Goal: Task Accomplishment & Management: Complete application form

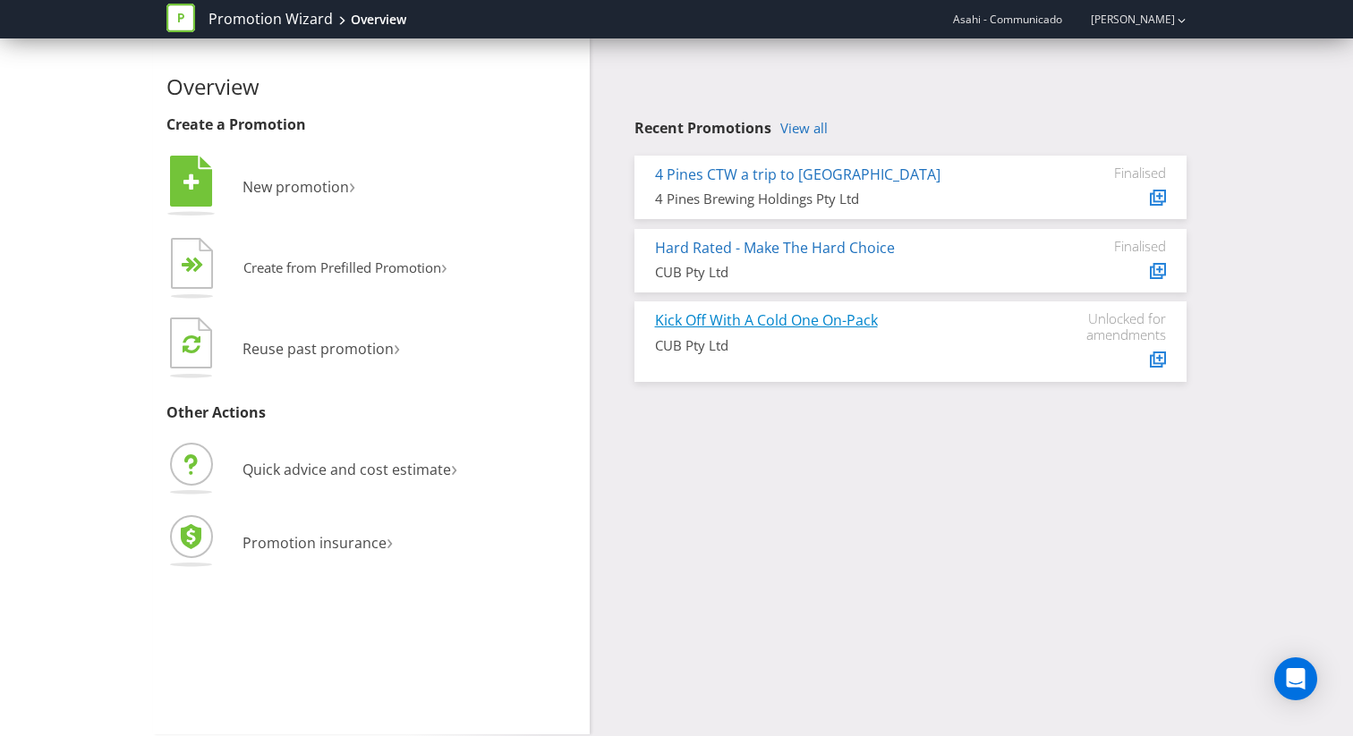
click at [817, 318] on link "Kick Off With A Cold One On-Pack" at bounding box center [766, 320] width 223 height 20
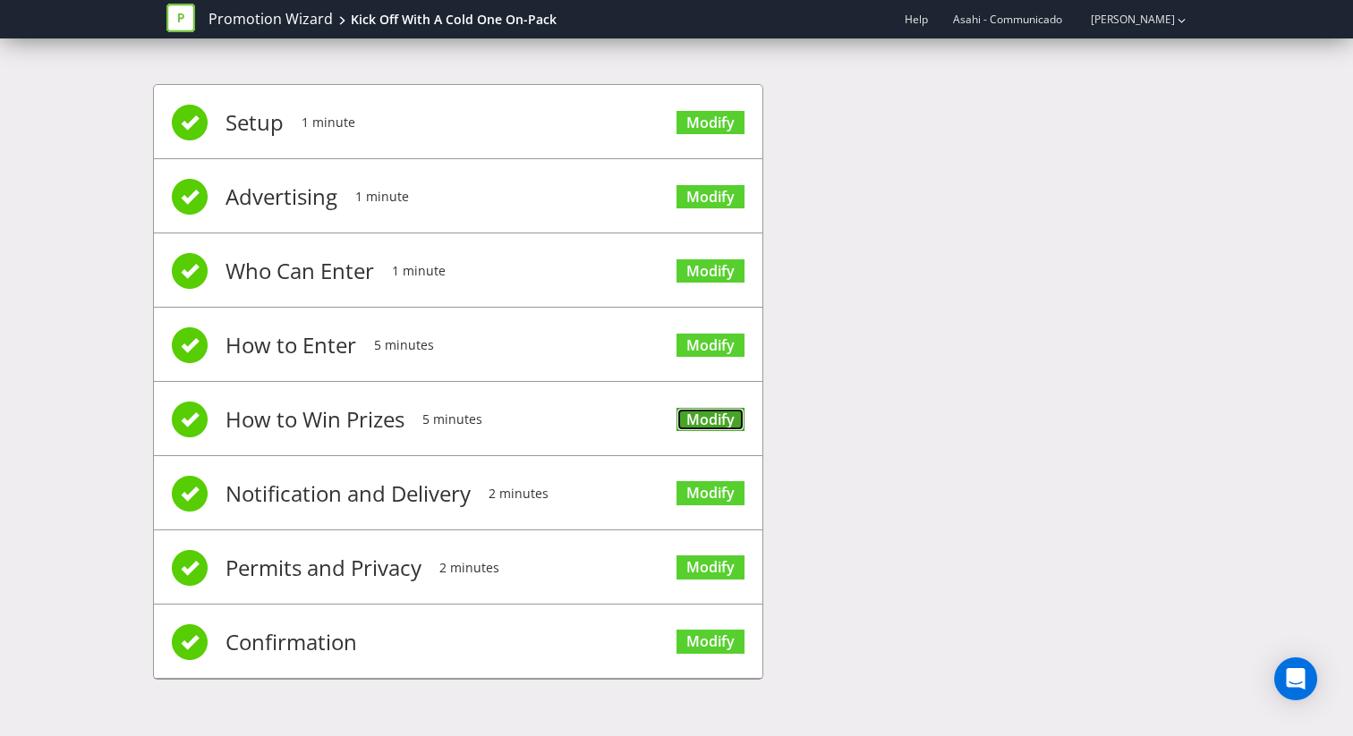
click at [705, 415] on link "Modify" at bounding box center [710, 420] width 68 height 24
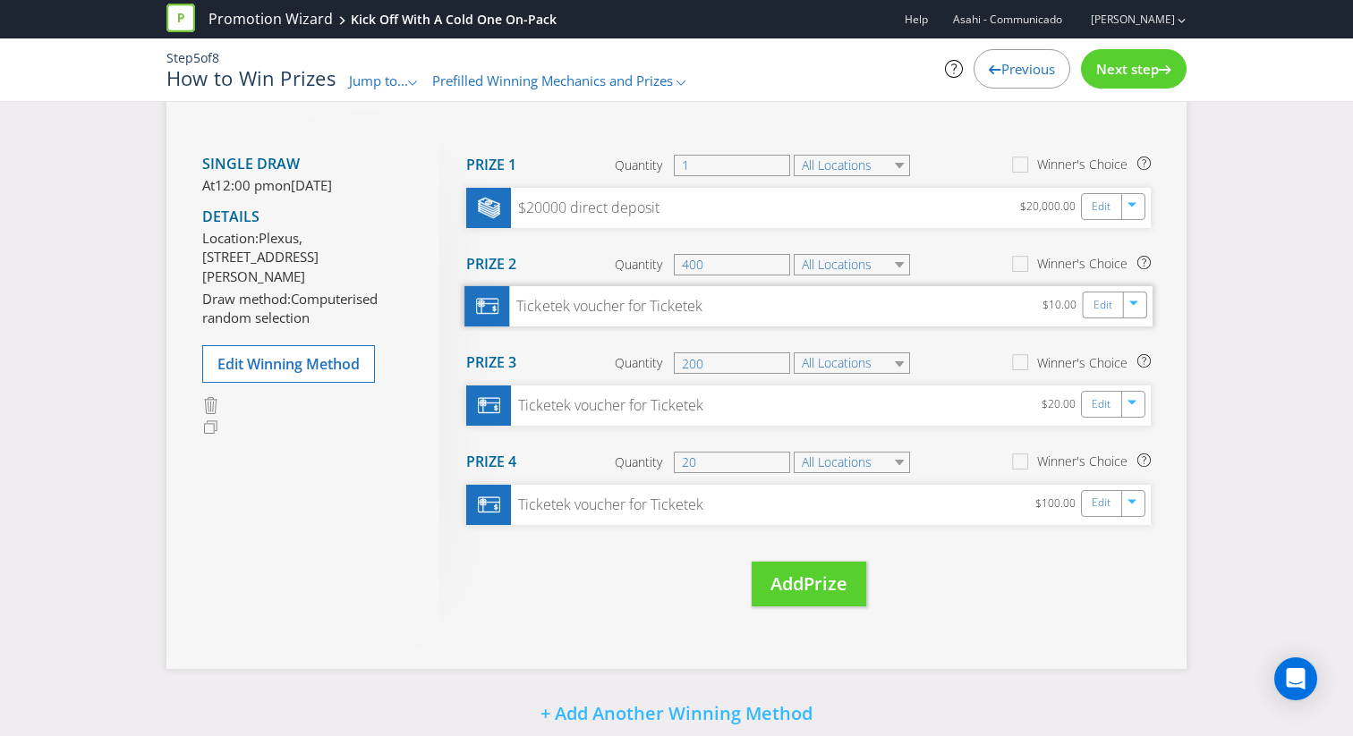
scroll to position [236, 0]
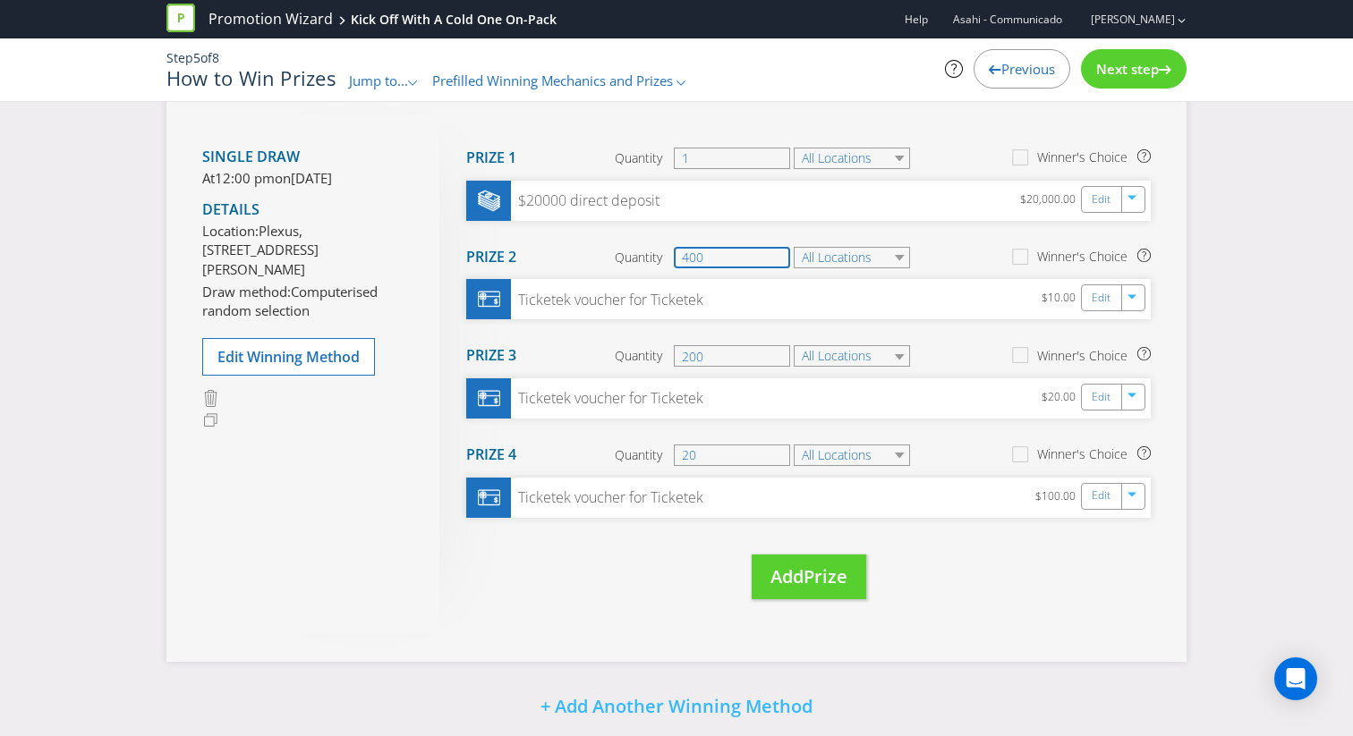
click at [709, 255] on input "400" at bounding box center [732, 257] width 116 height 21
type input "4"
type input "500"
click at [719, 356] on input "200" at bounding box center [732, 355] width 116 height 21
type input "2"
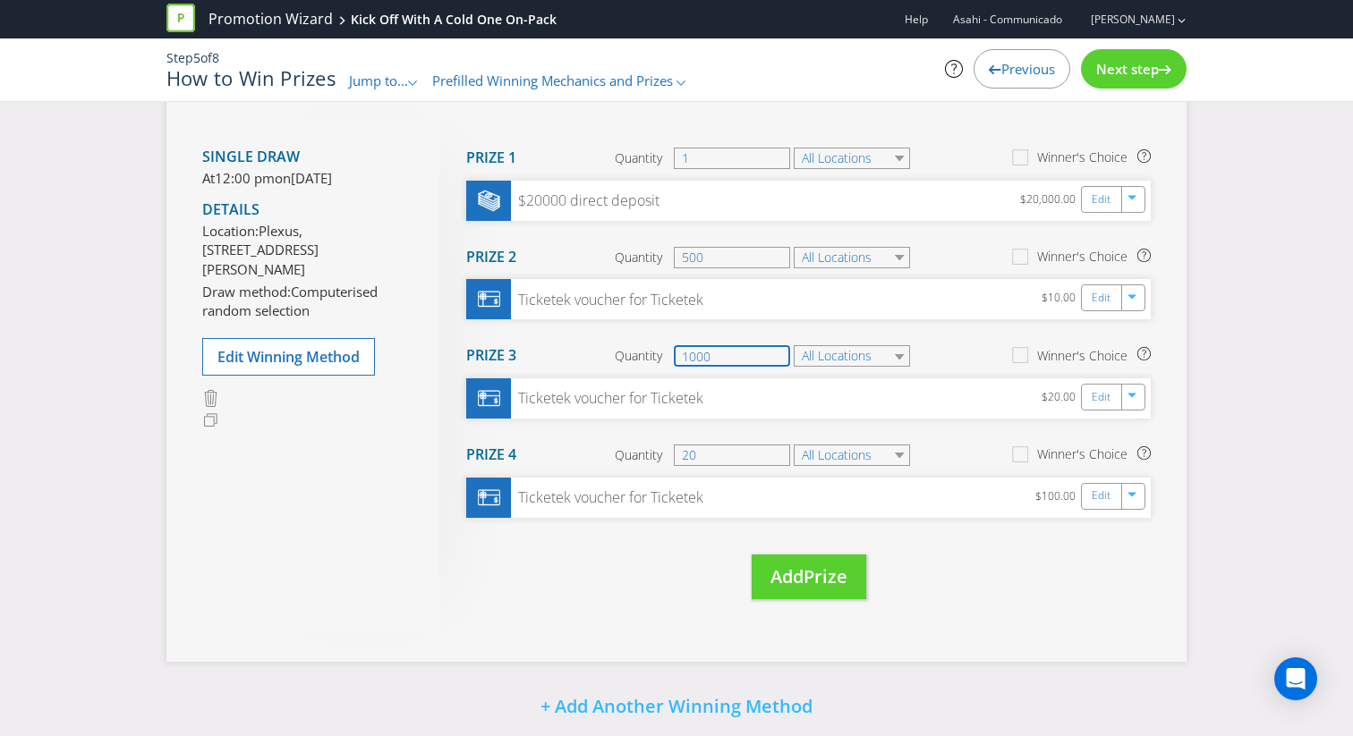
type input "1000"
click at [708, 447] on input "20" at bounding box center [732, 455] width 116 height 21
click at [716, 259] on input "500" at bounding box center [732, 257] width 116 height 21
type input "5"
type input "4300"
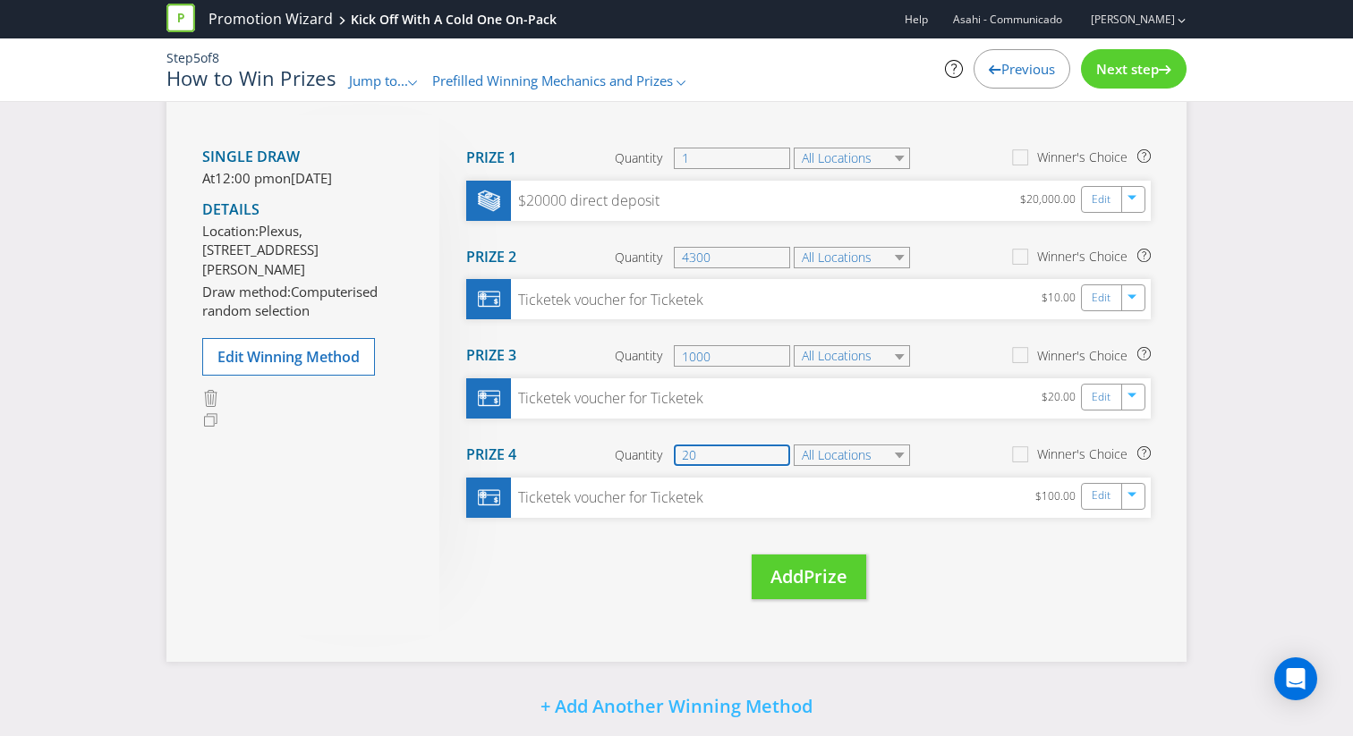
click at [701, 454] on input "20" at bounding box center [732, 455] width 116 height 21
type input "2"
type input "500"
click at [656, 576] on div "Move Here Drag here to move prize Prize 1 Quantity 1 All Locations Winner's Cho…" at bounding box center [794, 375] width 711 height 520
click at [1137, 73] on span "Next step" at bounding box center [1127, 69] width 63 height 18
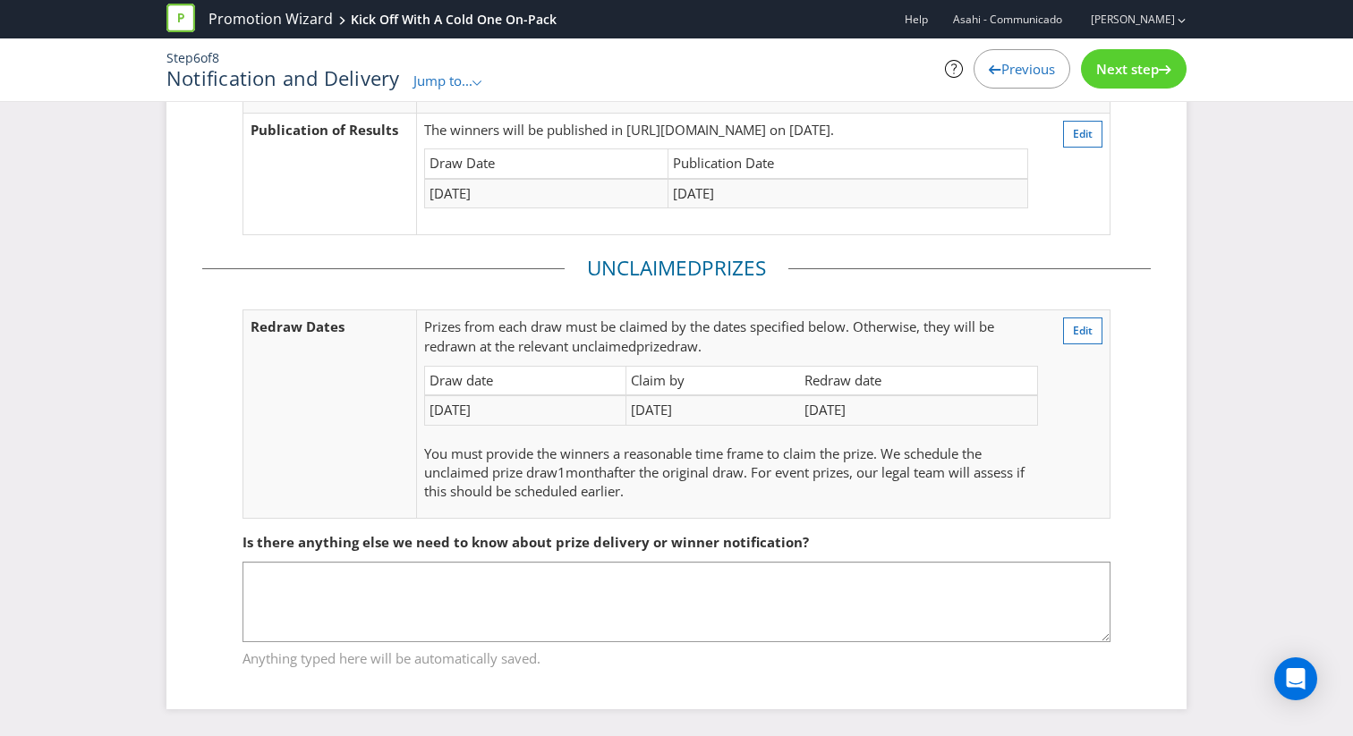
scroll to position [170, 0]
click at [1137, 73] on span "Next step" at bounding box center [1127, 69] width 63 height 18
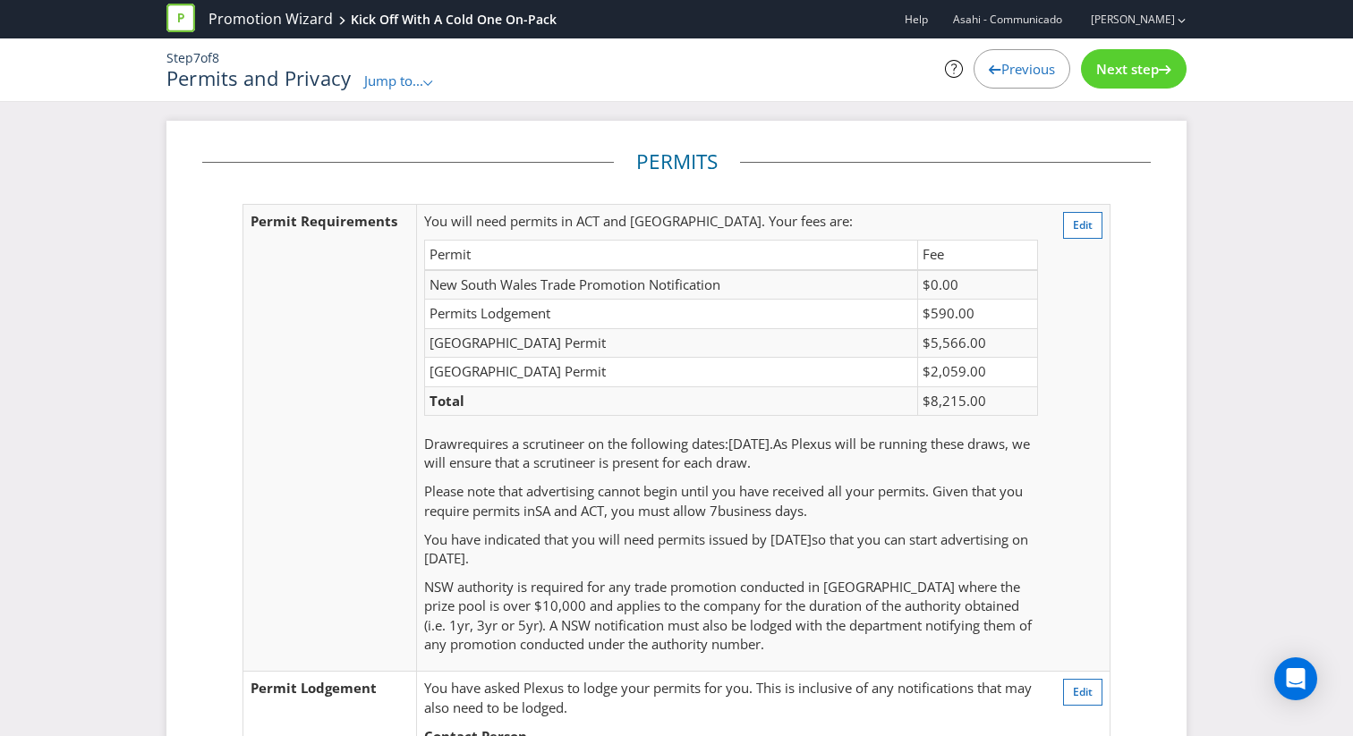
click at [402, 75] on span "Jump to..." at bounding box center [393, 81] width 59 height 18
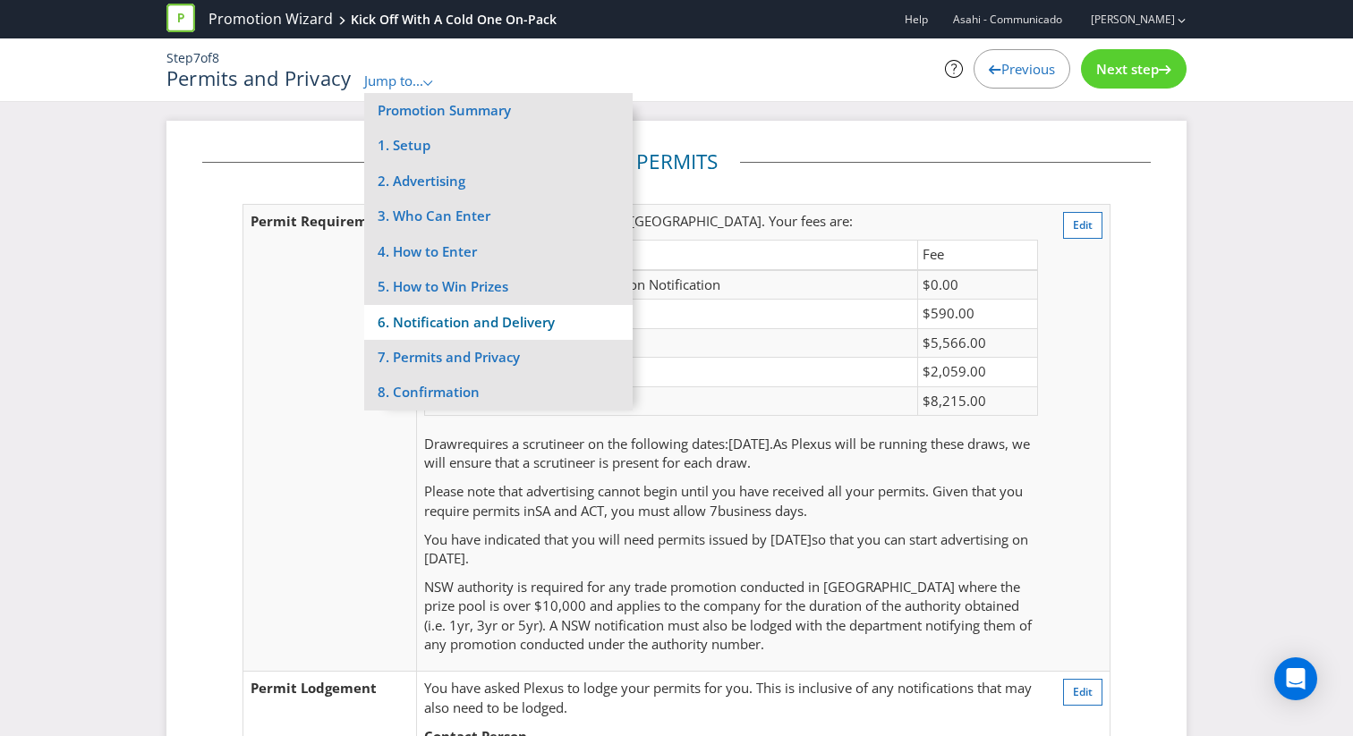
click at [514, 321] on li "6. Notification and Delivery" at bounding box center [498, 322] width 268 height 35
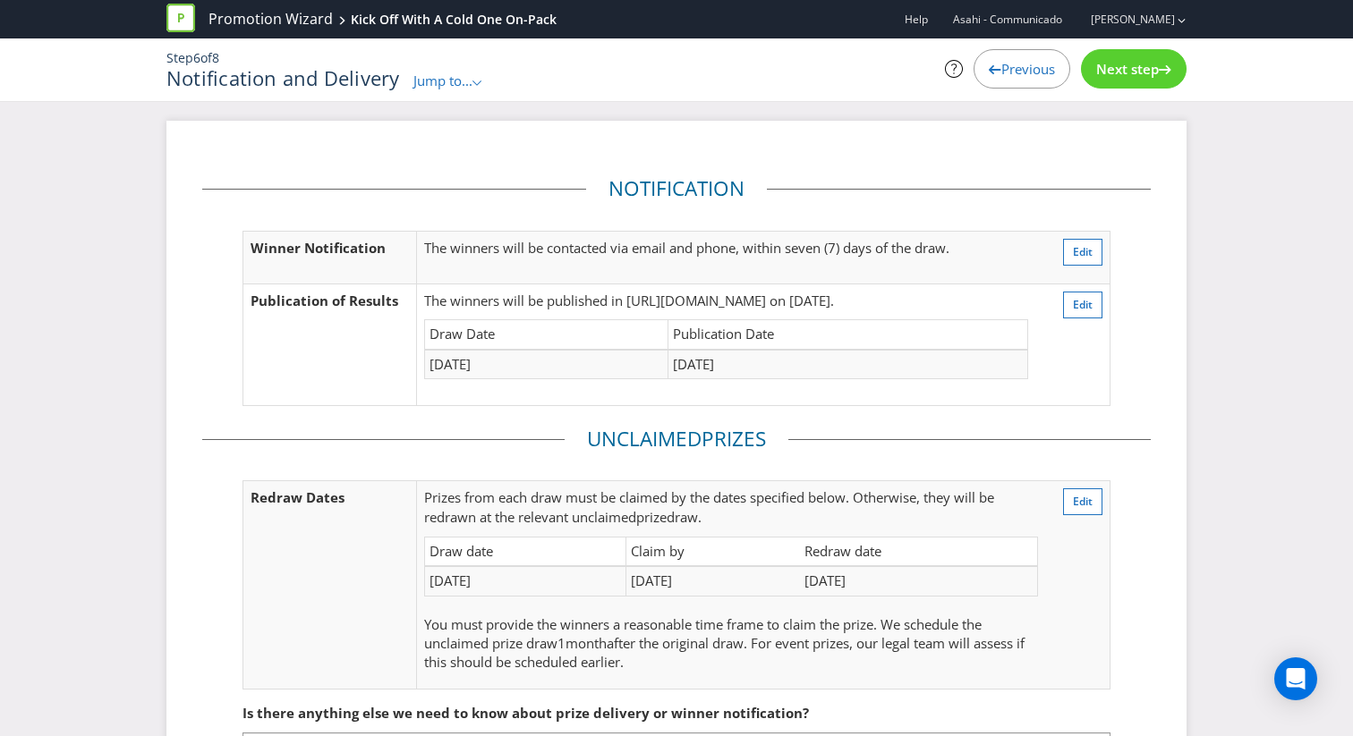
click at [424, 73] on span "Jump to..." at bounding box center [442, 81] width 59 height 18
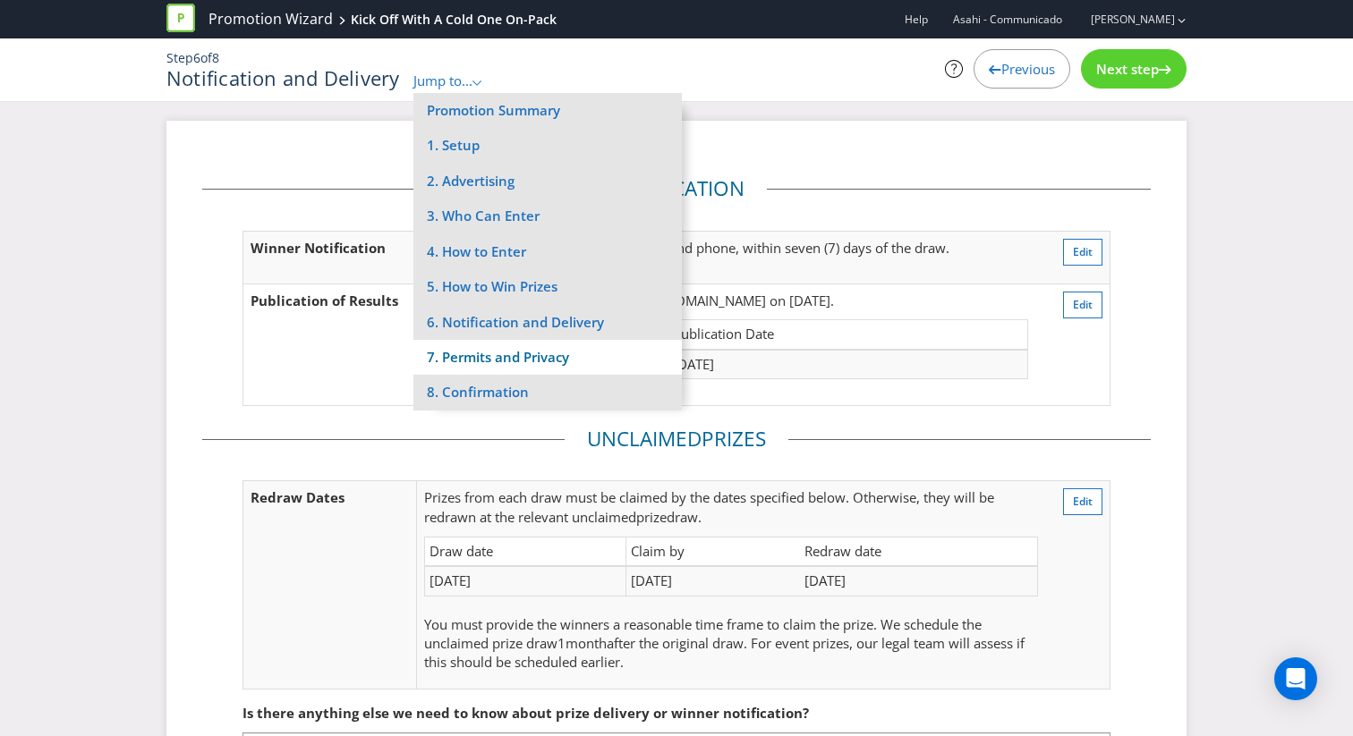
click at [536, 351] on li "7. Permits and Privacy" at bounding box center [547, 357] width 268 height 35
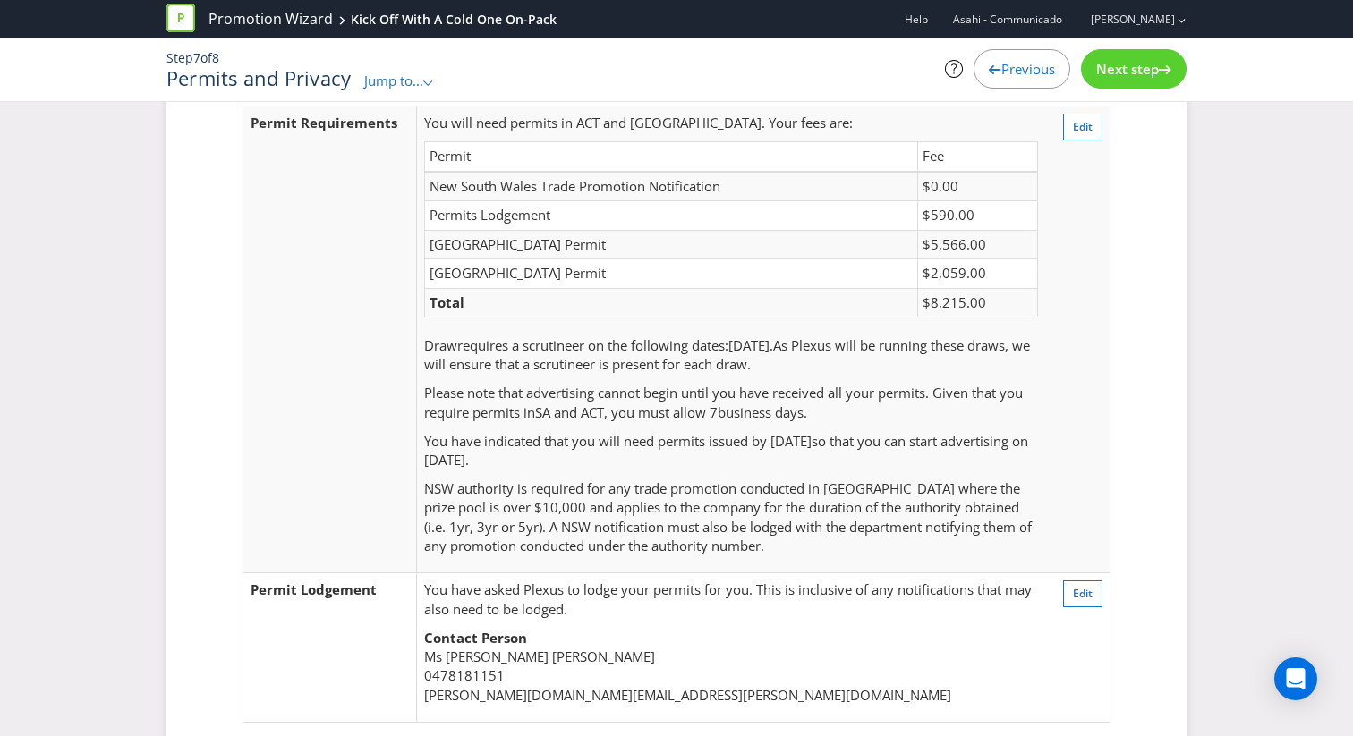
scroll to position [100, 0]
click at [406, 75] on span "Jump to..." at bounding box center [393, 81] width 59 height 18
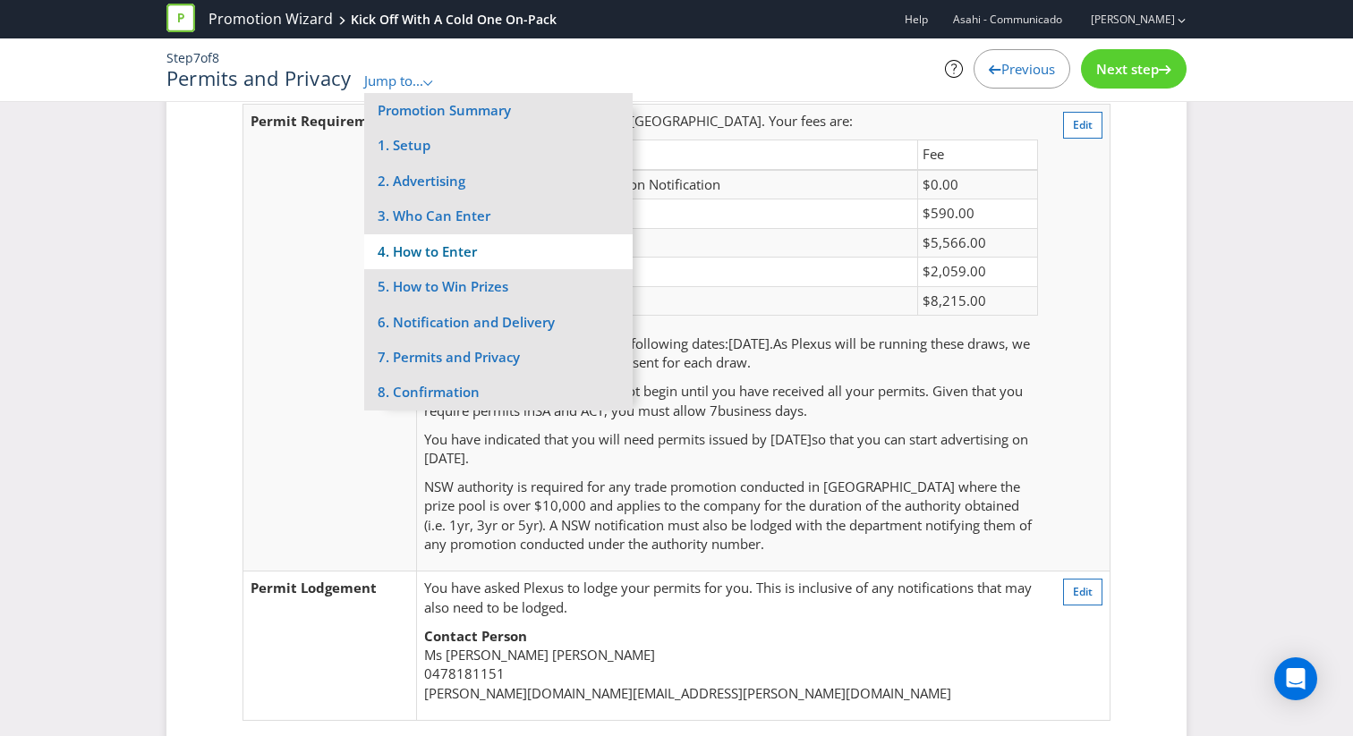
click at [507, 244] on li "4. How to Enter" at bounding box center [498, 251] width 268 height 35
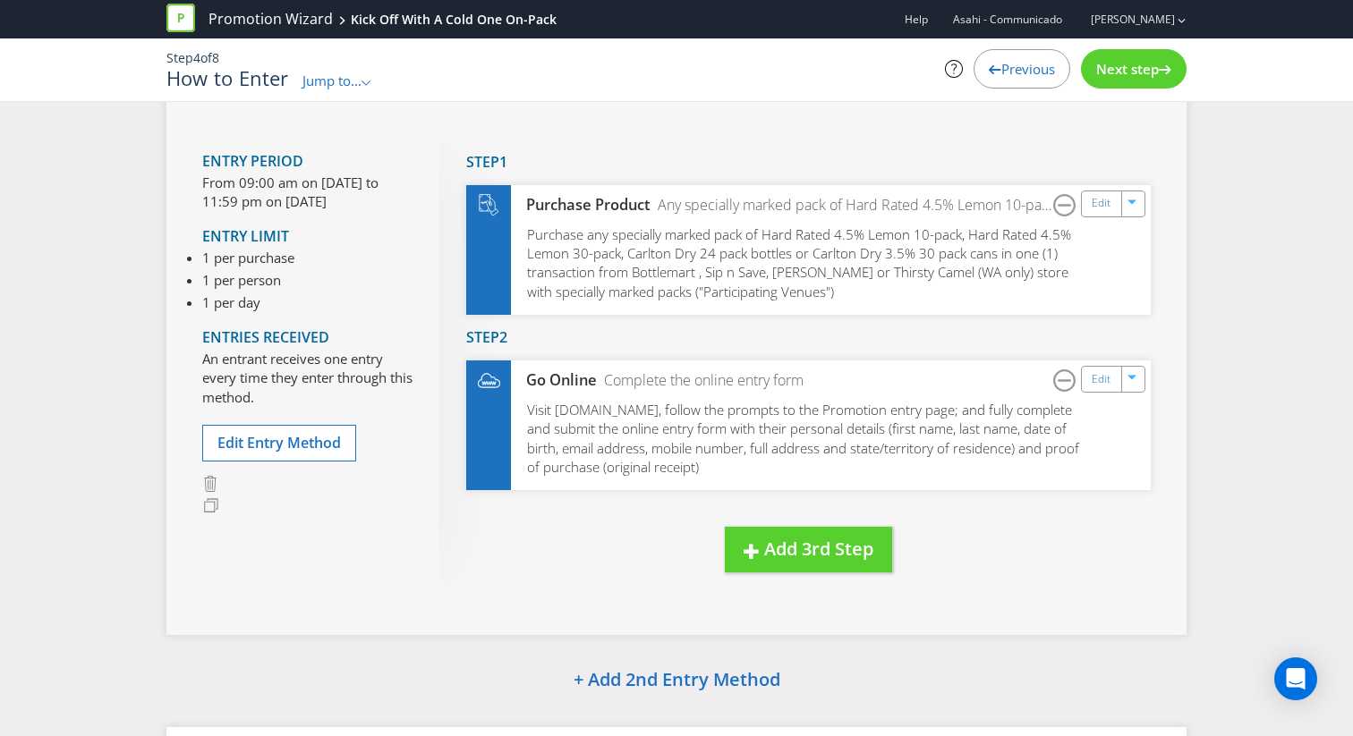
click at [352, 77] on span "Jump to..." at bounding box center [331, 81] width 59 height 18
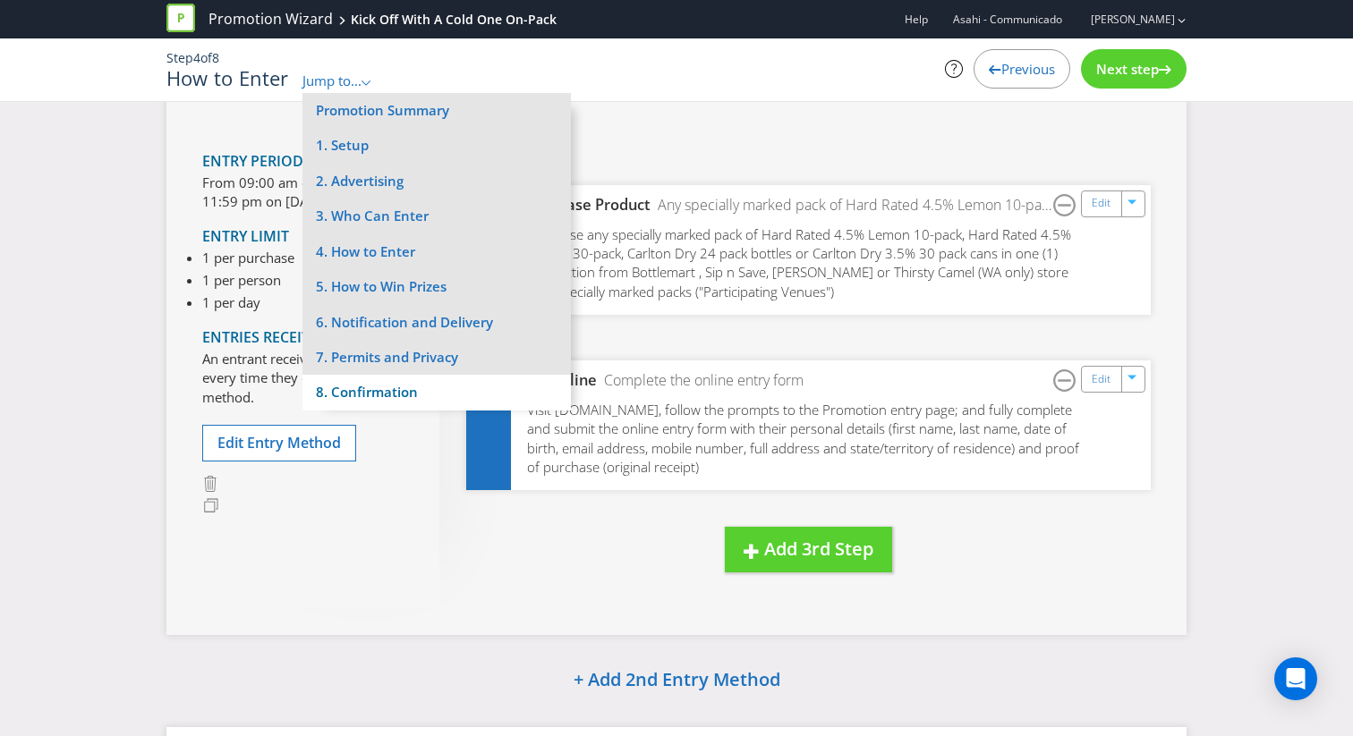
click at [473, 387] on li "8. Confirmation" at bounding box center [436, 392] width 268 height 35
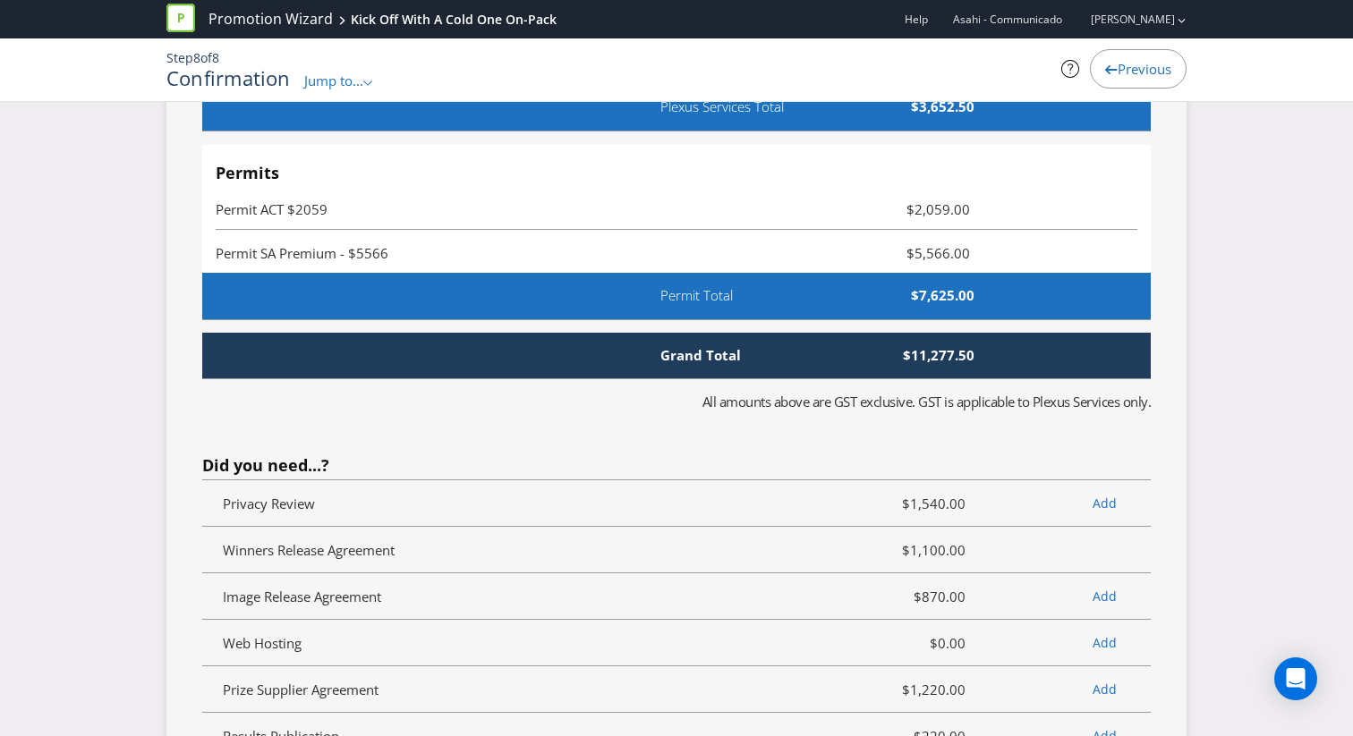
scroll to position [5668, 0]
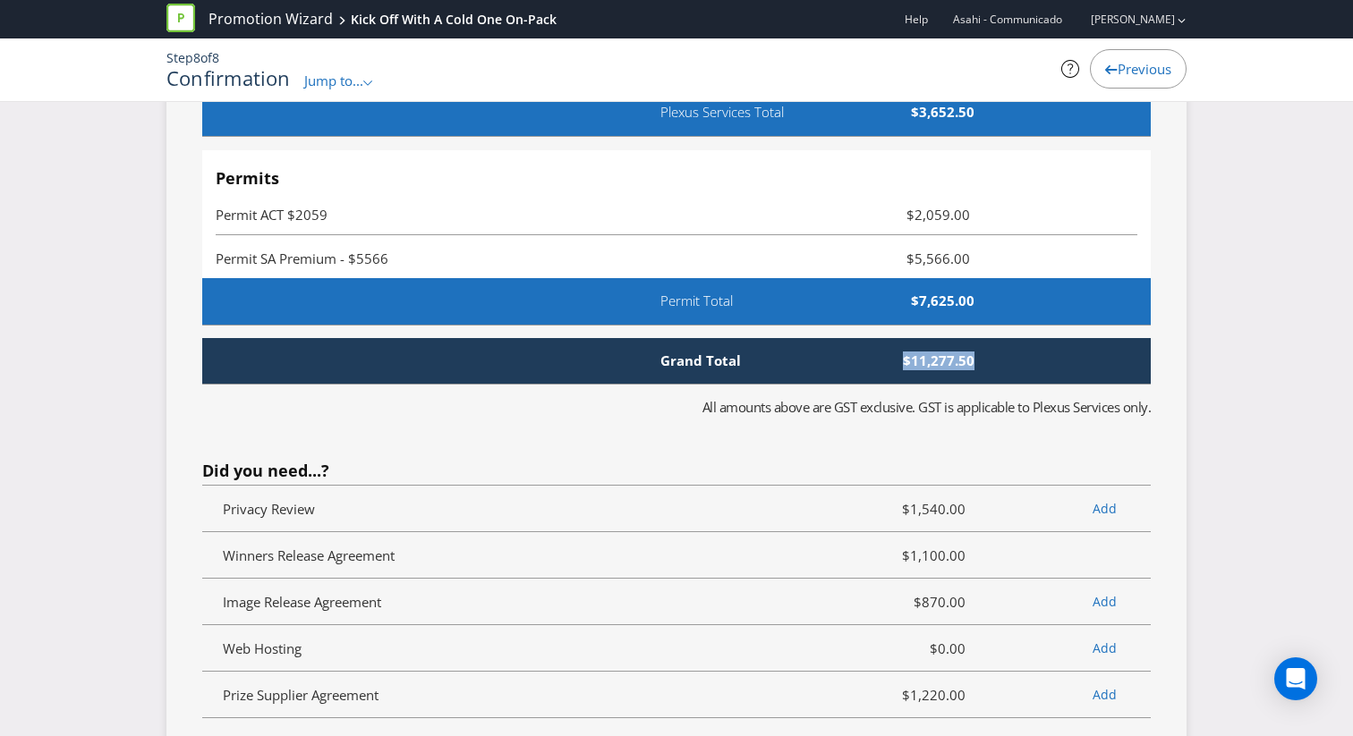
drag, startPoint x: 899, startPoint y: 359, endPoint x: 979, endPoint y: 356, distance: 79.7
click at [979, 356] on span "$11,277.50" at bounding box center [885, 361] width 205 height 19
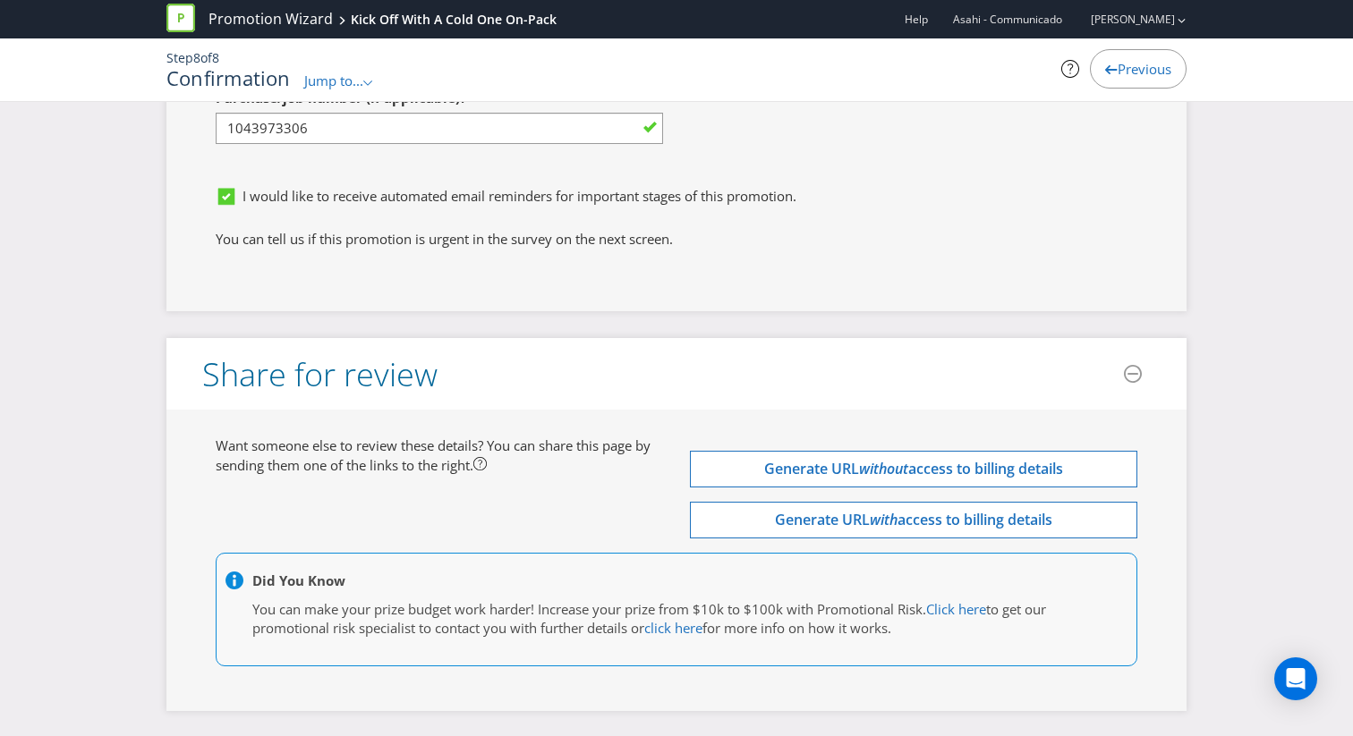
scroll to position [7071, 0]
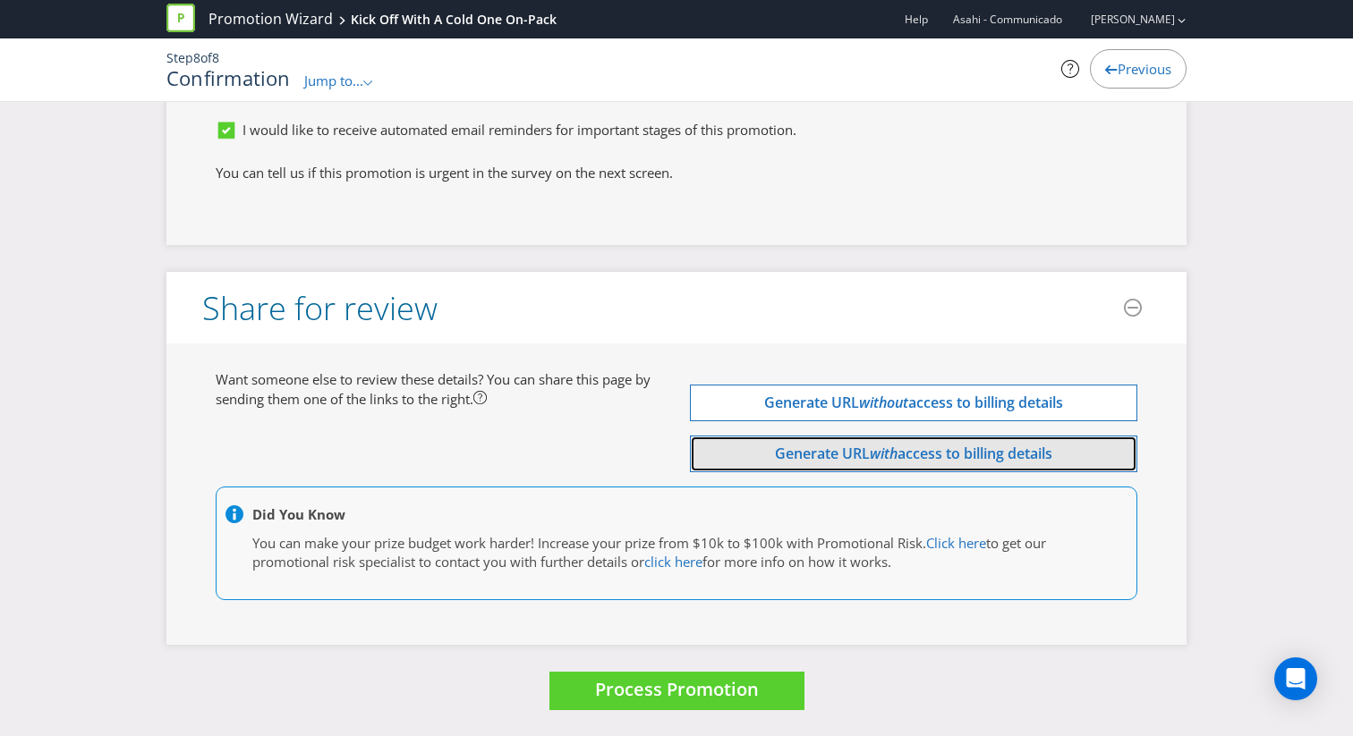
click at [946, 452] on span "access to billing details" at bounding box center [974, 454] width 155 height 20
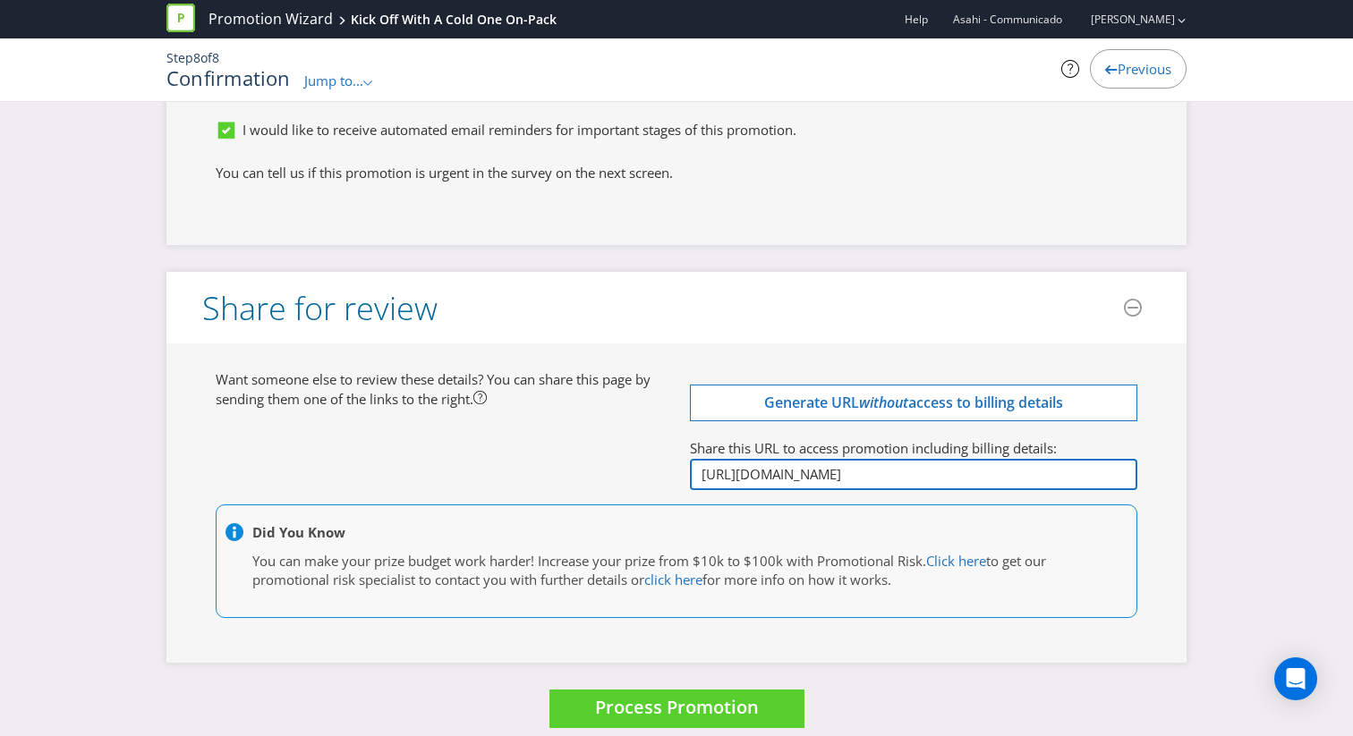
scroll to position [0, 550]
click at [1127, 471] on input "[URL][DOMAIN_NAME]" at bounding box center [913, 474] width 447 height 31
click at [1130, 472] on input "[URL][DOMAIN_NAME]" at bounding box center [913, 474] width 447 height 31
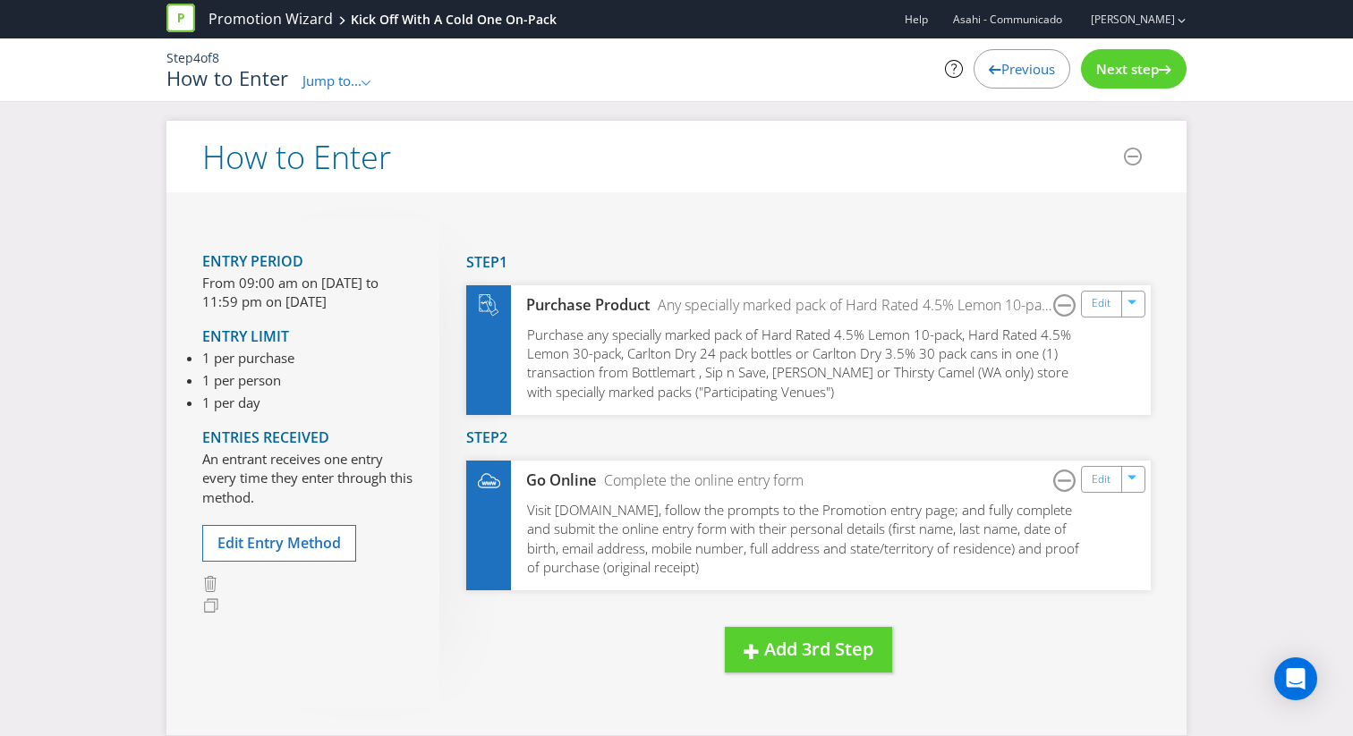
click at [361, 82] on span "Jump to..." at bounding box center [331, 81] width 59 height 18
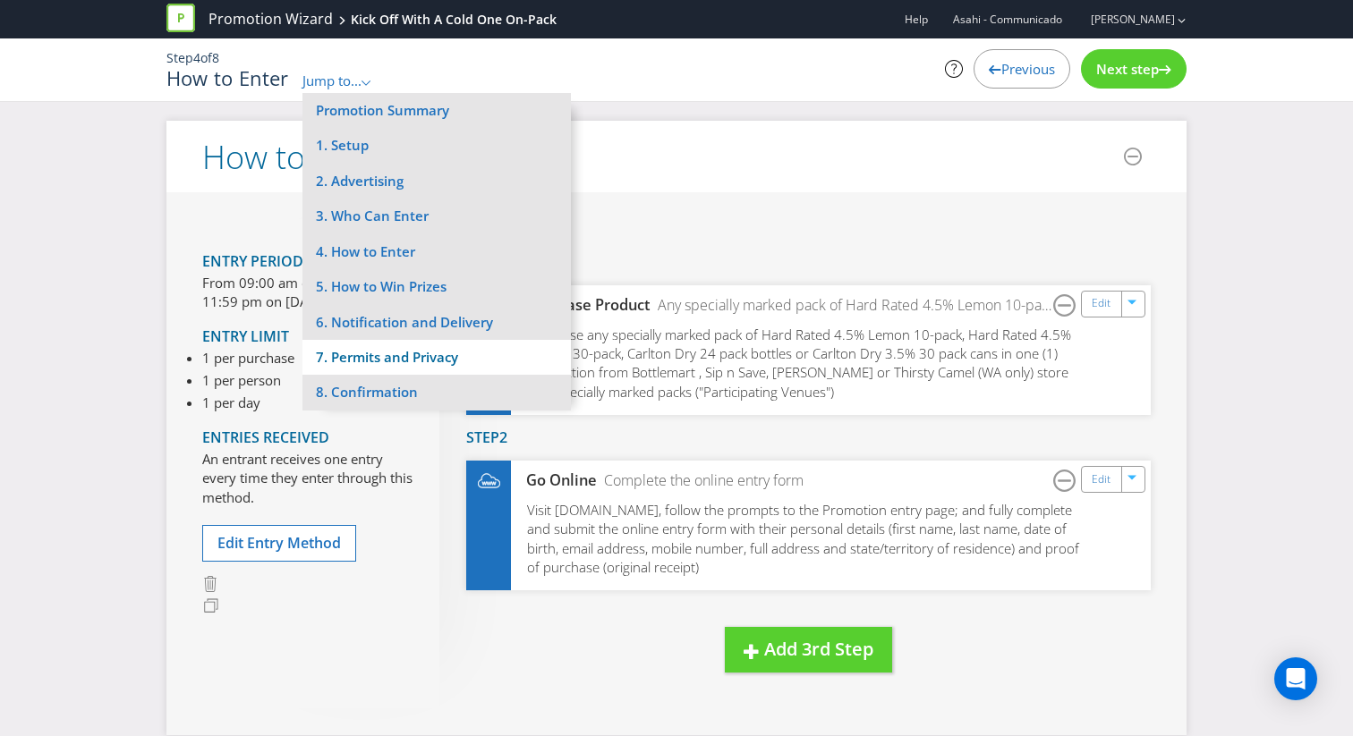
click at [454, 358] on li "7. Permits and Privacy" at bounding box center [436, 357] width 268 height 35
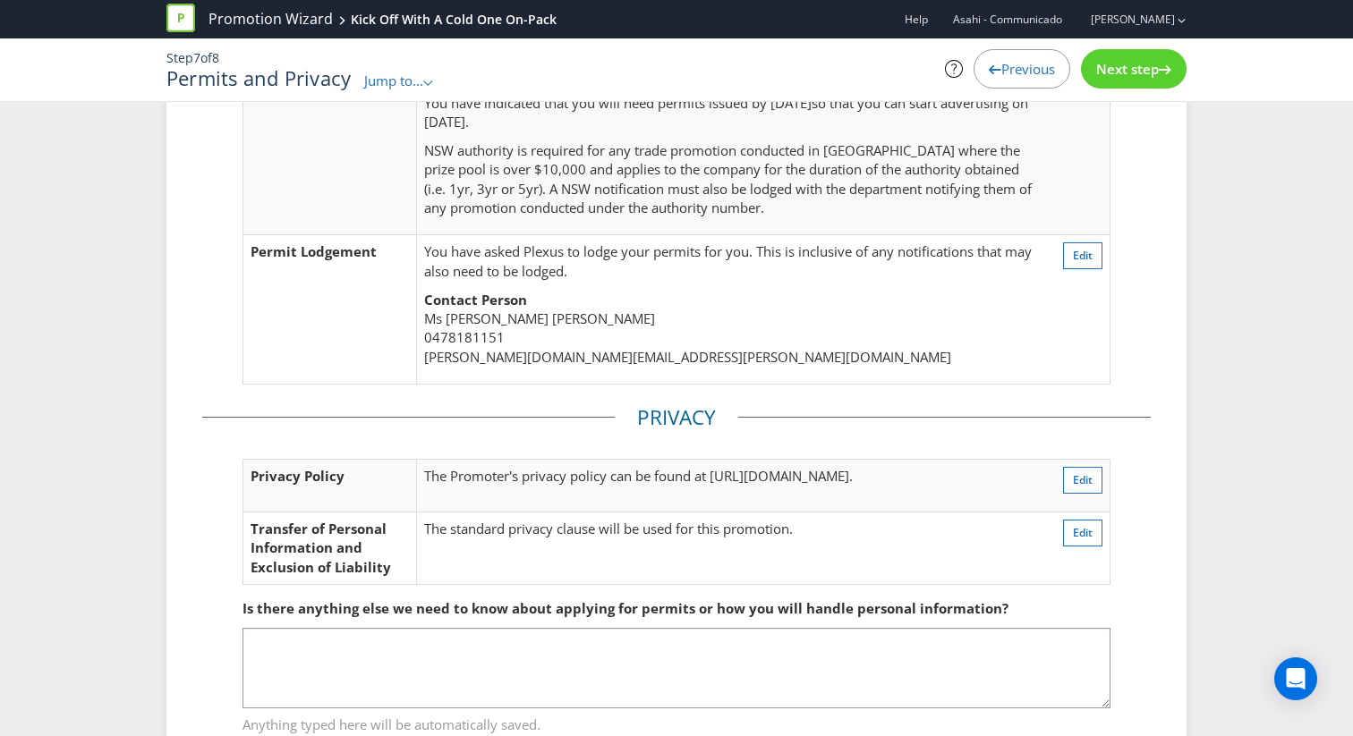
scroll to position [502, 0]
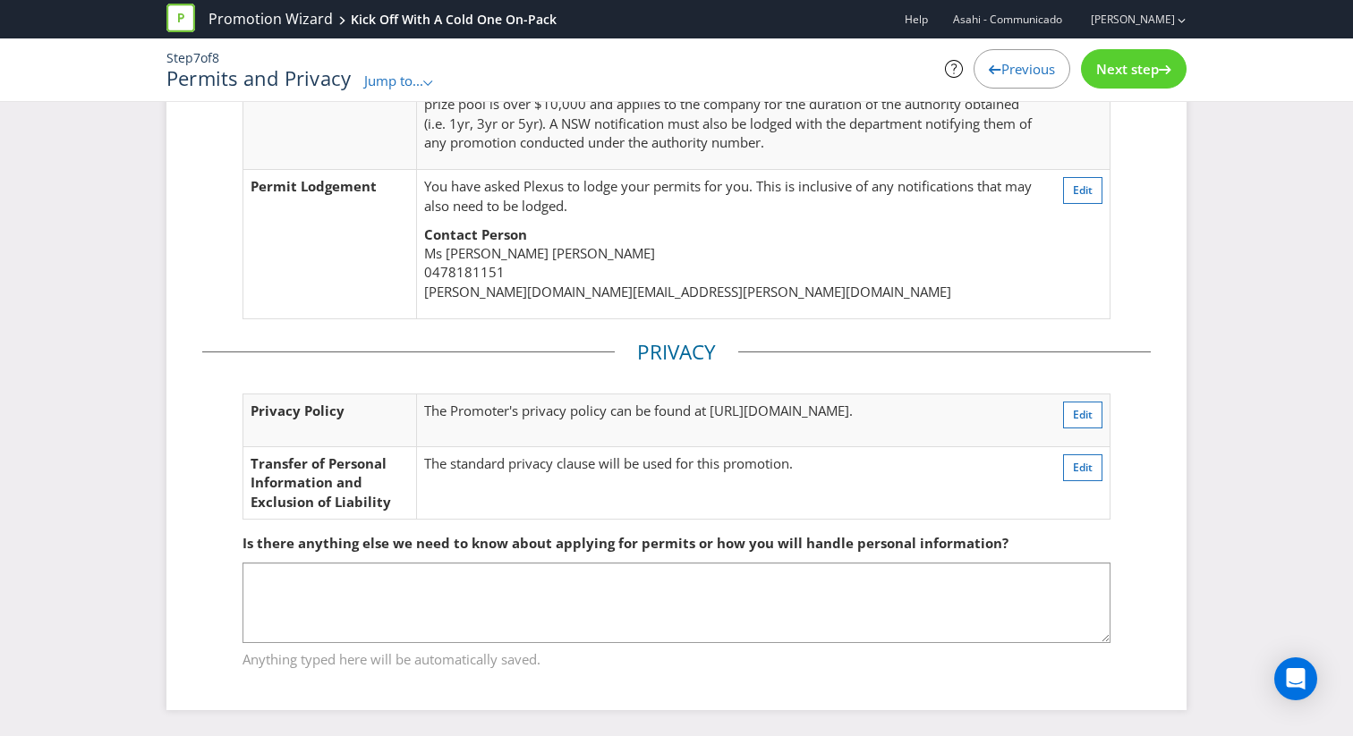
click at [409, 78] on span "Jump to..." at bounding box center [393, 81] width 59 height 18
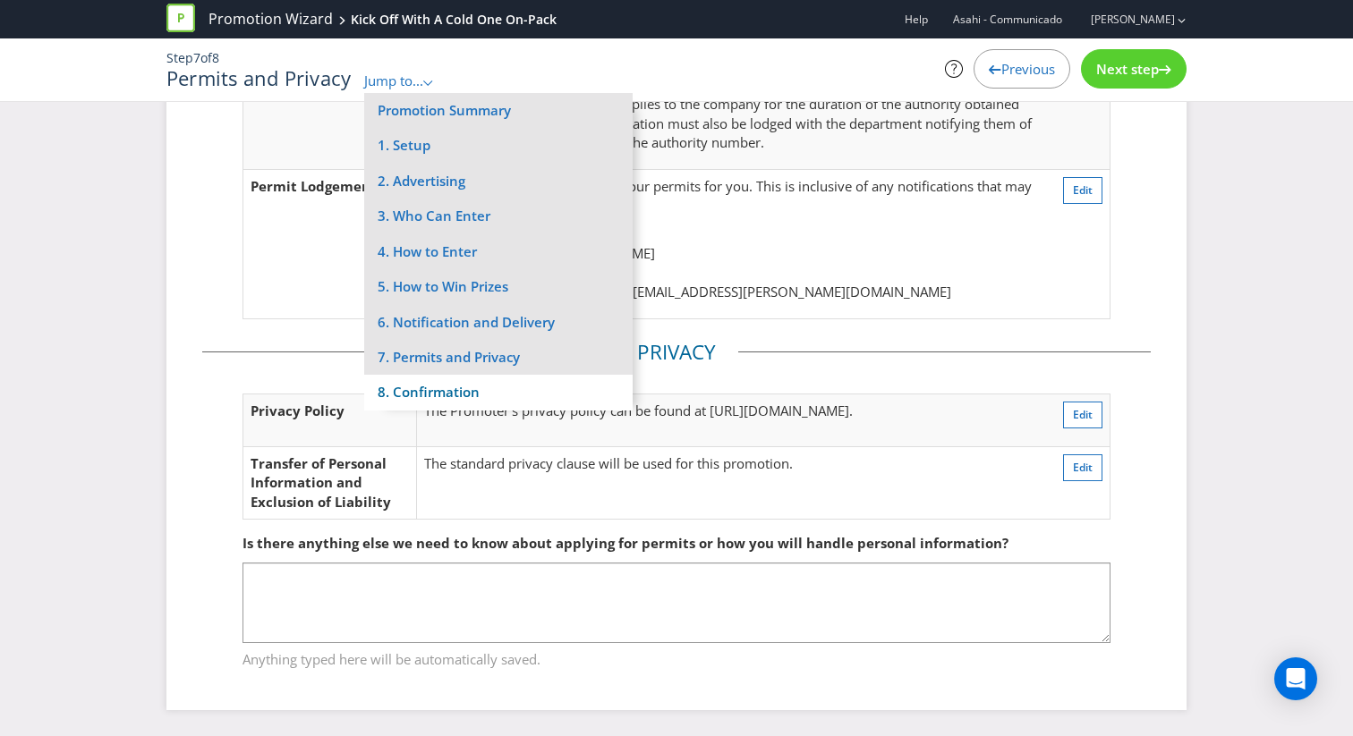
click at [445, 386] on li "8. Confirmation" at bounding box center [498, 392] width 268 height 35
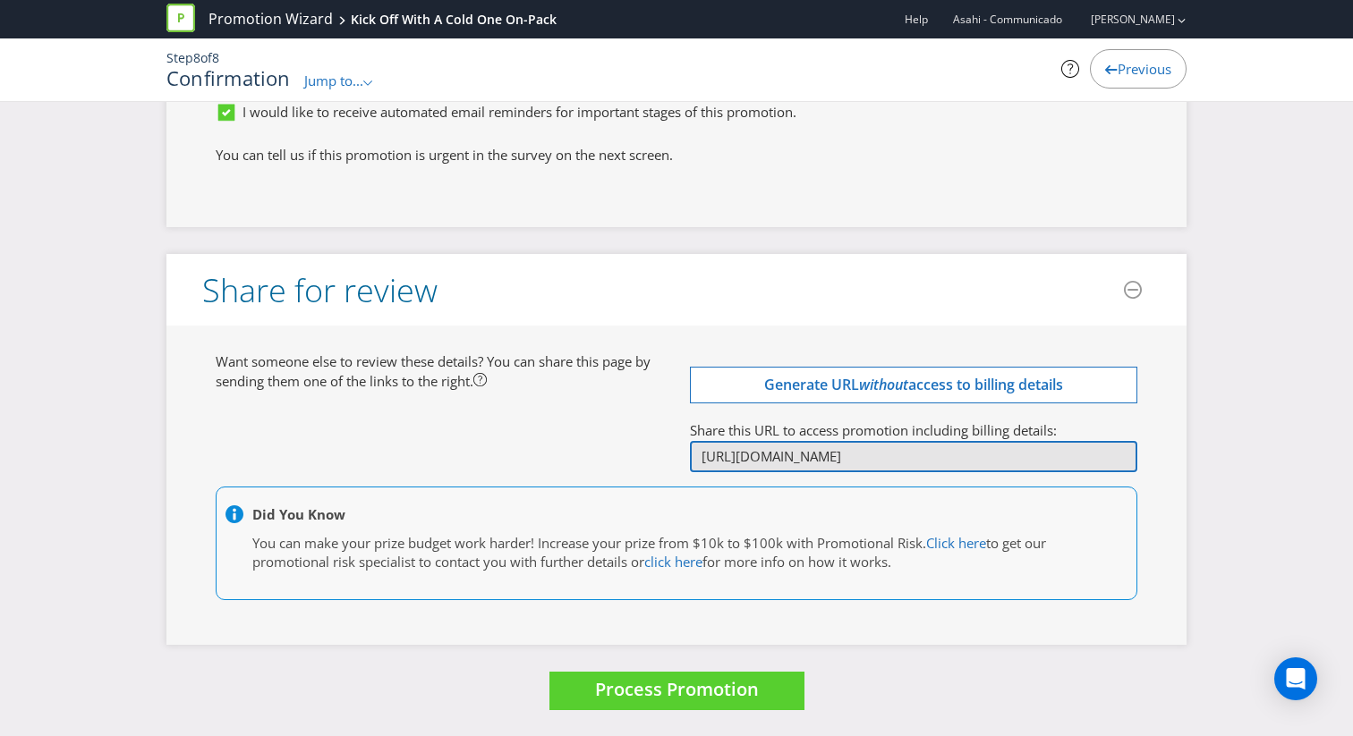
scroll to position [0, 550]
drag, startPoint x: 698, startPoint y: 451, endPoint x: 1170, endPoint y: 457, distance: 472.4
click at [1170, 457] on div "Want someone else to review these details? You can share this page by sending t…" at bounding box center [676, 485] width 1020 height 319
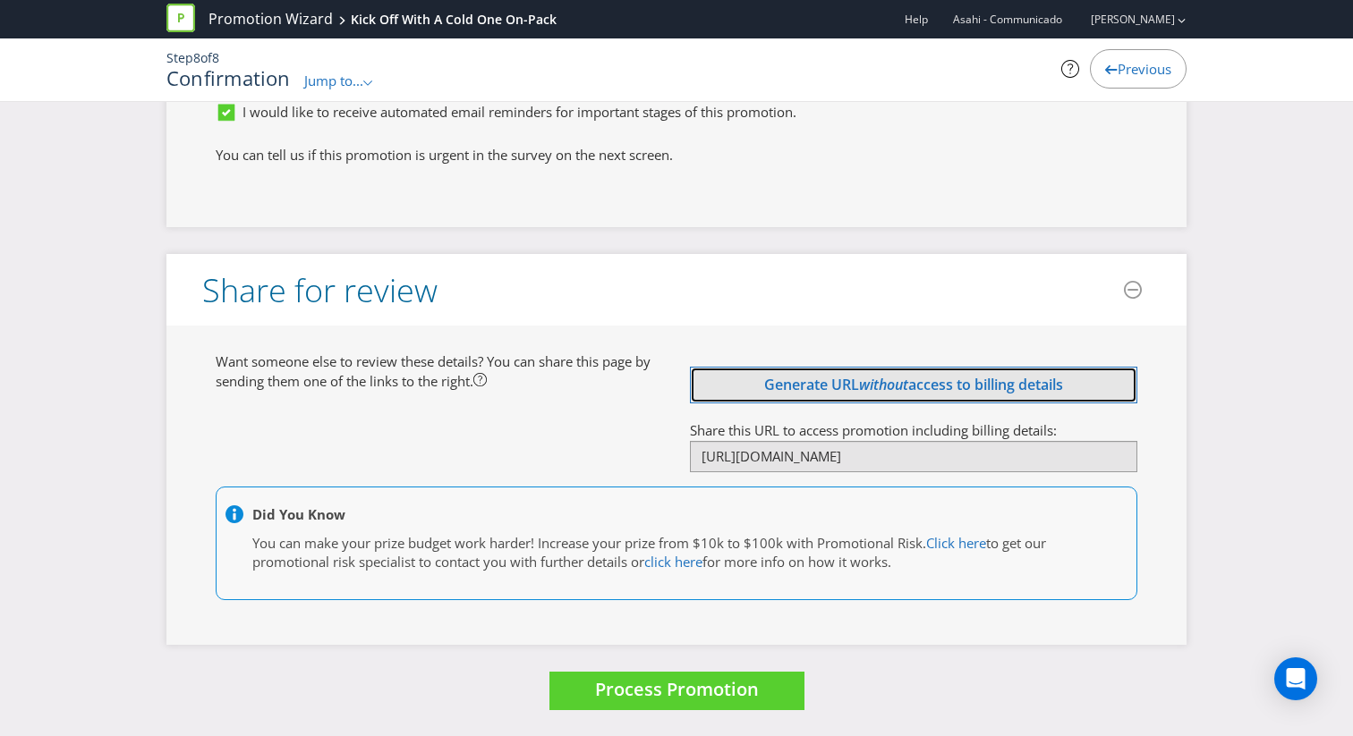
click at [975, 380] on span "access to billing details" at bounding box center [985, 385] width 155 height 20
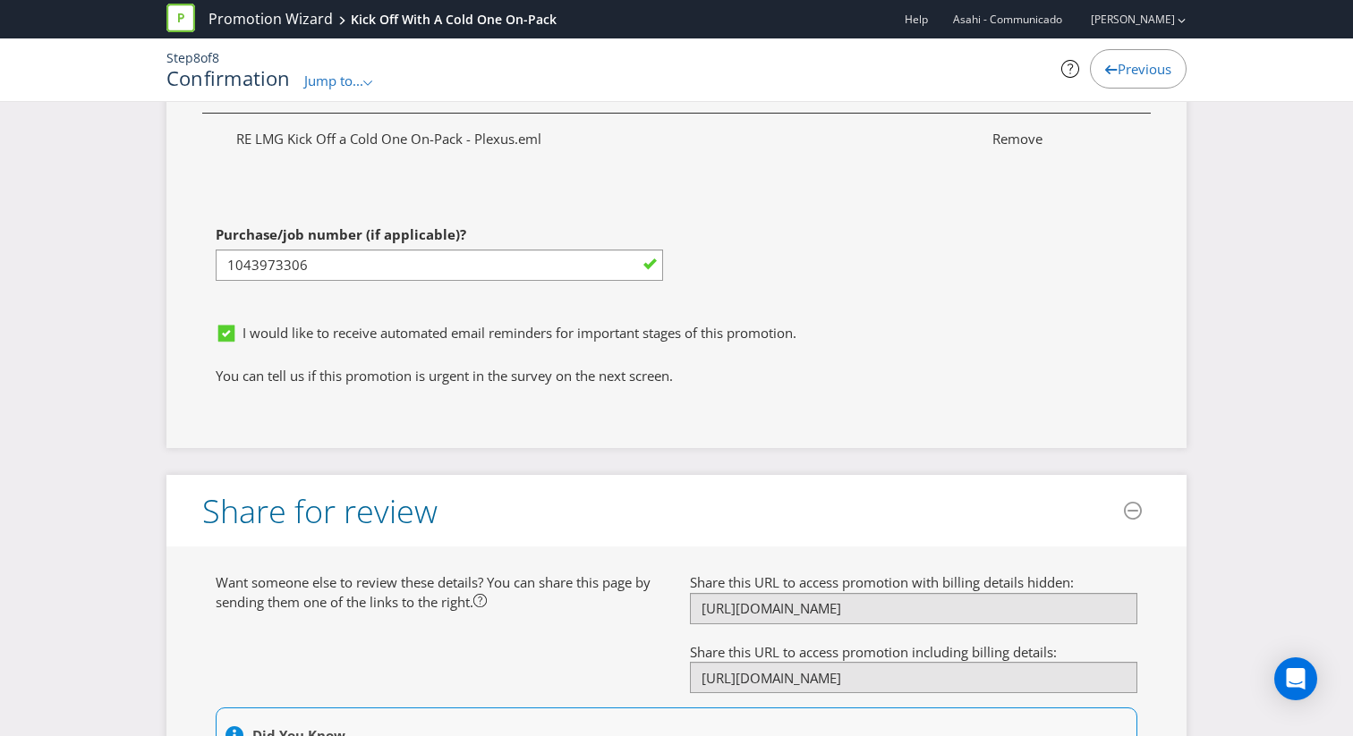
scroll to position [7088, 0]
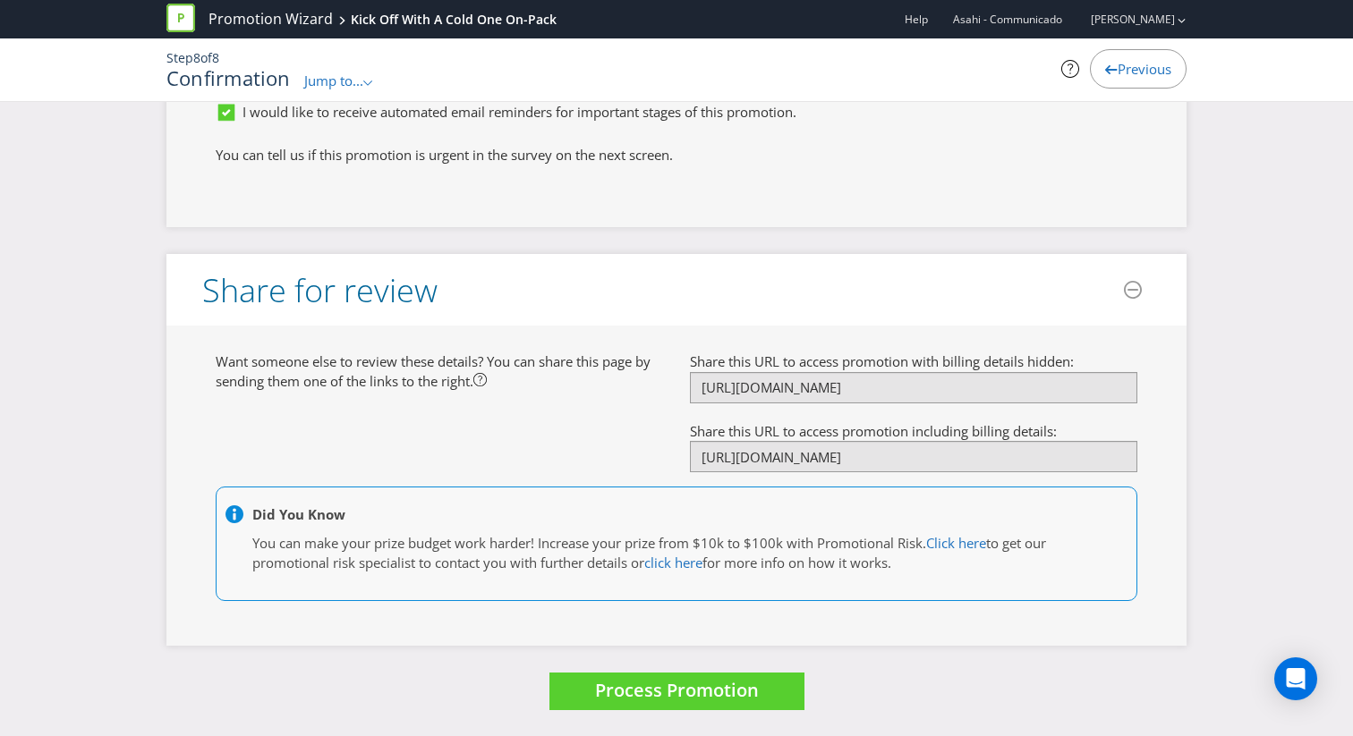
click at [589, 436] on div "Want someone else to review these details? You can share this page by sending t…" at bounding box center [676, 485] width 948 height 266
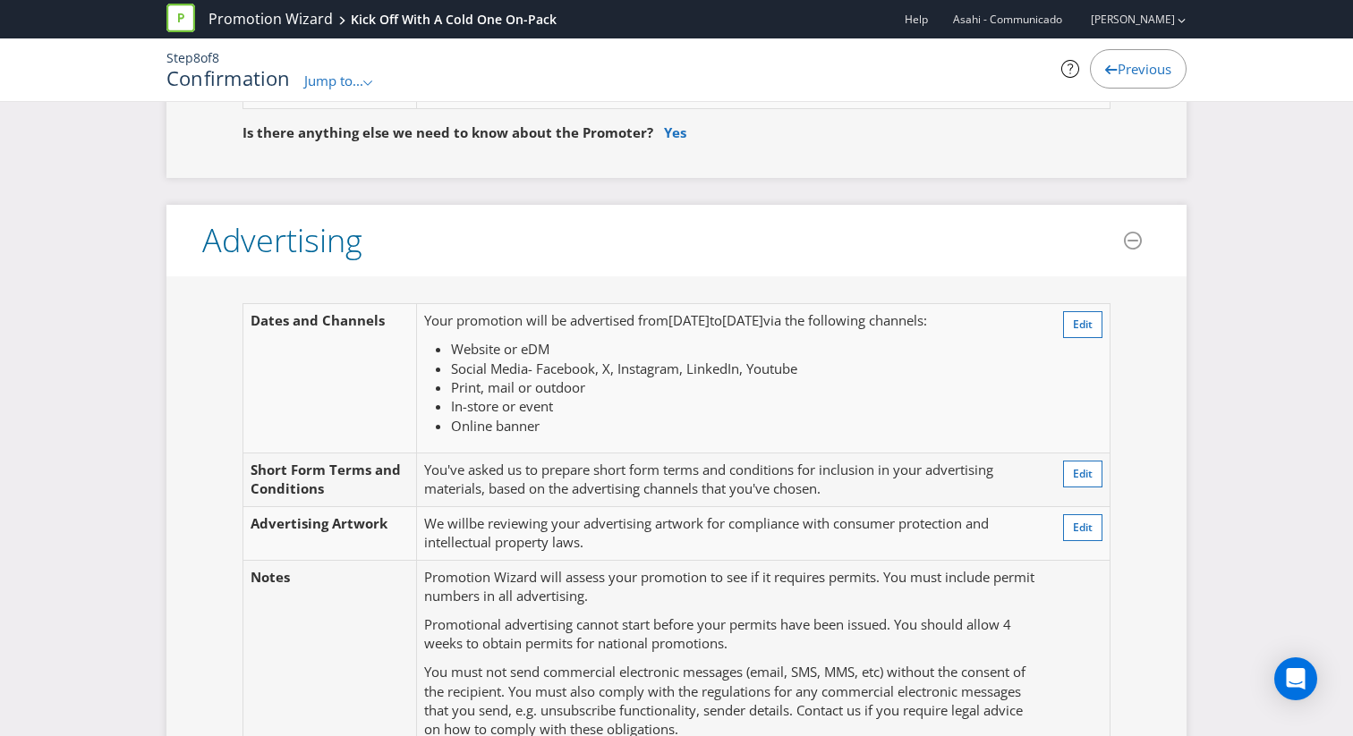
scroll to position [301, 0]
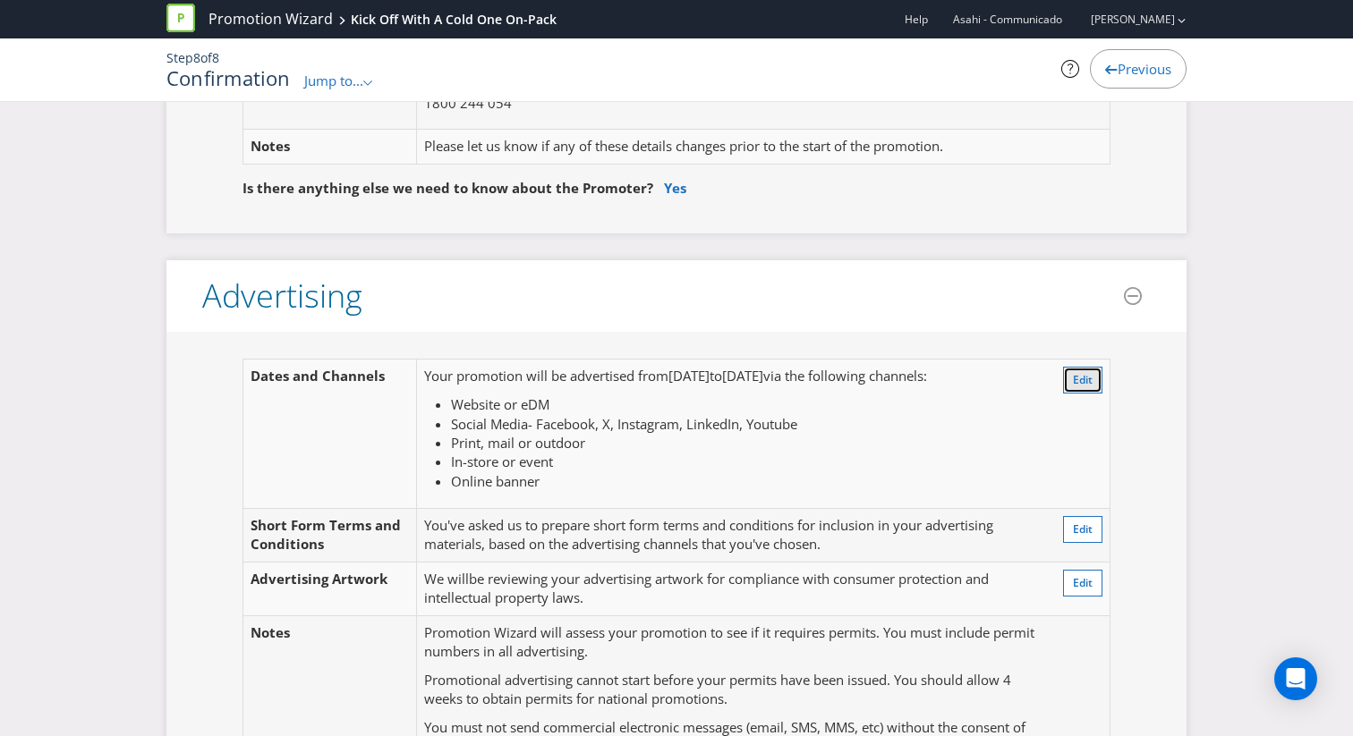
click at [1089, 385] on span "Edit" at bounding box center [1083, 379] width 20 height 15
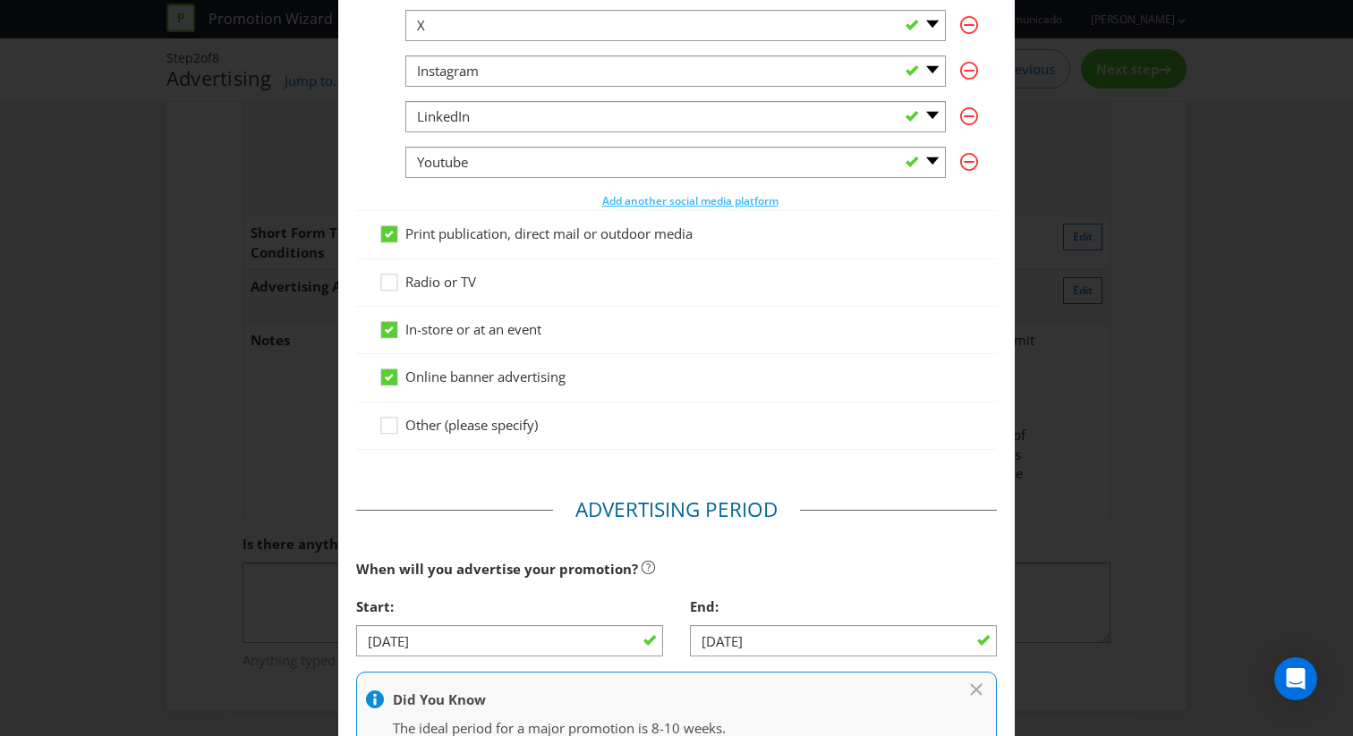
scroll to position [635, 0]
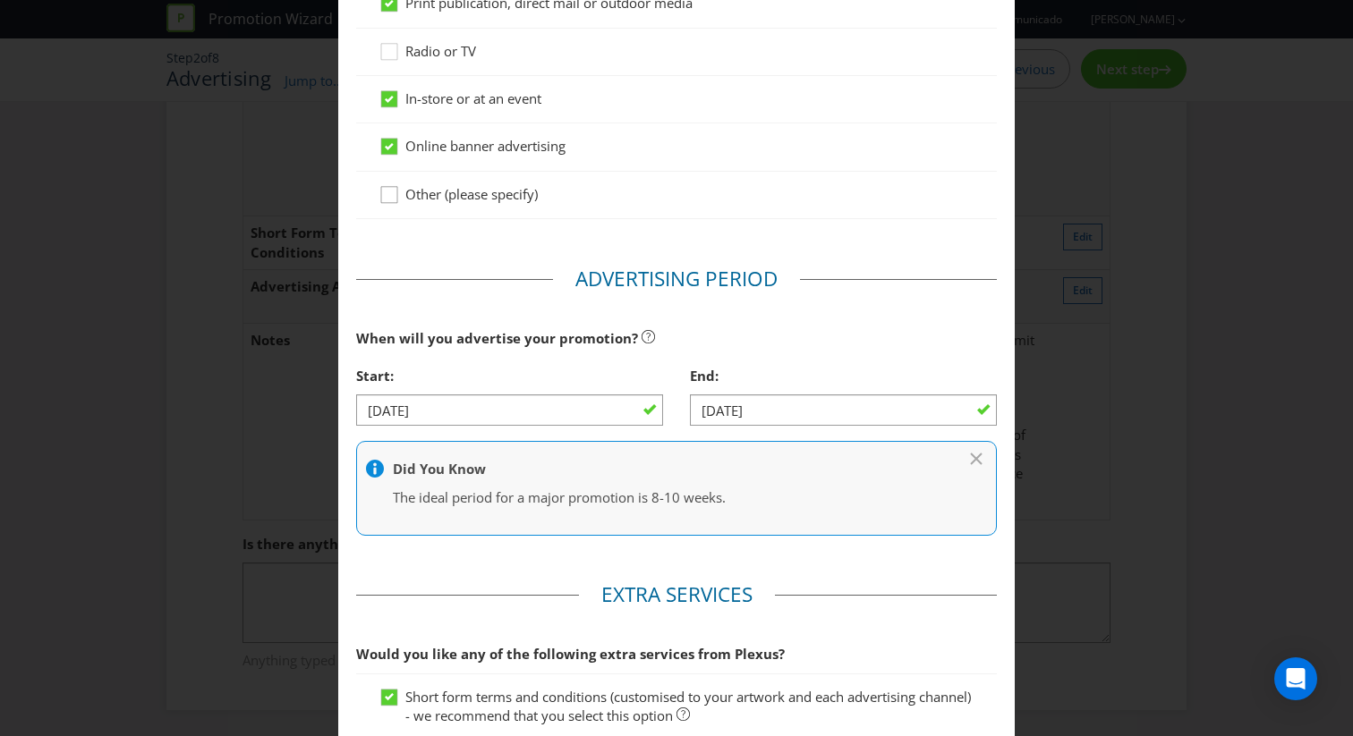
click at [386, 194] on icon at bounding box center [391, 198] width 27 height 27
click at [0, 0] on input "Other (please specify)" at bounding box center [0, 0] width 0 height 0
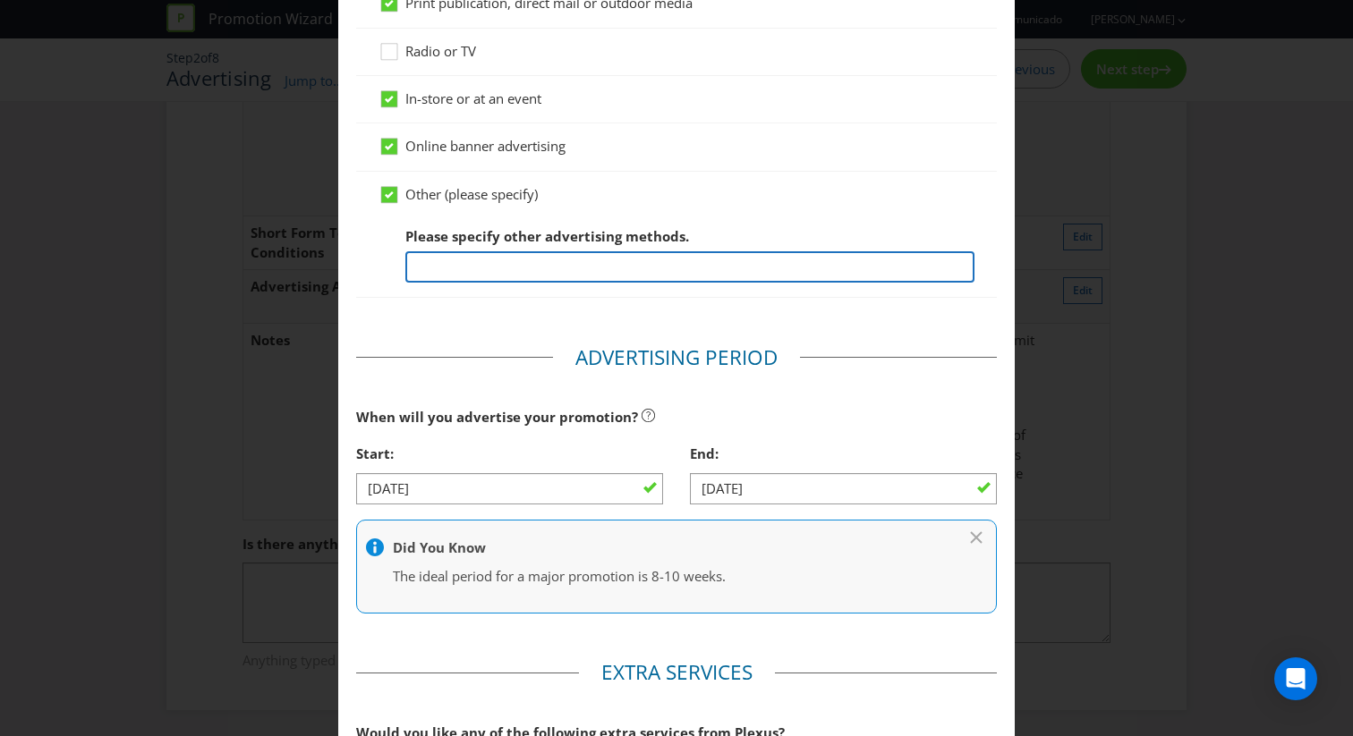
click at [464, 271] on input "text" at bounding box center [689, 266] width 569 height 31
type input "On pack"
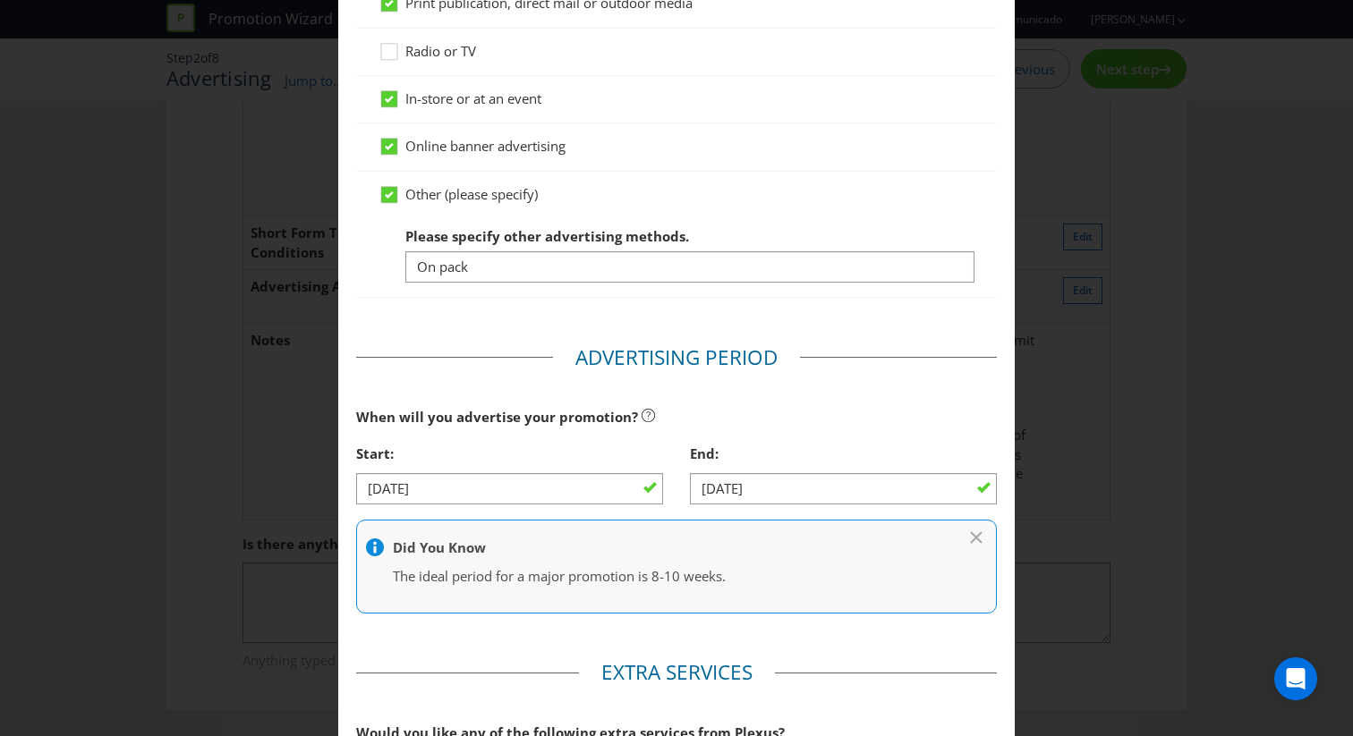
click at [729, 304] on div at bounding box center [676, 303] width 641 height 9
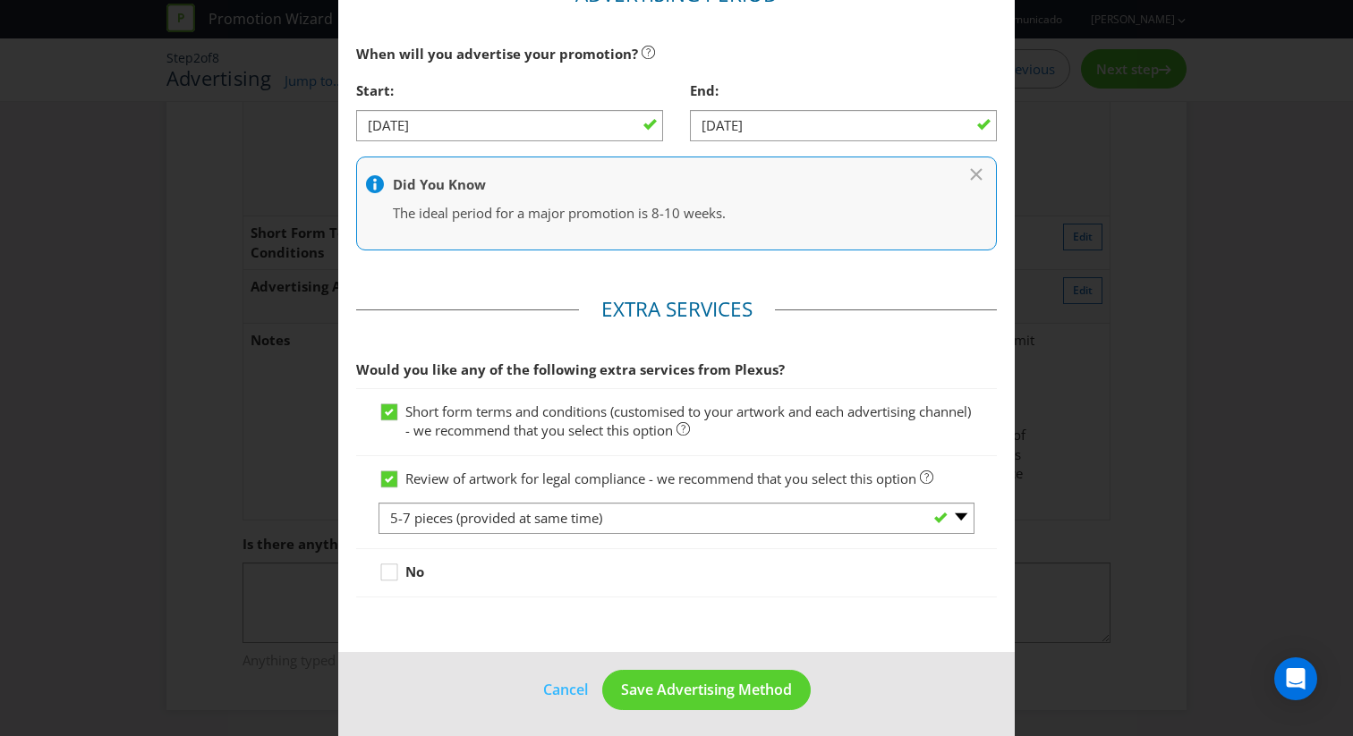
scroll to position [1004, 0]
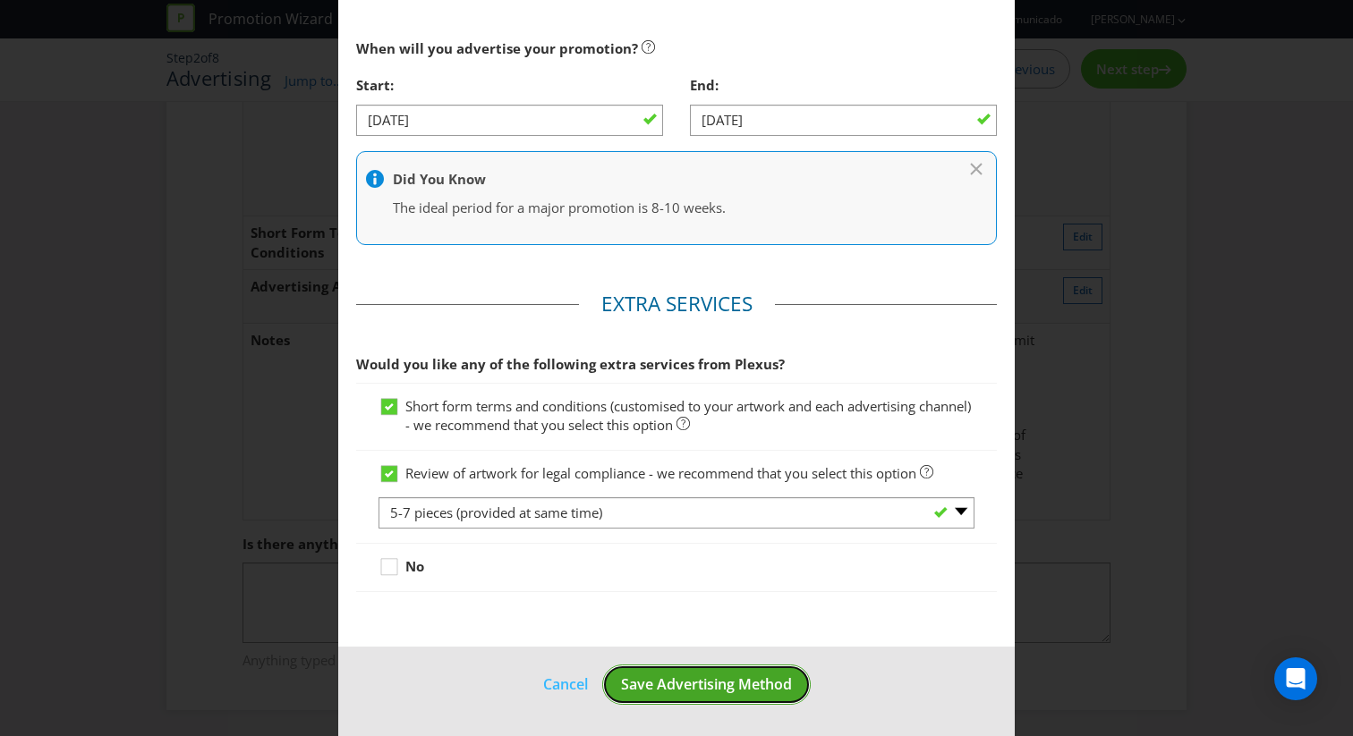
click at [683, 691] on span "Save Advertising Method" at bounding box center [706, 684] width 171 height 20
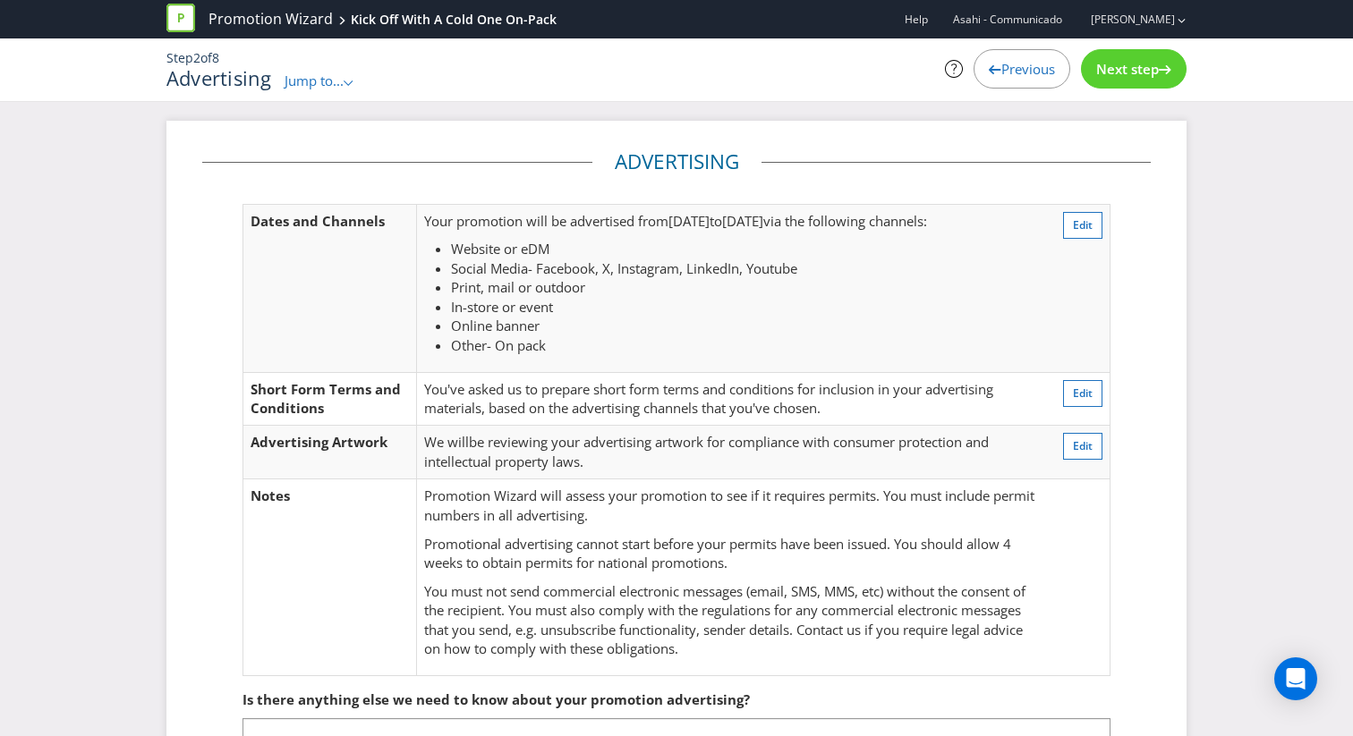
click at [318, 83] on span "Jump to..." at bounding box center [313, 81] width 59 height 18
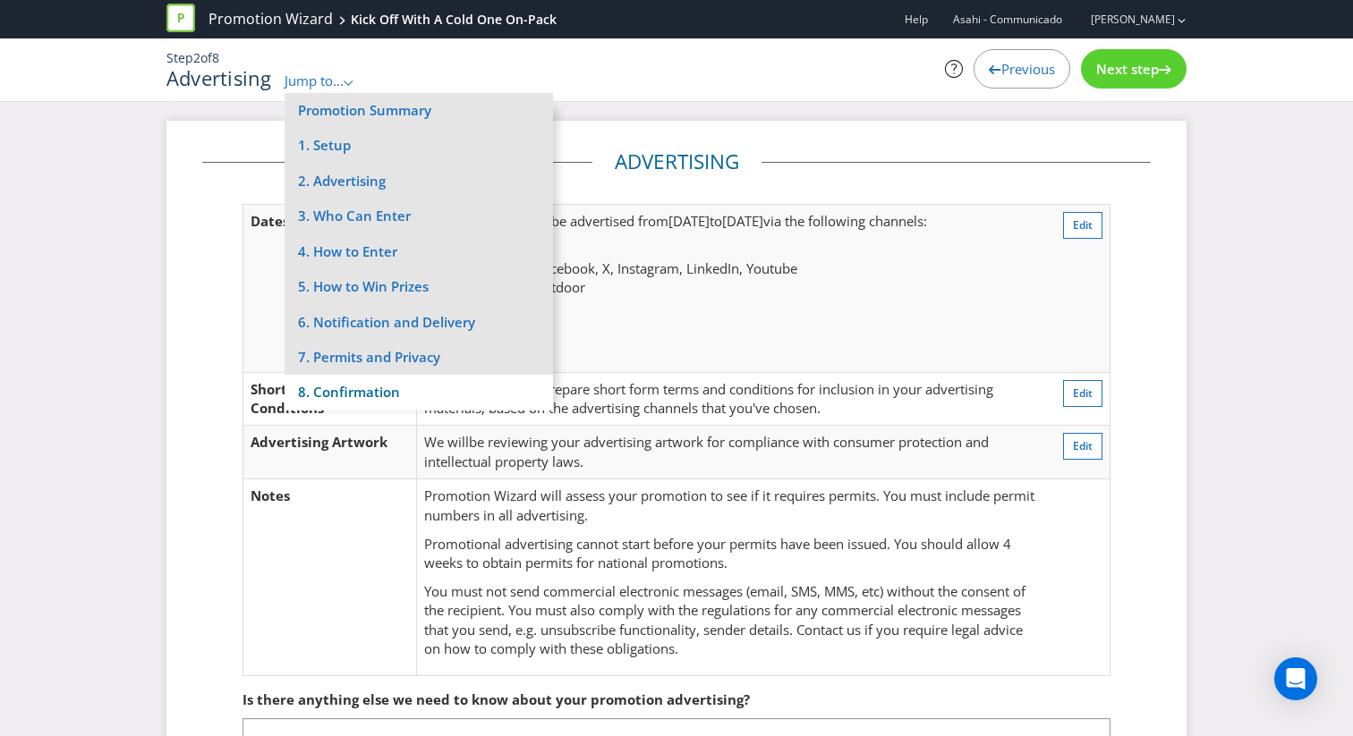
click at [388, 386] on li "8. Confirmation" at bounding box center [418, 392] width 268 height 35
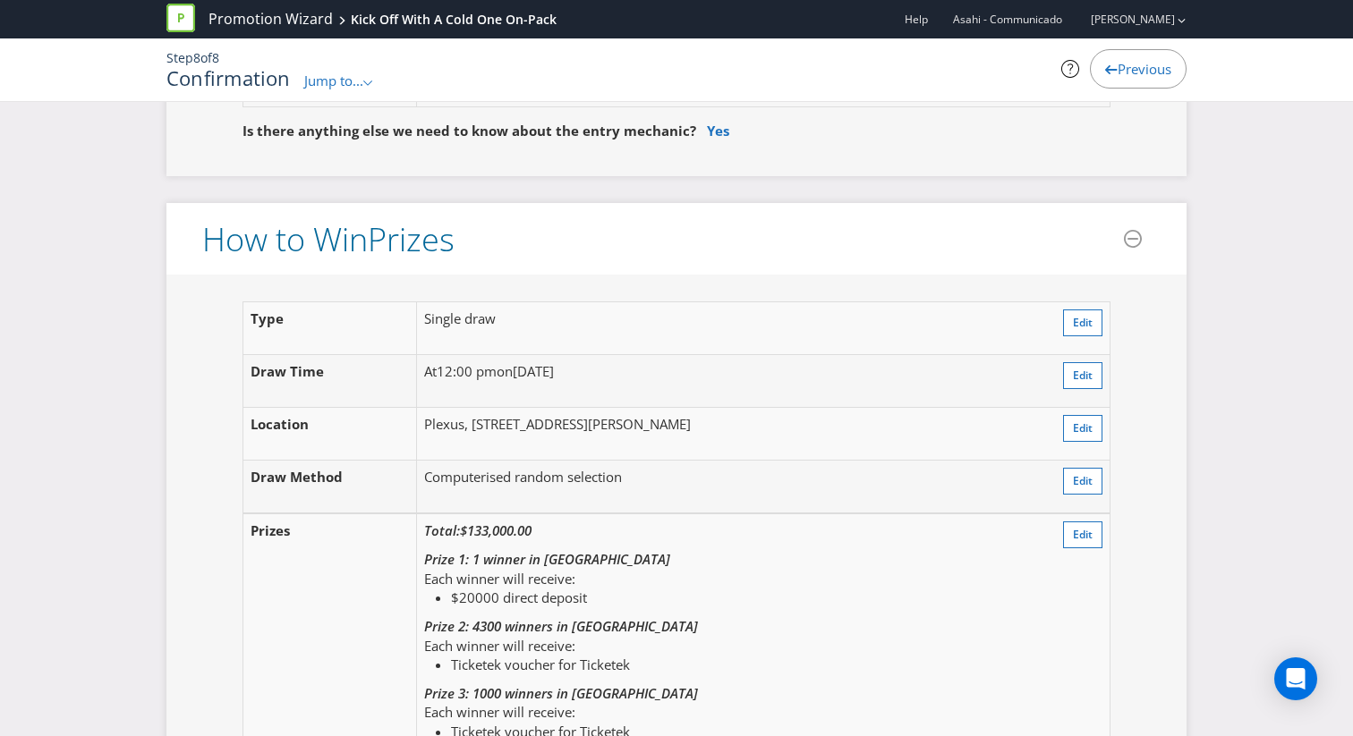
scroll to position [2021, 0]
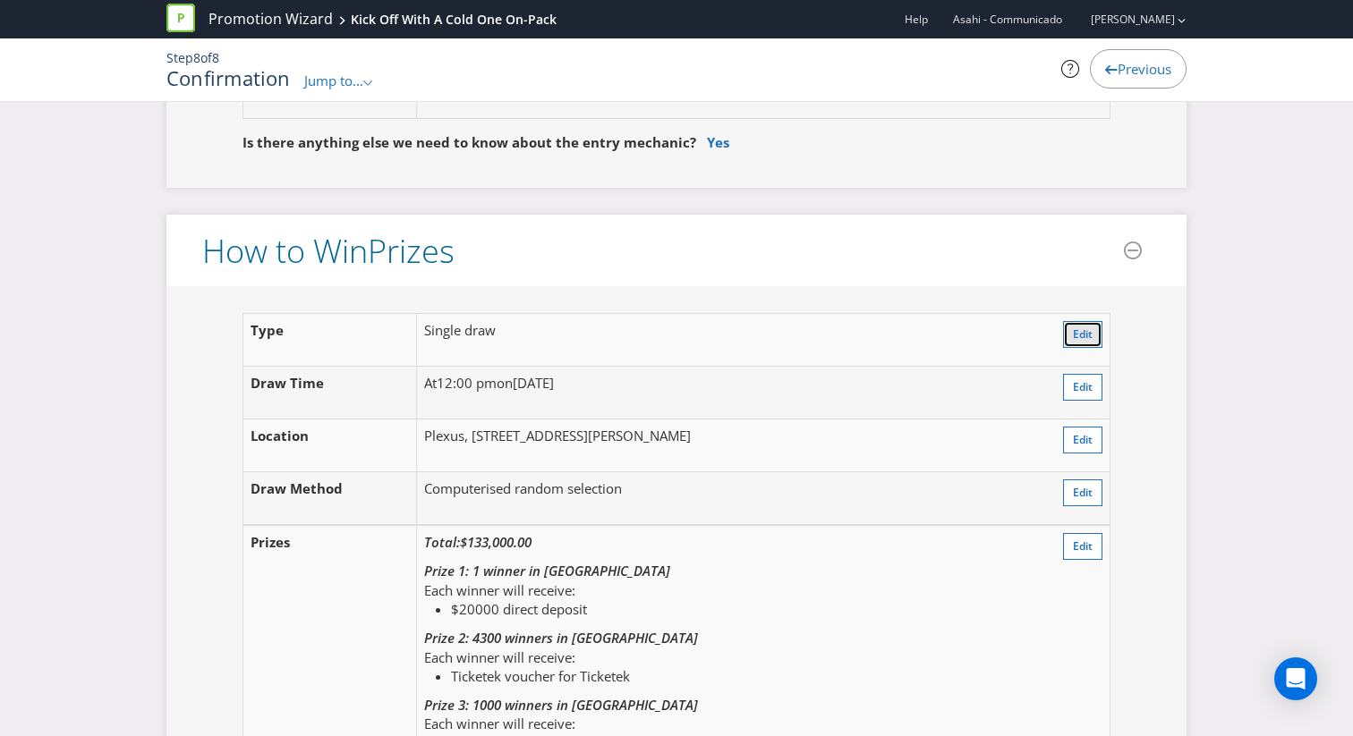
click at [1079, 328] on span "Edit" at bounding box center [1083, 334] width 20 height 15
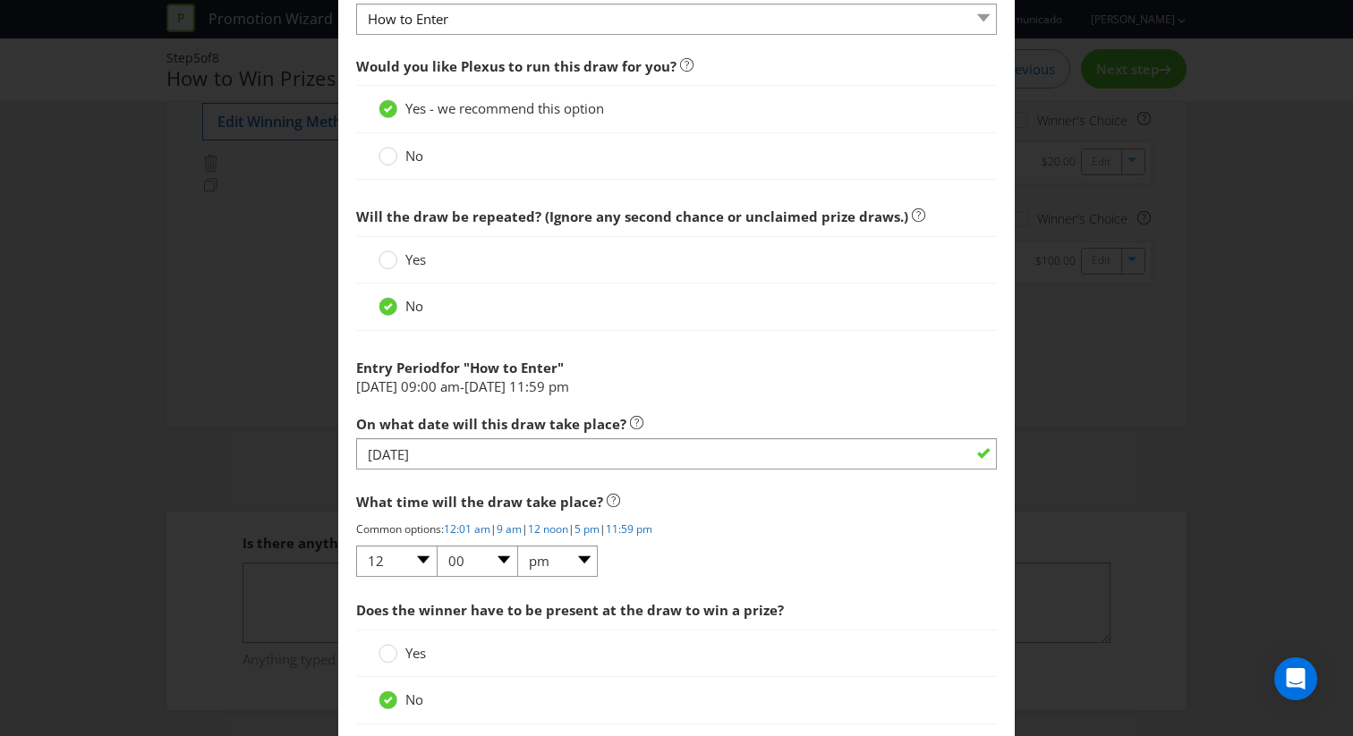
scroll to position [954, 0]
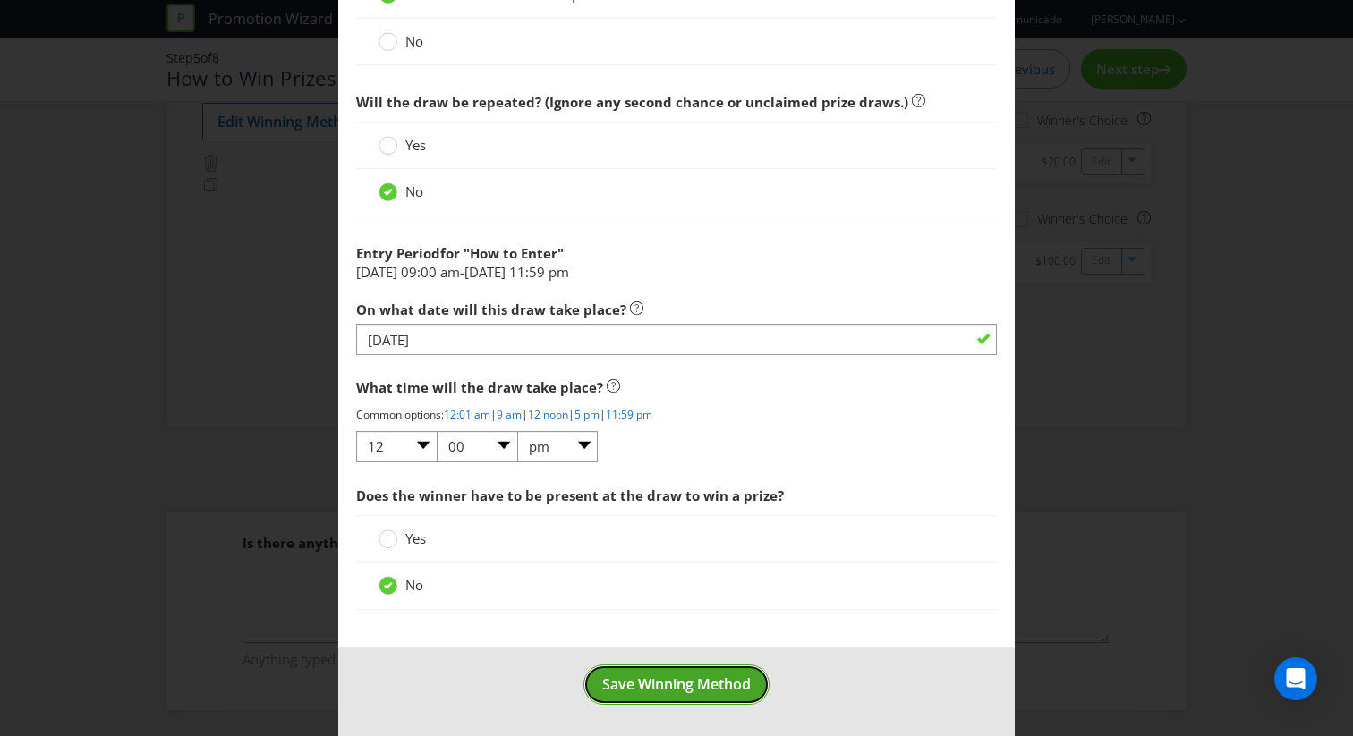
click at [689, 682] on span "Save Winning Method" at bounding box center [676, 684] width 148 height 20
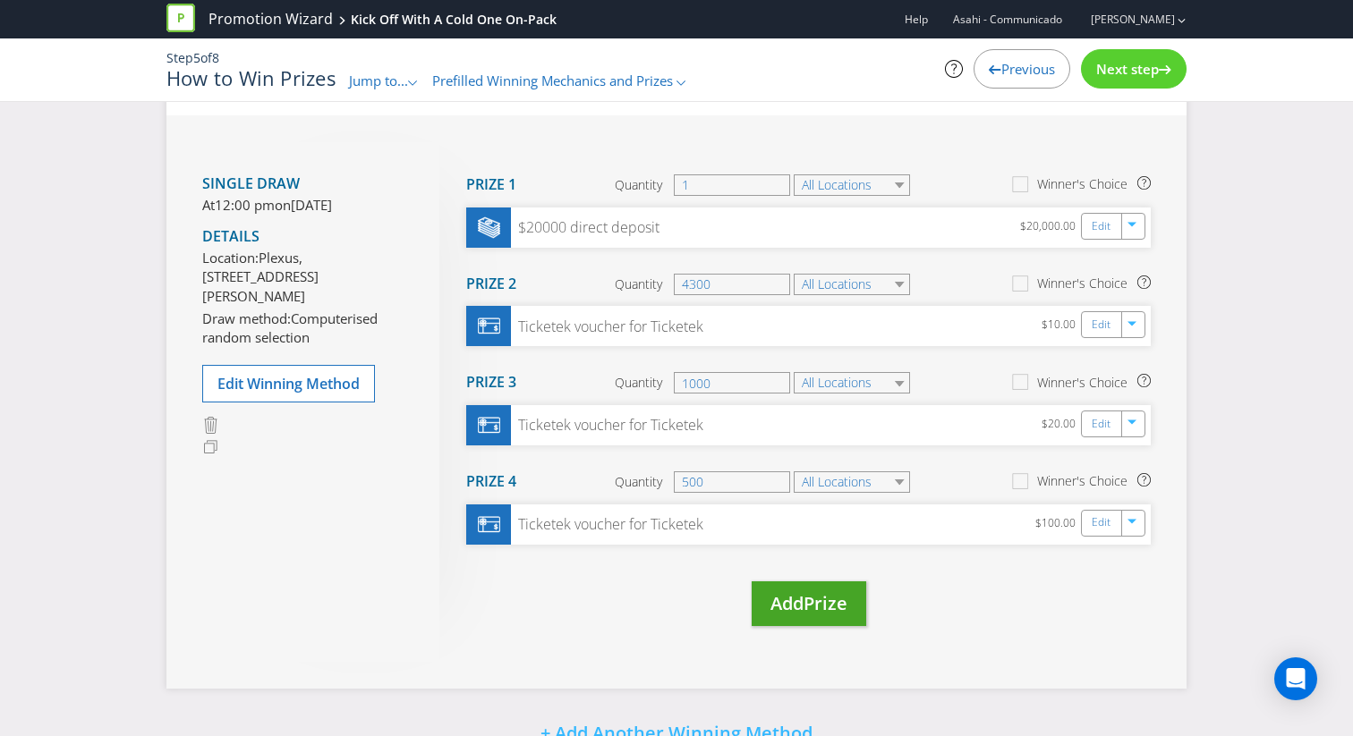
scroll to position [198, 0]
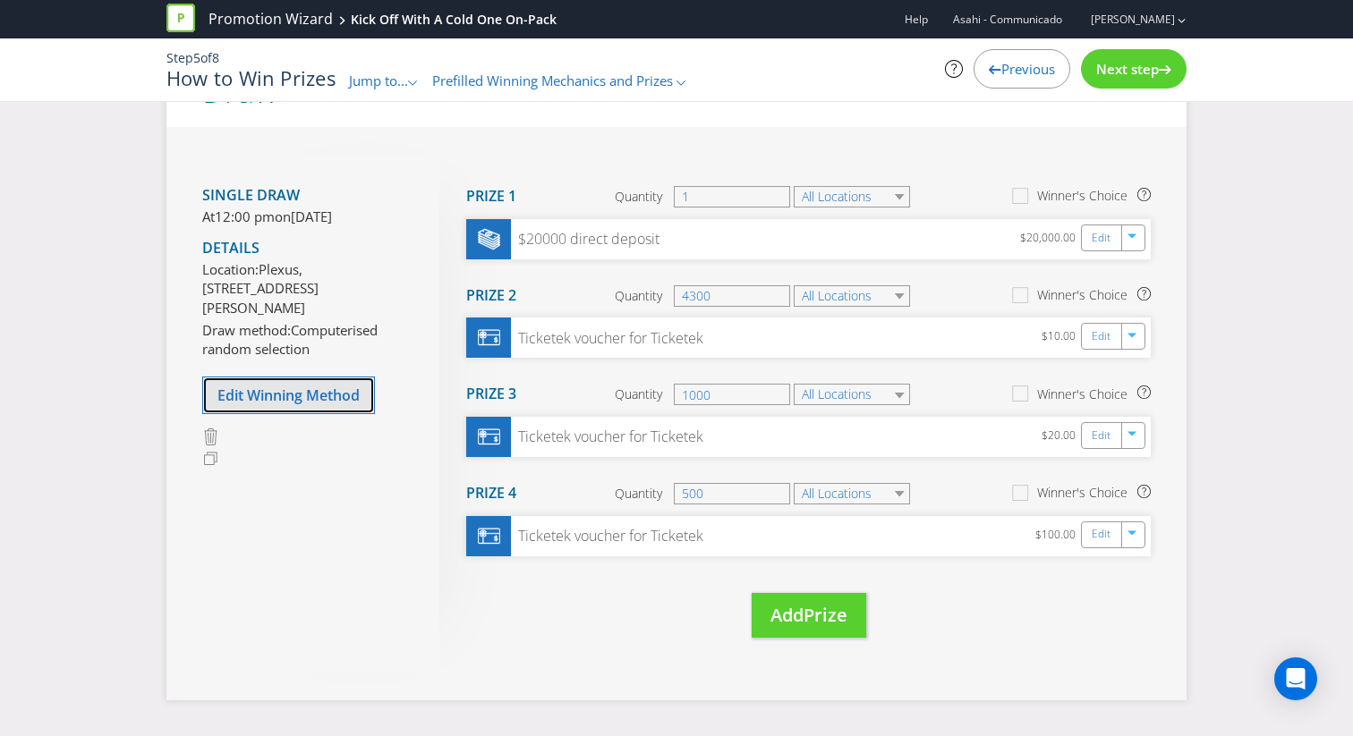
click at [308, 405] on span "Edit Winning Method" at bounding box center [288, 396] width 142 height 20
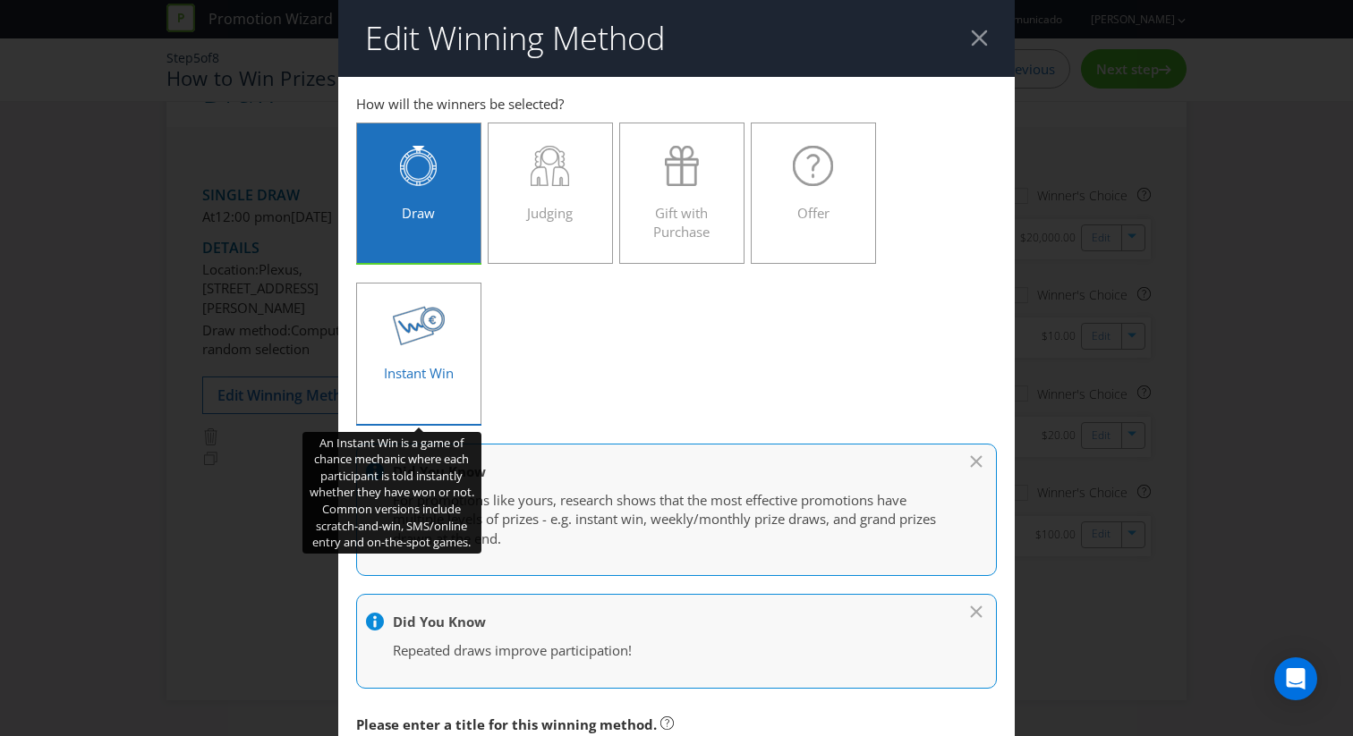
click at [423, 344] on icon at bounding box center [419, 326] width 53 height 40
click at [0, 0] on input "Instant Win" at bounding box center [0, 0] width 0 height 0
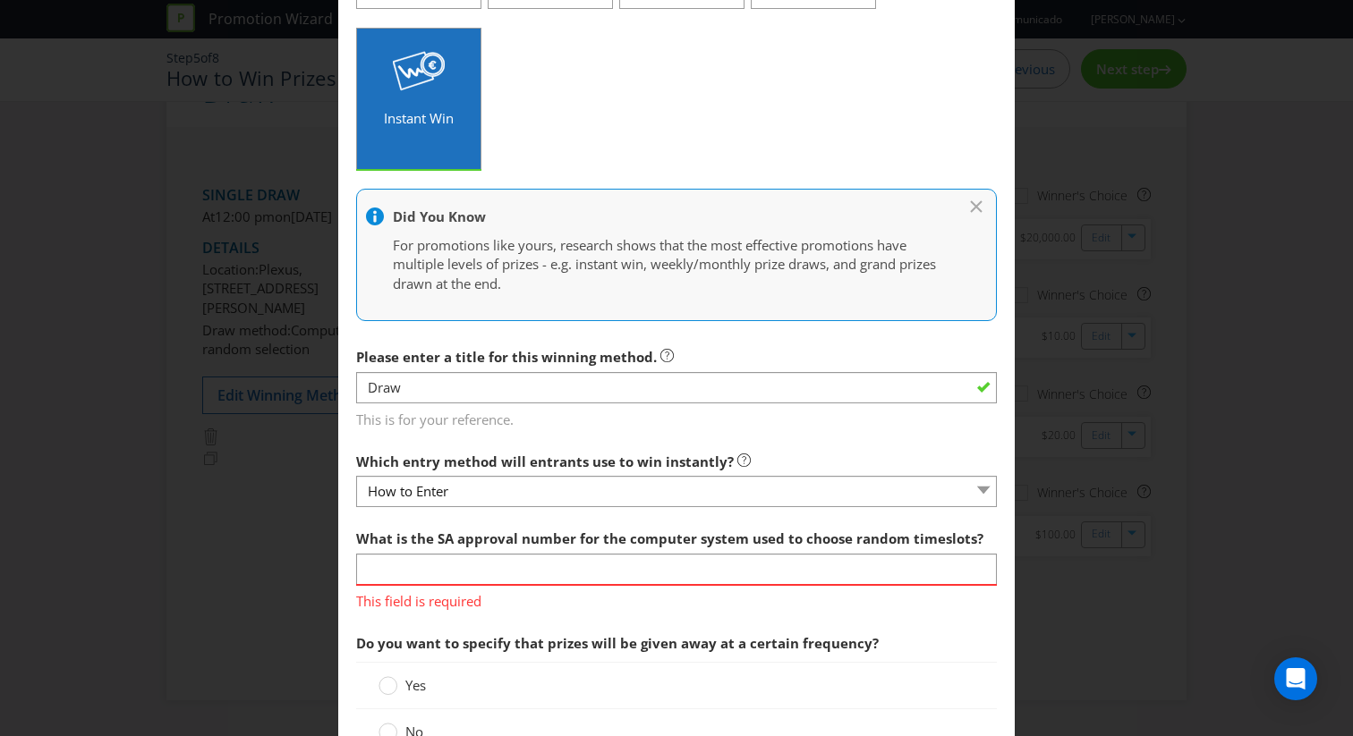
scroll to position [257, 0]
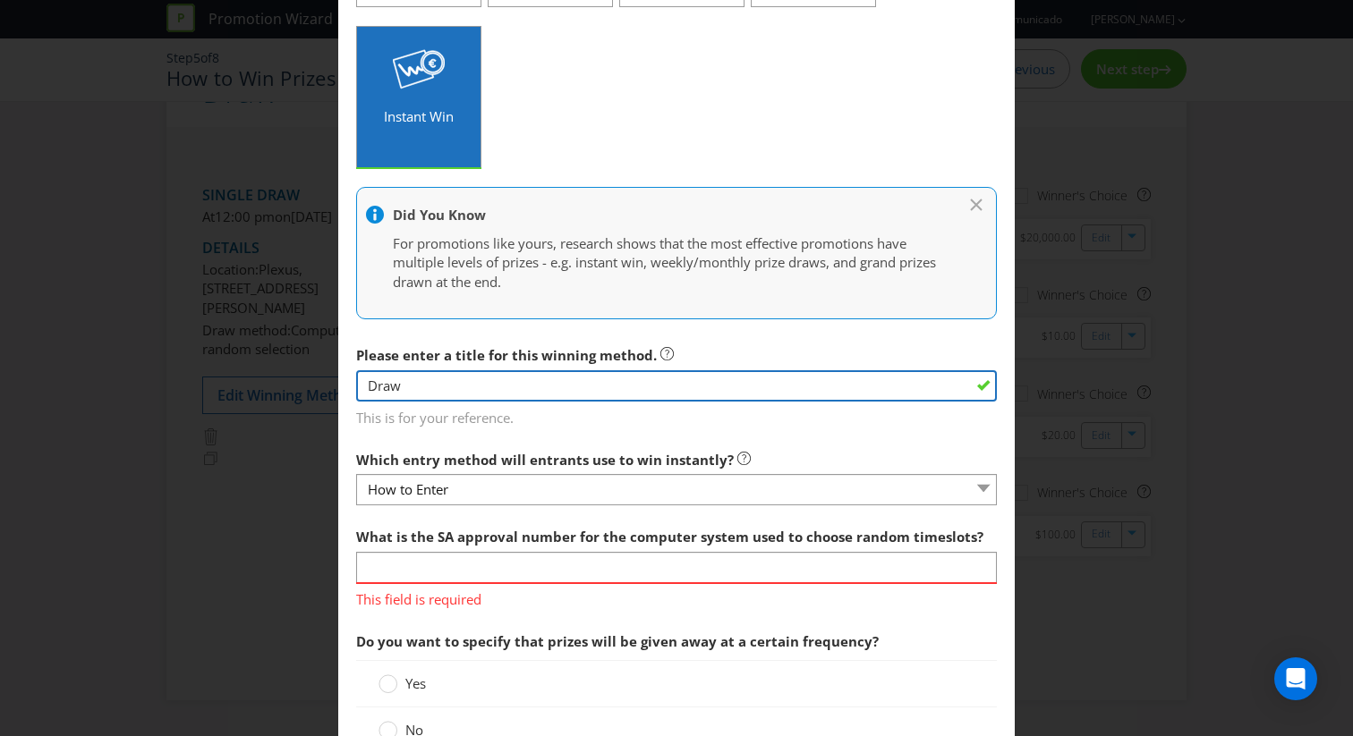
click at [455, 389] on input "Draw" at bounding box center [676, 385] width 641 height 31
drag, startPoint x: 455, startPoint y: 389, endPoint x: 313, endPoint y: 374, distance: 143.0
click at [313, 374] on div "Edit Winning Method How to Enter How will the winners be selected? Draw Judging…" at bounding box center [676, 368] width 1353 height 736
type input "Instant win"
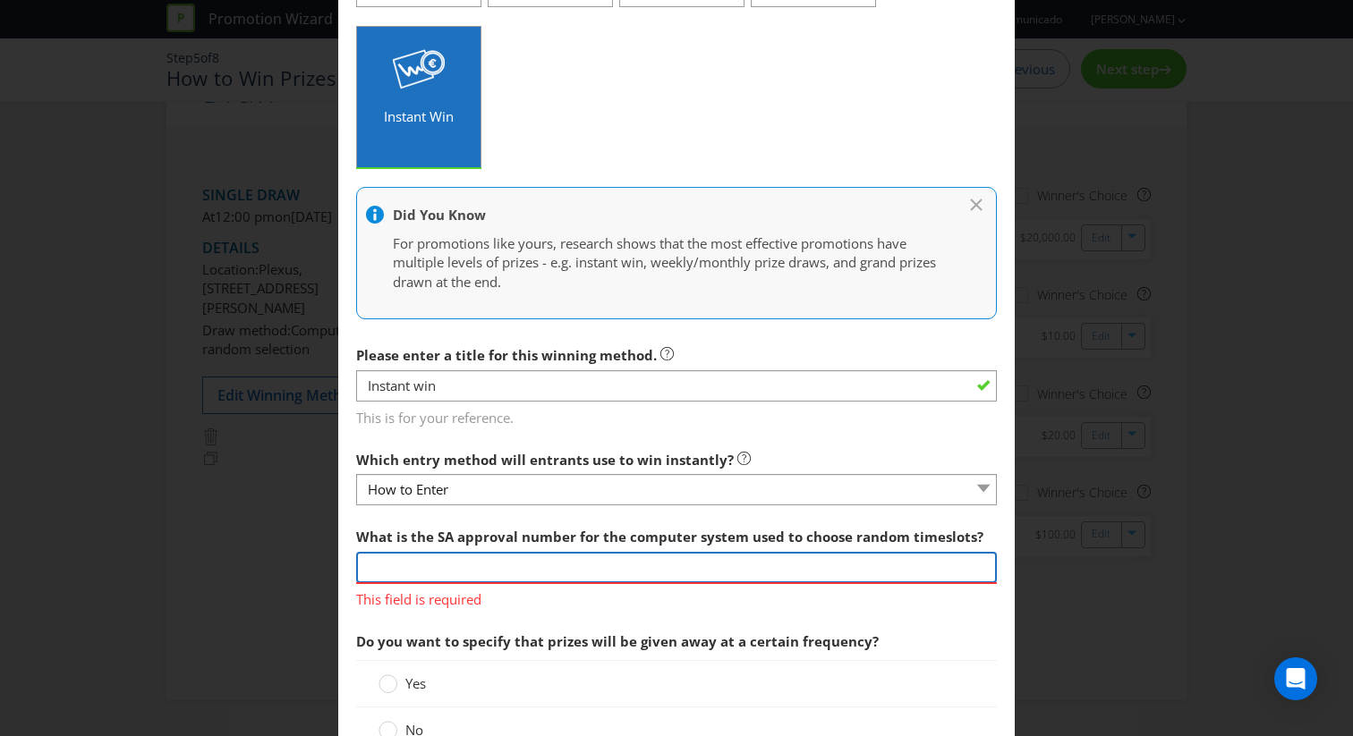
click at [462, 564] on input "text" at bounding box center [676, 567] width 641 height 31
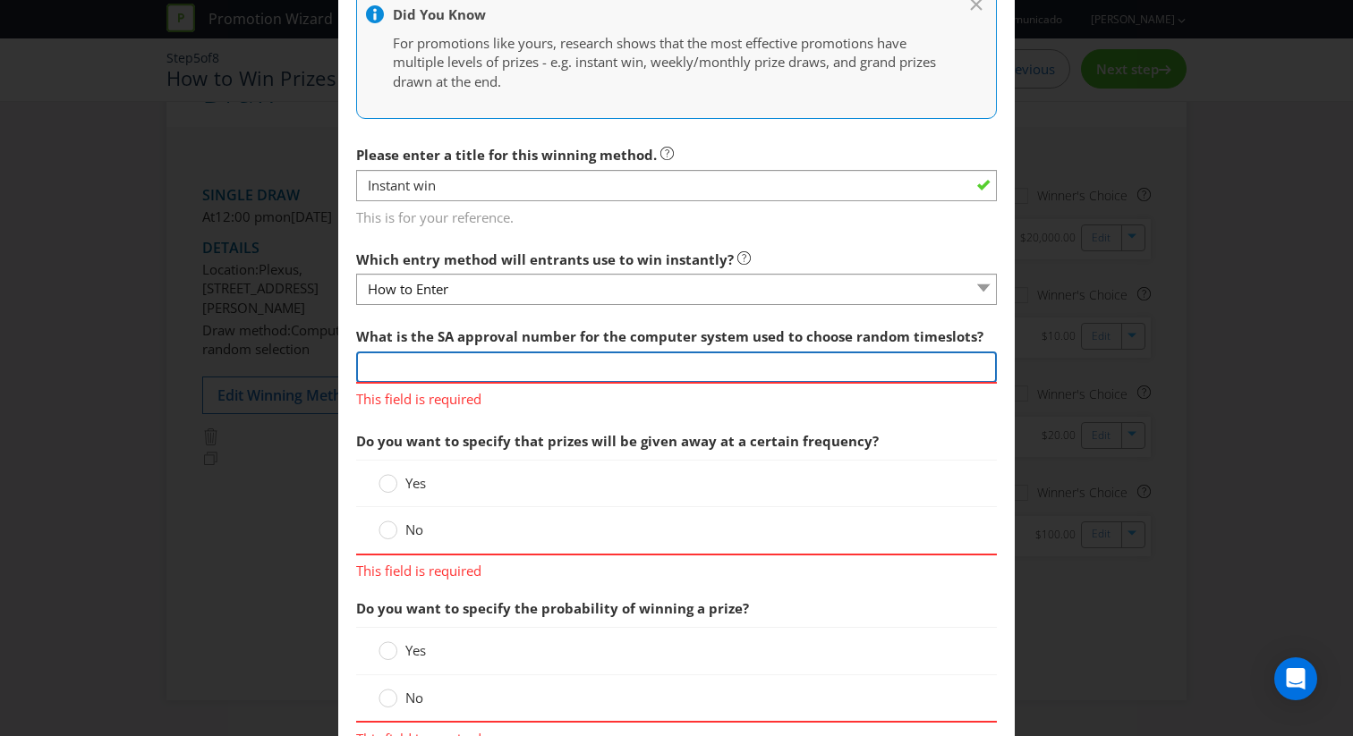
scroll to position [459, 0]
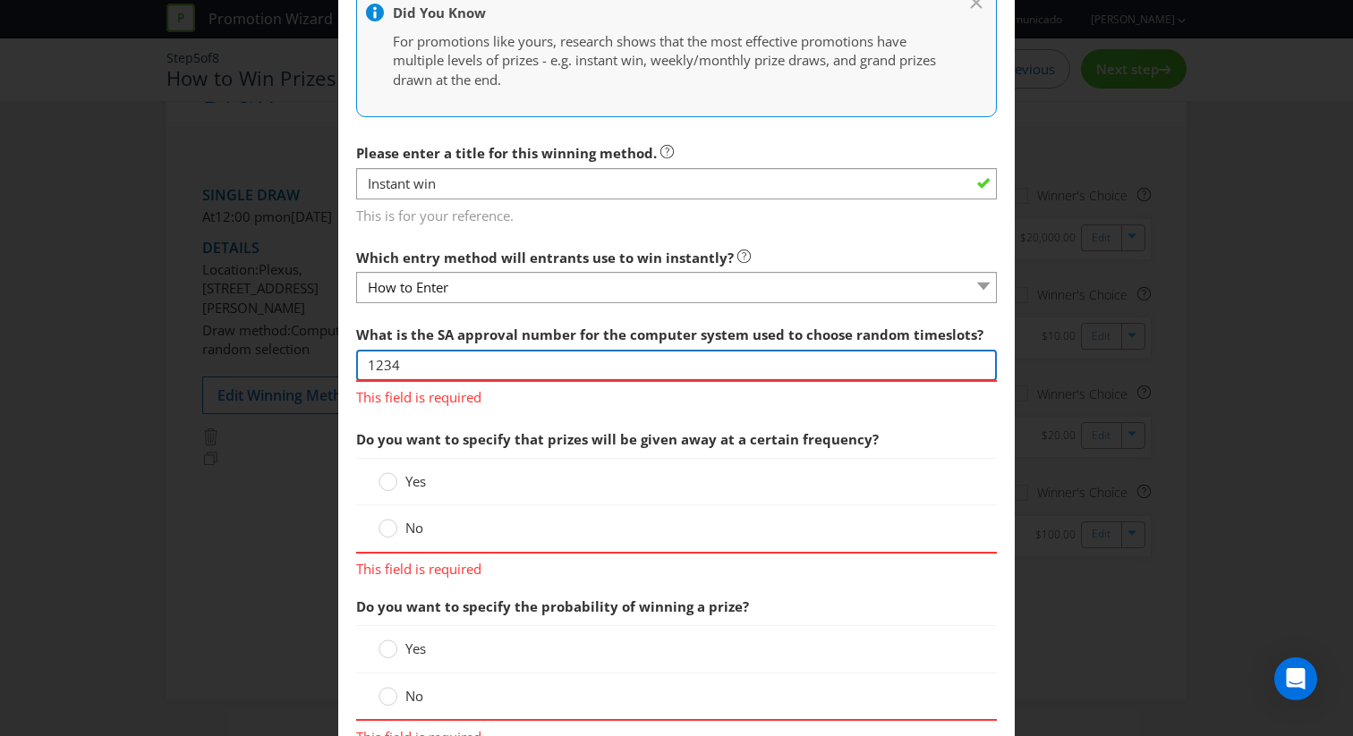
type input "1234"
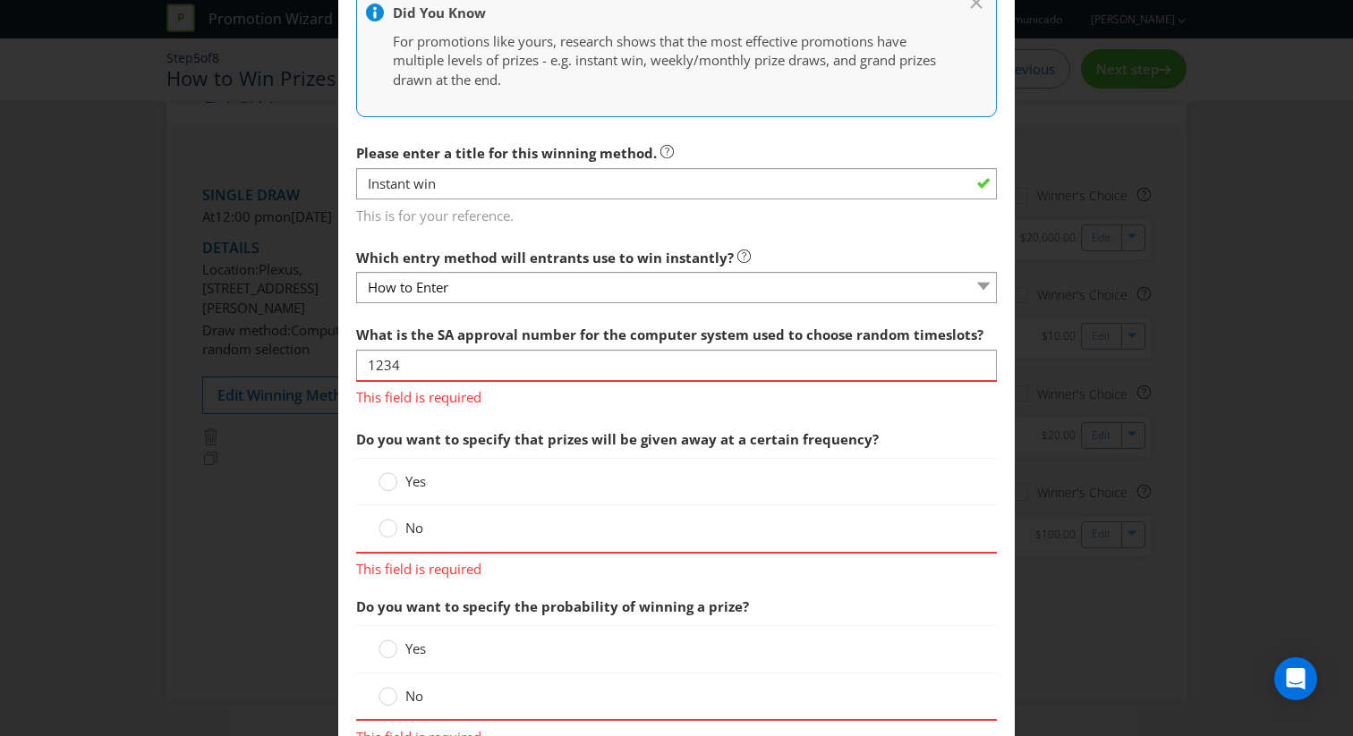
click at [678, 453] on div "Do you want to specify that prizes will be given away at a certain frequency? Y…" at bounding box center [676, 500] width 641 height 158
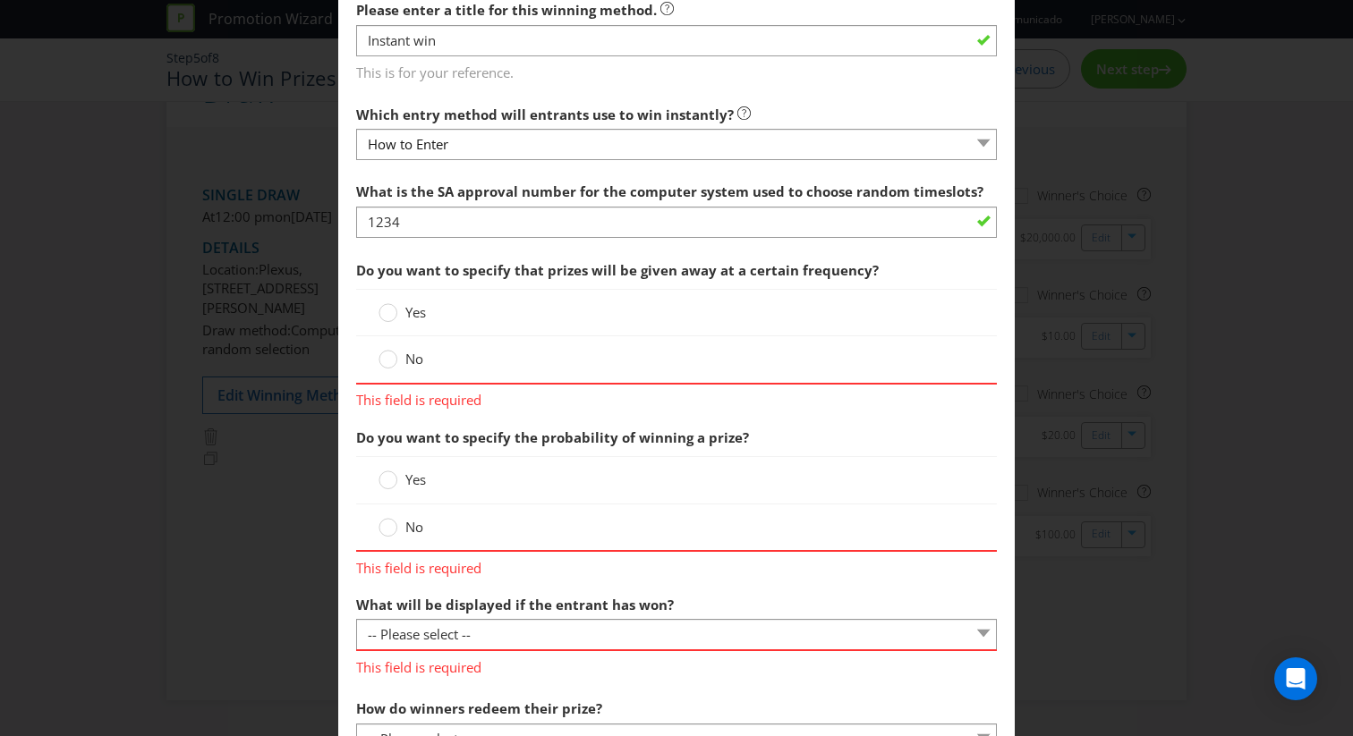
scroll to position [605, 0]
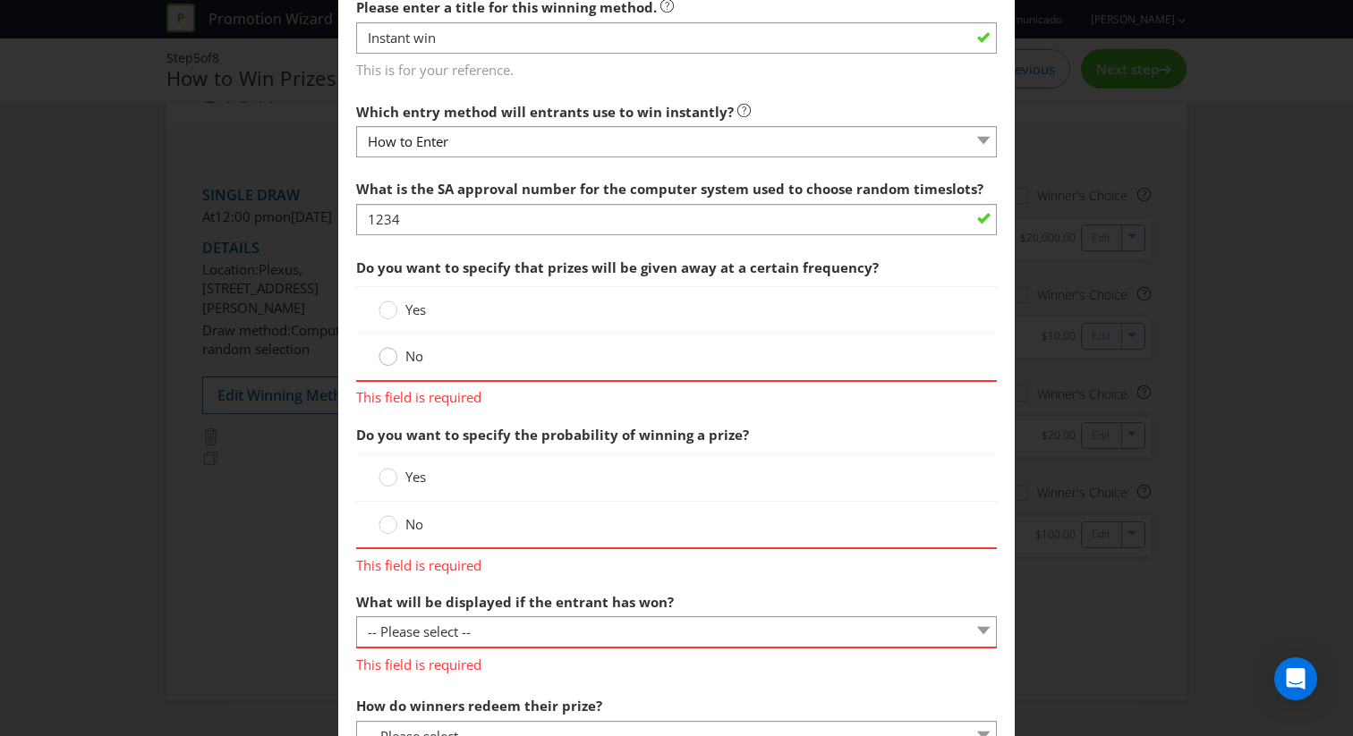
click at [384, 354] on div at bounding box center [388, 350] width 9 height 9
click at [0, 0] on input "No" at bounding box center [0, 0] width 0 height 0
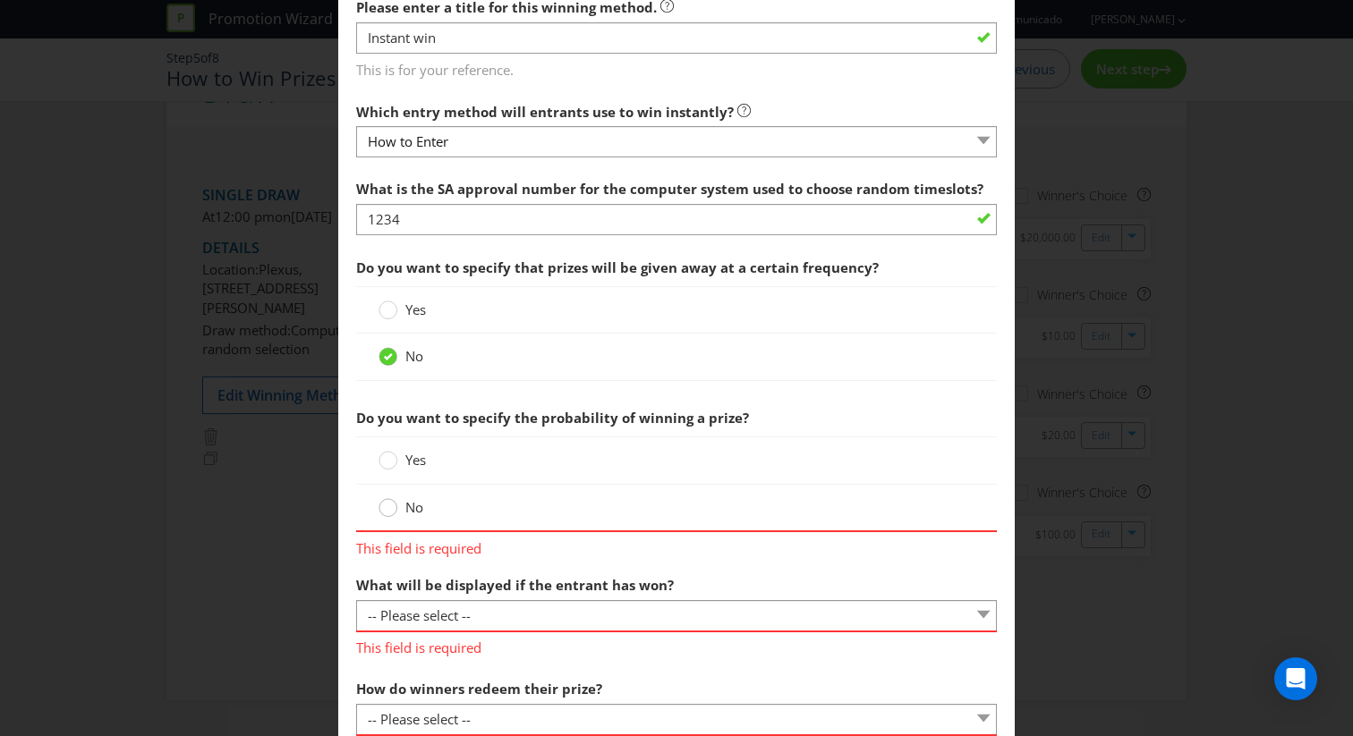
click at [394, 508] on circle at bounding box center [388, 508] width 18 height 18
click at [0, 0] on input "No" at bounding box center [0, 0] width 0 height 0
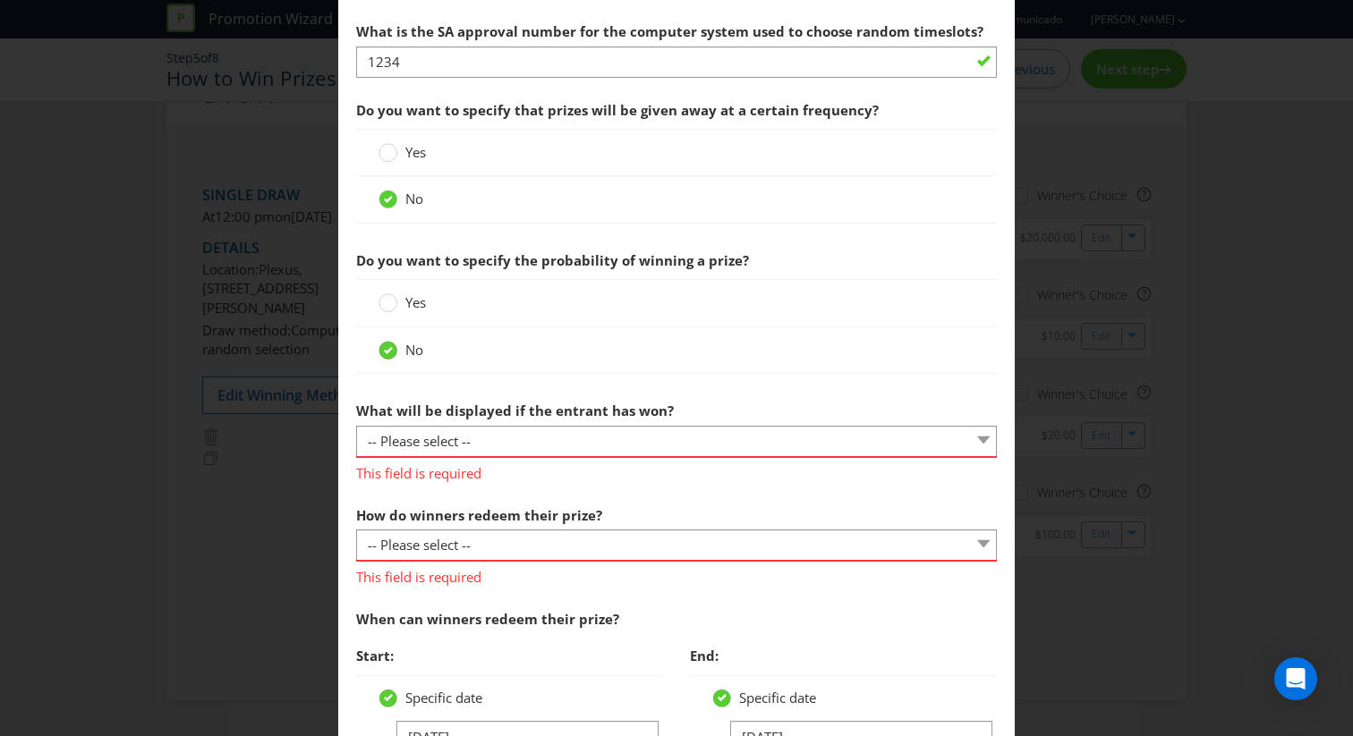
scroll to position [799, 0]
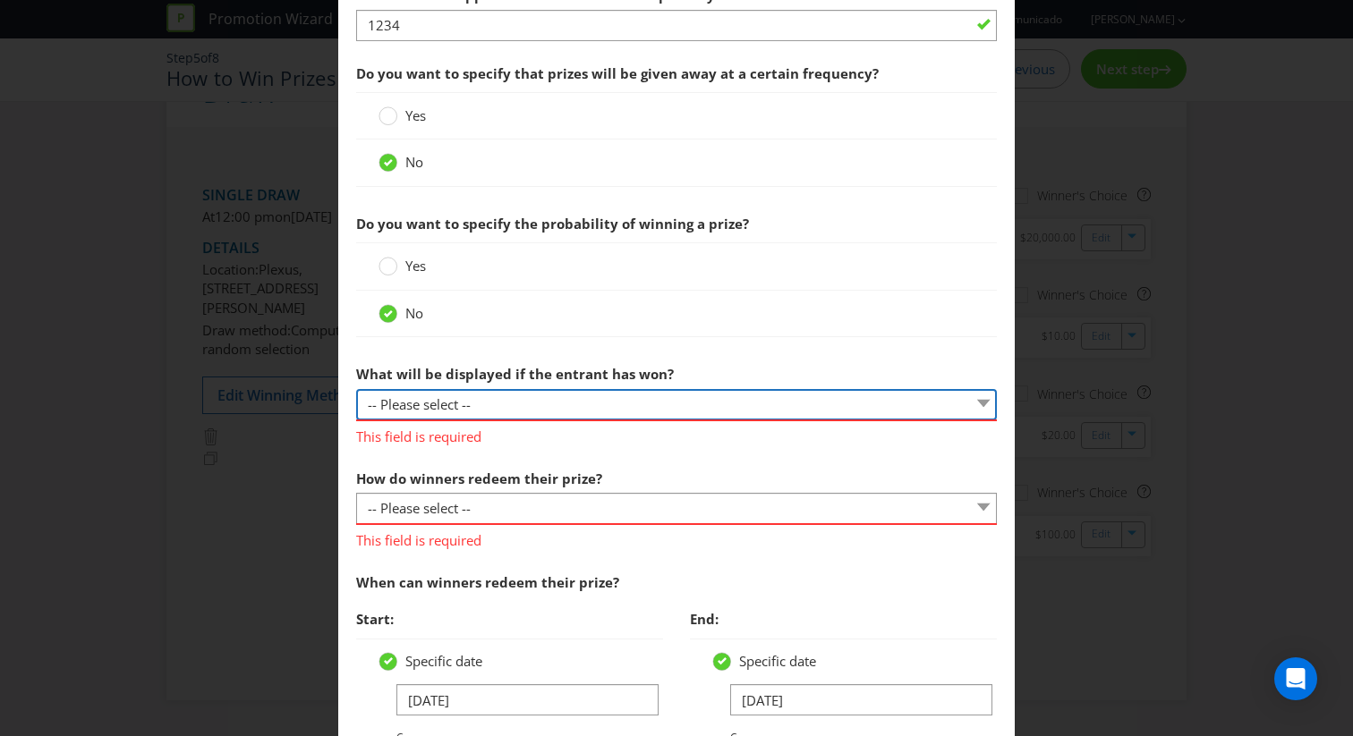
click at [503, 406] on select "-- Please select -- The winner will be notified as appropriate for the entry me…" at bounding box center [676, 404] width 641 height 31
select select "ENTRY_MECHANIC"
click at [356, 389] on select "-- Please select -- The winner will be notified as appropriate for the entry me…" at bounding box center [676, 404] width 641 height 31
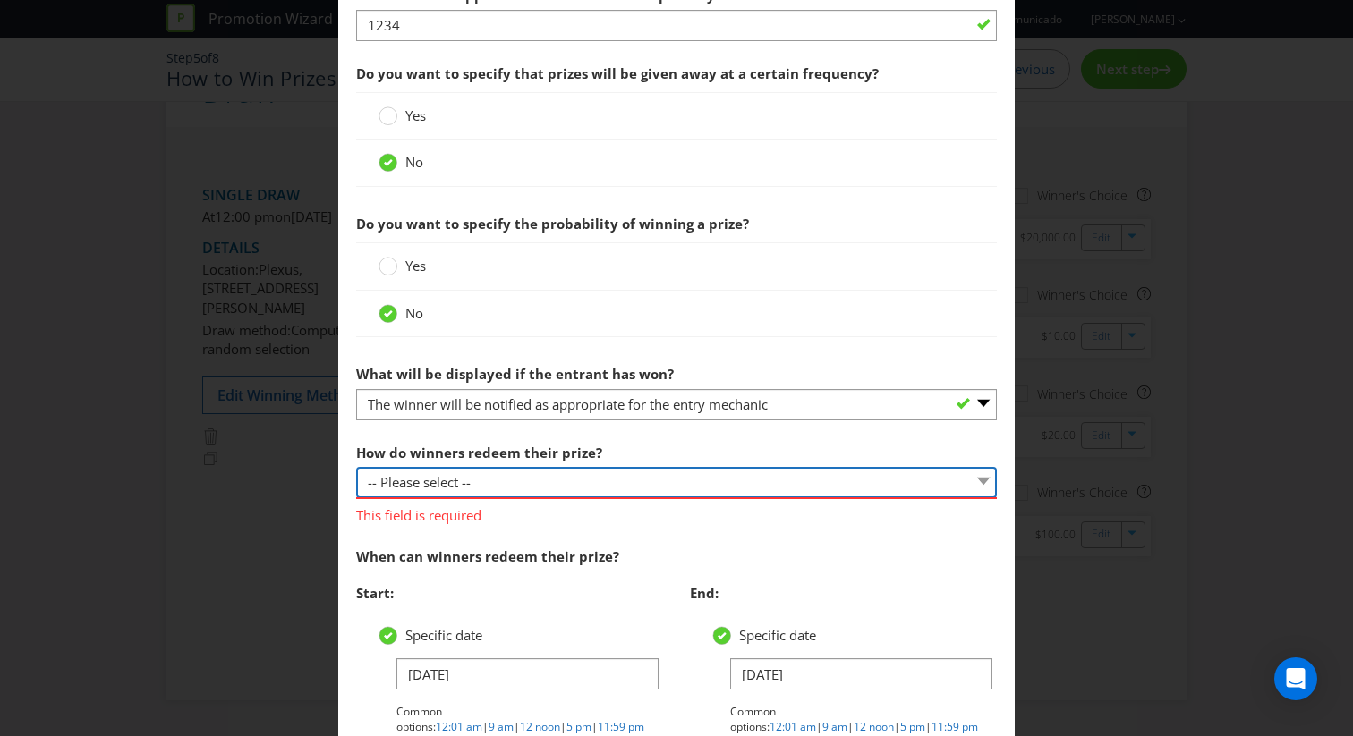
click at [593, 471] on select "-- Please select -- Present winning message to venue staff Follow instructions …" at bounding box center [676, 482] width 641 height 31
select select "PROMOTER_CONTACT_WINNER"
click at [356, 467] on select "-- Please select -- Present winning message to venue staff Follow instructions …" at bounding box center [676, 482] width 641 height 31
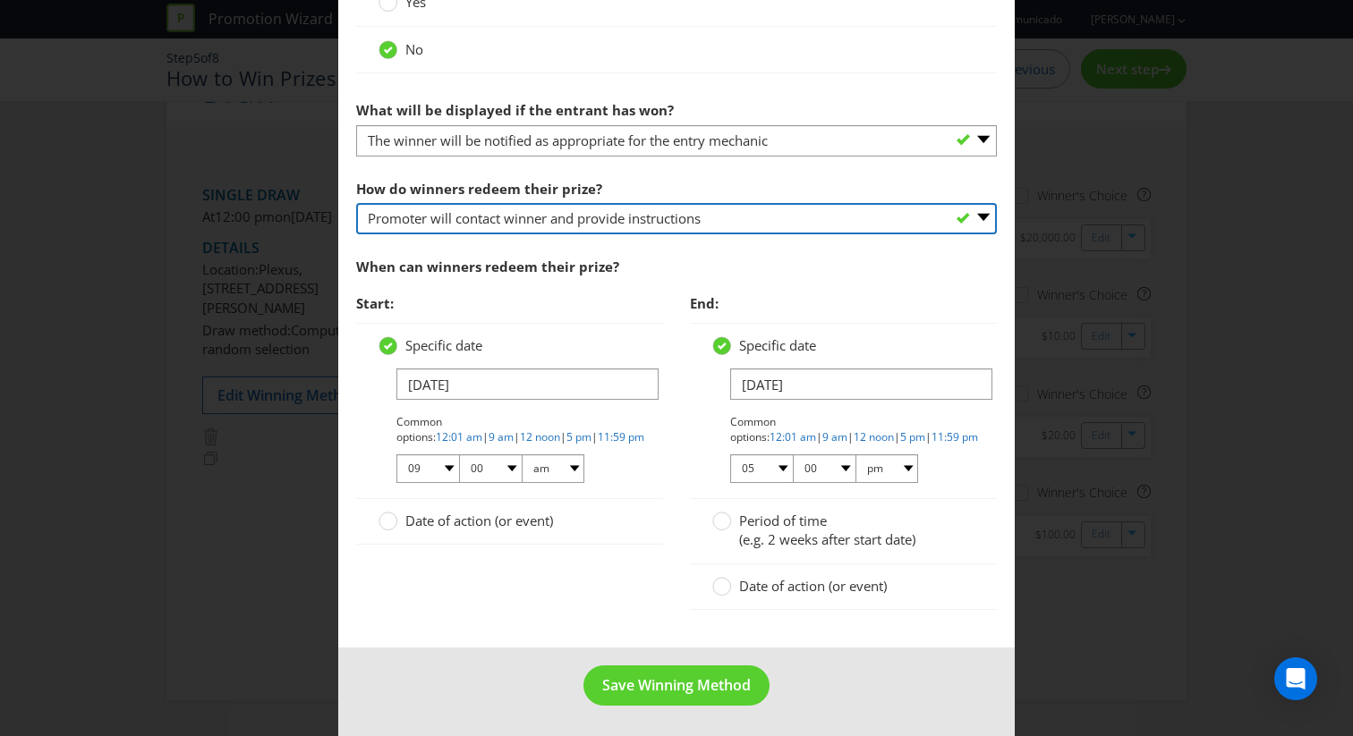
scroll to position [1065, 0]
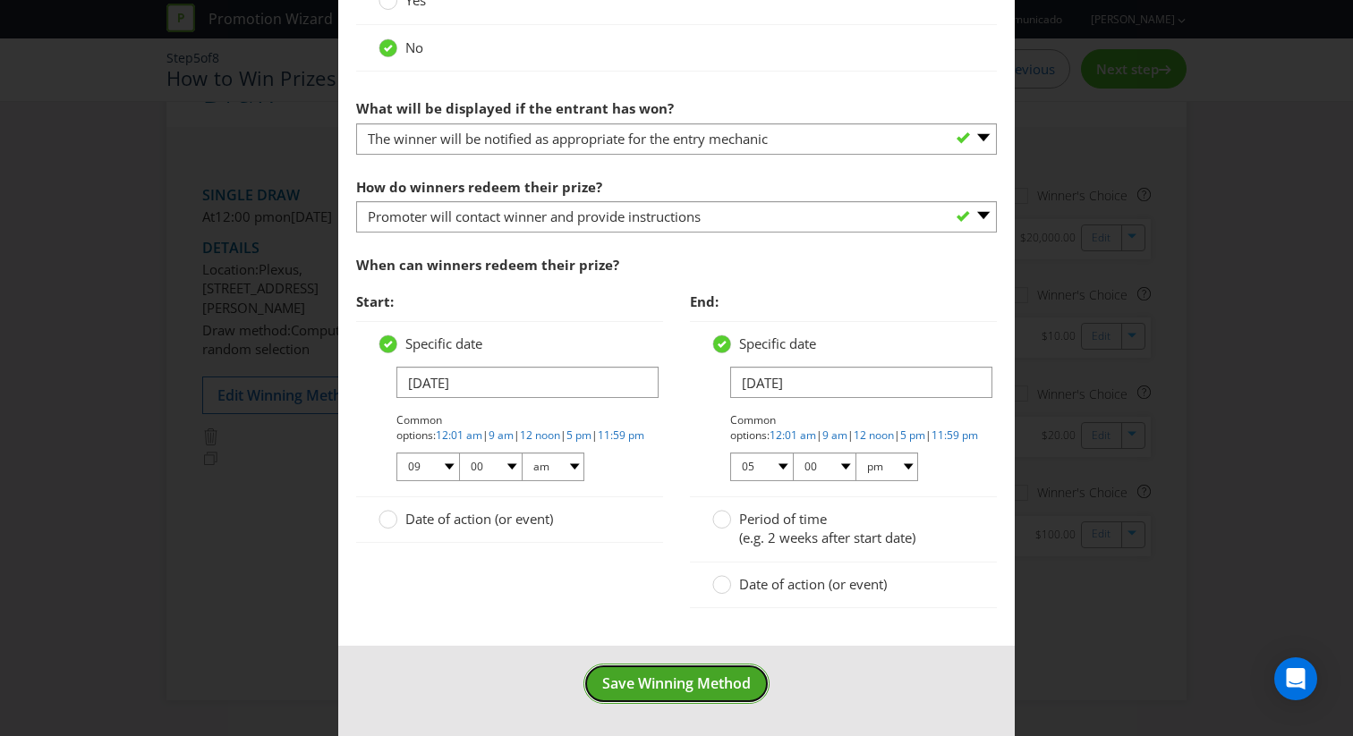
click at [646, 684] on span "Save Winning Method" at bounding box center [676, 684] width 148 height 20
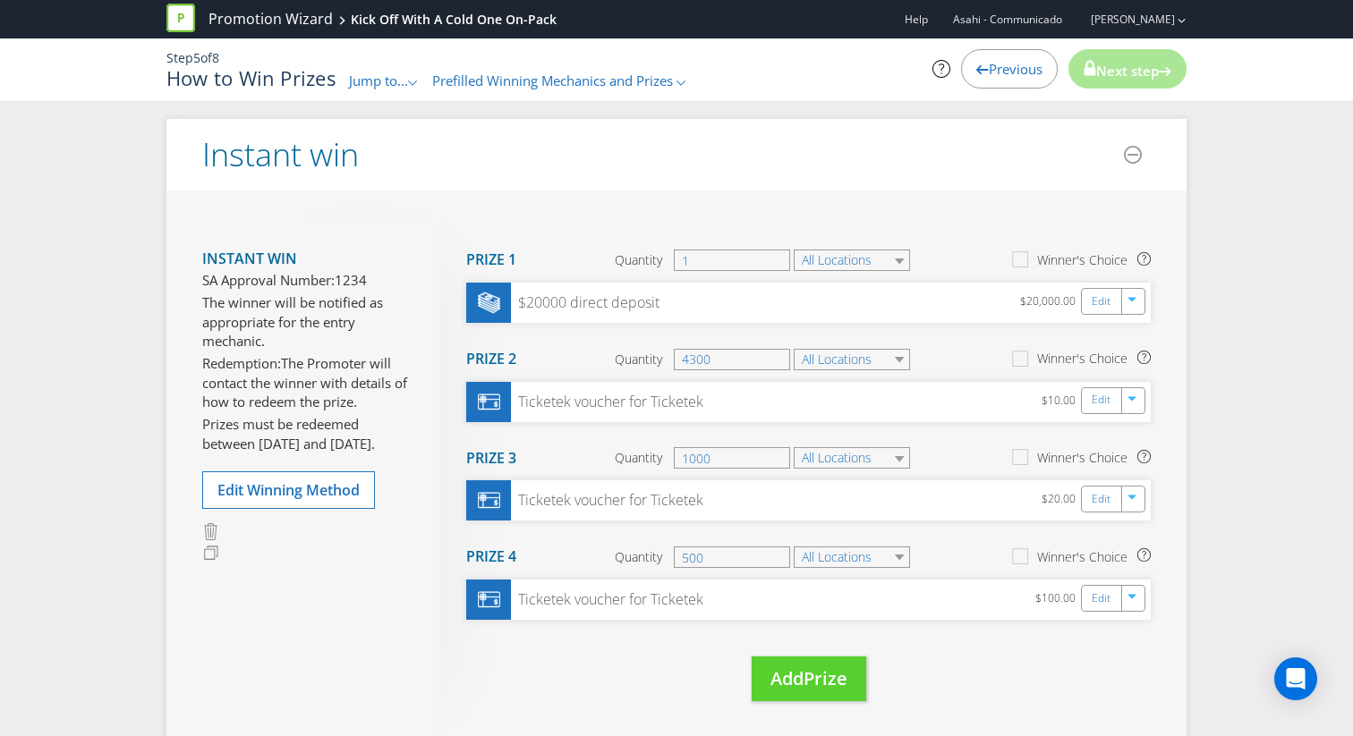
scroll to position [236, 0]
click at [290, 496] on span "Edit Winning Method" at bounding box center [288, 491] width 142 height 20
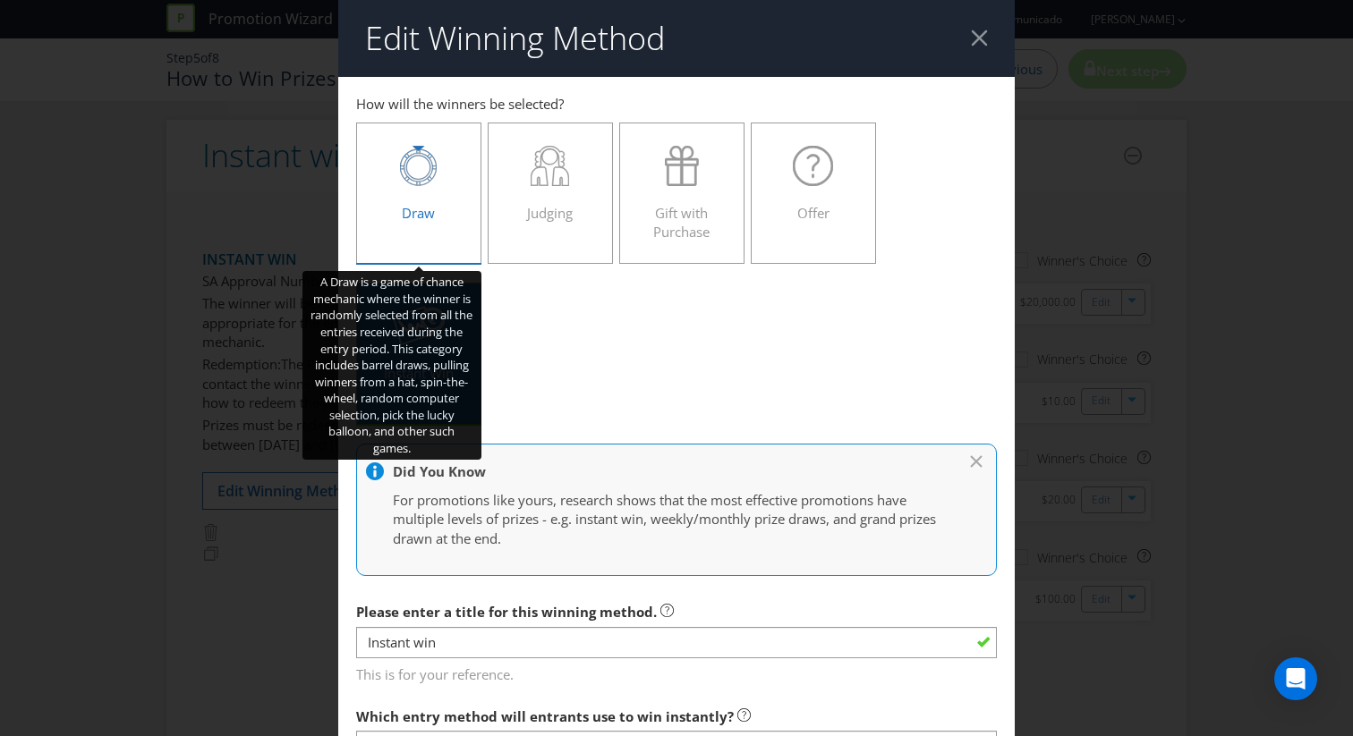
click at [413, 213] on span "Draw" at bounding box center [418, 213] width 33 height 18
click at [0, 0] on input "Draw" at bounding box center [0, 0] width 0 height 0
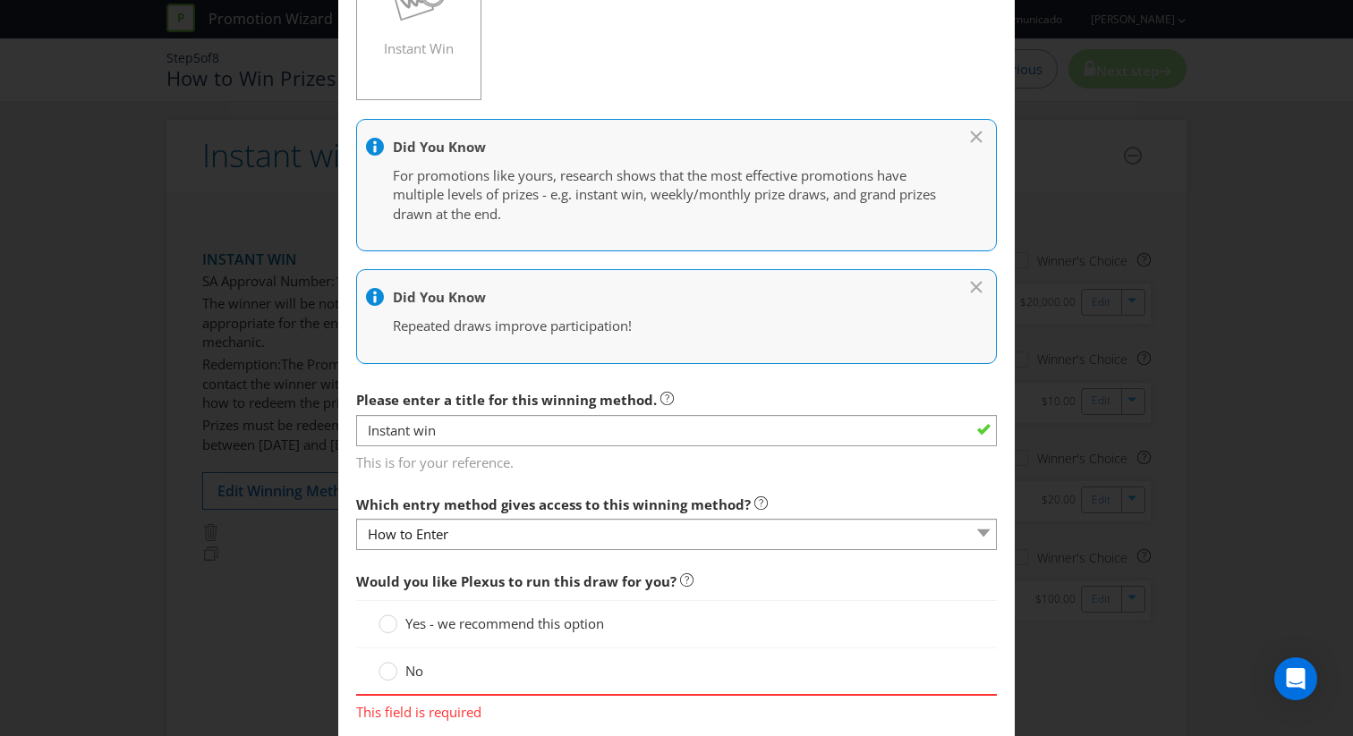
scroll to position [598, 0]
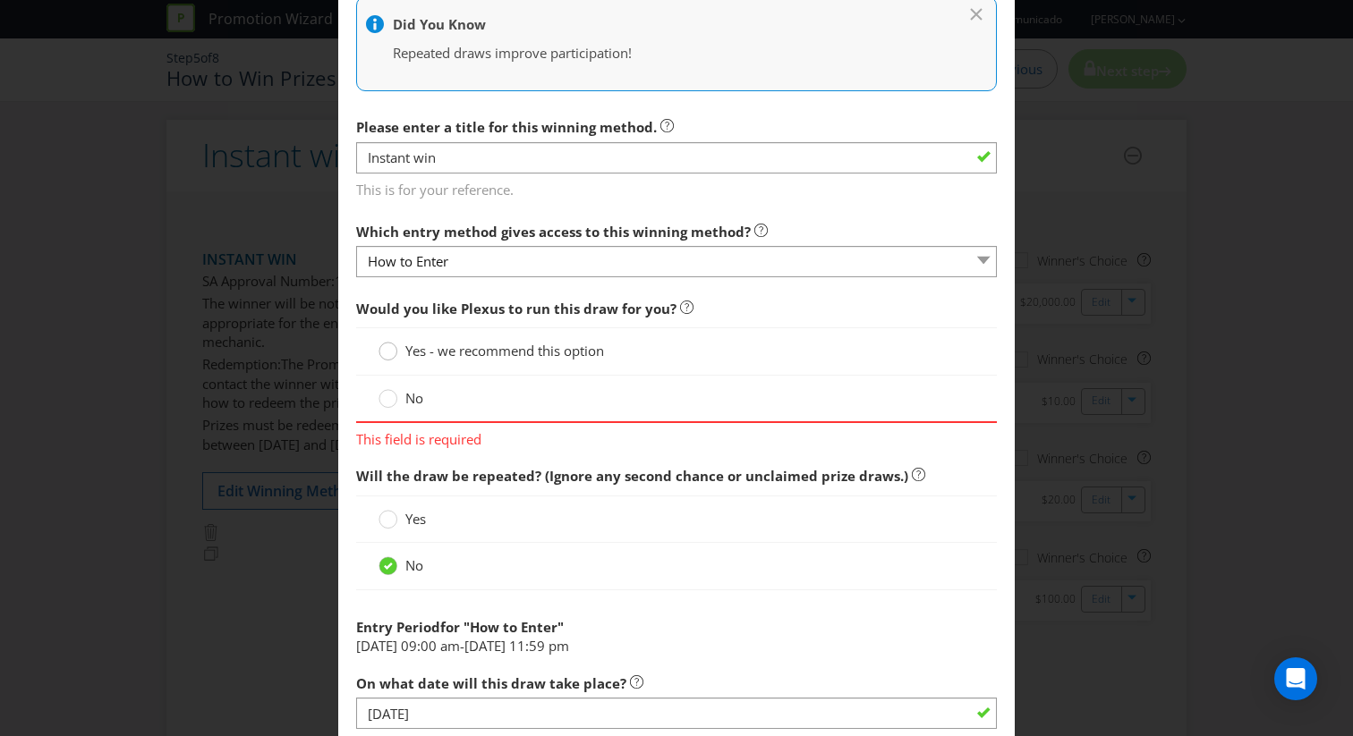
click at [388, 355] on circle at bounding box center [388, 352] width 18 height 18
click at [0, 0] on input "Yes - we recommend this option" at bounding box center [0, 0] width 0 height 0
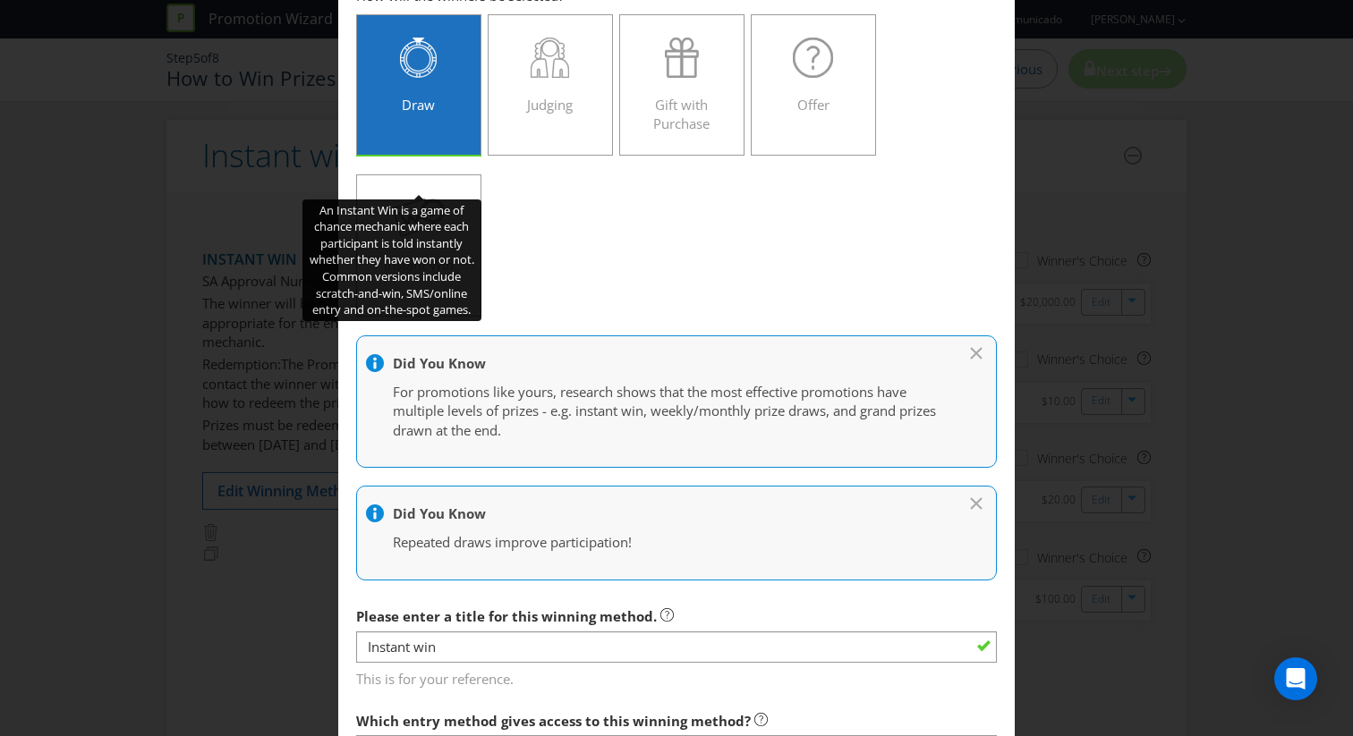
scroll to position [109, 0]
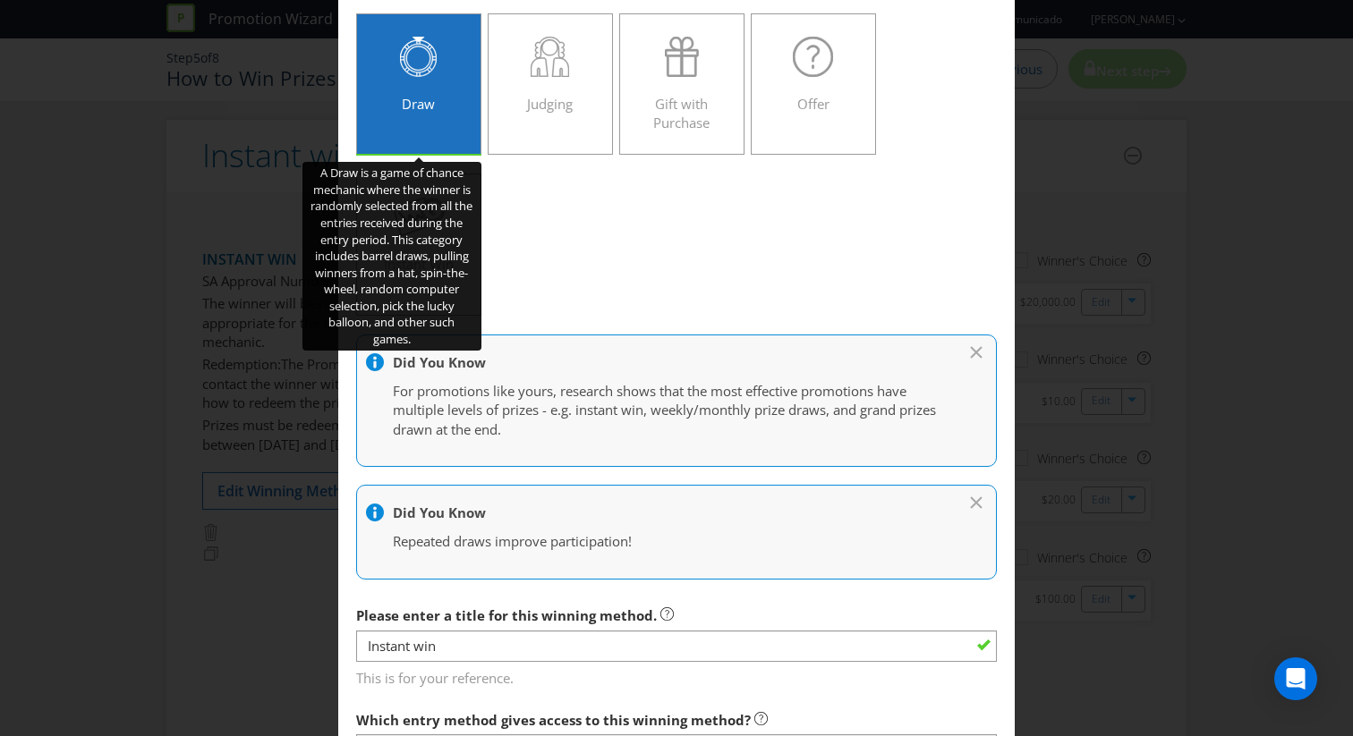
click at [447, 109] on div "Draw" at bounding box center [419, 77] width 88 height 81
click at [0, 0] on input "Draw" at bounding box center [0, 0] width 0 height 0
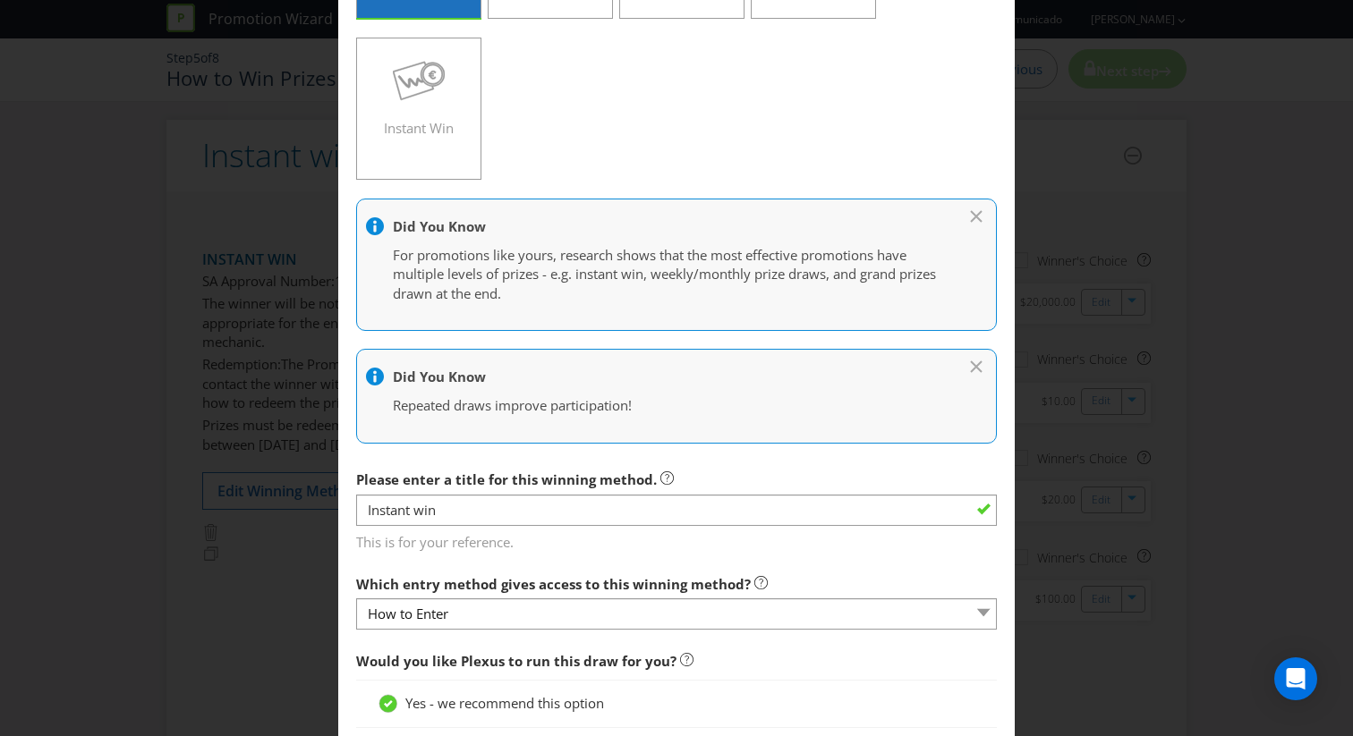
scroll to position [268, 0]
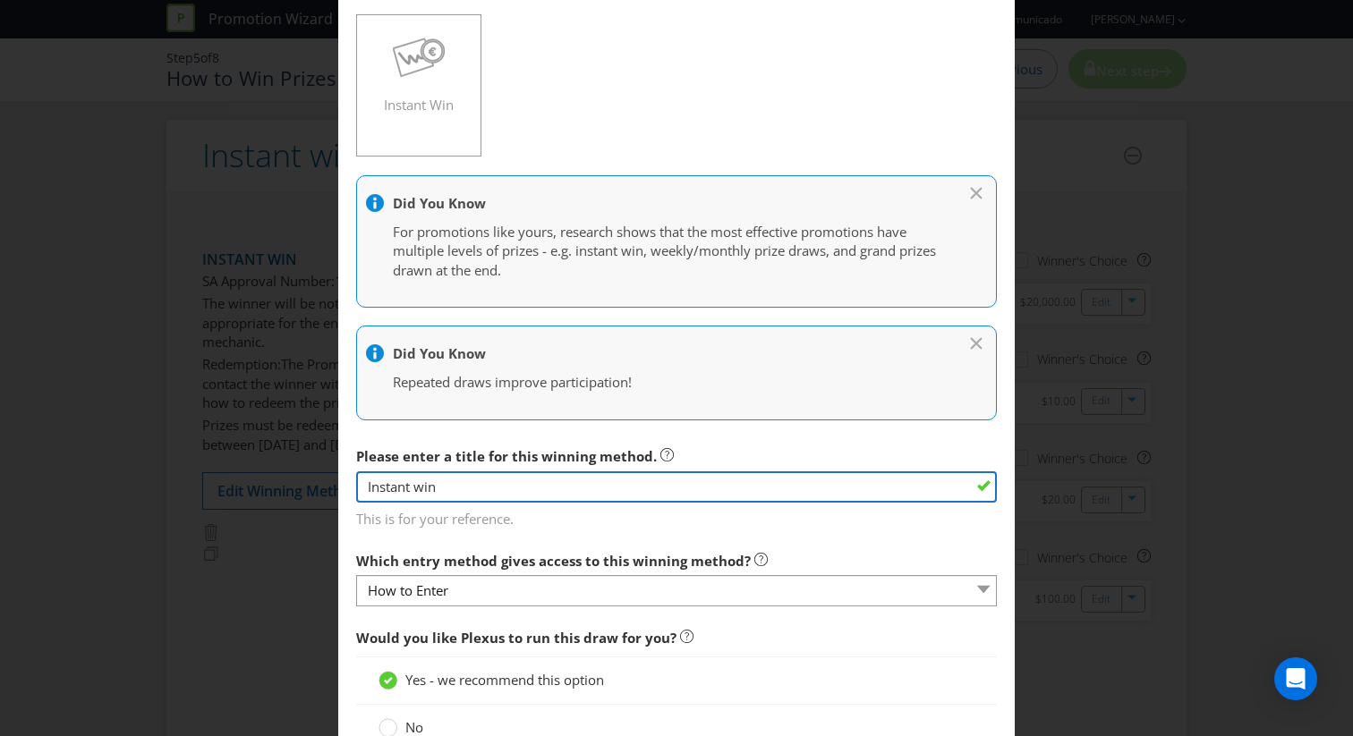
drag, startPoint x: 443, startPoint y: 496, endPoint x: 279, endPoint y: 487, distance: 164.0
click at [279, 487] on div "Edit Winning Method How to Enter How will the winners be selected? Draw Judging…" at bounding box center [676, 368] width 1353 height 736
type input "D"
type input "M"
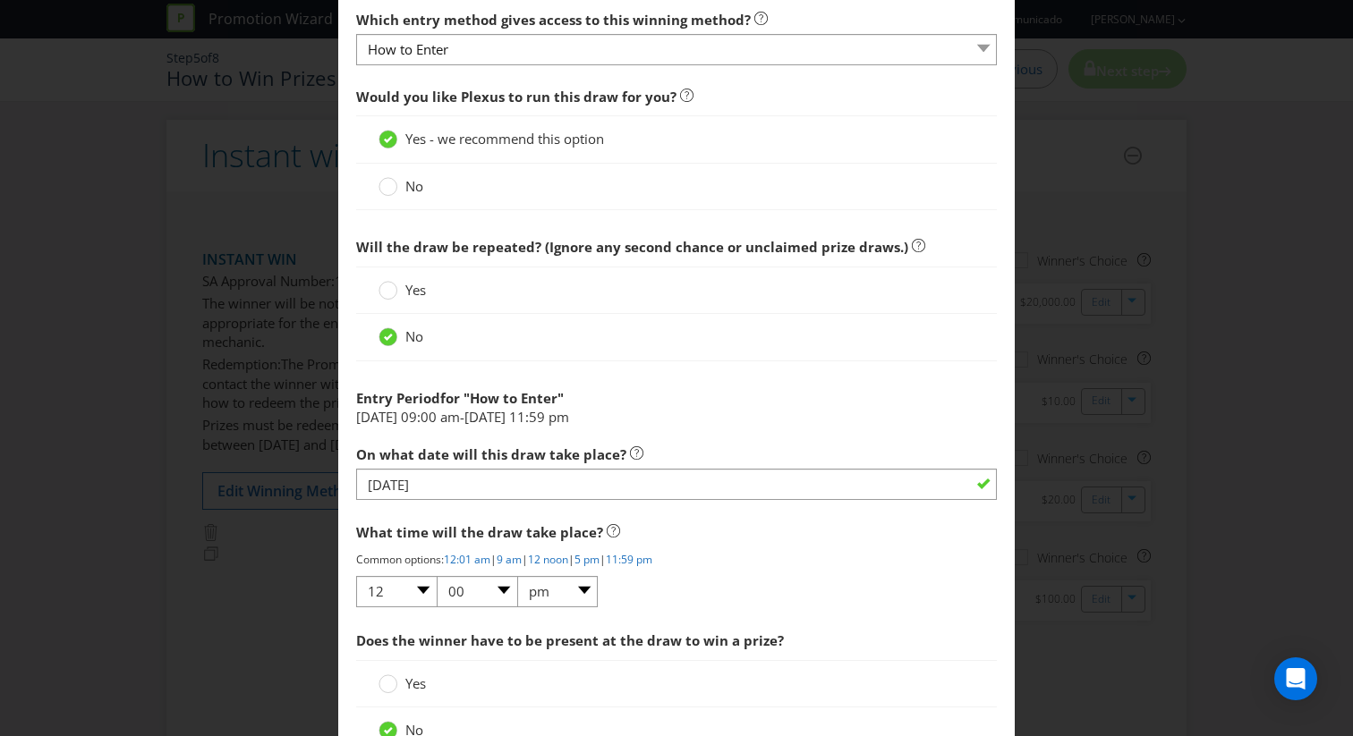
scroll to position [954, 0]
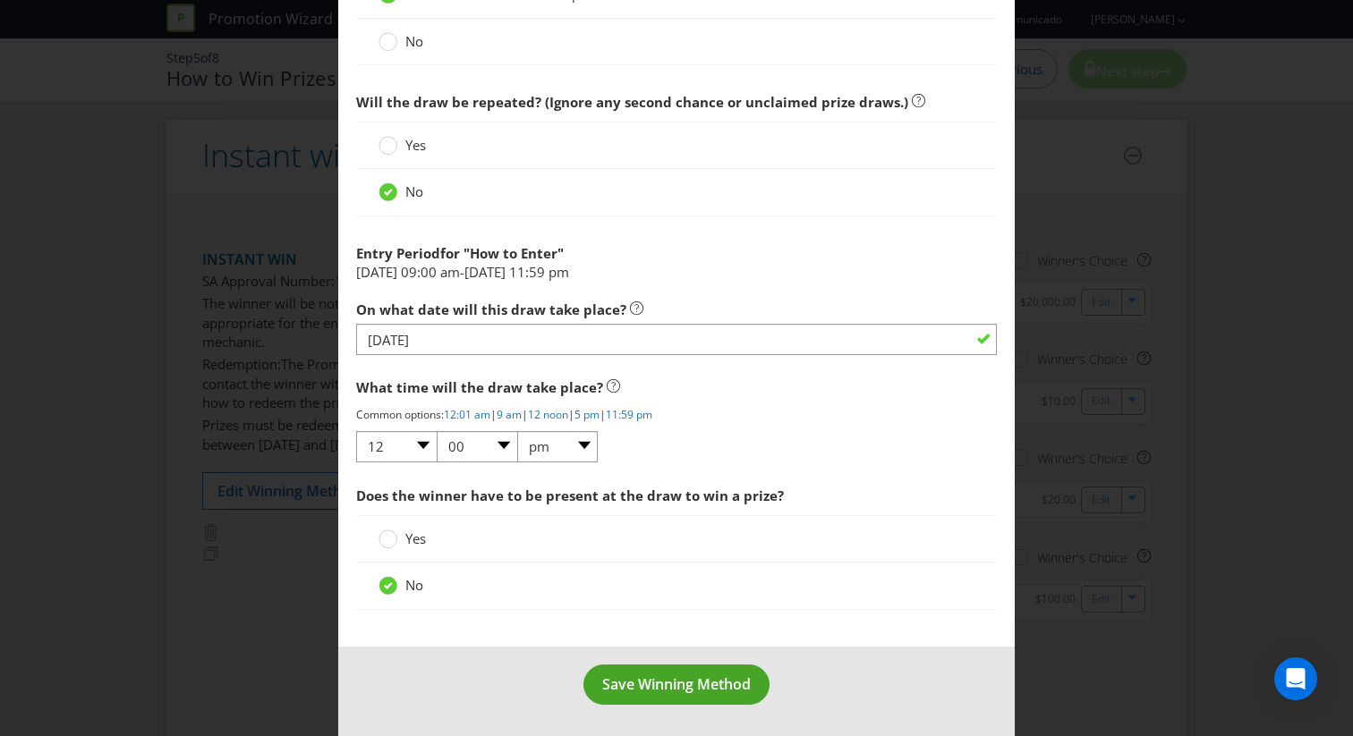
type input "Draw"
click at [633, 691] on span "Save Winning Method" at bounding box center [676, 684] width 148 height 20
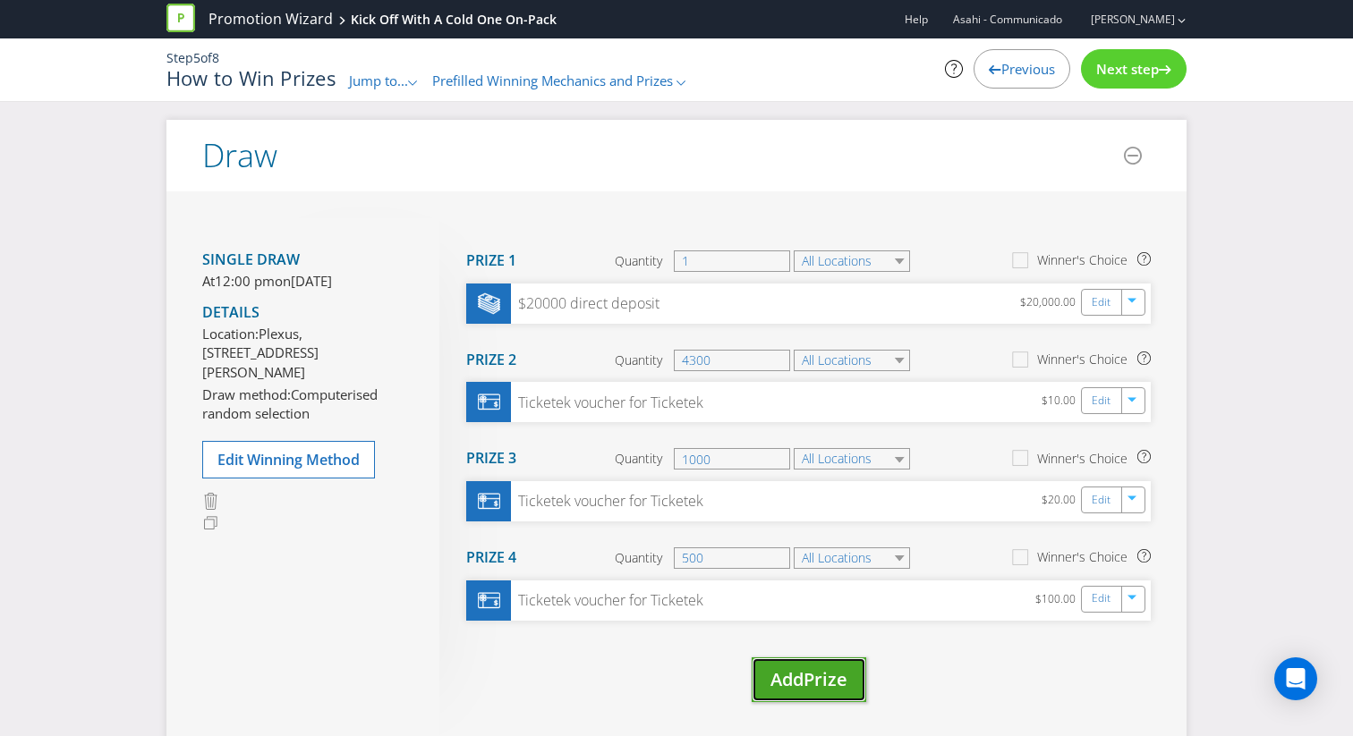
click at [802, 674] on span "Add" at bounding box center [786, 679] width 33 height 24
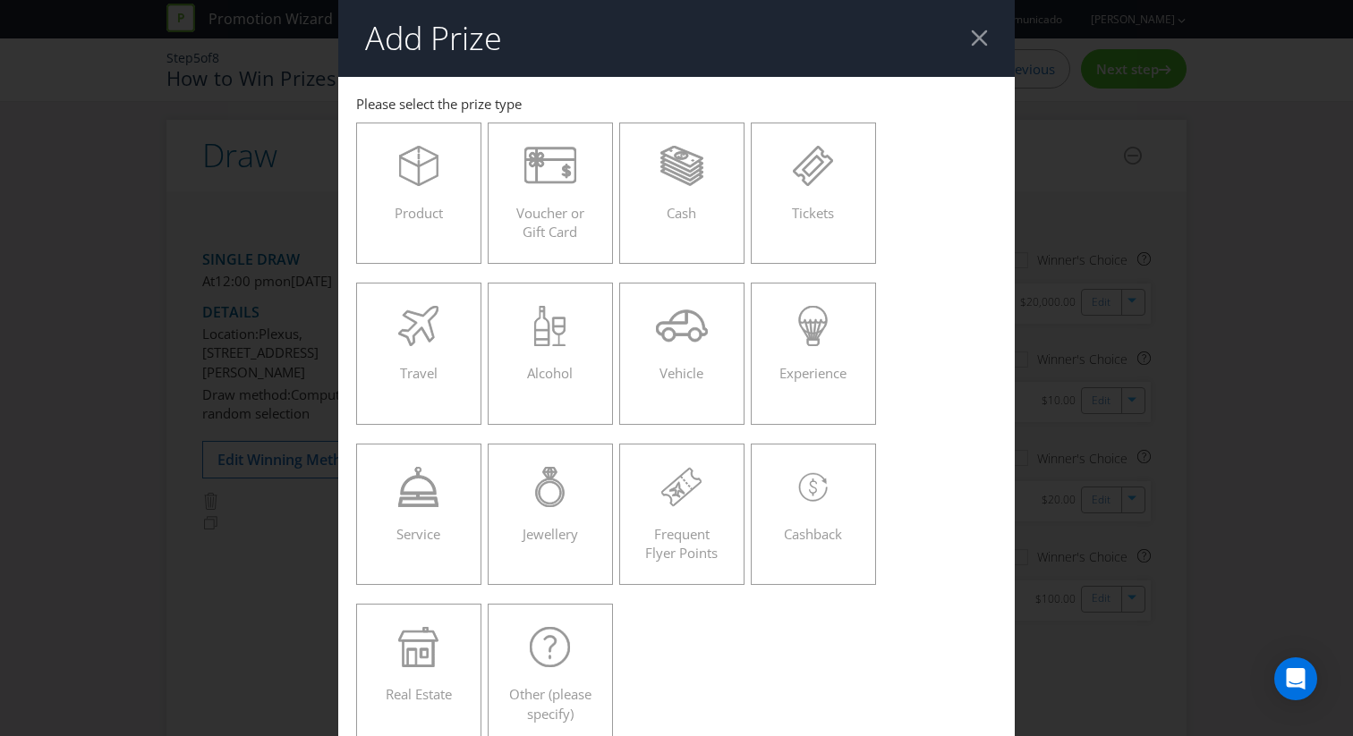
click at [972, 48] on header "Add Prize" at bounding box center [676, 38] width 676 height 77
click at [980, 42] on div at bounding box center [979, 38] width 17 height 17
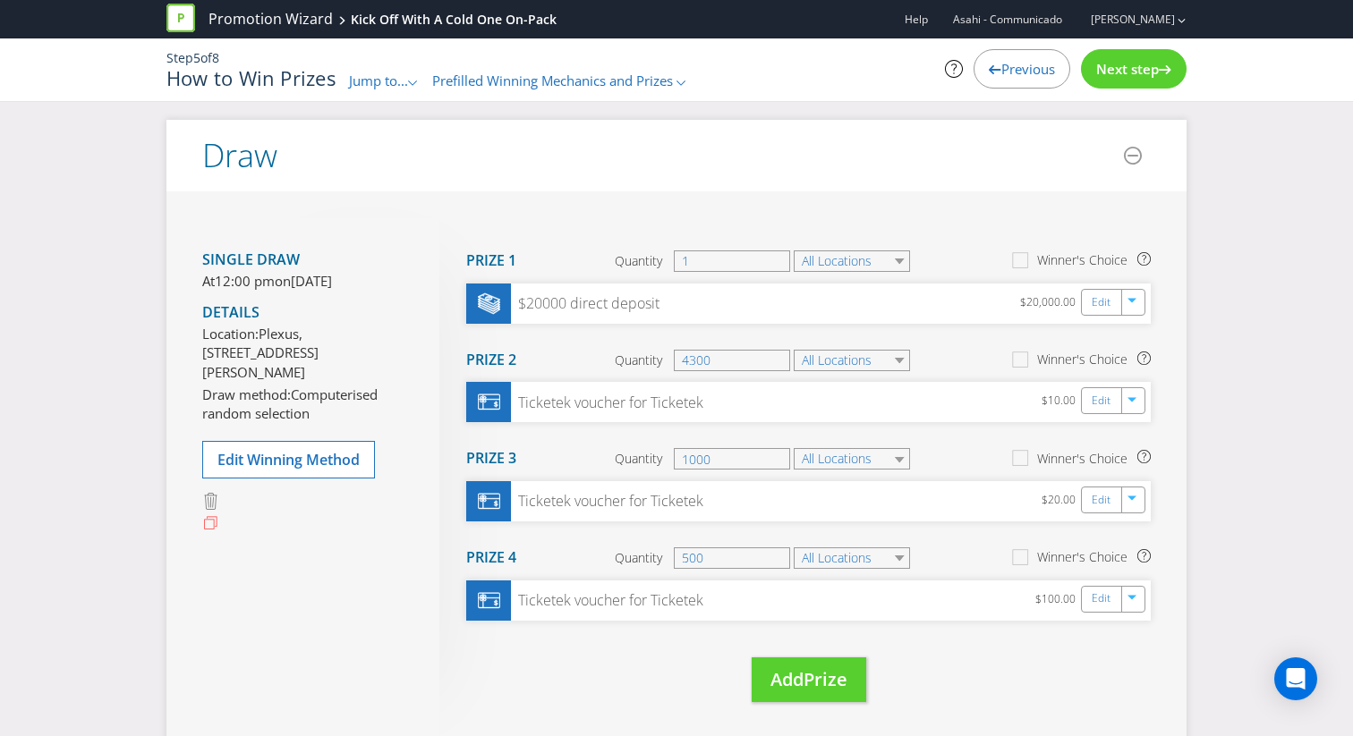
click at [210, 532] on icon at bounding box center [210, 523] width 17 height 17
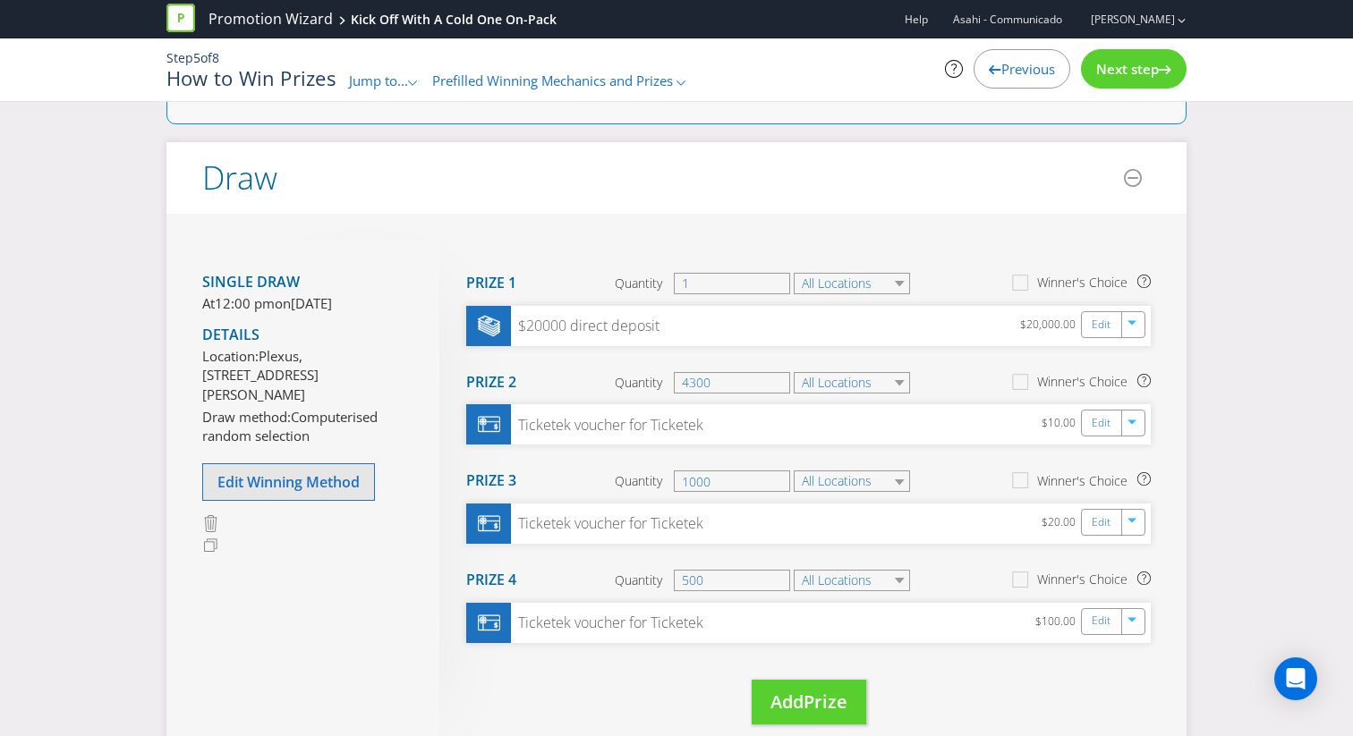
scroll to position [33, 0]
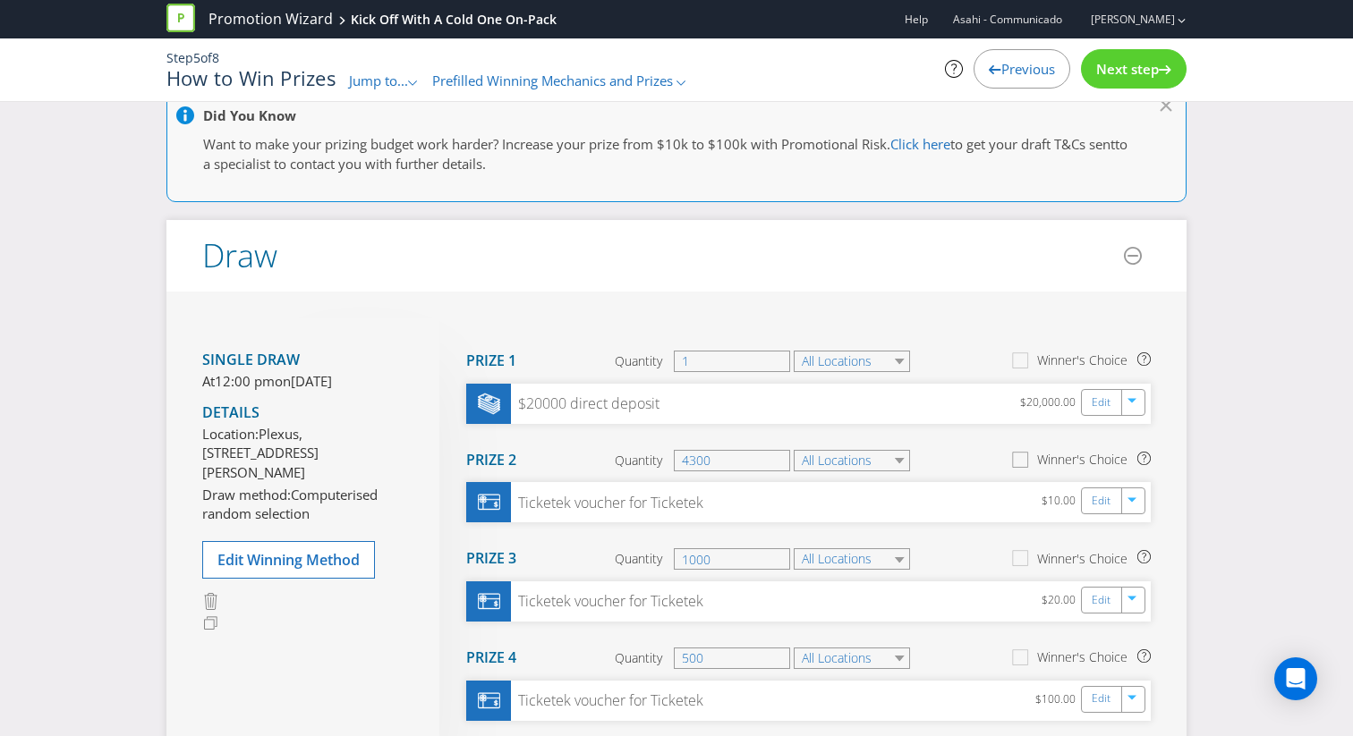
click at [1022, 454] on div at bounding box center [1020, 454] width 9 height 9
click at [0, 0] on input "Winner's Choice" at bounding box center [0, 0] width 0 height 0
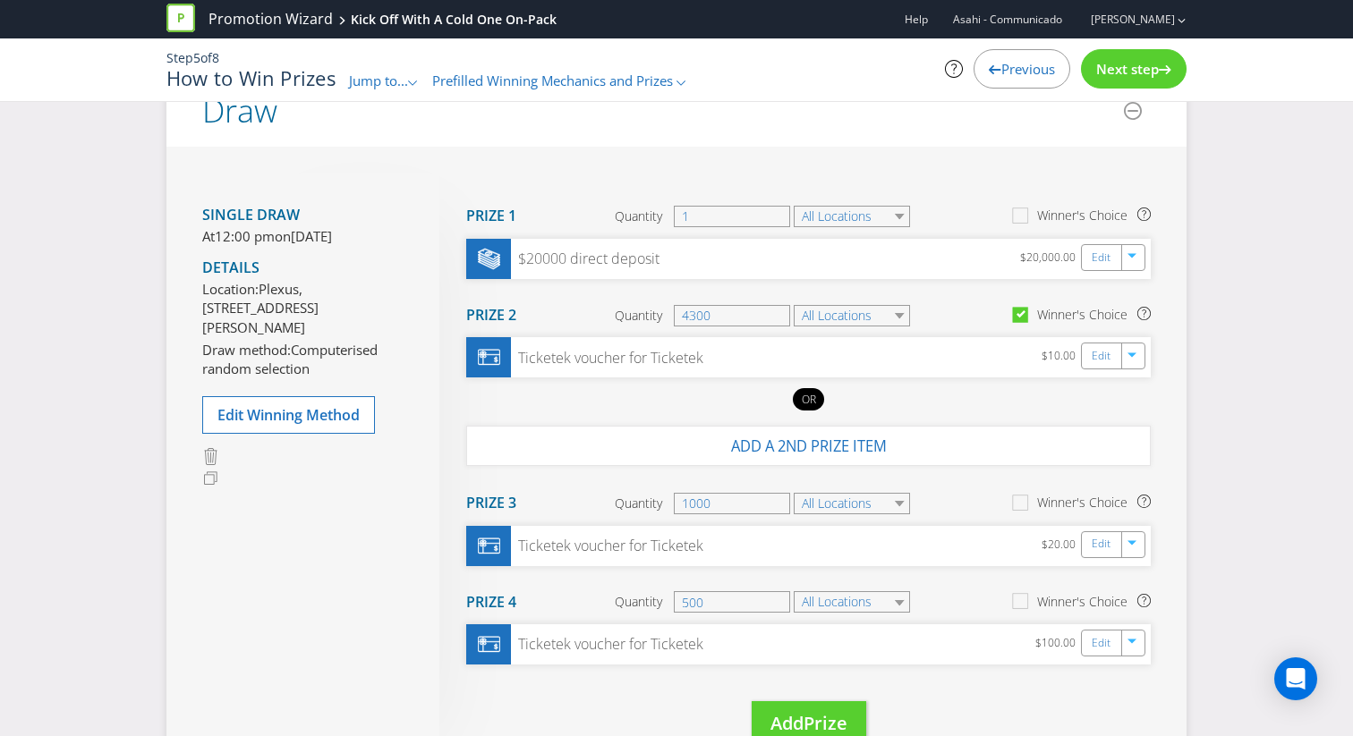
scroll to position [191, 0]
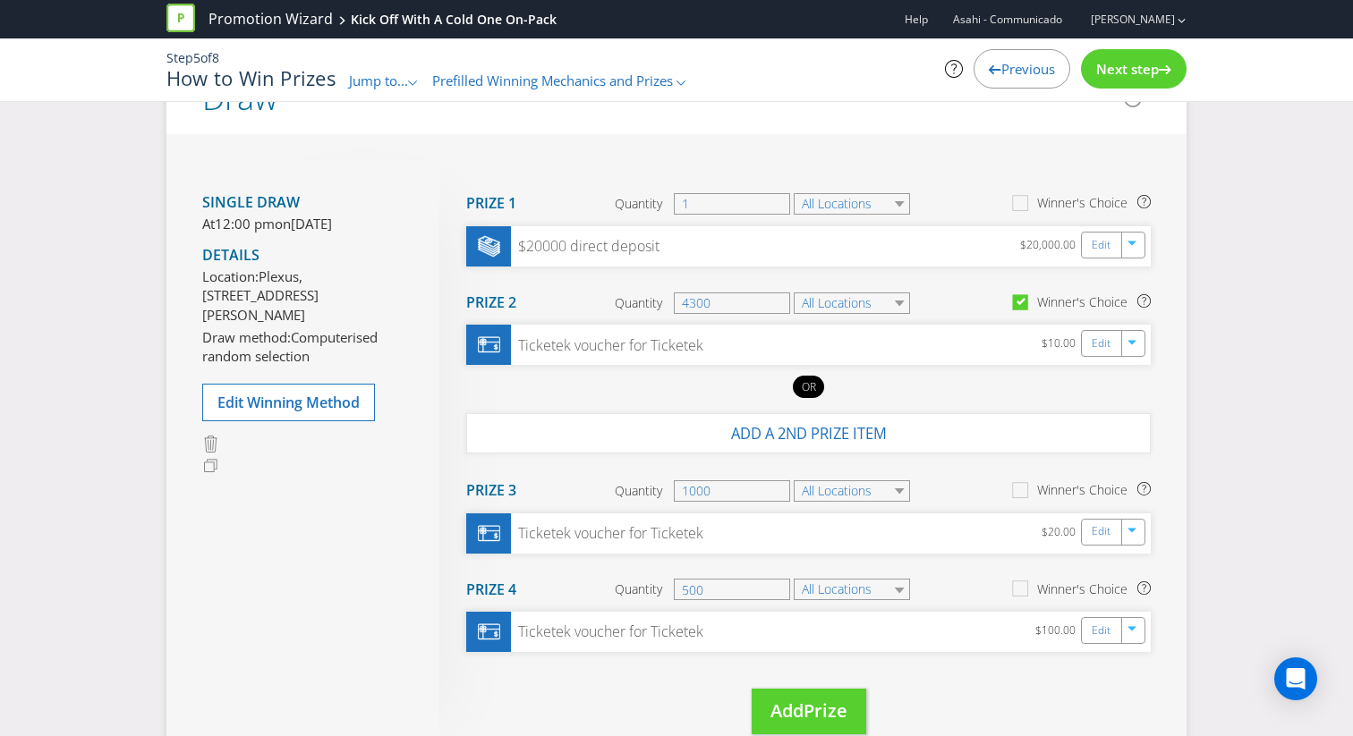
click at [1024, 301] on icon at bounding box center [1020, 301] width 9 height 7
click at [0, 0] on input "Winner's Choice" at bounding box center [0, 0] width 0 height 0
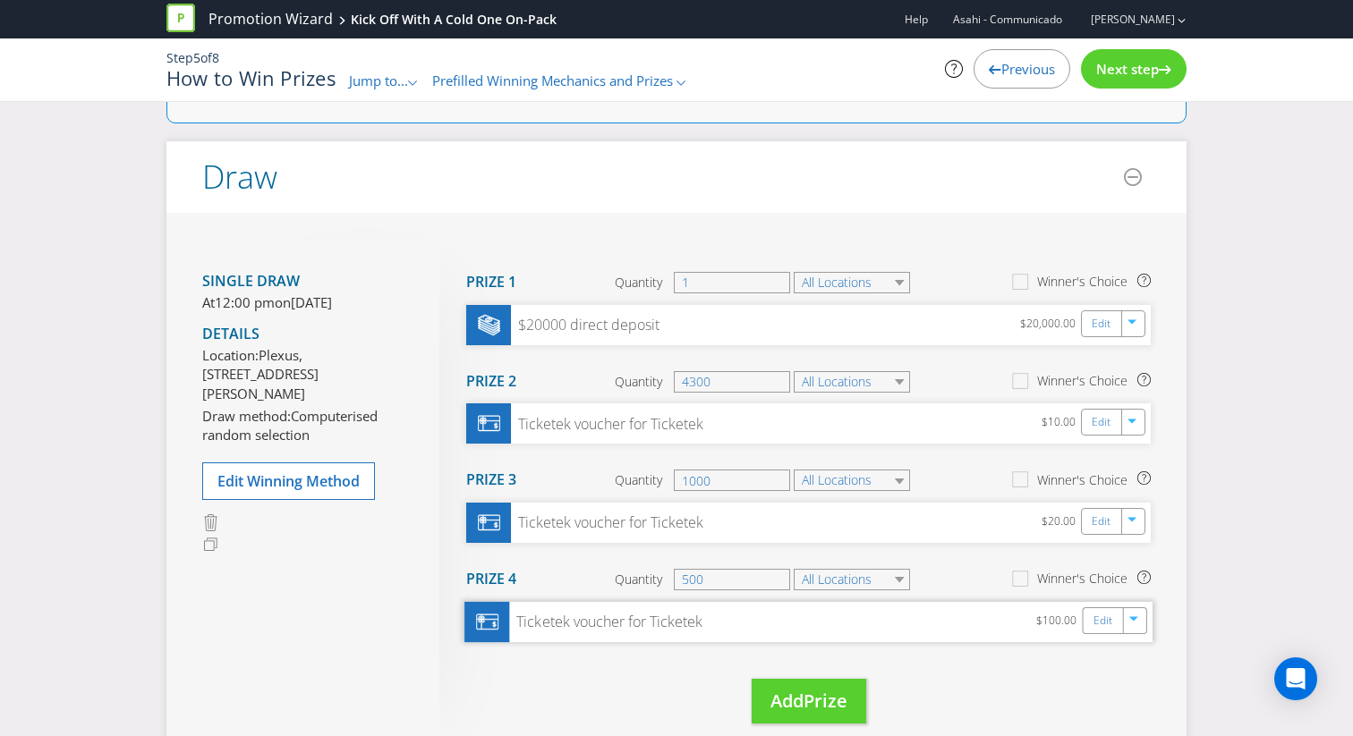
scroll to position [109, 0]
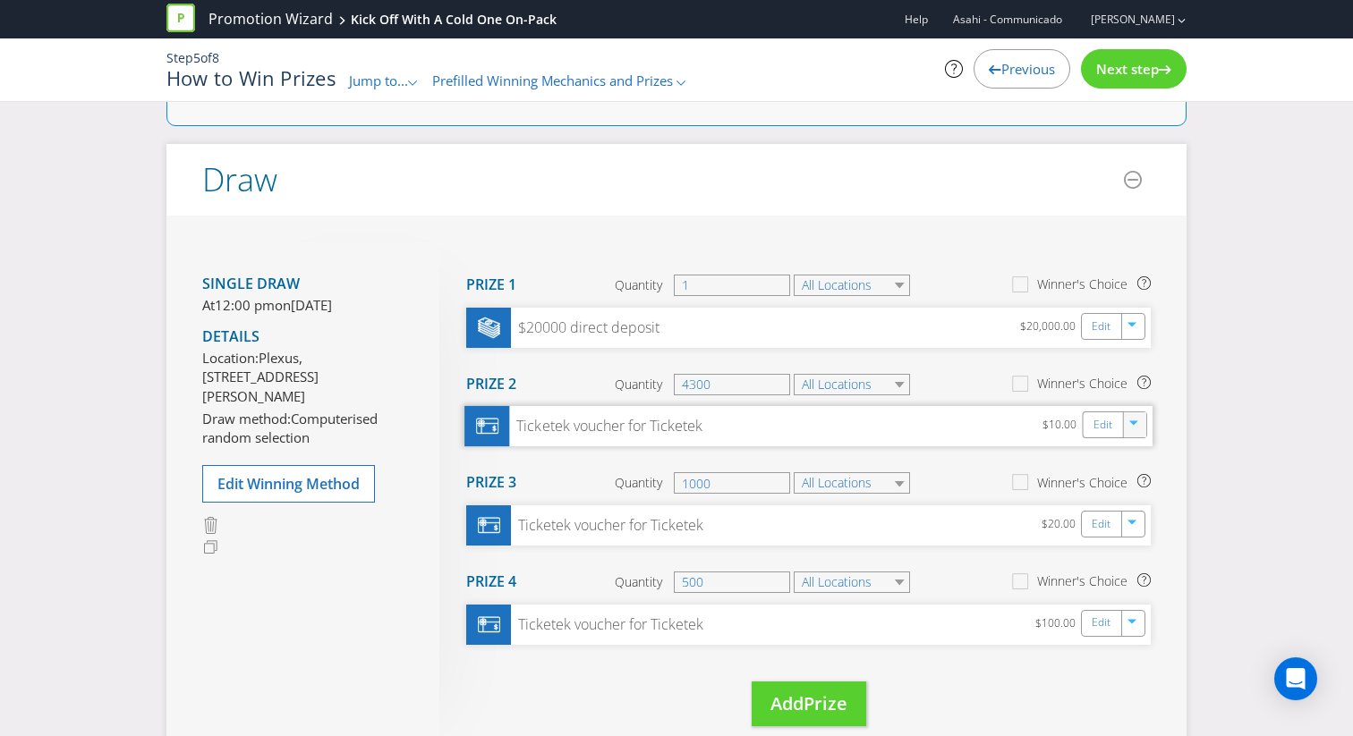
click at [1134, 429] on icon "button" at bounding box center [1134, 426] width 11 height 11
click at [1114, 484] on link "Delete" at bounding box center [1121, 488] width 39 height 18
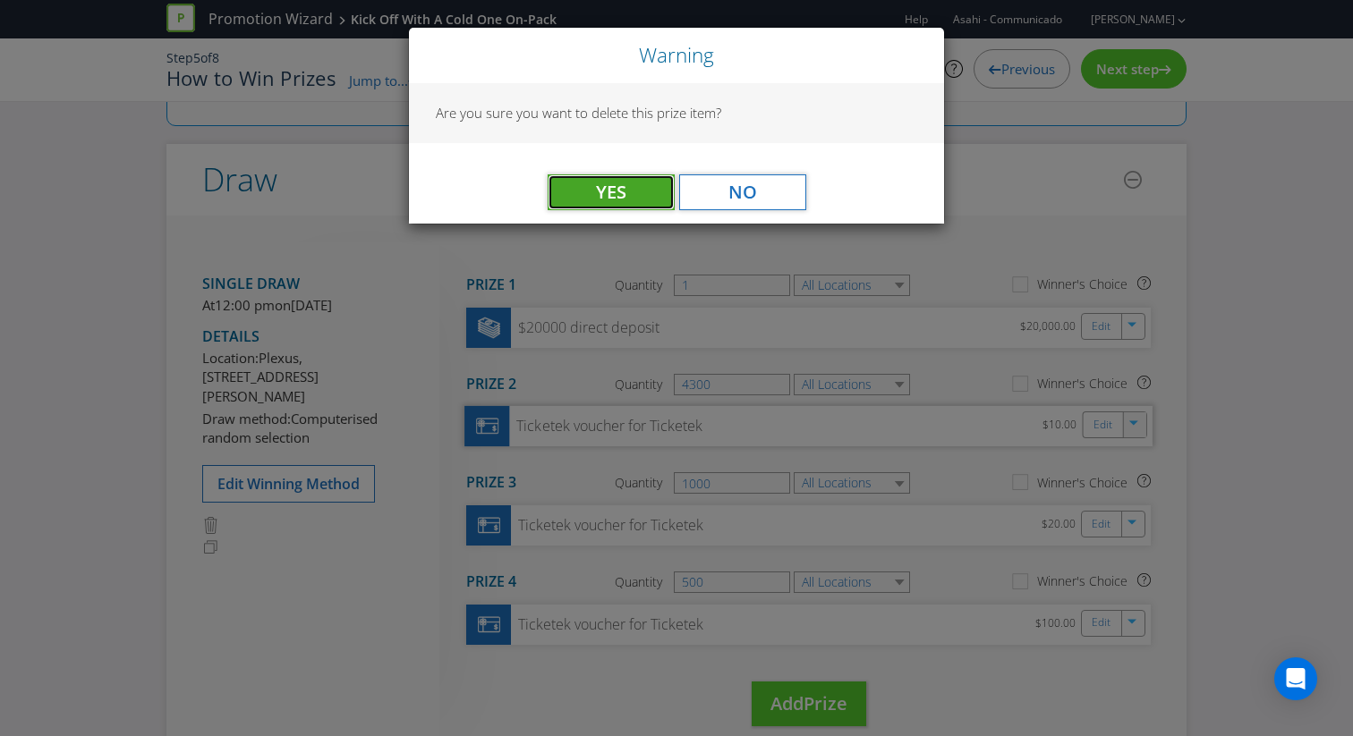
click at [623, 186] on span "Yes" at bounding box center [611, 192] width 30 height 24
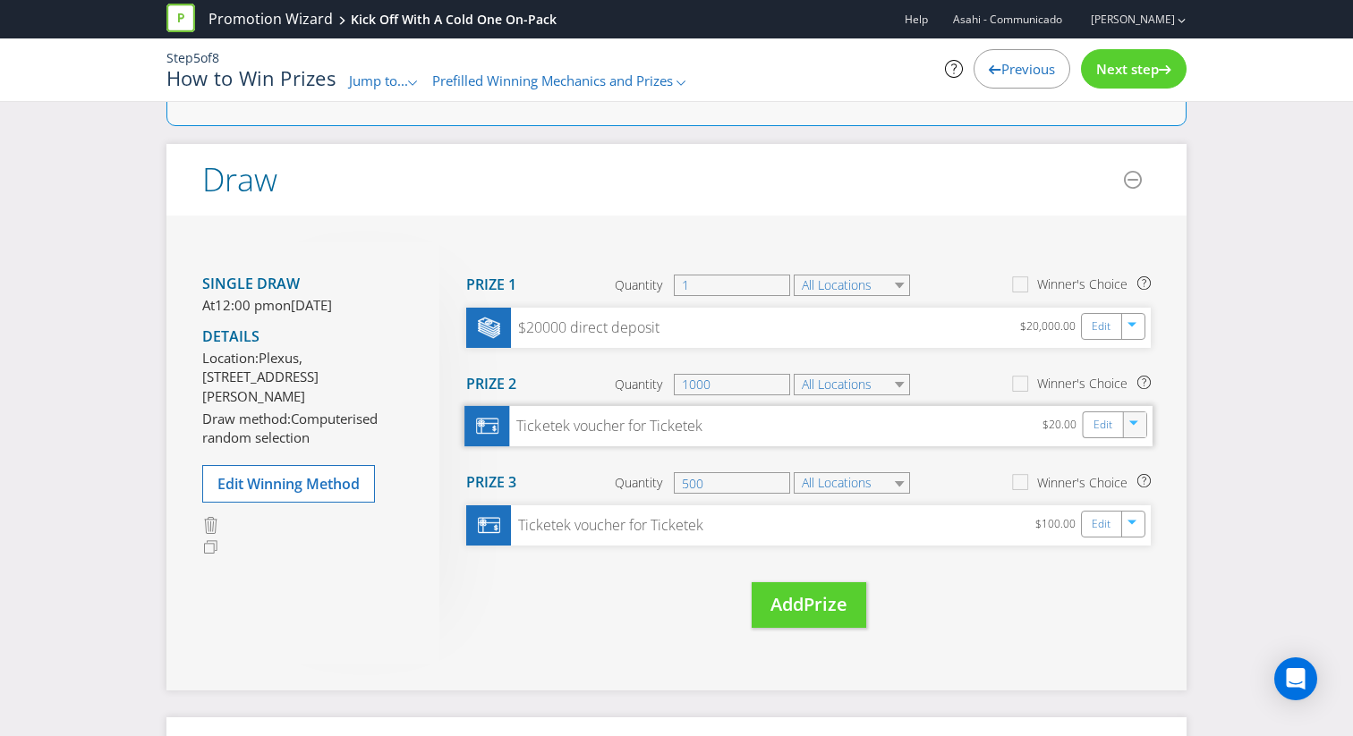
click at [1136, 425] on icon "button" at bounding box center [1134, 426] width 11 height 11
click at [1110, 487] on link "Delete" at bounding box center [1121, 488] width 39 height 18
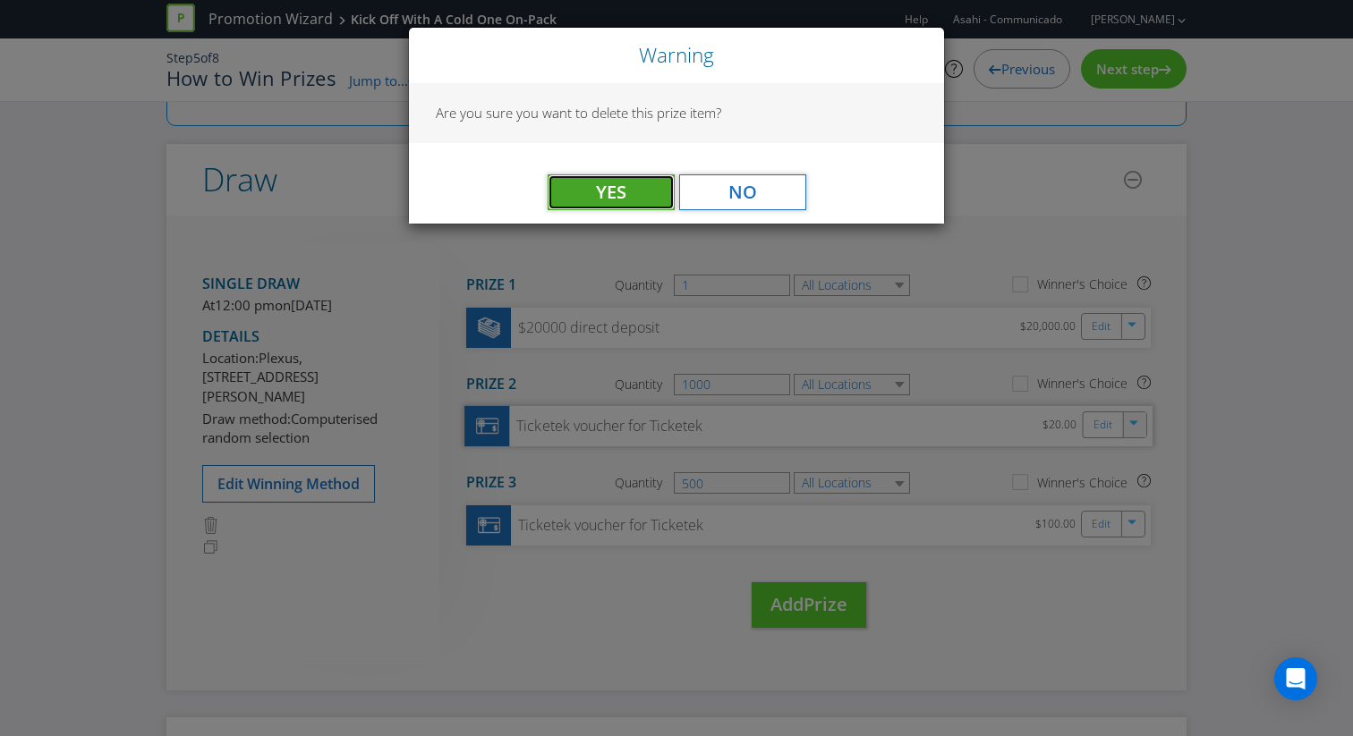
click at [624, 203] on span "Yes" at bounding box center [611, 192] width 30 height 24
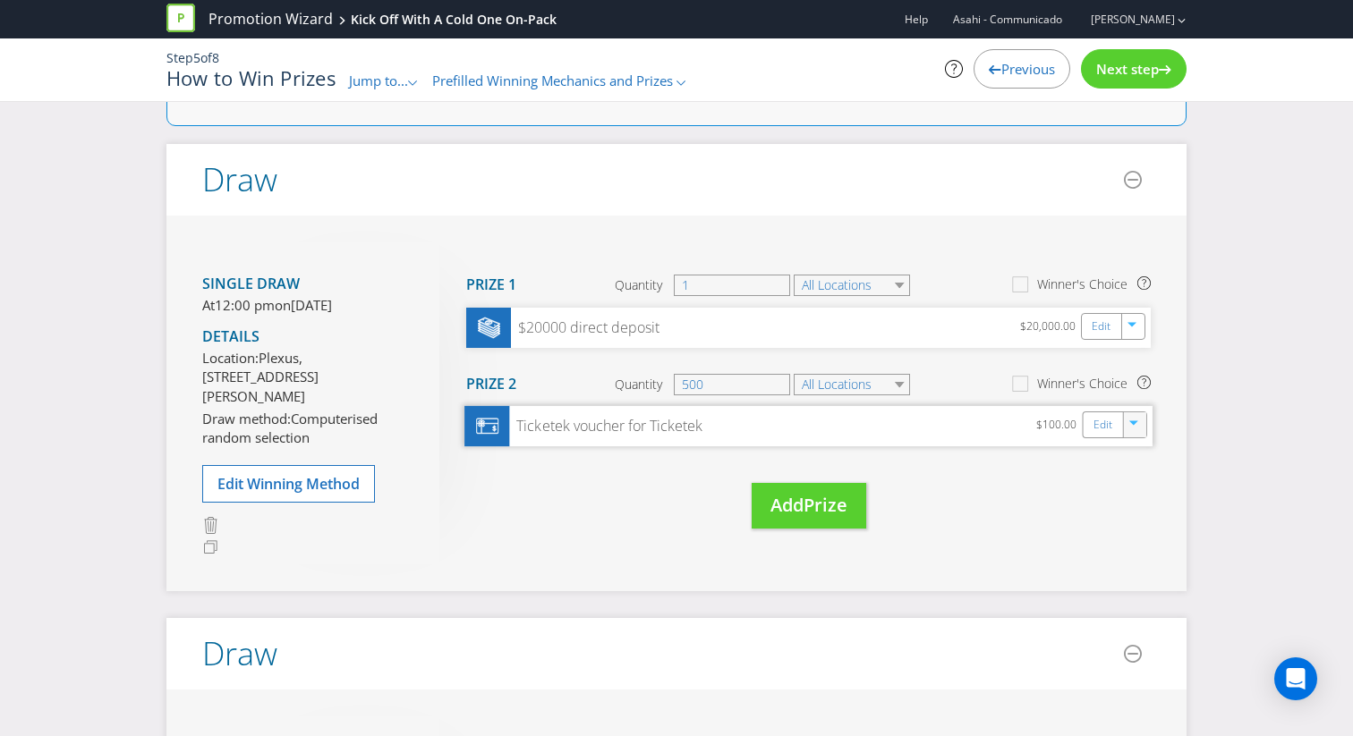
click at [1133, 427] on icon "button" at bounding box center [1134, 426] width 11 height 11
click at [1114, 492] on link "Delete" at bounding box center [1121, 488] width 39 height 18
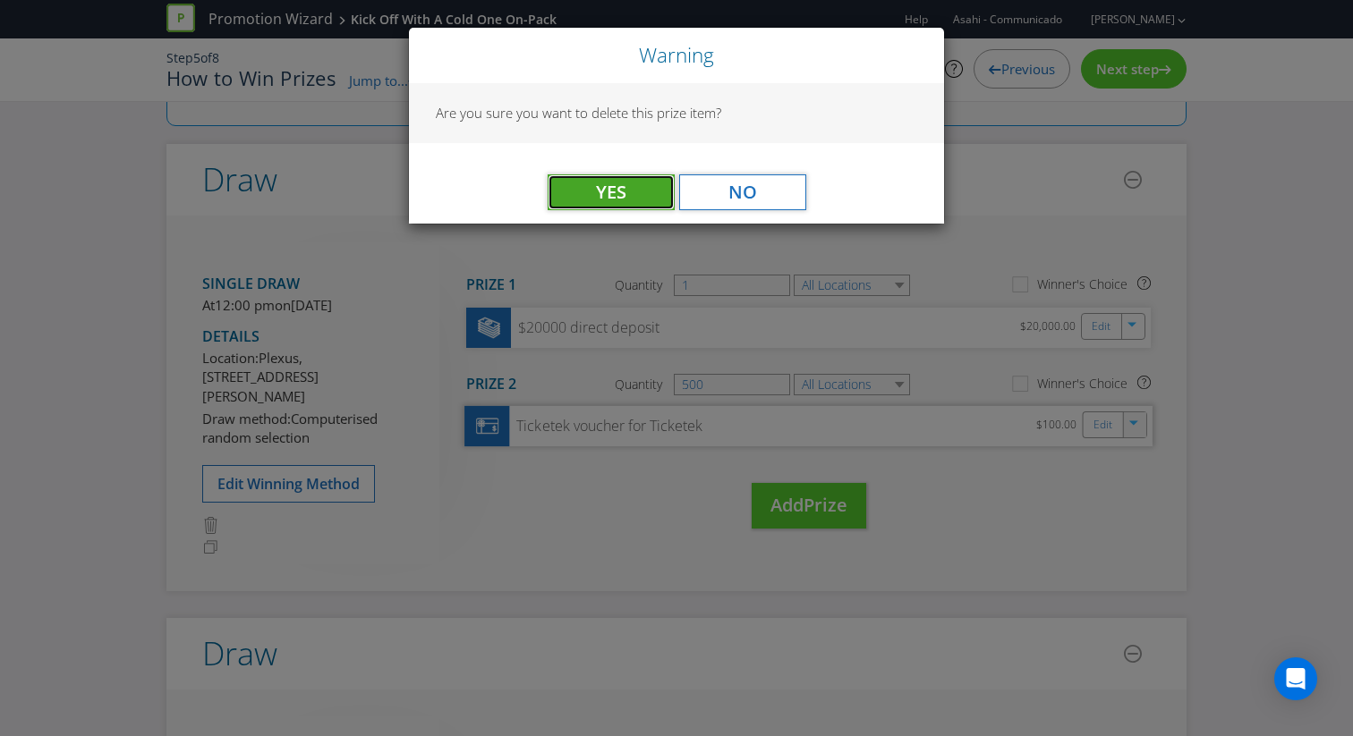
click at [627, 191] on button "Yes" at bounding box center [610, 192] width 127 height 36
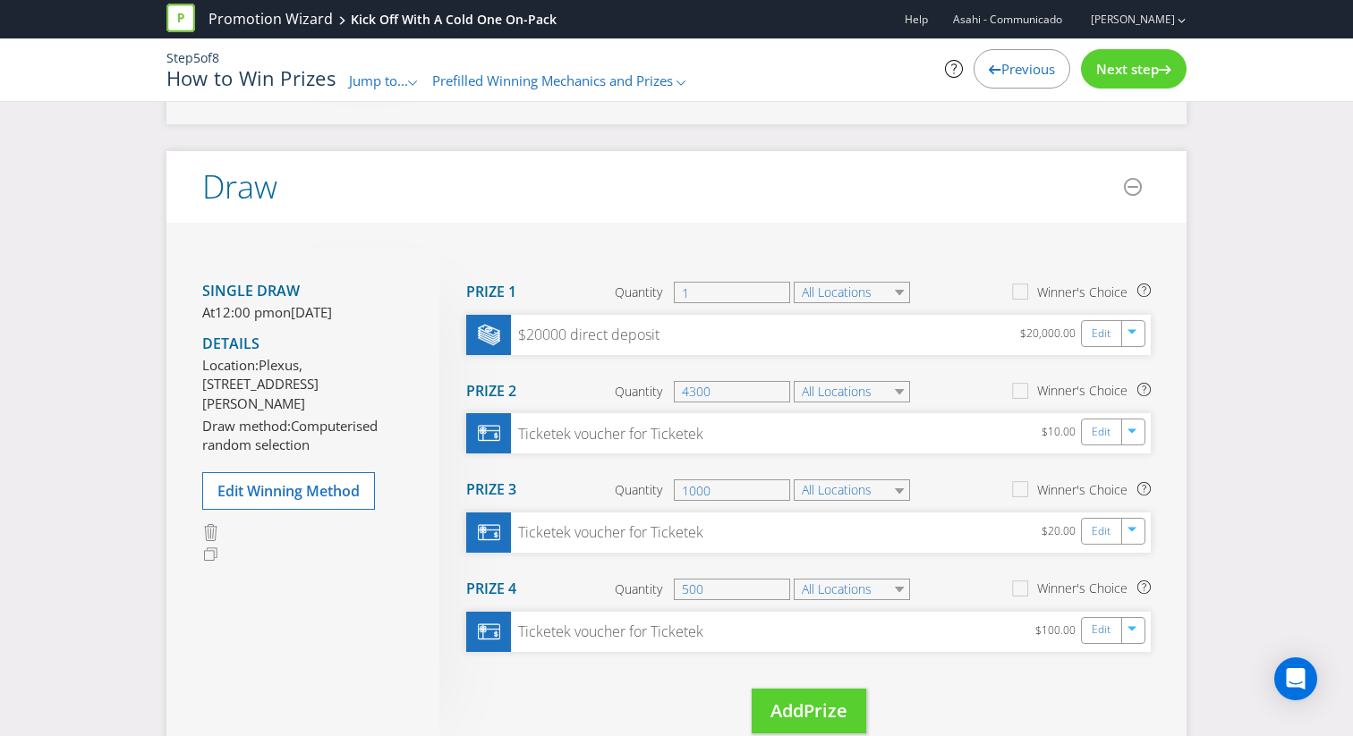
scroll to position [583, 0]
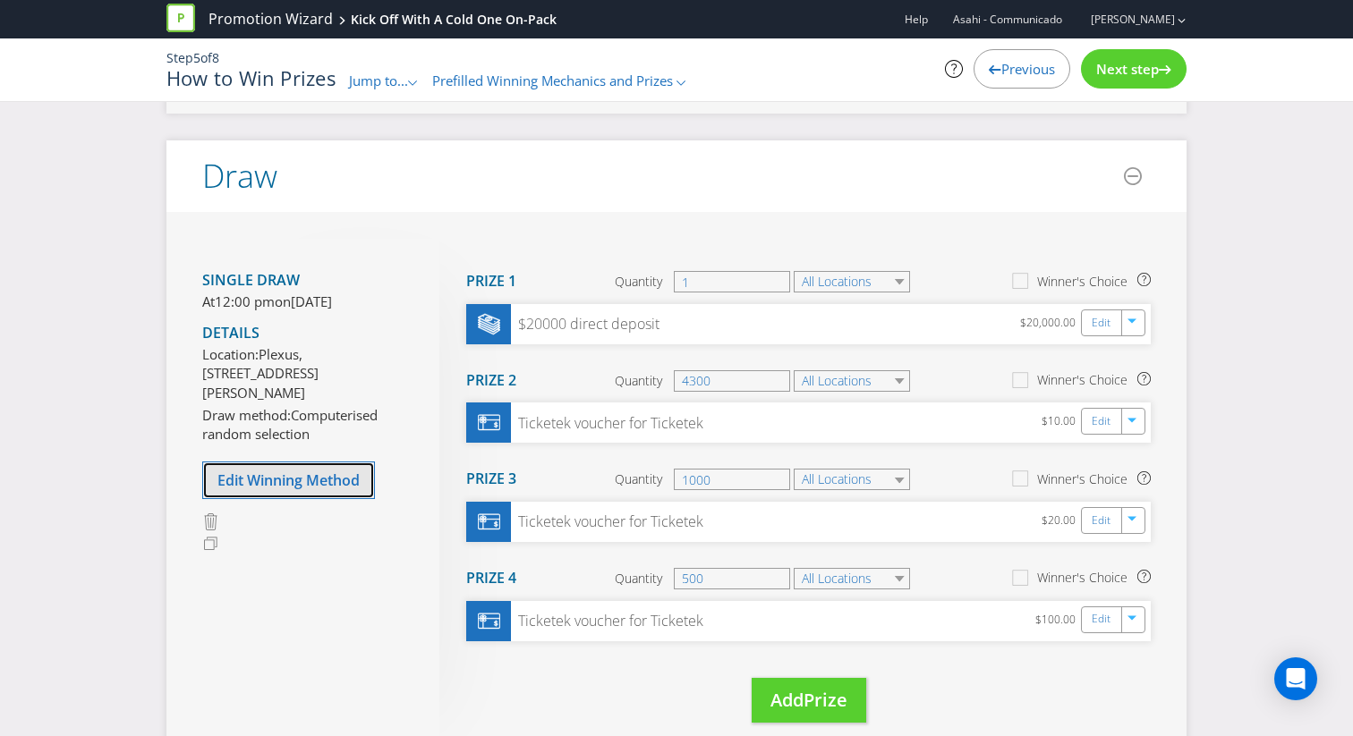
click at [330, 499] on button "Edit Winning Method" at bounding box center [288, 481] width 173 height 38
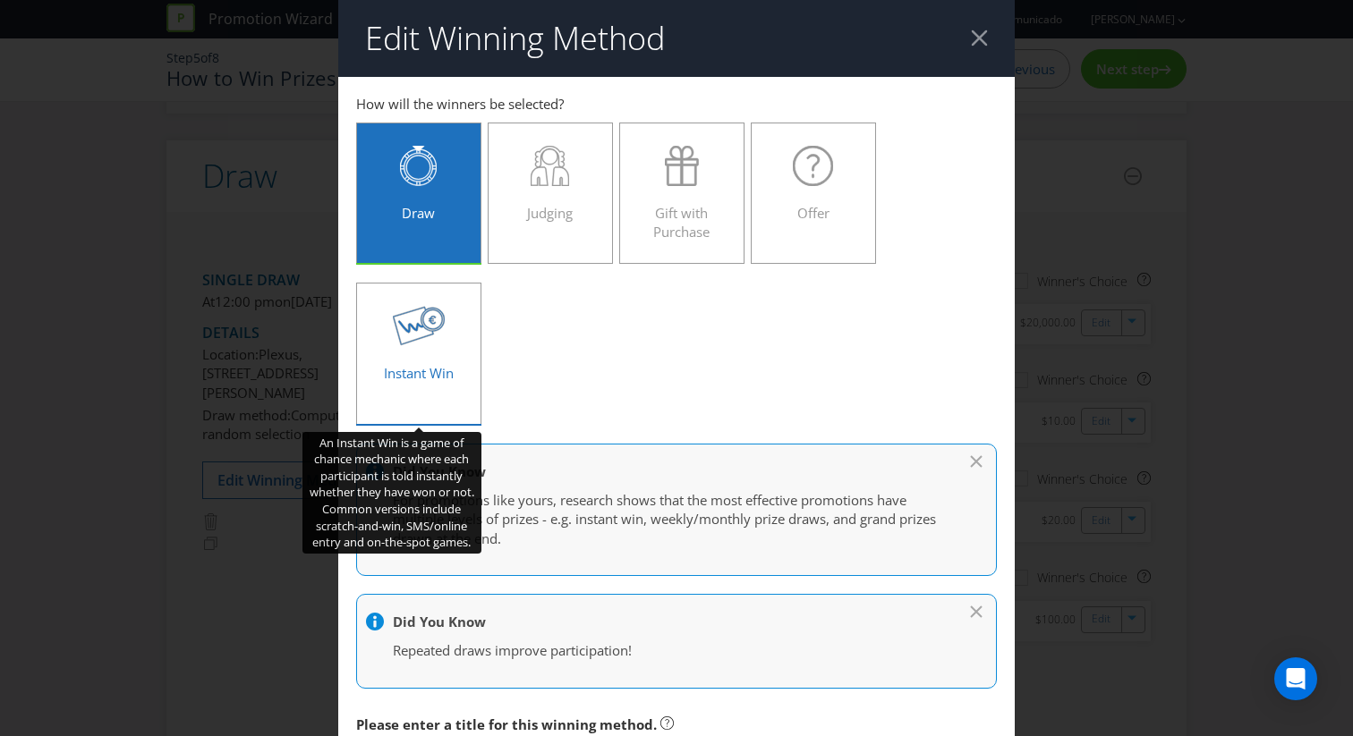
click at [456, 385] on div "Instant Win" at bounding box center [419, 346] width 88 height 81
click at [0, 0] on input "Instant Win" at bounding box center [0, 0] width 0 height 0
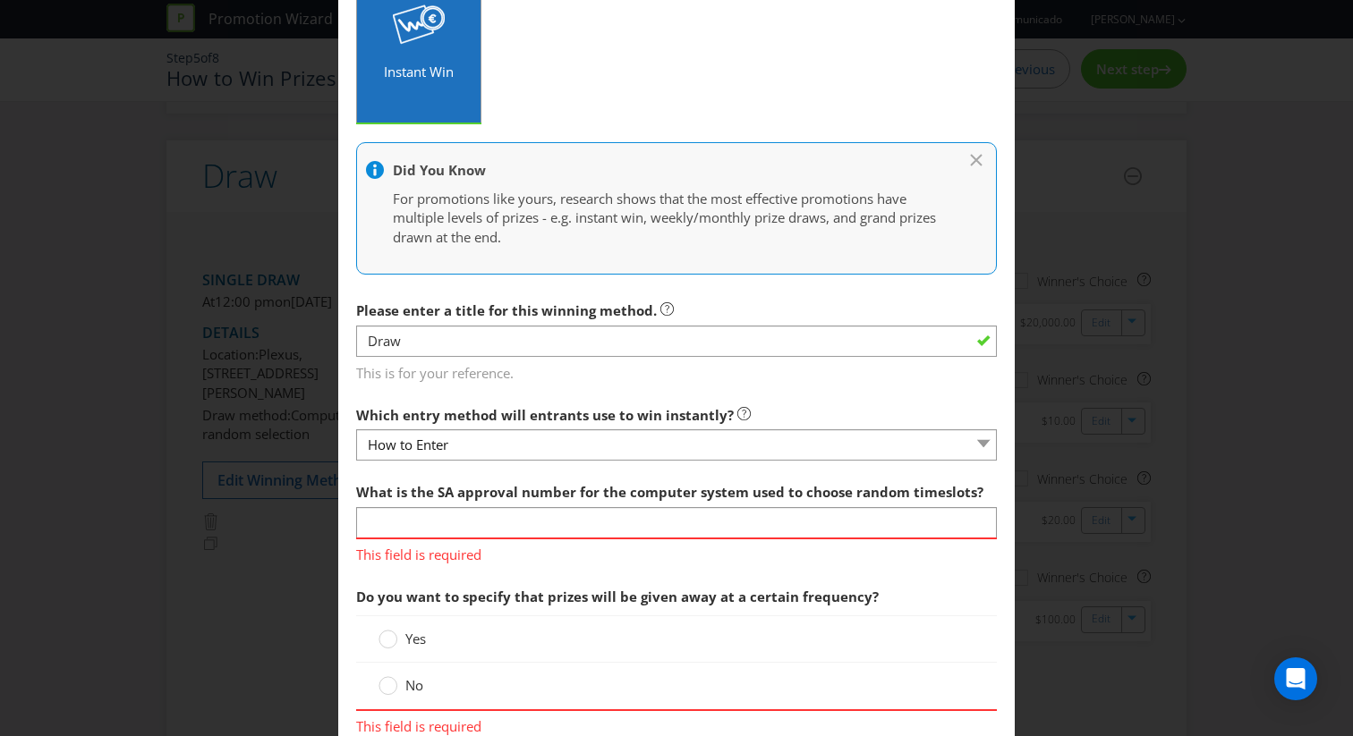
scroll to position [332, 0]
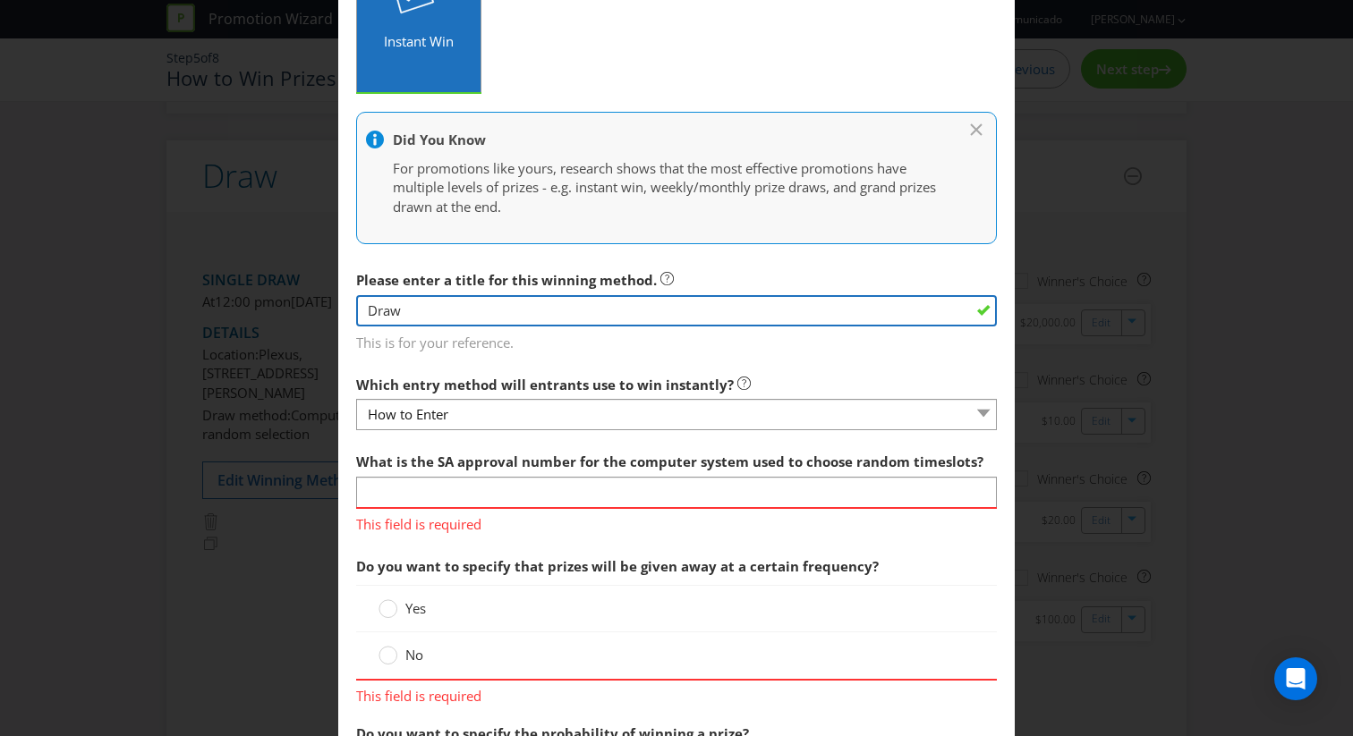
drag, startPoint x: 420, startPoint y: 314, endPoint x: 294, endPoint y: 314, distance: 125.2
click at [294, 314] on div "Edit Winning Method How to Enter Win Draw to enter How will the winners be sele…" at bounding box center [676, 368] width 1353 height 736
type input "Instant win"
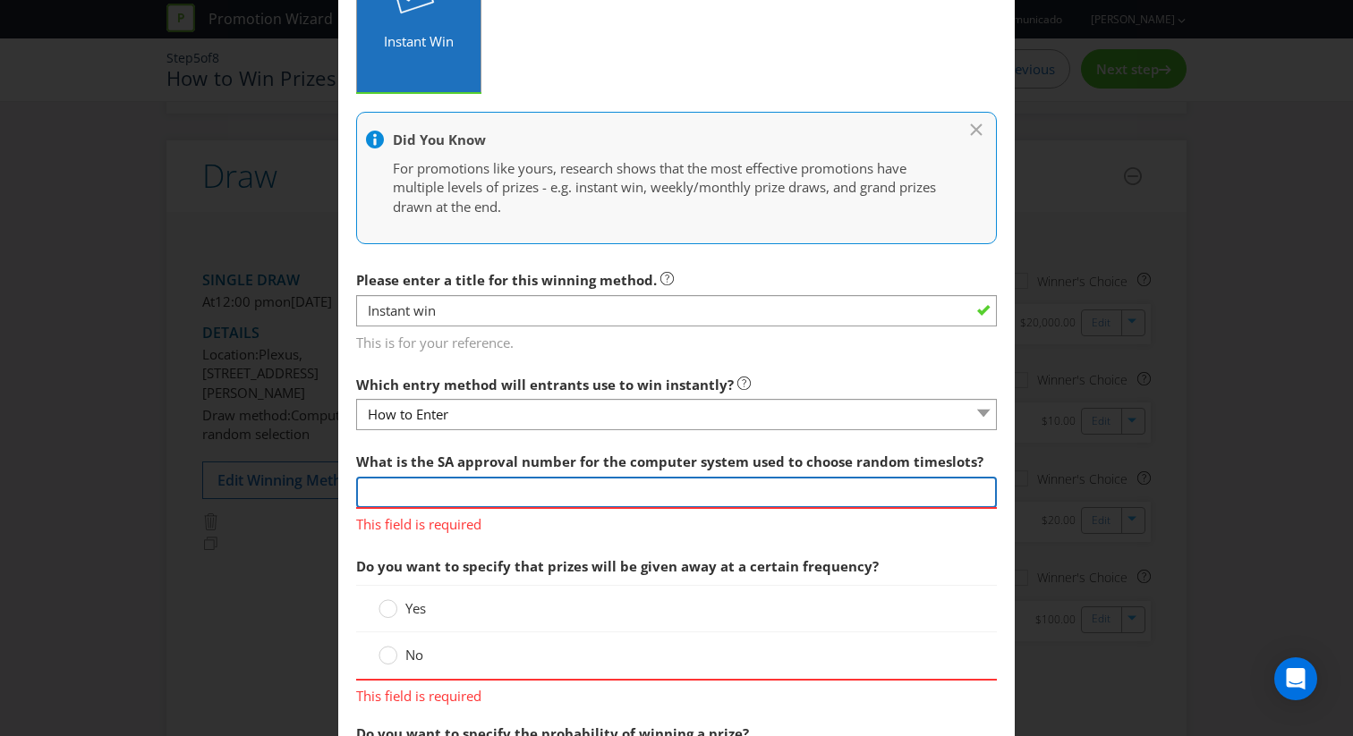
click at [452, 494] on input "text" at bounding box center [676, 492] width 641 height 31
type input "1234"
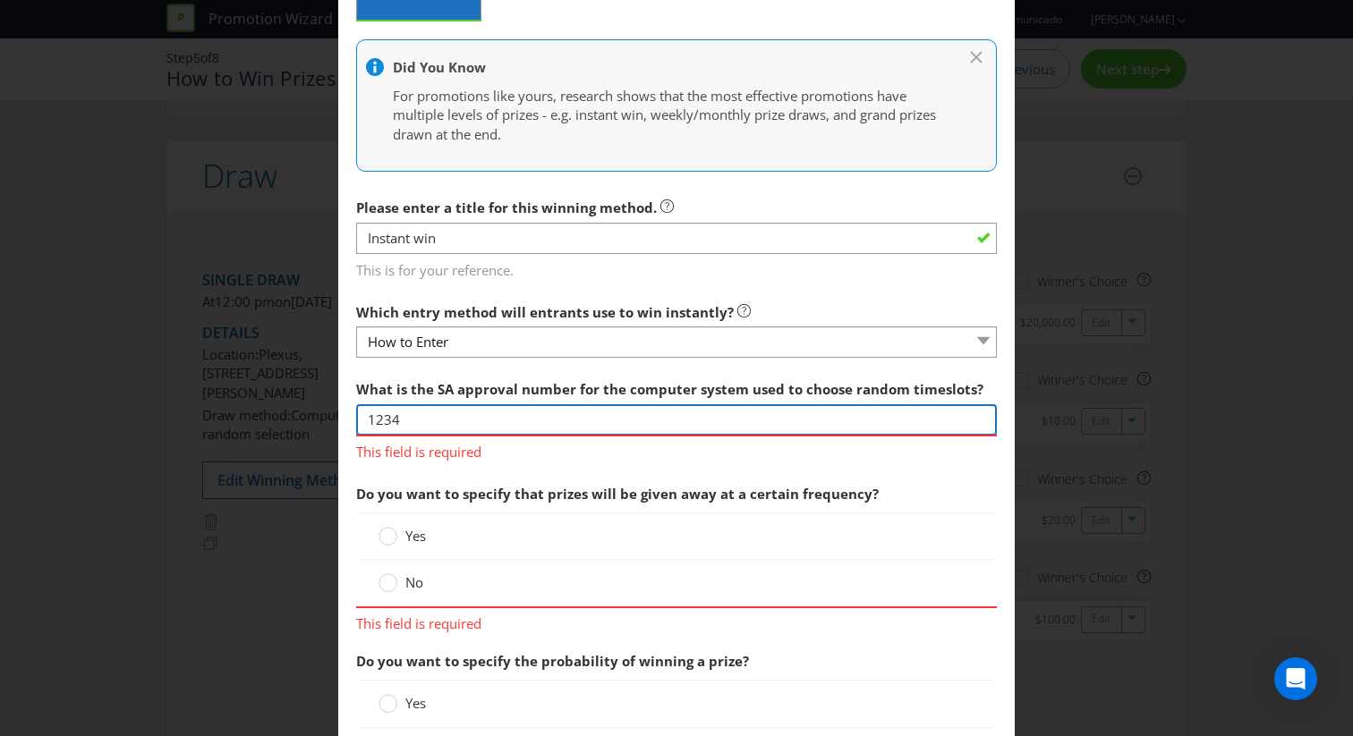
scroll to position [468, 0]
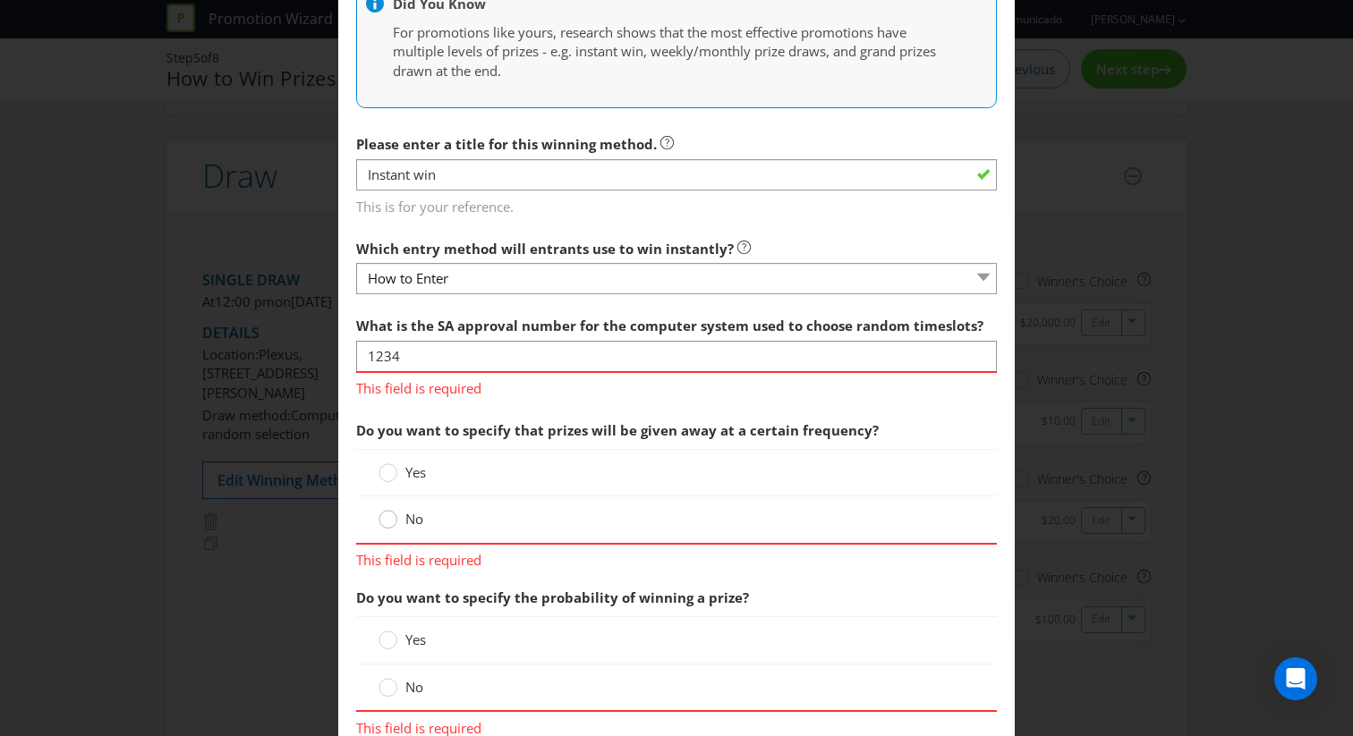
click at [383, 512] on div "No" at bounding box center [676, 519] width 641 height 47
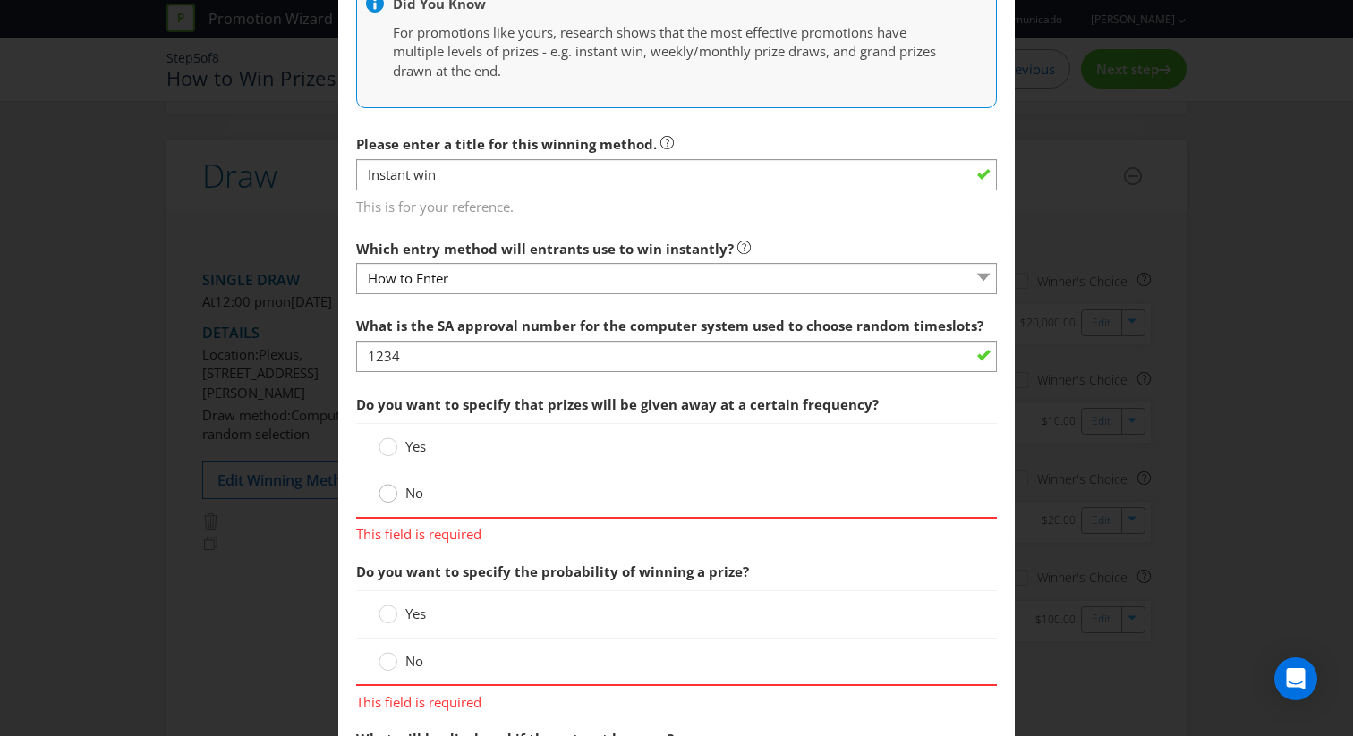
click at [389, 490] on div at bounding box center [388, 487] width 9 height 9
click at [0, 0] on input "No" at bounding box center [0, 0] width 0 height 0
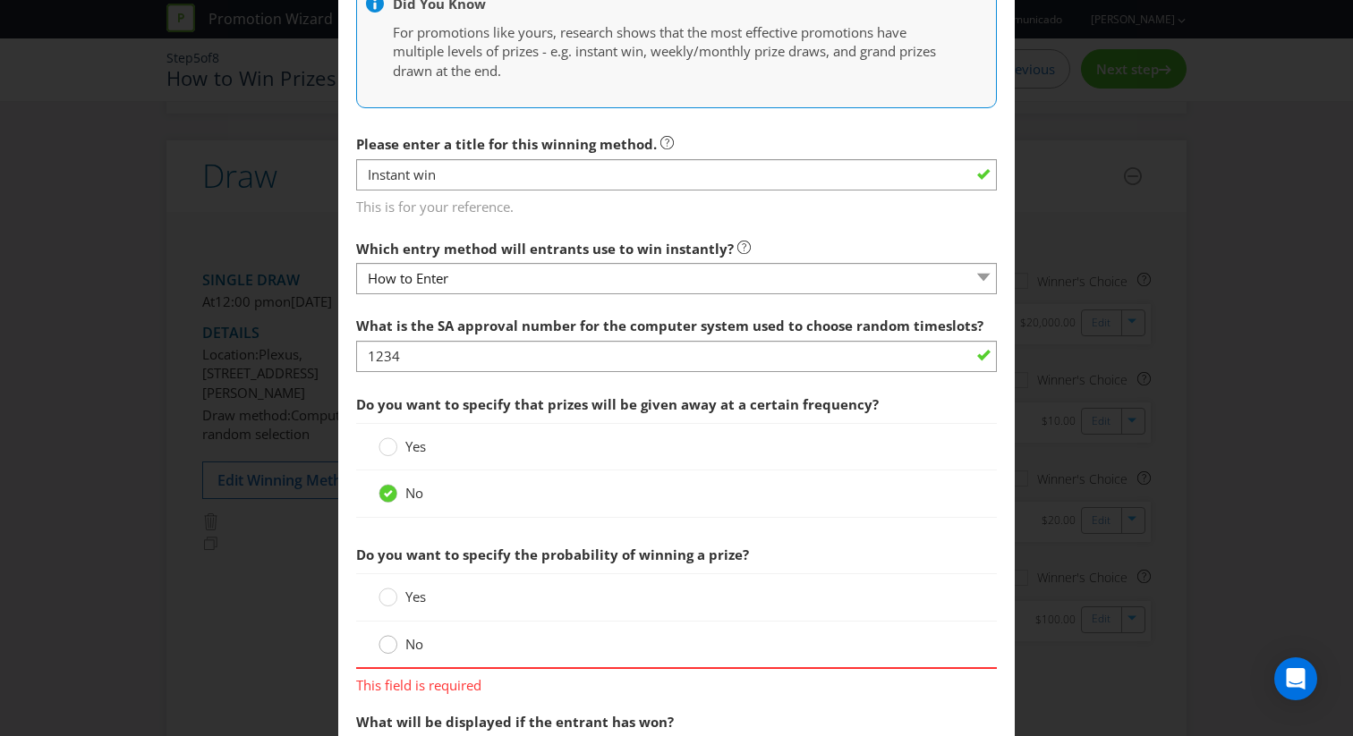
click at [392, 648] on circle at bounding box center [388, 645] width 18 height 18
click at [0, 0] on input "No" at bounding box center [0, 0] width 0 height 0
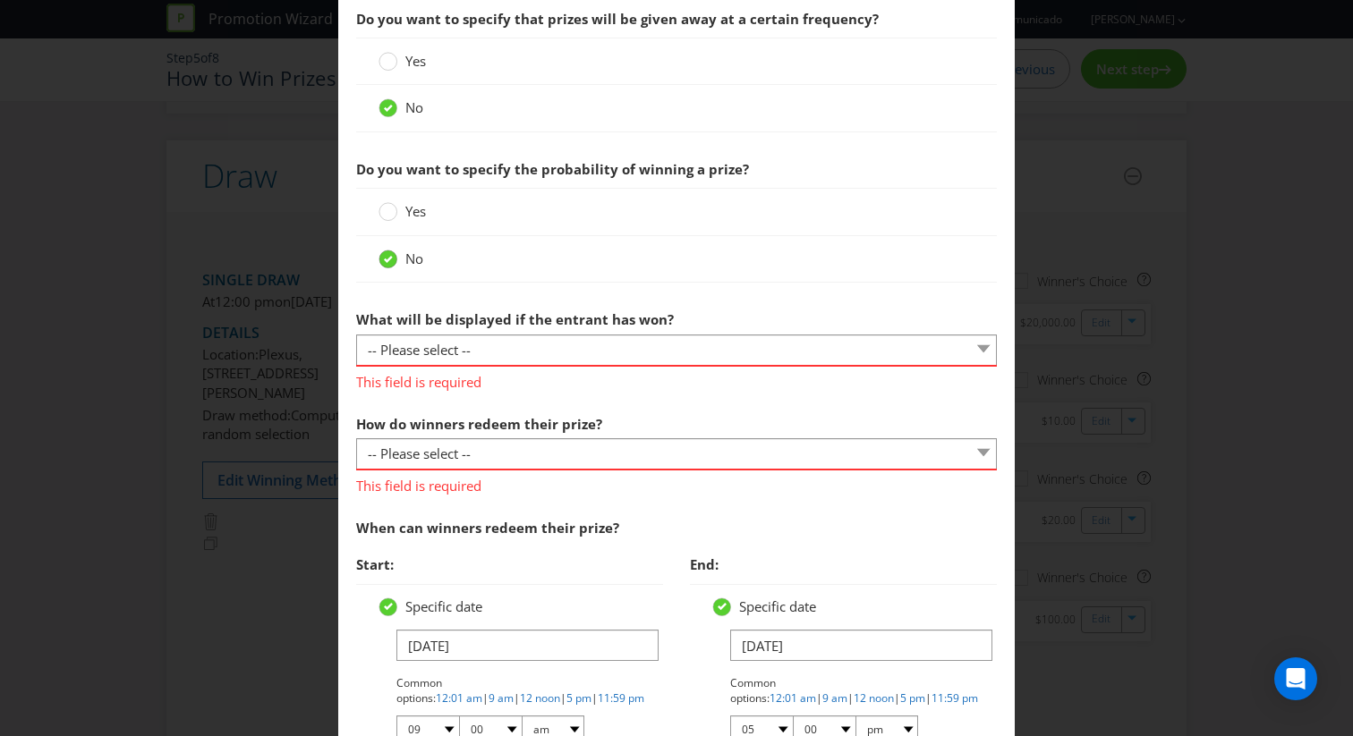
scroll to position [882, 0]
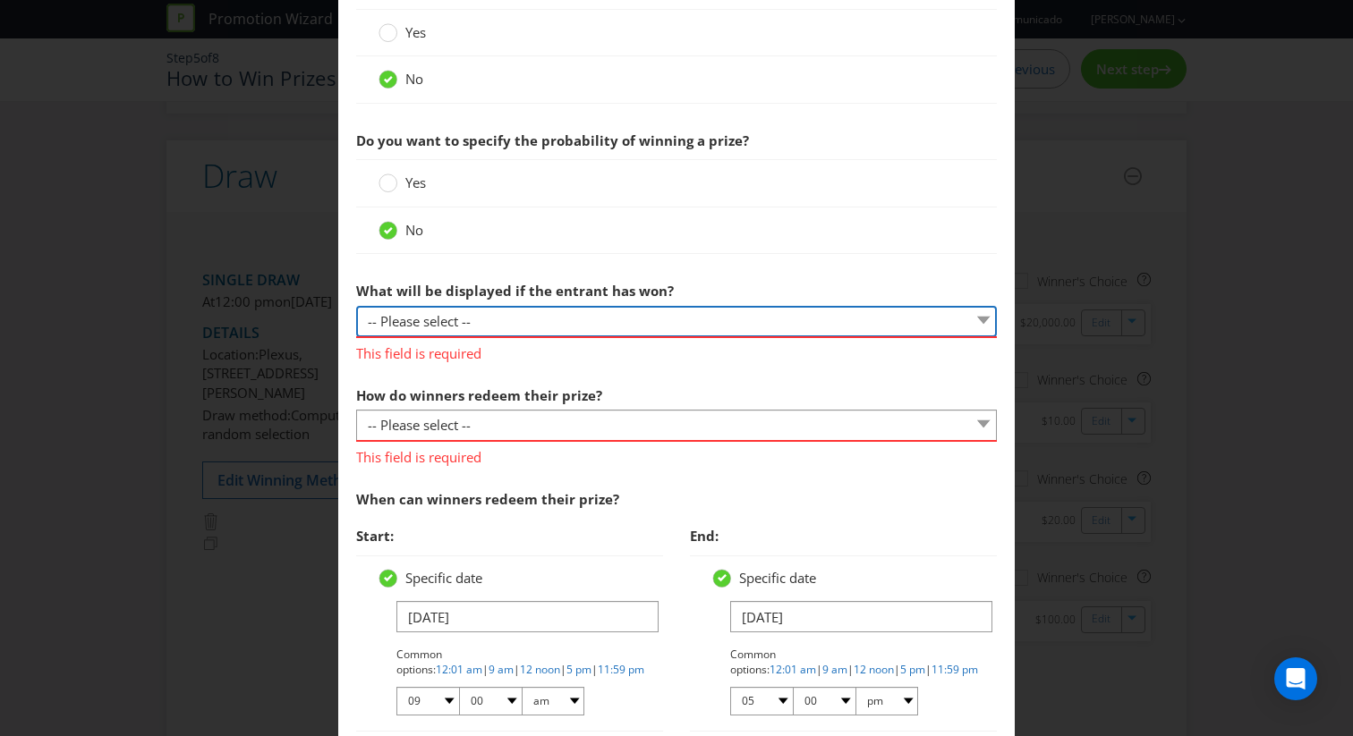
click at [515, 331] on select "-- Please select -- The winner will be notified as appropriate for the entry me…" at bounding box center [676, 321] width 641 height 31
select select "ENTRY_MECHANIC"
click at [356, 306] on select "-- Please select -- The winner will be notified as appropriate for the entry me…" at bounding box center [676, 321] width 641 height 31
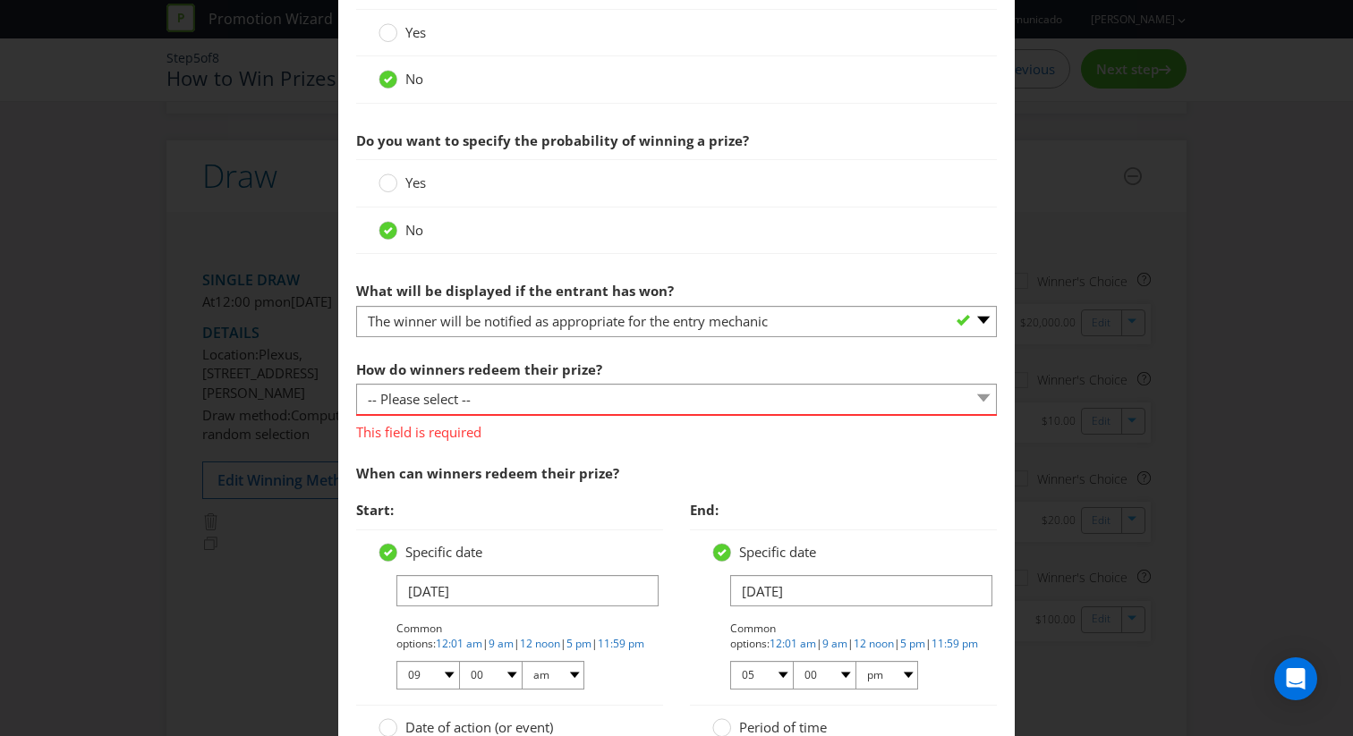
click at [482, 416] on span "This field is required" at bounding box center [676, 429] width 641 height 26
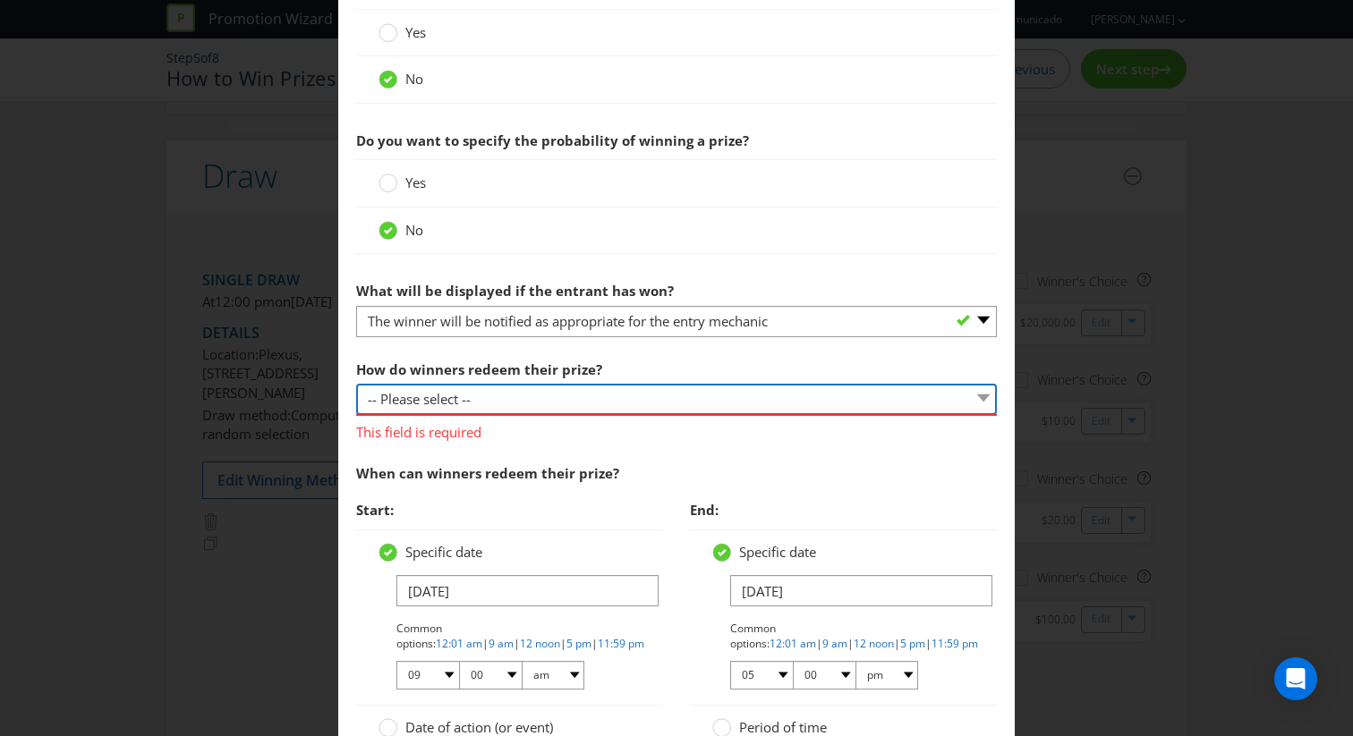
click at [505, 403] on select "-- Please select -- Present winning message to venue staff Follow instructions …" at bounding box center [676, 399] width 641 height 31
select select "PROMOTER_CONTACT_WINNER"
click at [356, 384] on select "-- Please select -- Present winning message to venue staff Follow instructions …" at bounding box center [676, 399] width 641 height 31
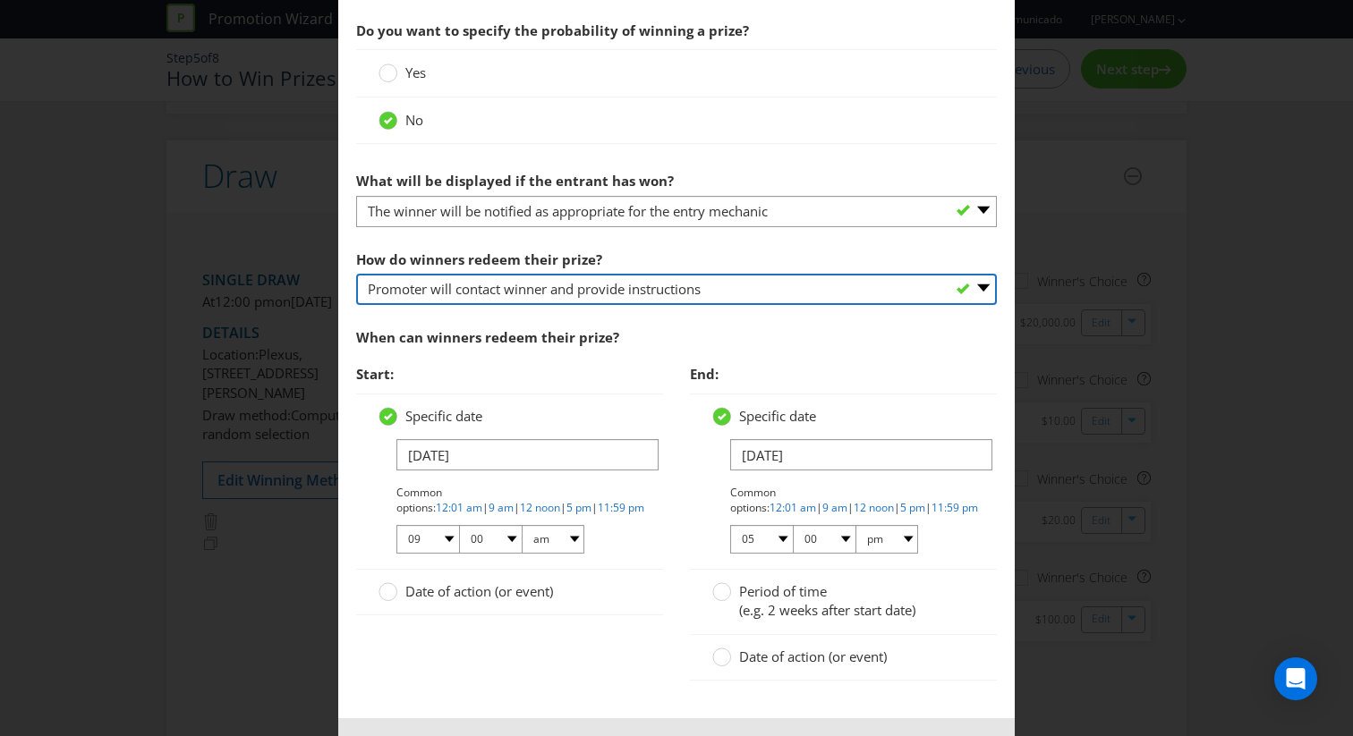
scroll to position [1000, 0]
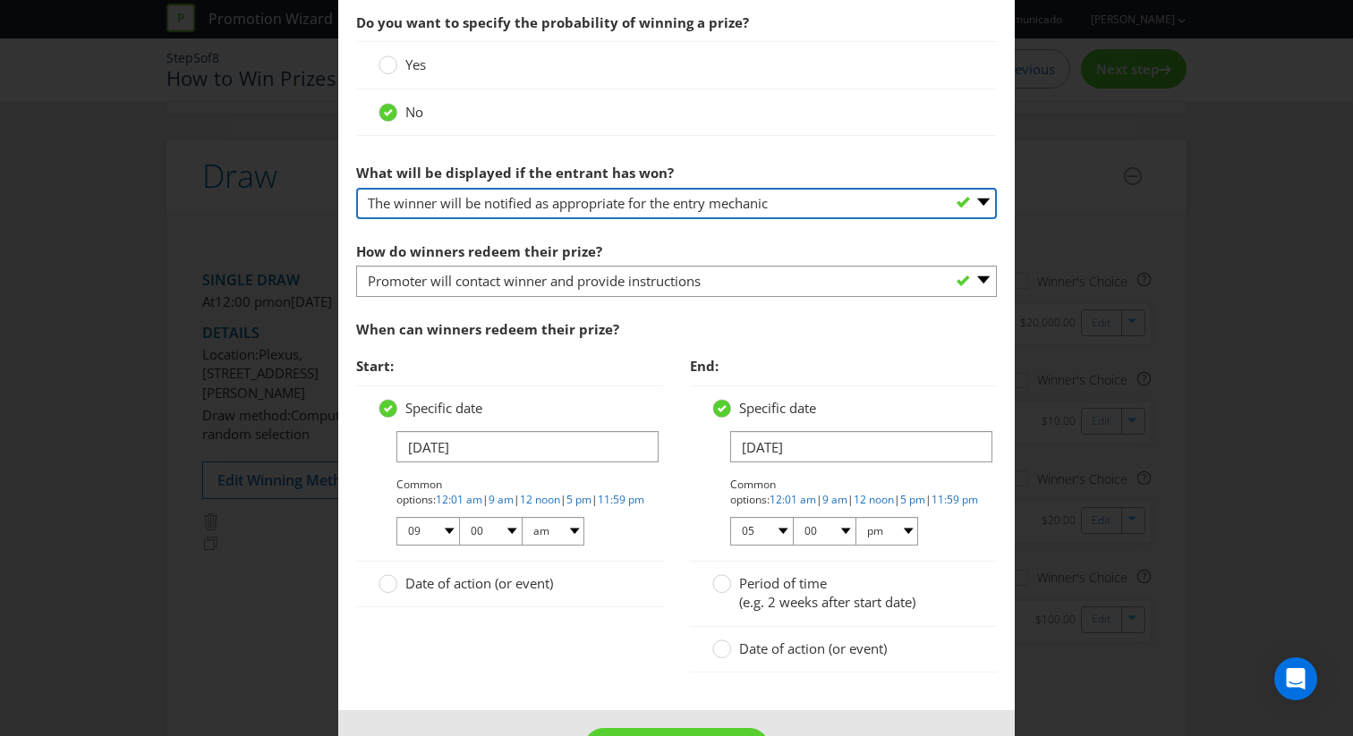
click at [749, 209] on select "-- Please select -- The winner will be notified as appropriate for the entry me…" at bounding box center [676, 203] width 641 height 31
click at [356, 188] on select "-- Please select -- The winner will be notified as appropriate for the entry me…" at bounding box center [676, 203] width 641 height 31
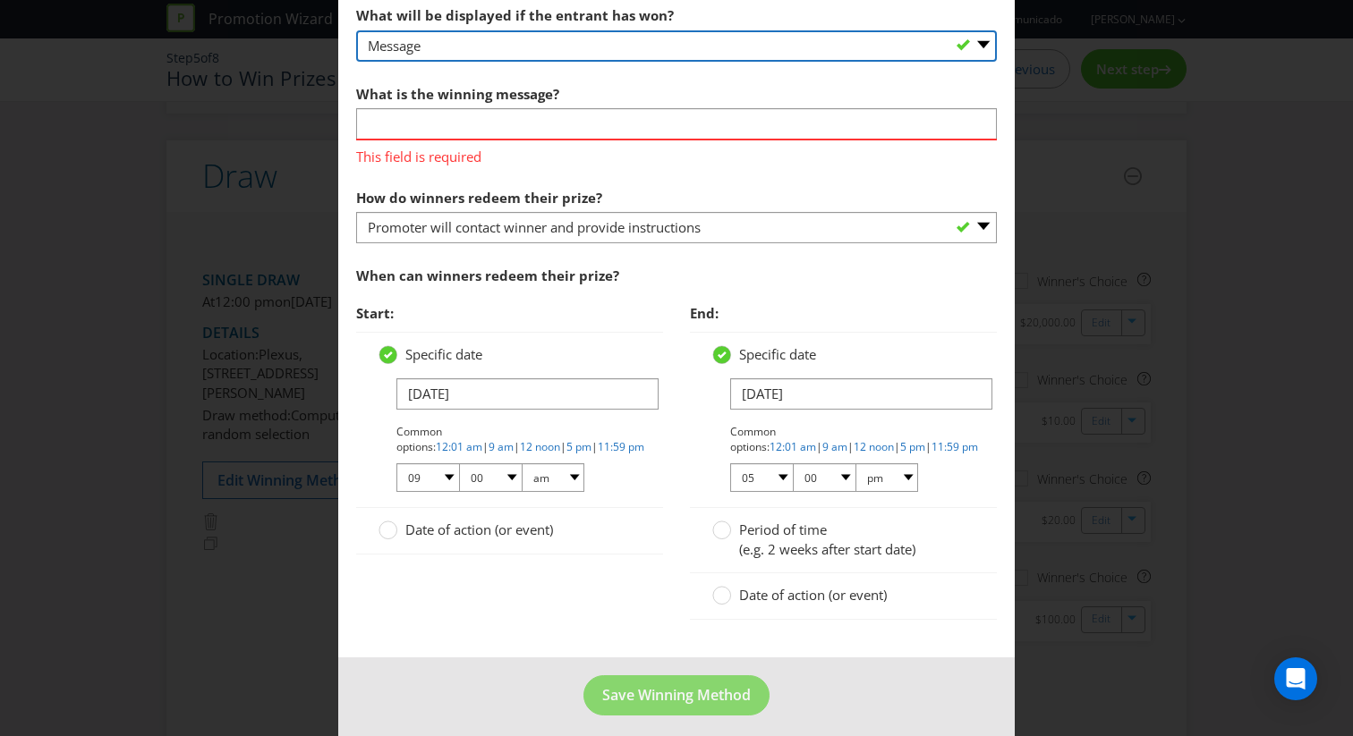
scroll to position [1168, 0]
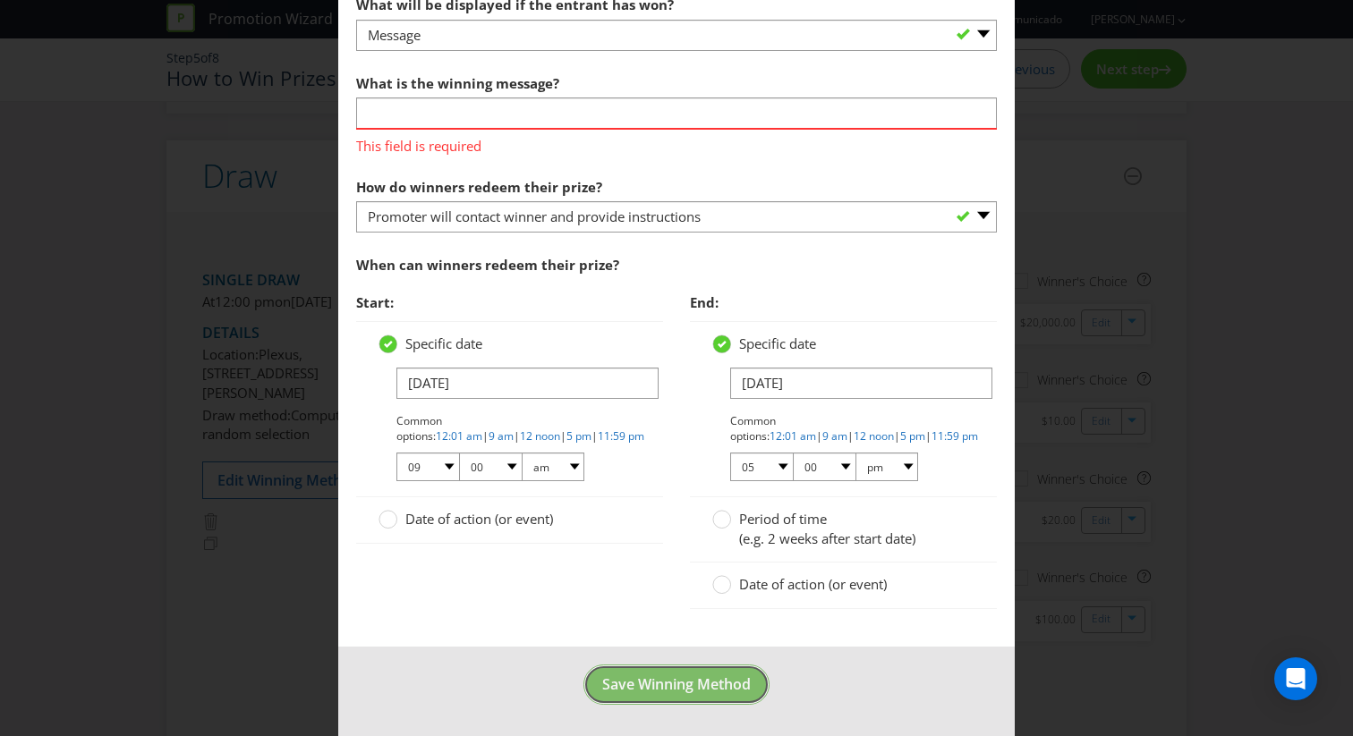
click at [642, 686] on span "Save Winning Method" at bounding box center [676, 684] width 148 height 20
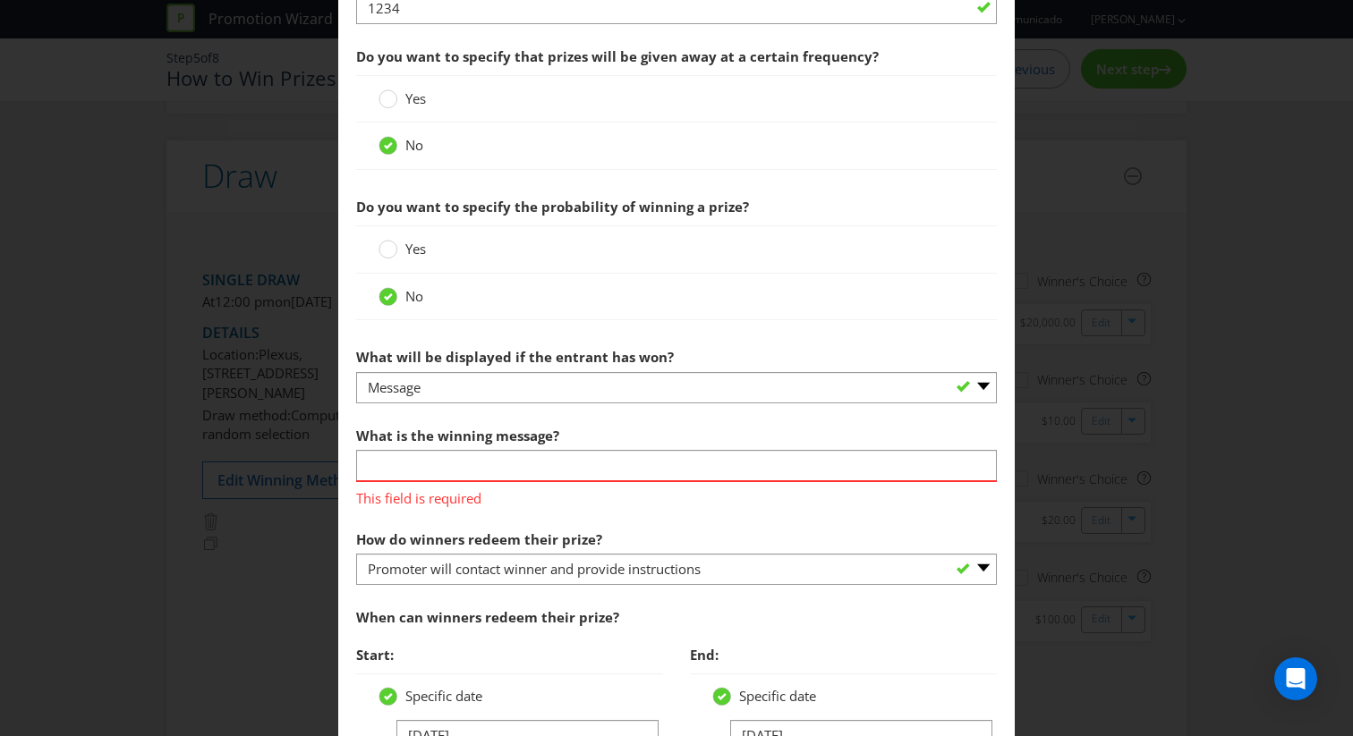
scroll to position [820, 0]
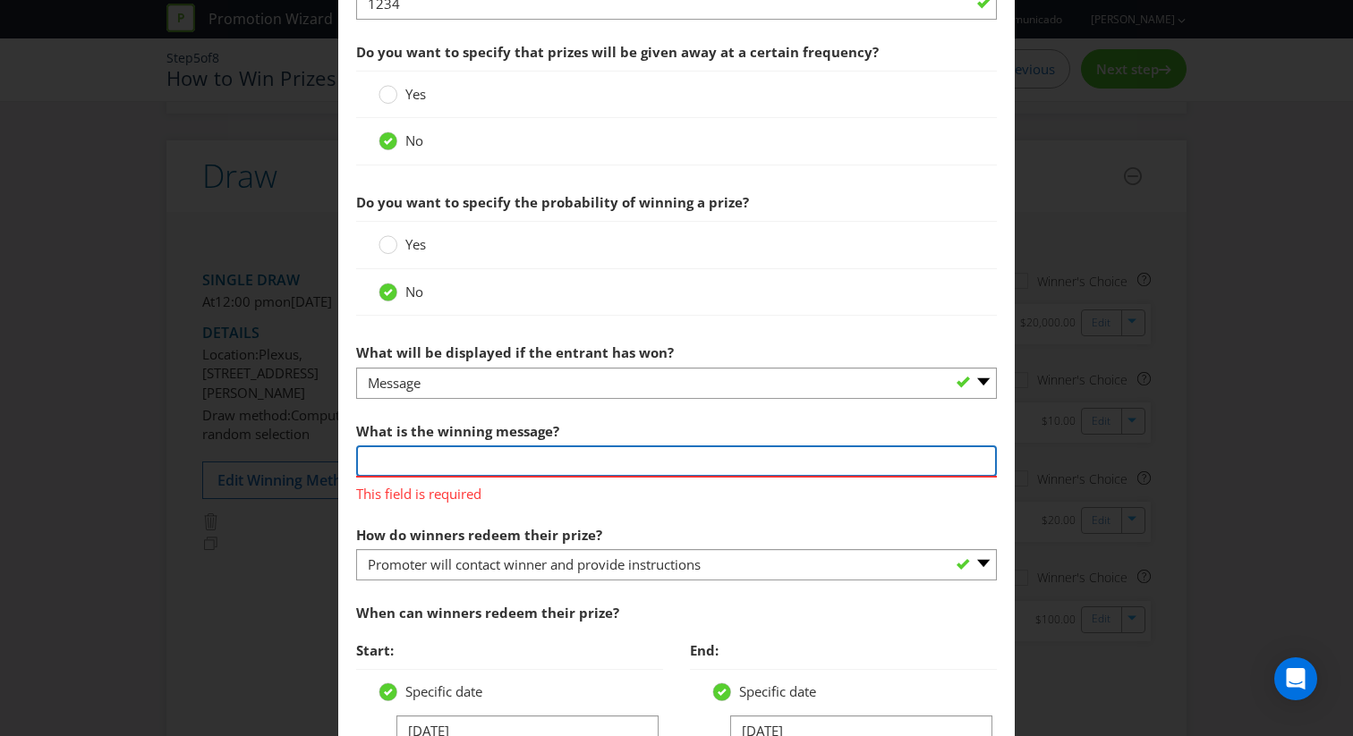
click at [555, 461] on input "text" at bounding box center [676, 460] width 641 height 31
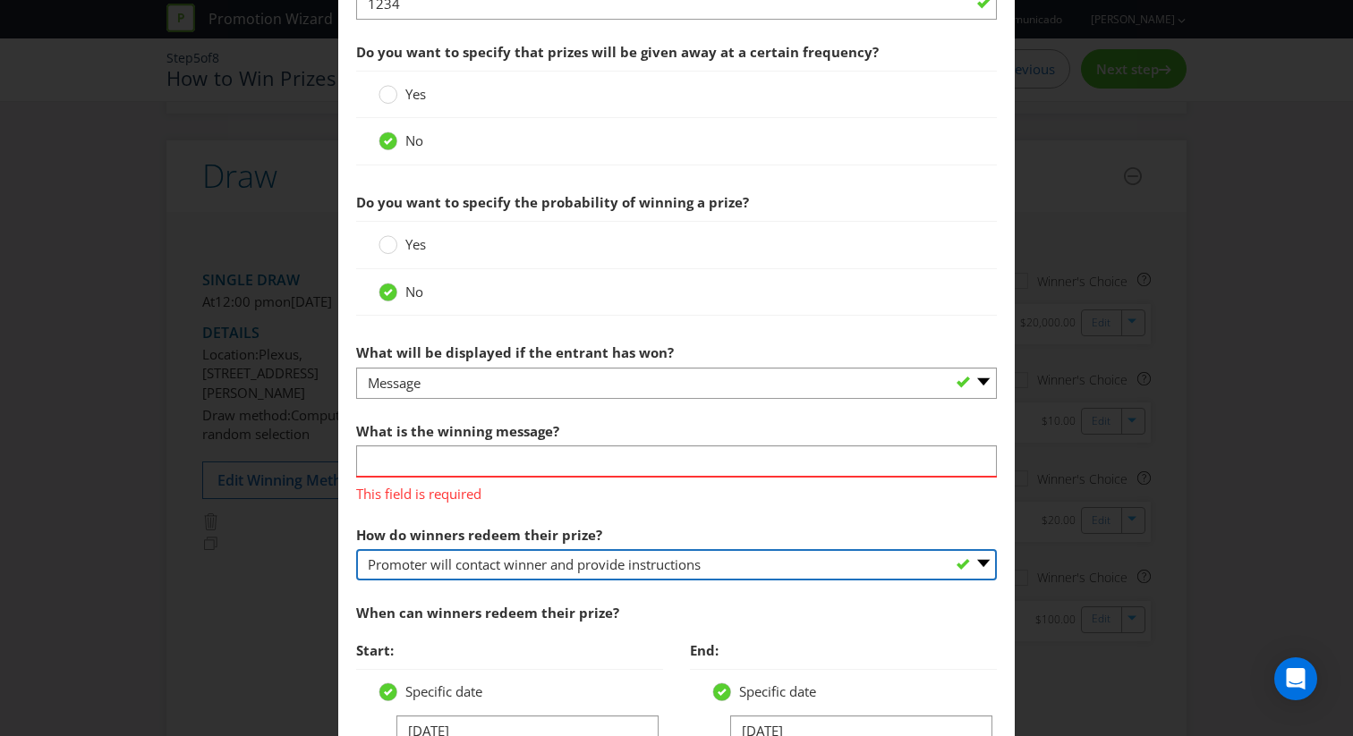
click at [578, 564] on select "-- Please select -- Present winning message to venue staff Follow instructions …" at bounding box center [676, 564] width 641 height 31
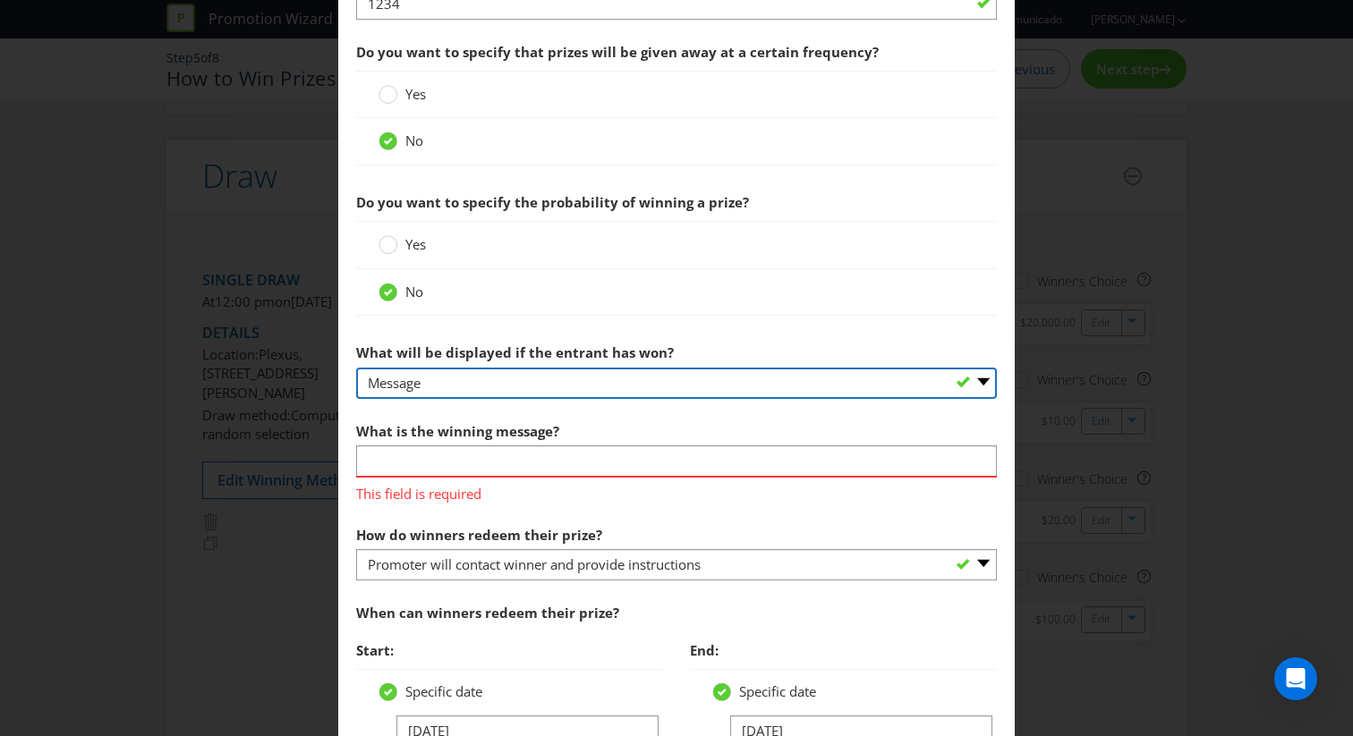
click at [711, 386] on select "-- Please select -- The winner will be notified as appropriate for the entry me…" at bounding box center [676, 383] width 641 height 31
select select "ENTRY_MECHANIC"
click at [356, 368] on select "-- Please select -- The winner will be notified as appropriate for the entry me…" at bounding box center [676, 383] width 641 height 31
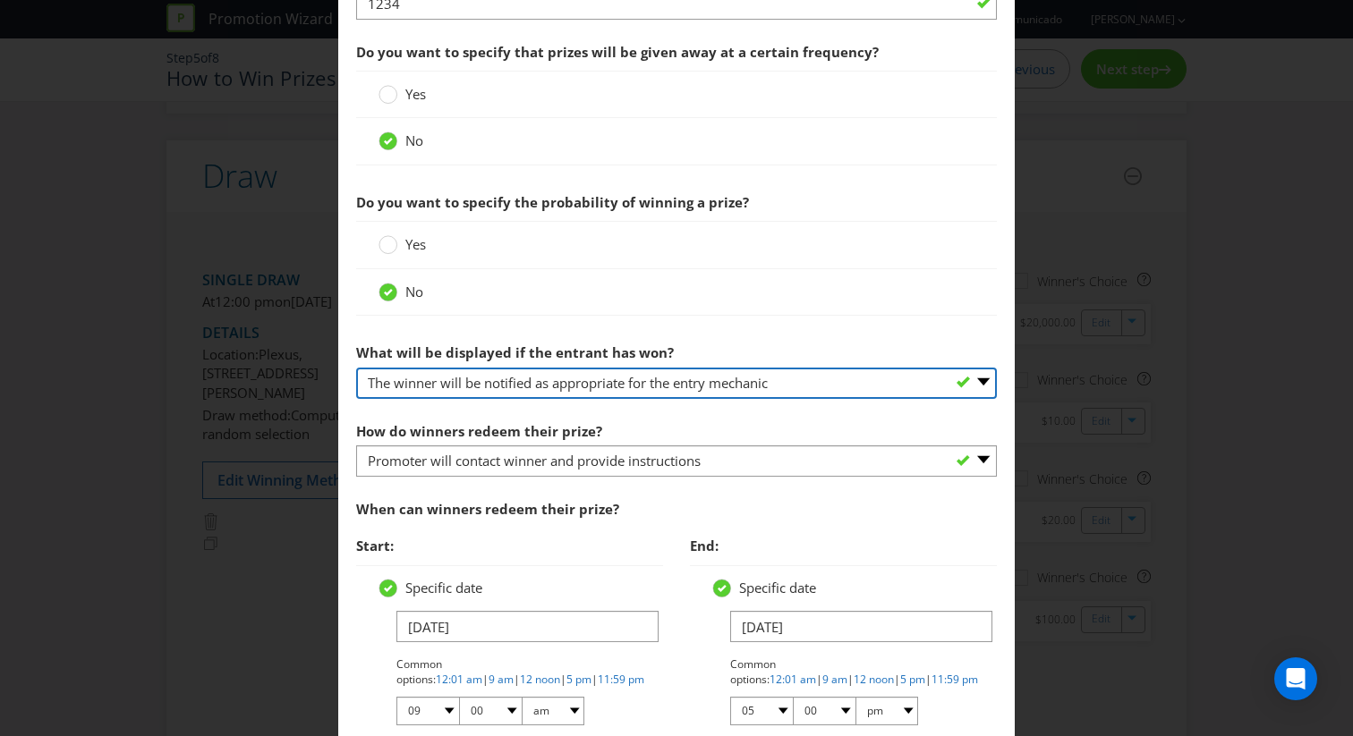
scroll to position [1065, 0]
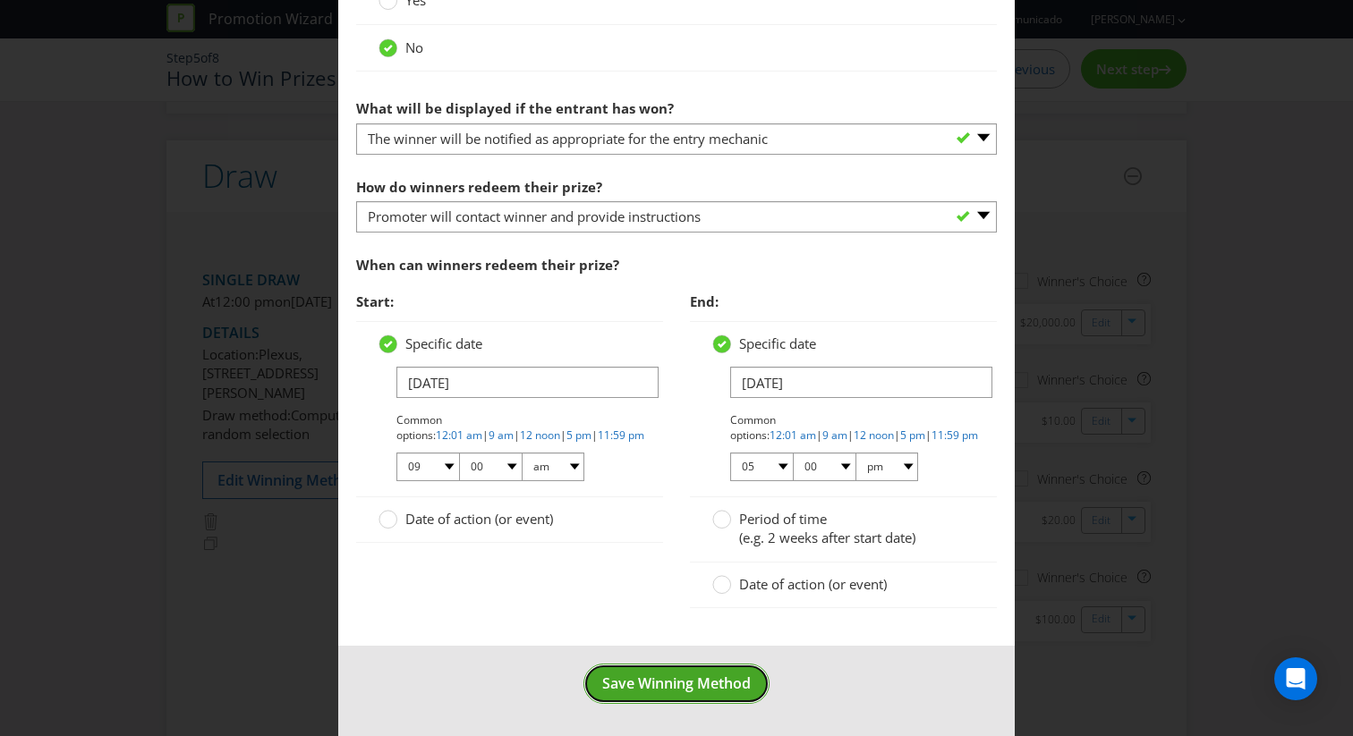
click at [641, 686] on span "Save Winning Method" at bounding box center [676, 684] width 148 height 20
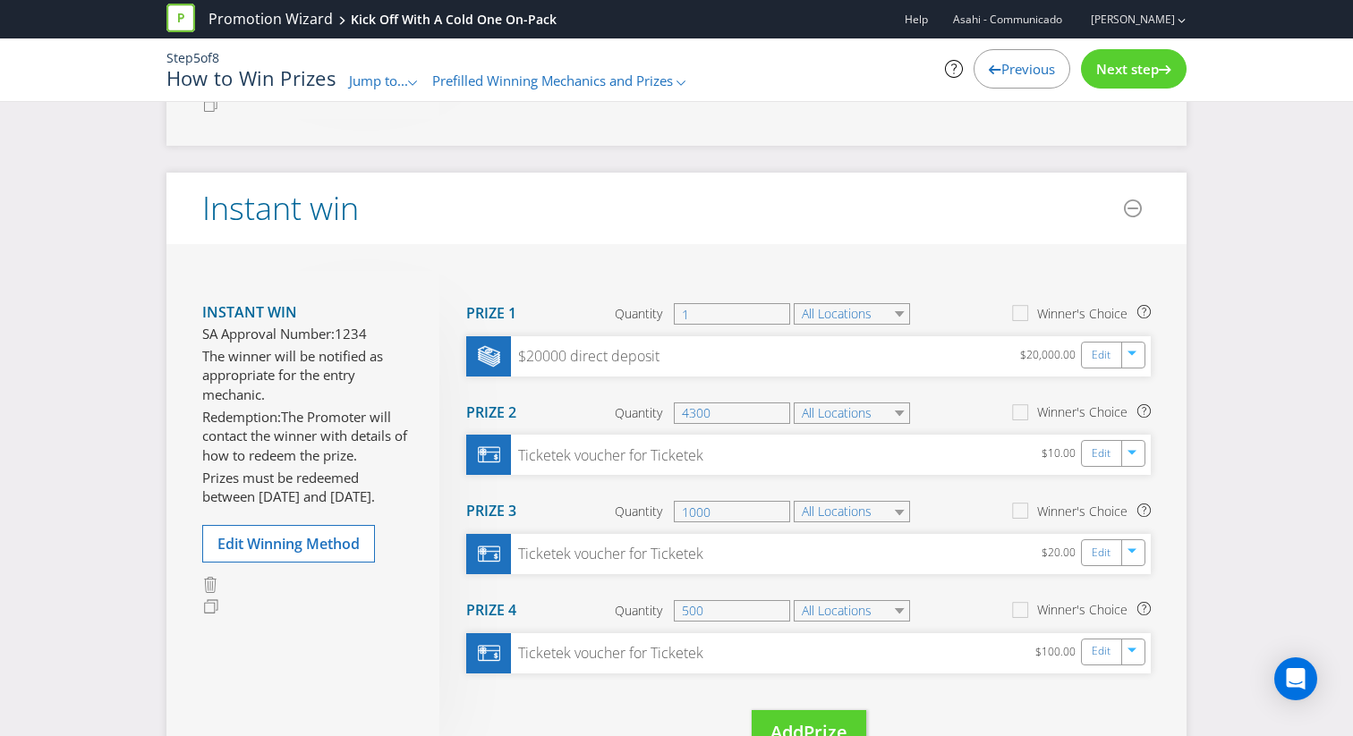
scroll to position [582, 0]
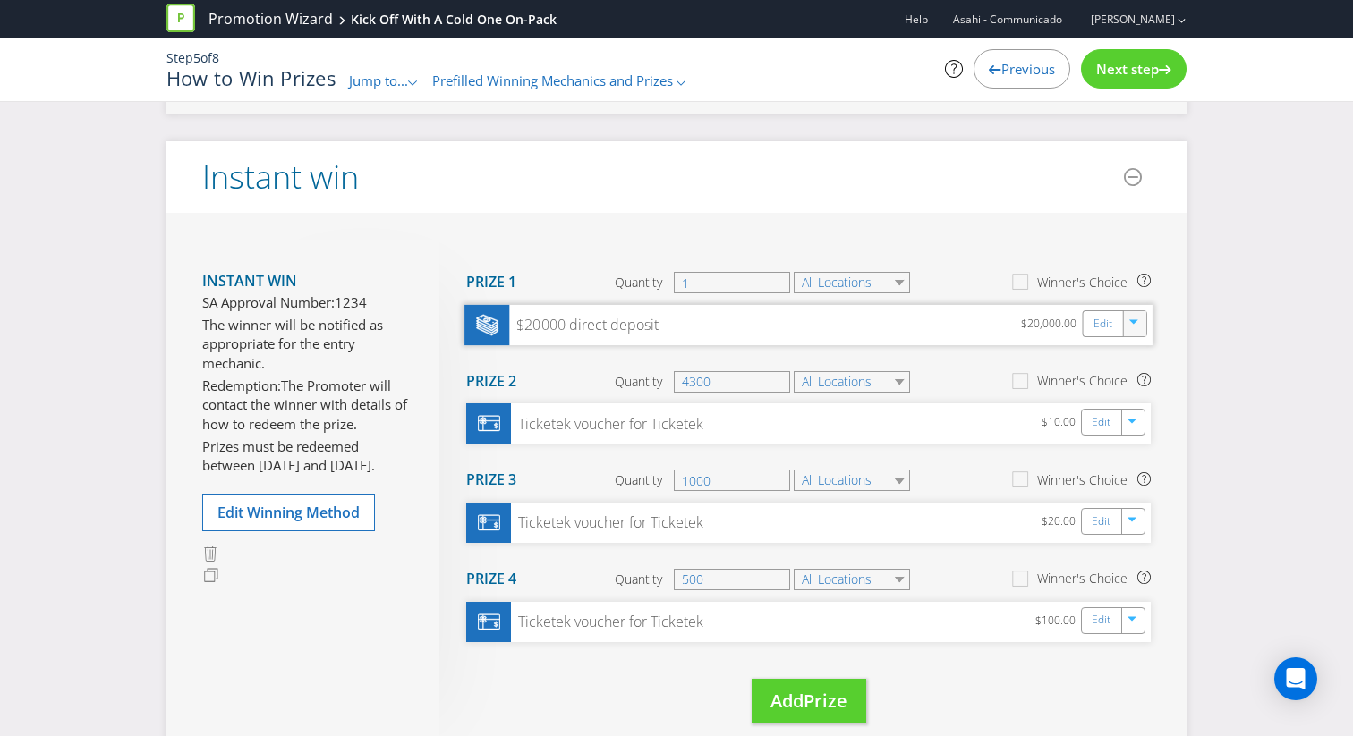
click at [1137, 329] on div "button" at bounding box center [1134, 320] width 18 height 18
click at [1137, 395] on link "Delete" at bounding box center [1121, 387] width 39 height 18
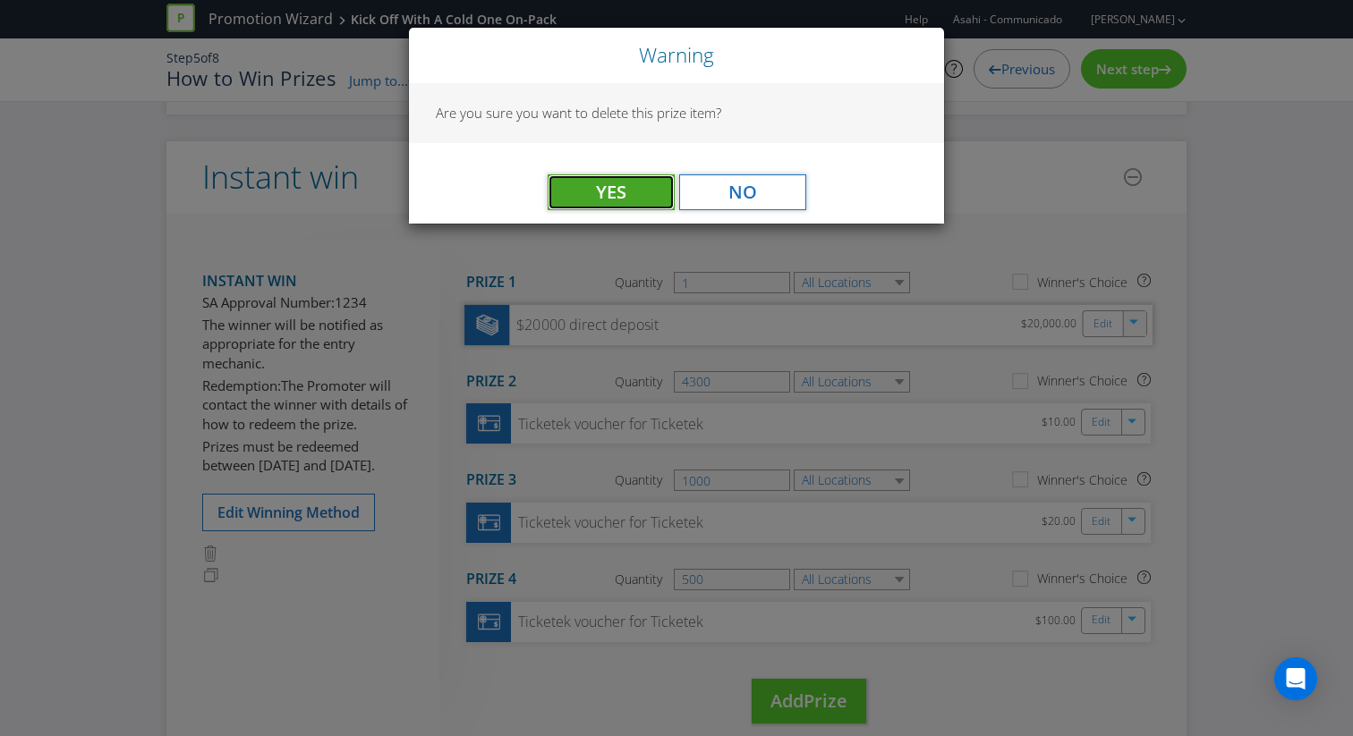
click at [618, 185] on span "Yes" at bounding box center [611, 192] width 30 height 24
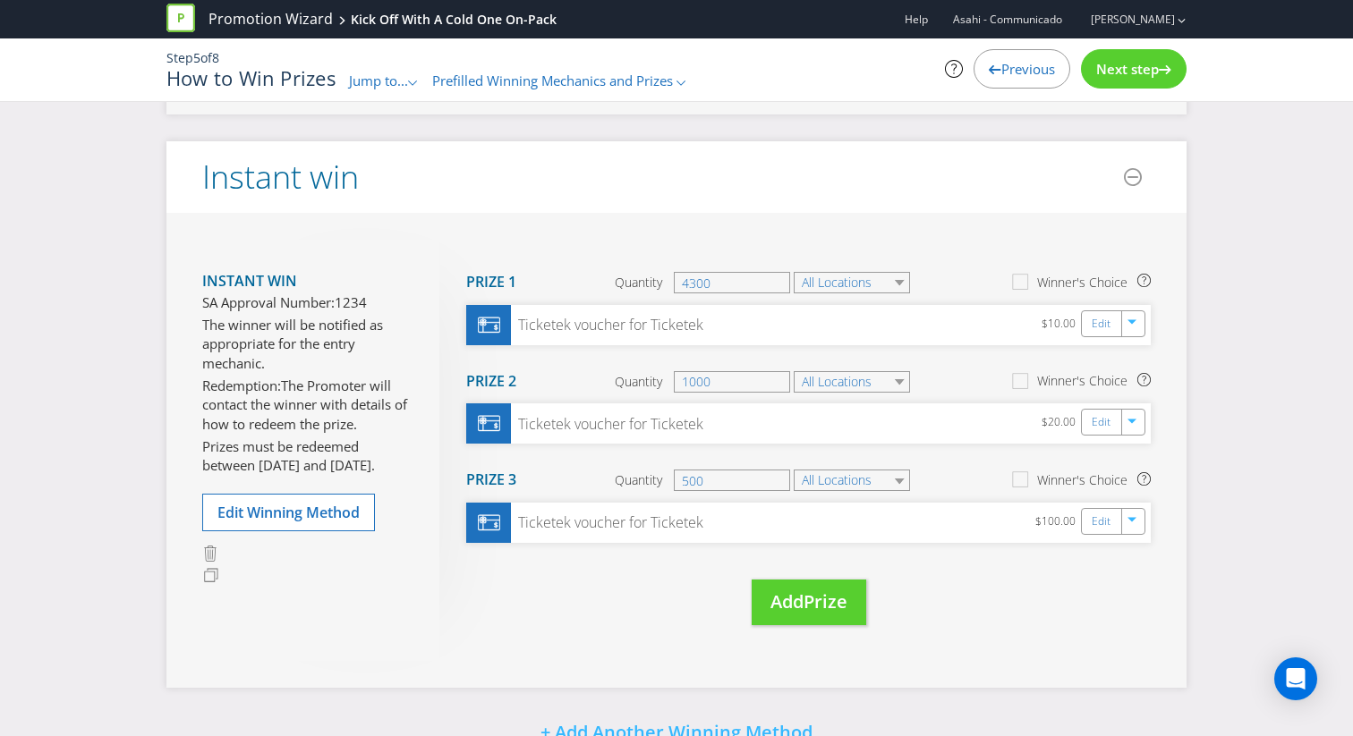
scroll to position [862, 0]
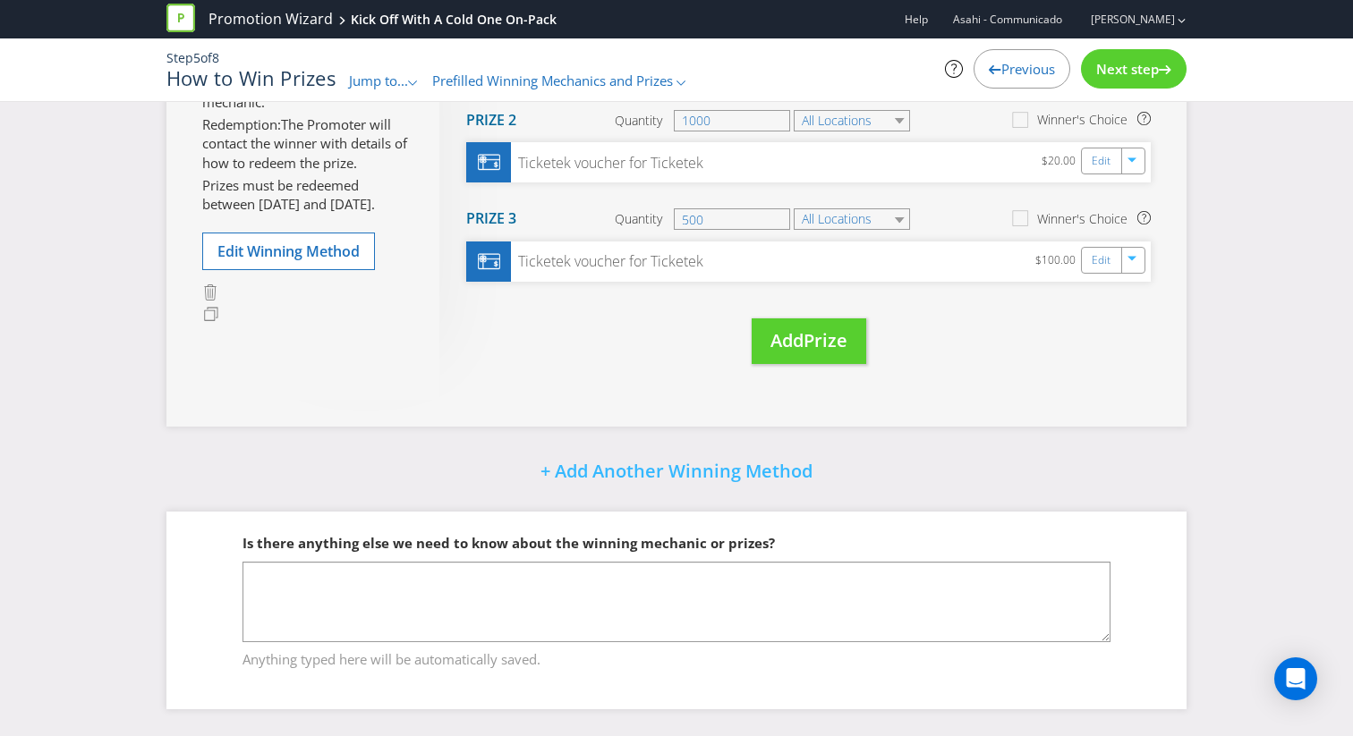
click at [1132, 77] on span "Next step" at bounding box center [1127, 69] width 63 height 18
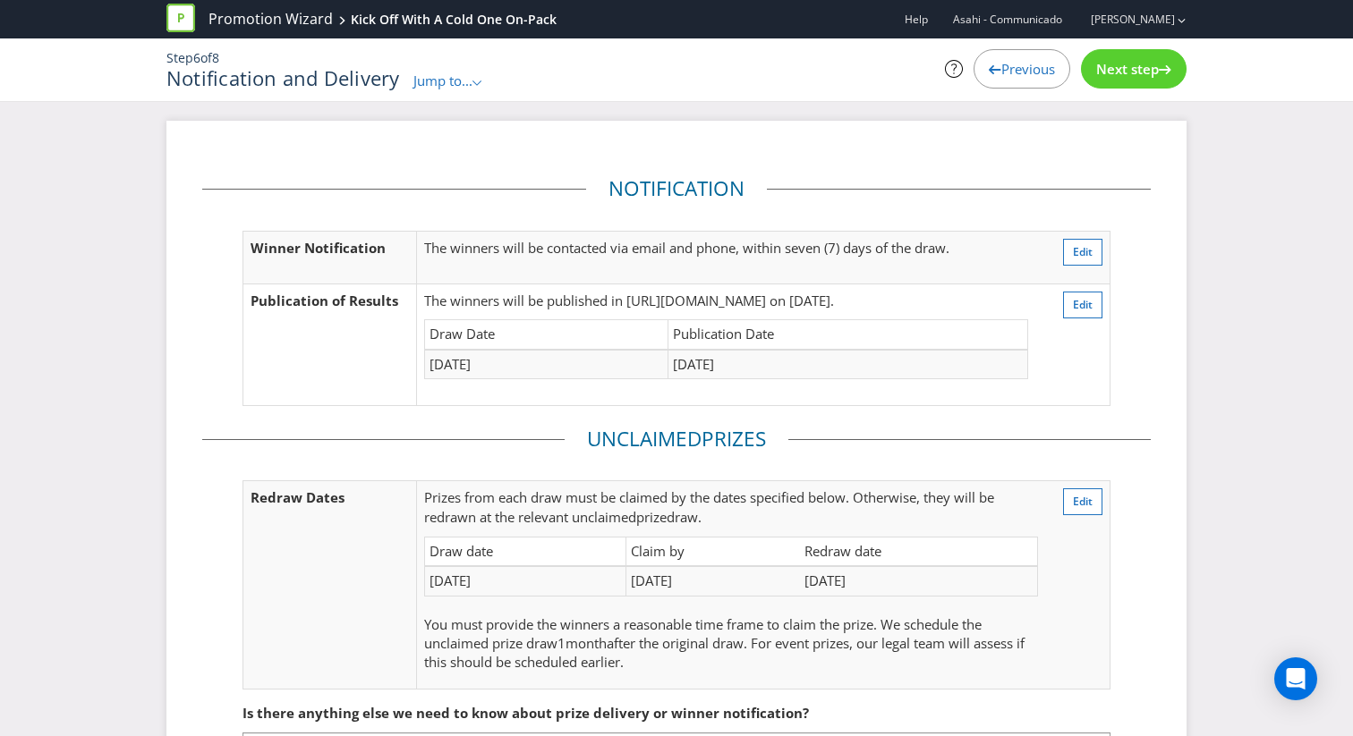
click at [439, 73] on span "Jump to..." at bounding box center [442, 81] width 59 height 18
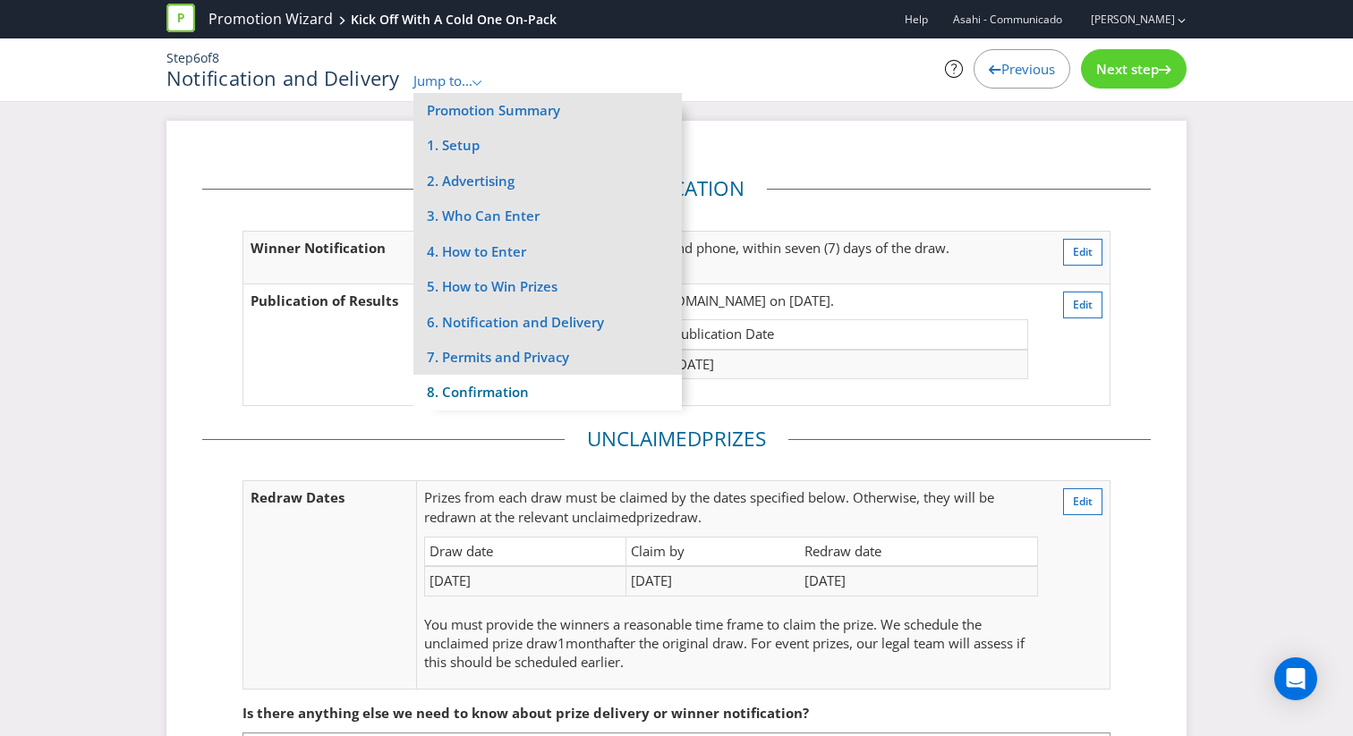
click at [506, 408] on li "8. Confirmation" at bounding box center [547, 392] width 268 height 35
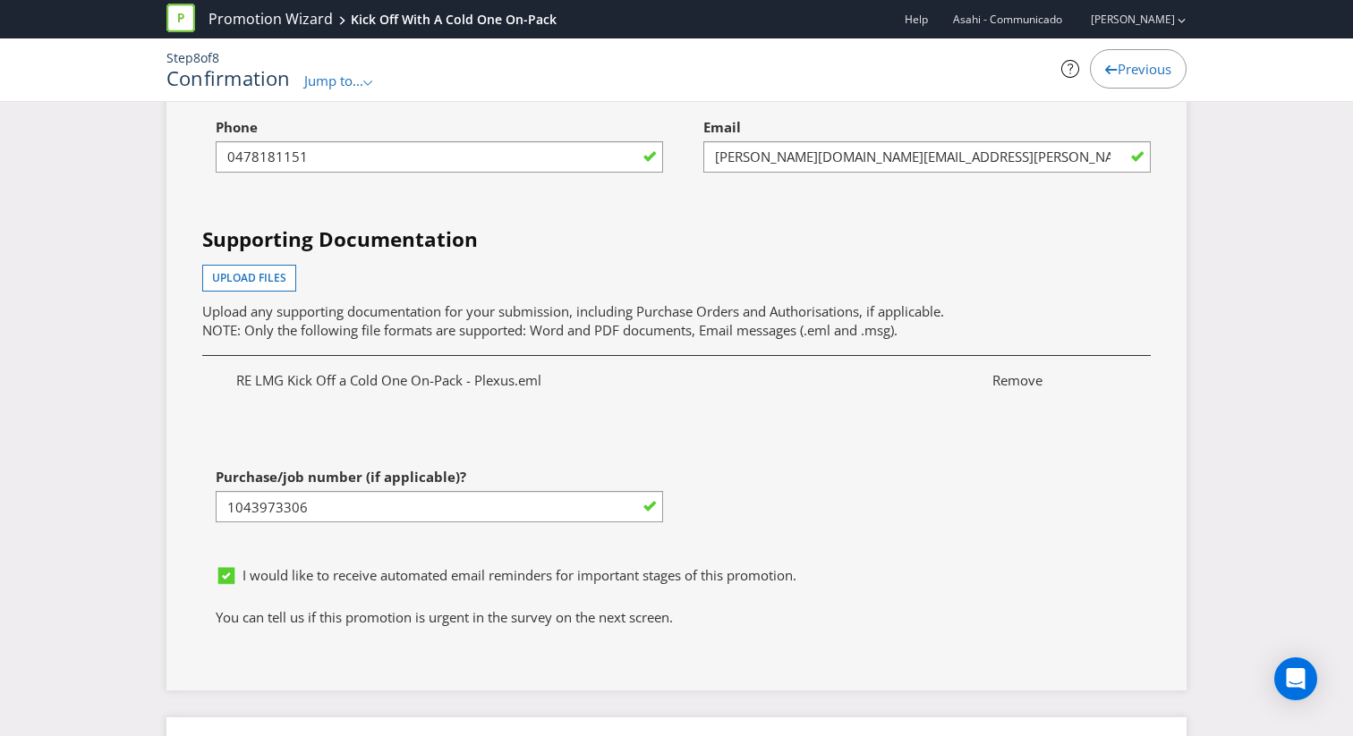
scroll to position [7495, 0]
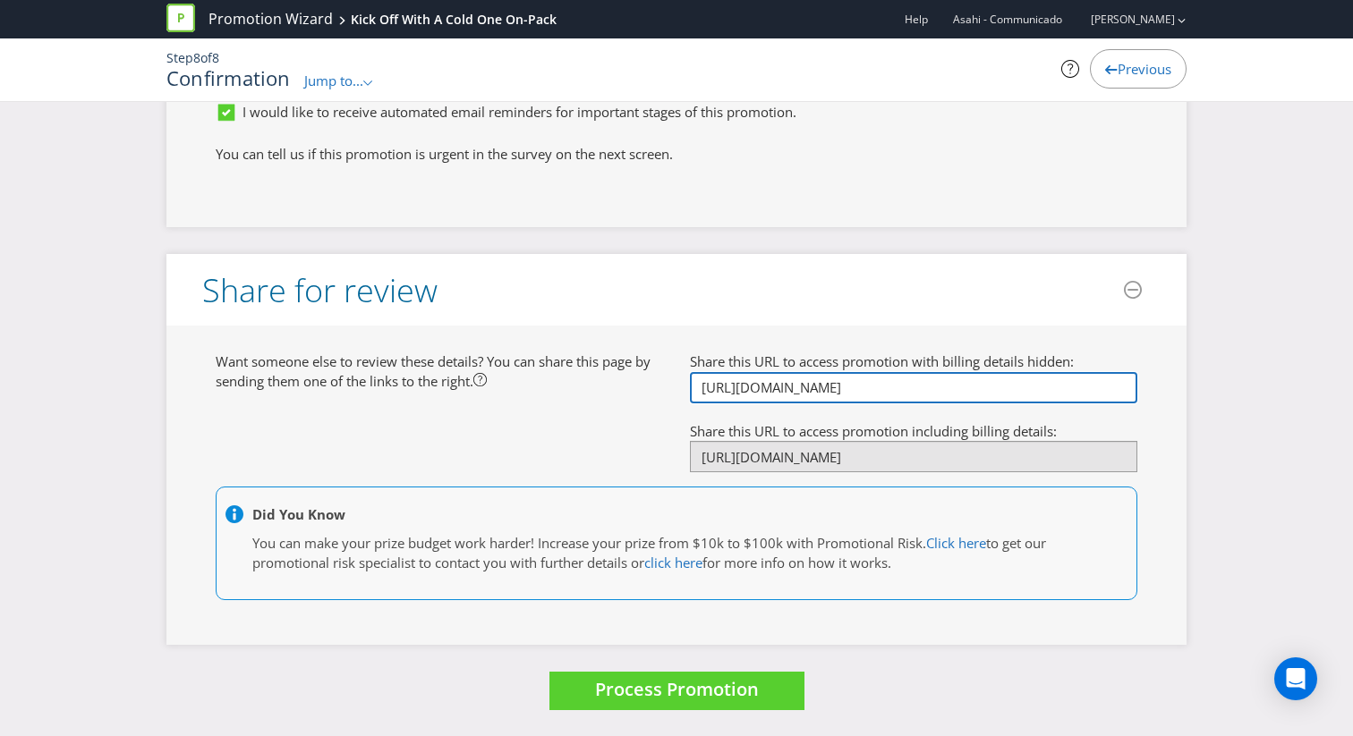
click at [698, 384] on input "[URL][DOMAIN_NAME]" at bounding box center [913, 387] width 447 height 31
click at [696, 385] on input "[URL][DOMAIN_NAME]" at bounding box center [913, 387] width 447 height 31
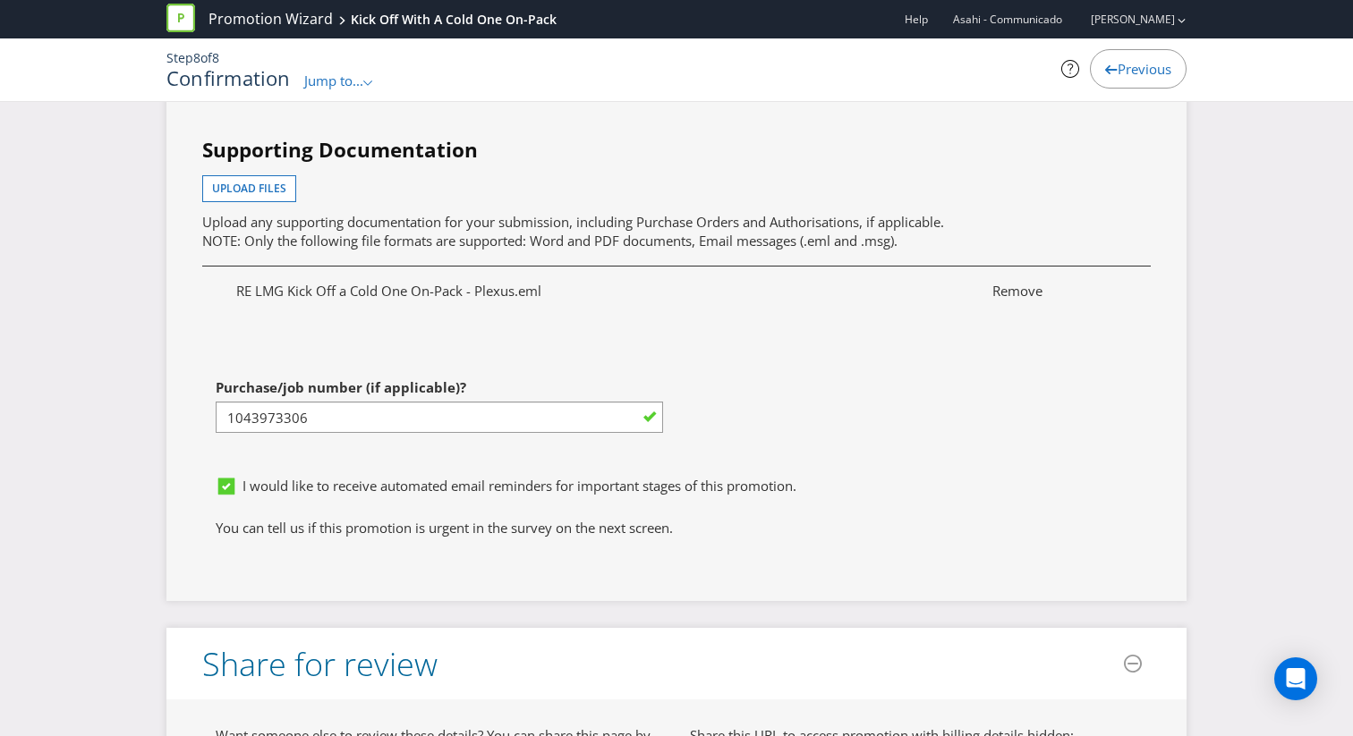
scroll to position [7025, 0]
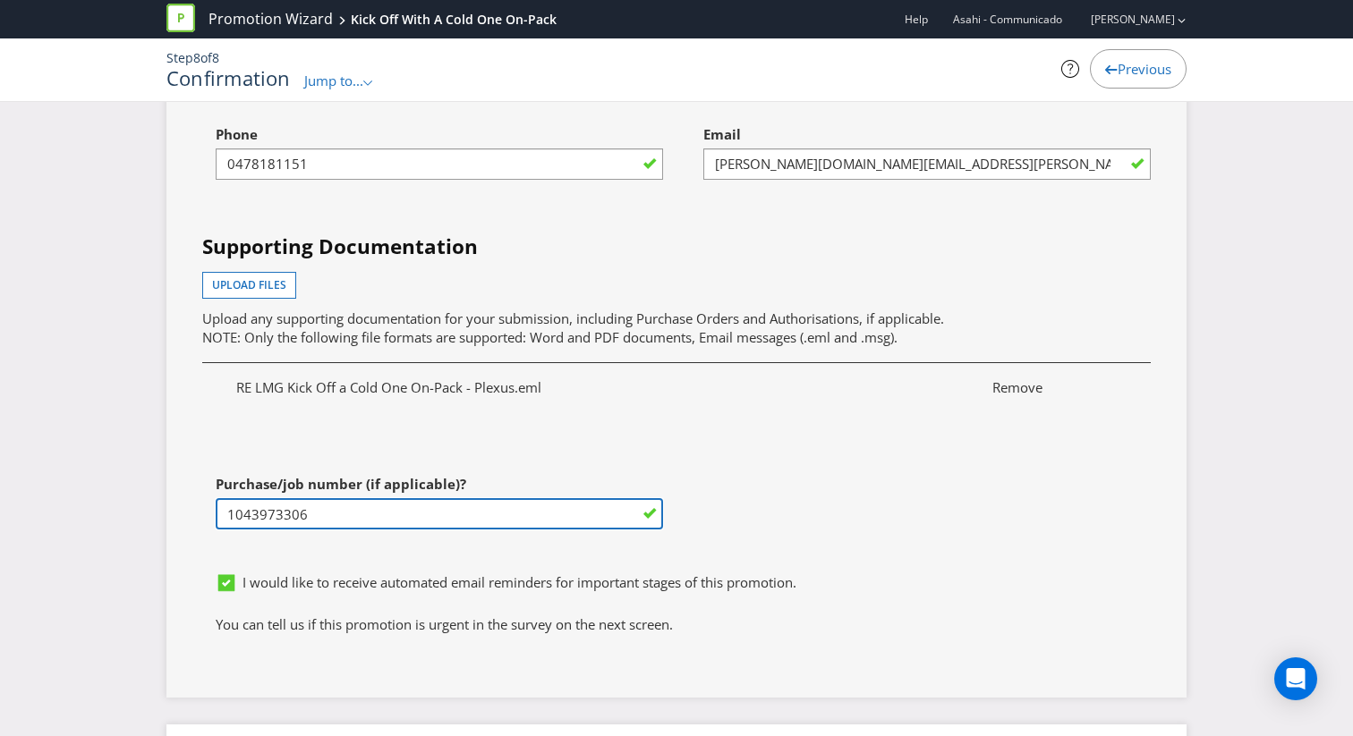
drag, startPoint x: 385, startPoint y: 510, endPoint x: 113, endPoint y: 508, distance: 272.0
paste input "4501178381"
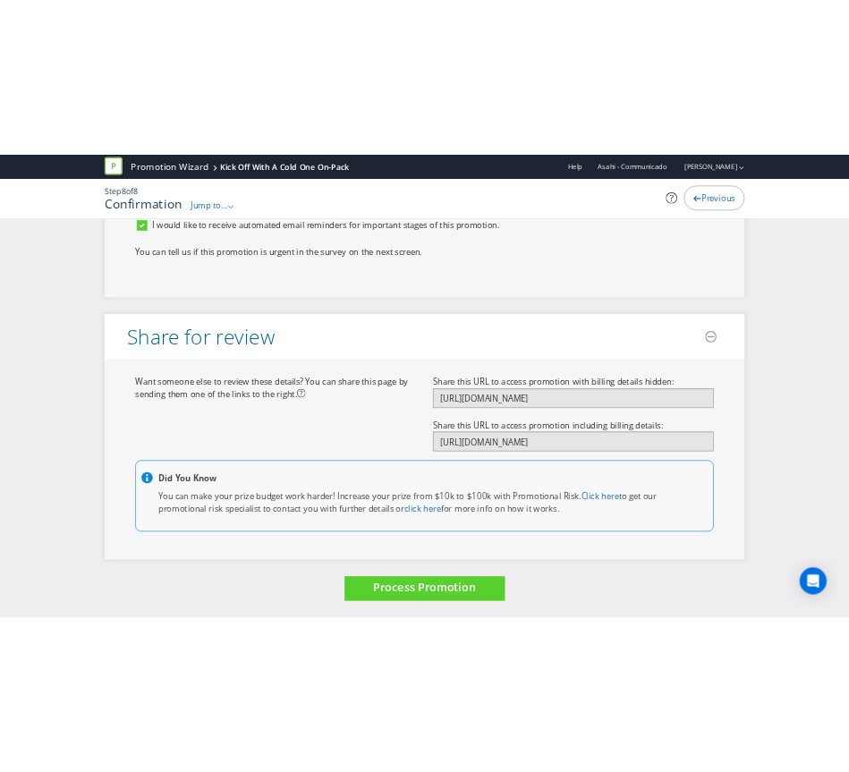
scroll to position [7495, 0]
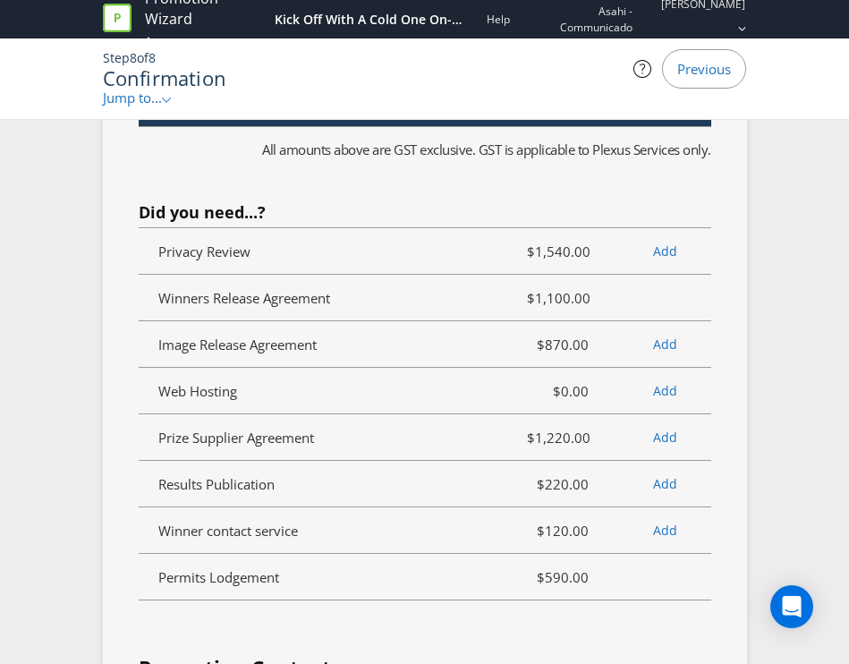
type input "4501178381"
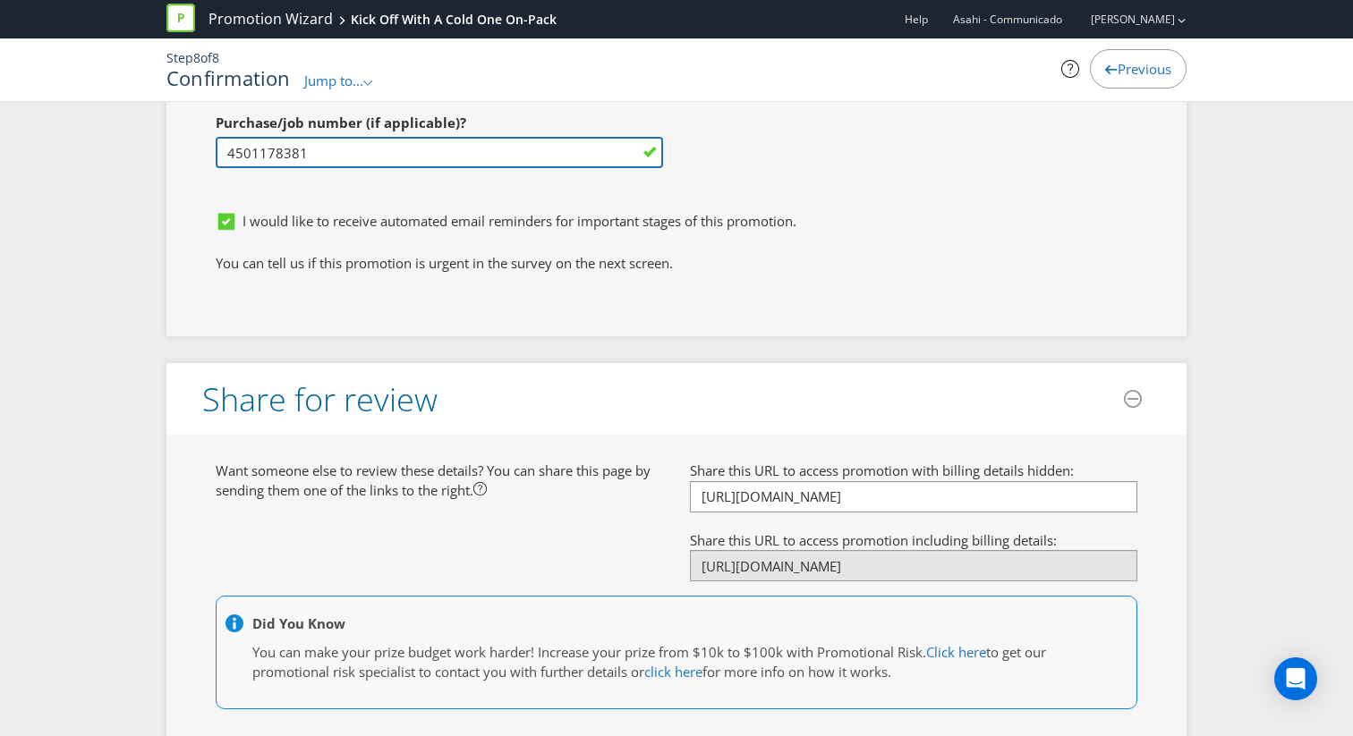
scroll to position [7495, 0]
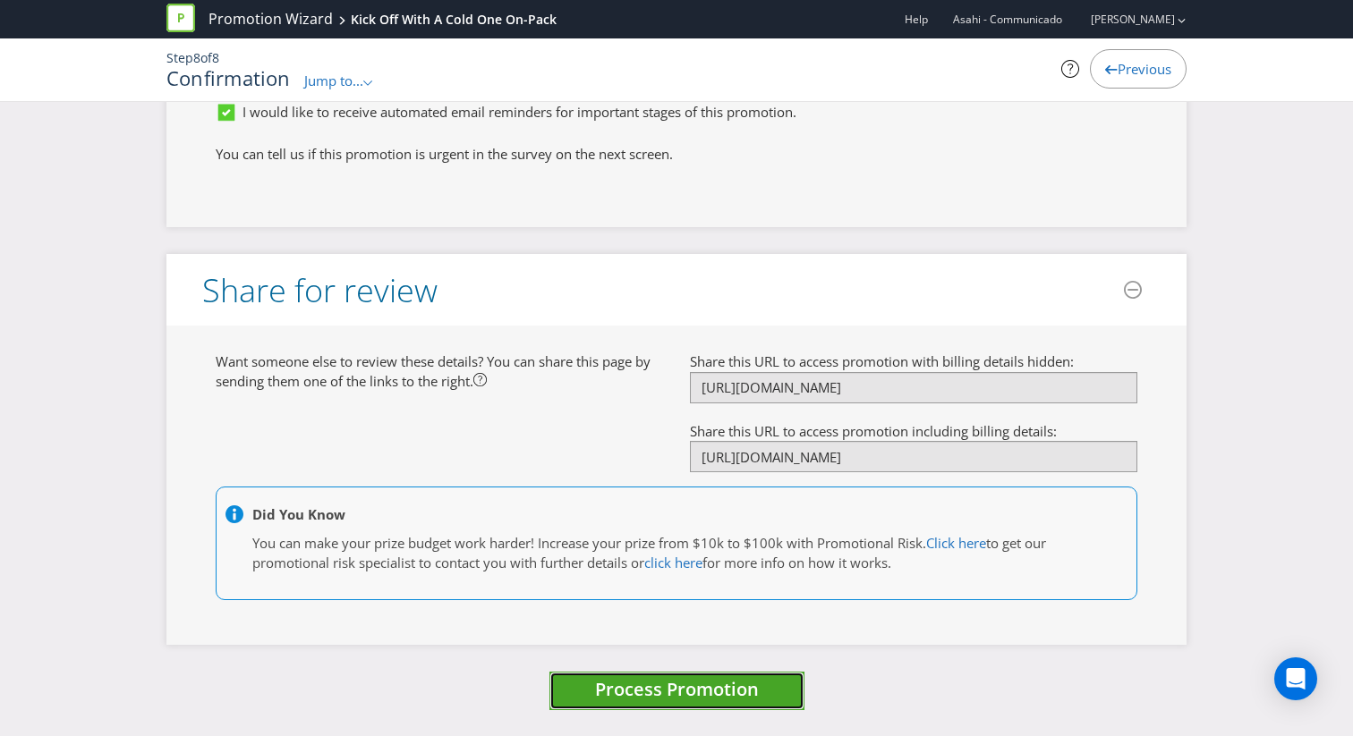
click at [709, 682] on span "Process Promotion" at bounding box center [677, 689] width 164 height 24
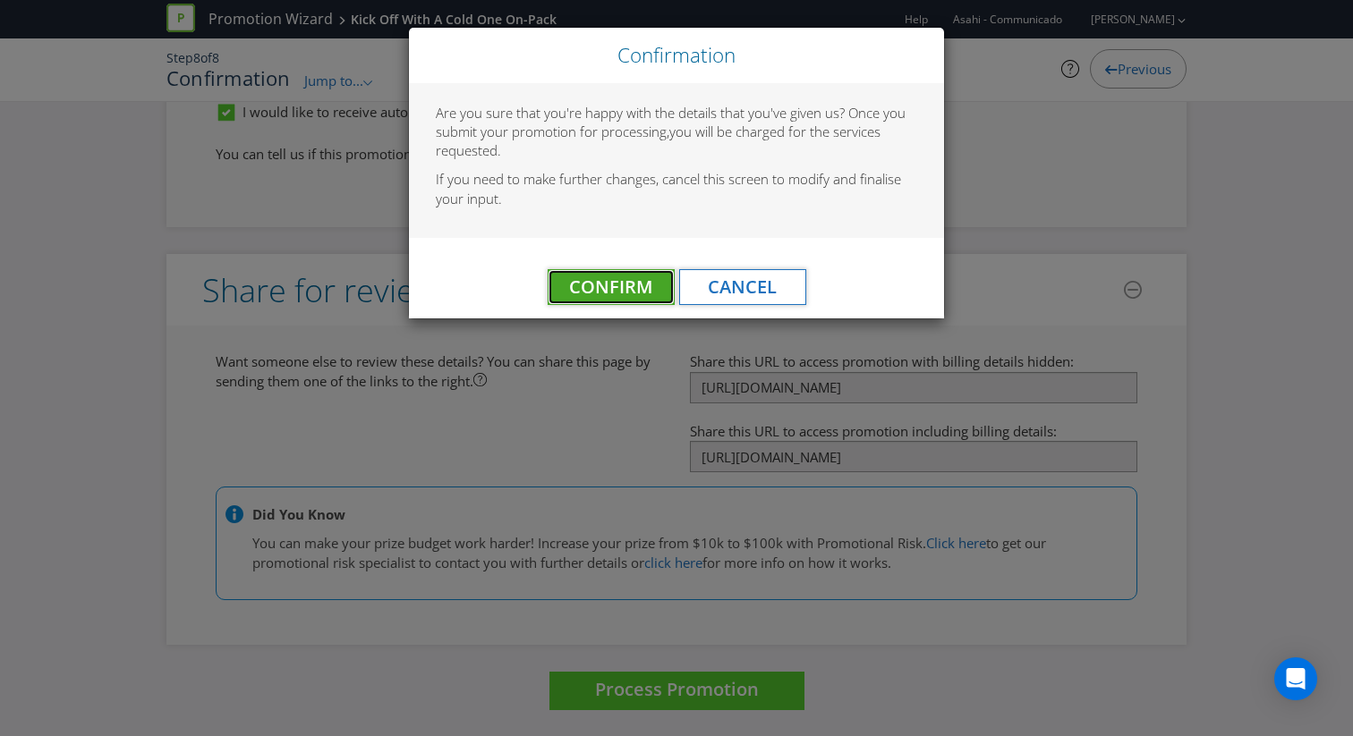
click at [617, 287] on span "Confirm" at bounding box center [610, 287] width 83 height 24
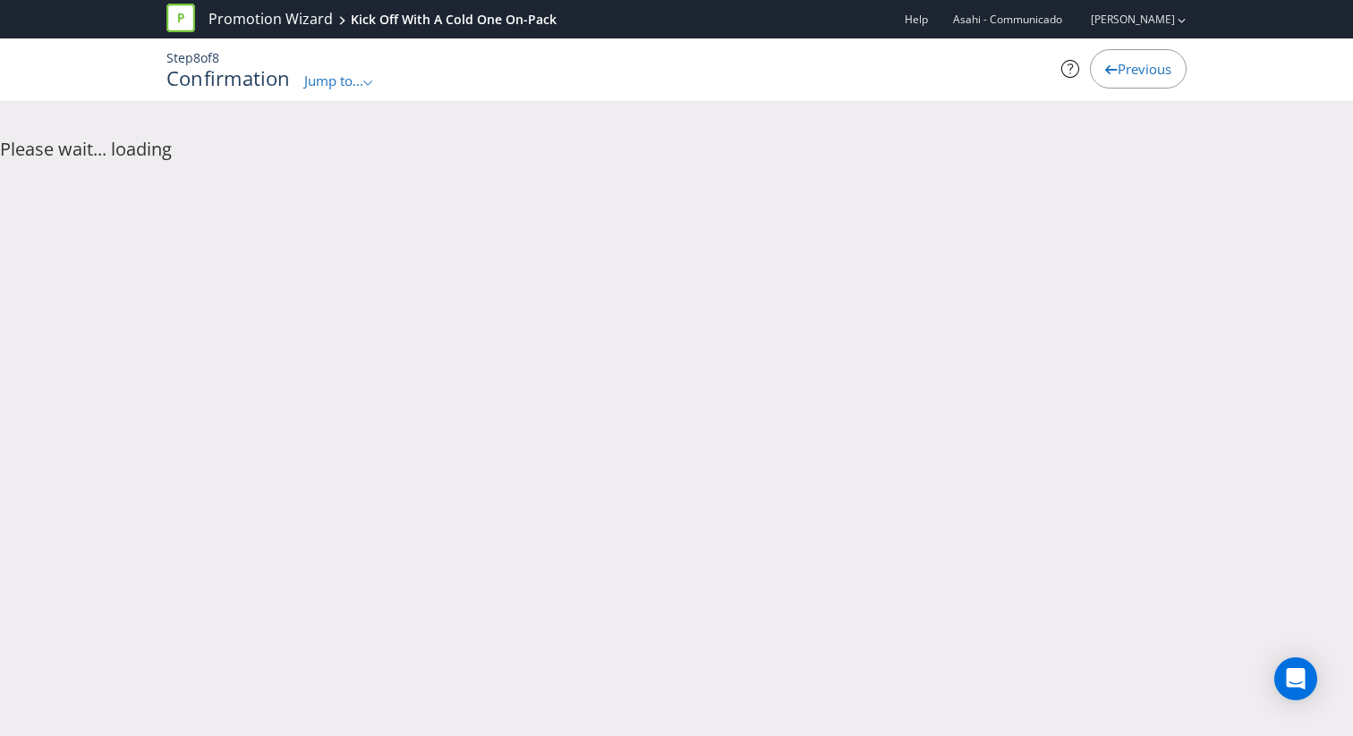
scroll to position [0, 0]
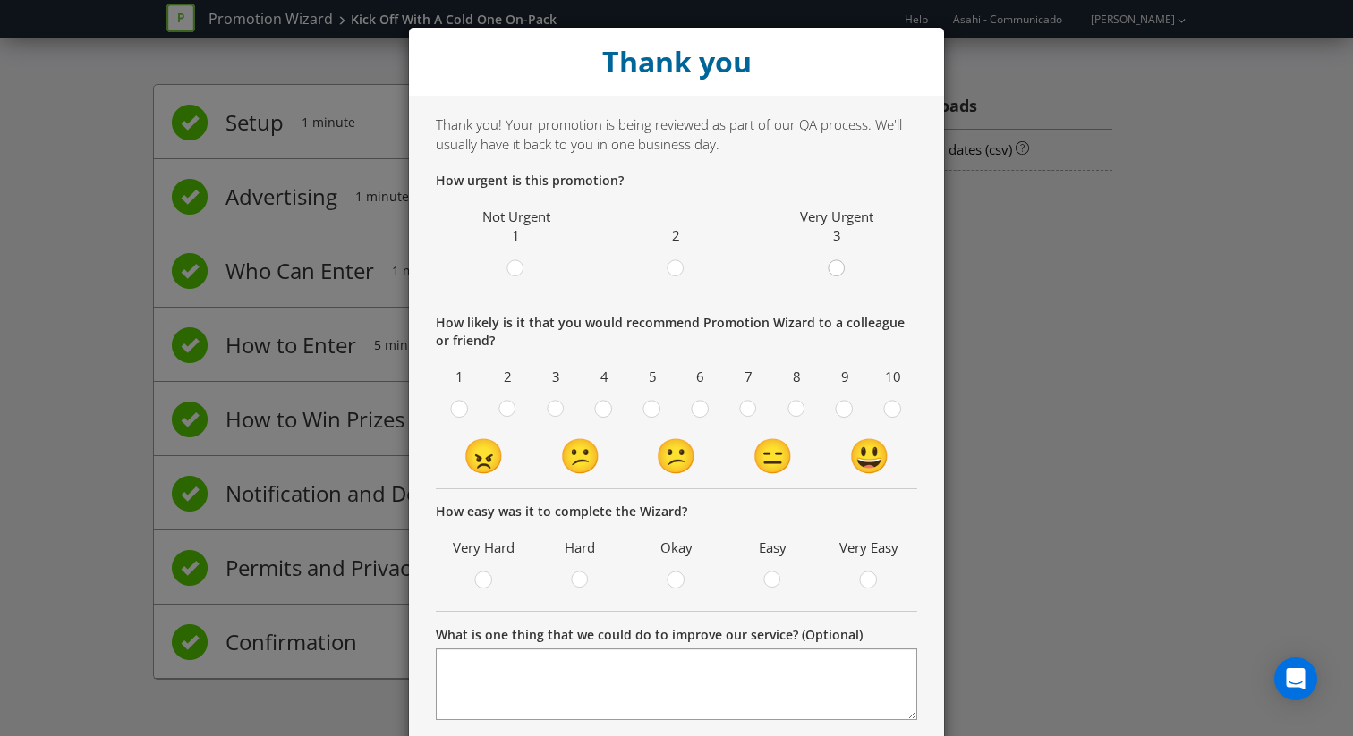
click at [838, 262] on div at bounding box center [836, 263] width 9 height 9
click at [0, 0] on input "radio" at bounding box center [0, 0] width 0 height 0
click at [788, 411] on icon at bounding box center [796, 409] width 18 height 18
click at [0, 0] on input "radio" at bounding box center [0, 0] width 0 height 0
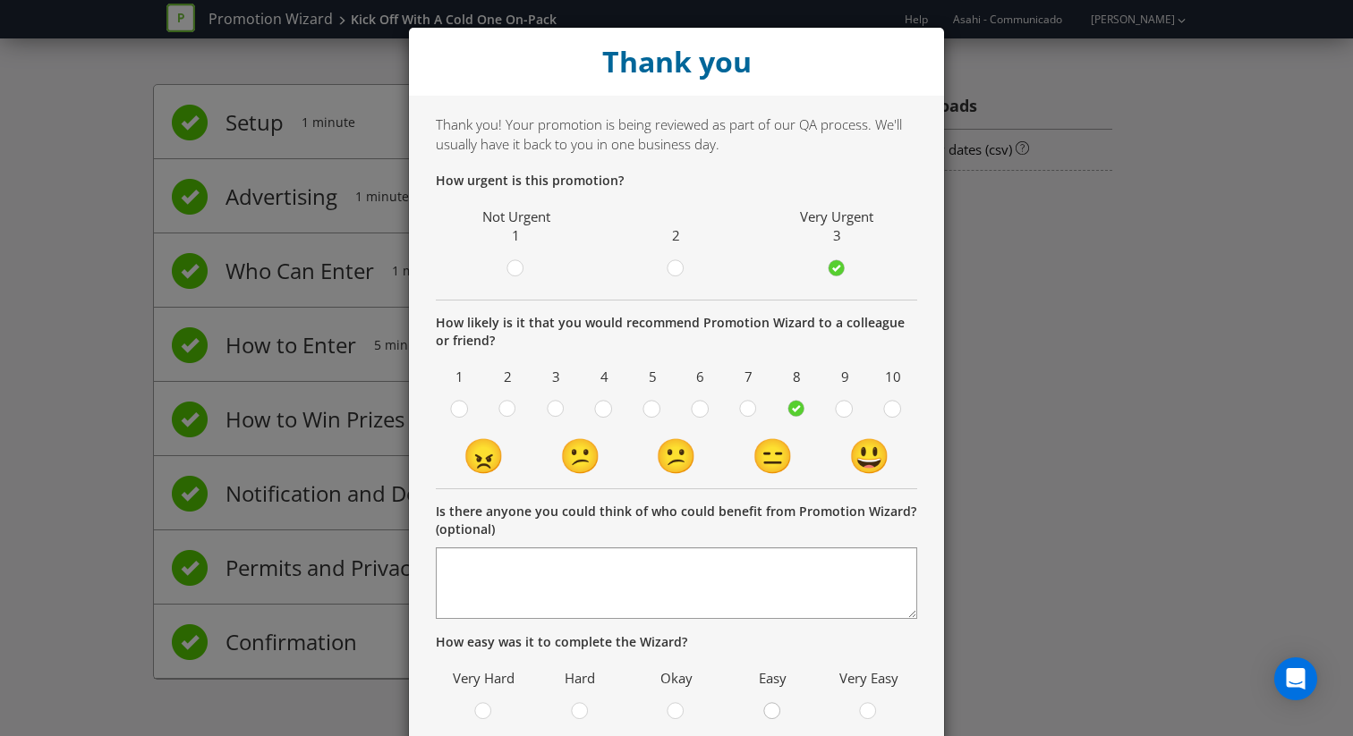
click at [768, 702] on icon at bounding box center [772, 711] width 18 height 18
click at [0, 0] on input "radio" at bounding box center [0, 0] width 0 height 0
click at [667, 708] on icon at bounding box center [675, 711] width 18 height 18
click at [0, 0] on input "radio" at bounding box center [0, 0] width 0 height 0
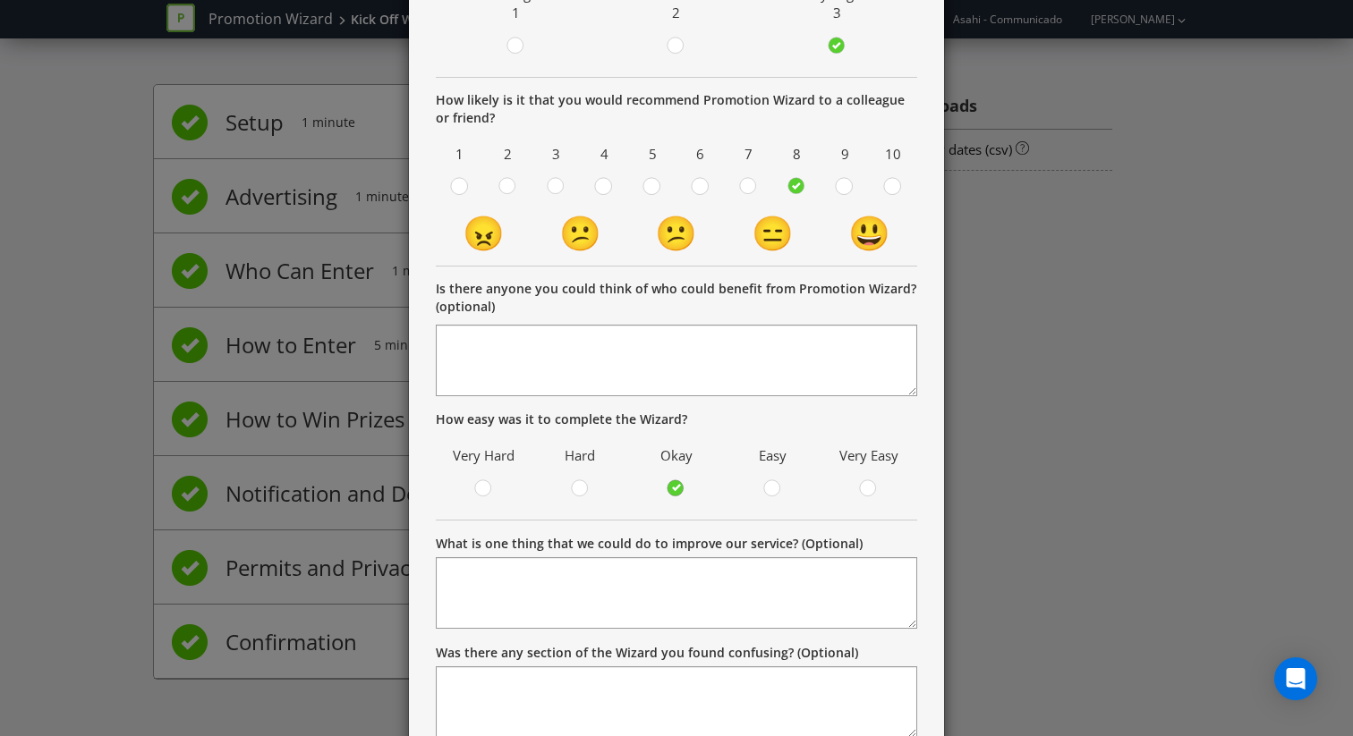
scroll to position [352, 0]
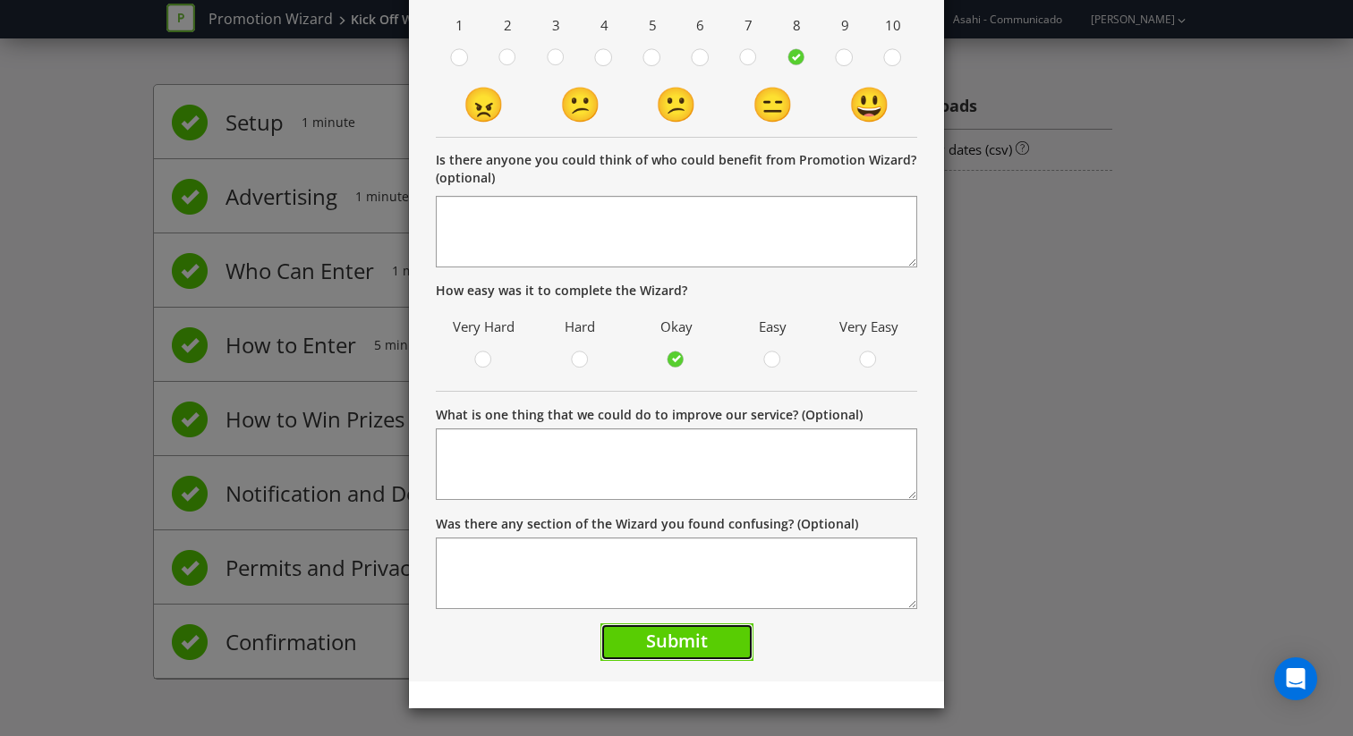
click at [691, 657] on button "Submit" at bounding box center [676, 643] width 153 height 38
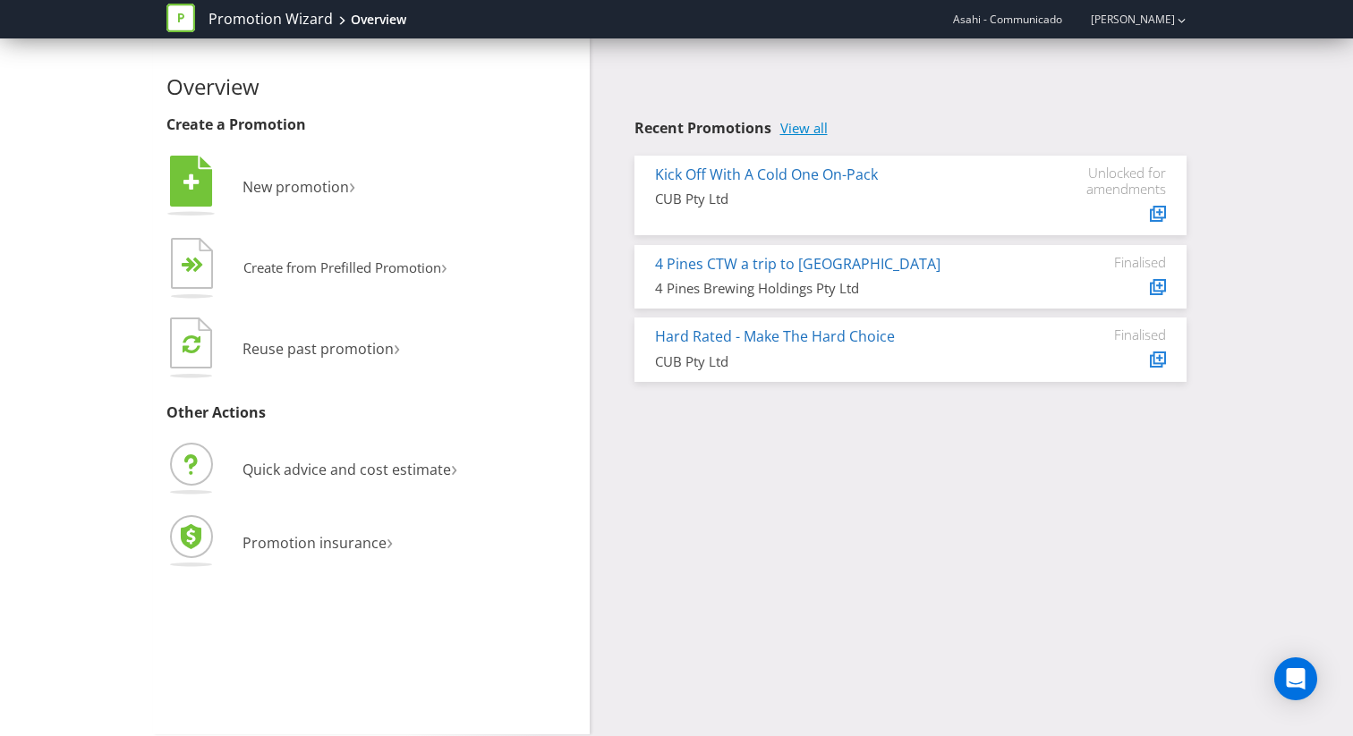
click at [802, 129] on link "View all" at bounding box center [803, 128] width 47 height 15
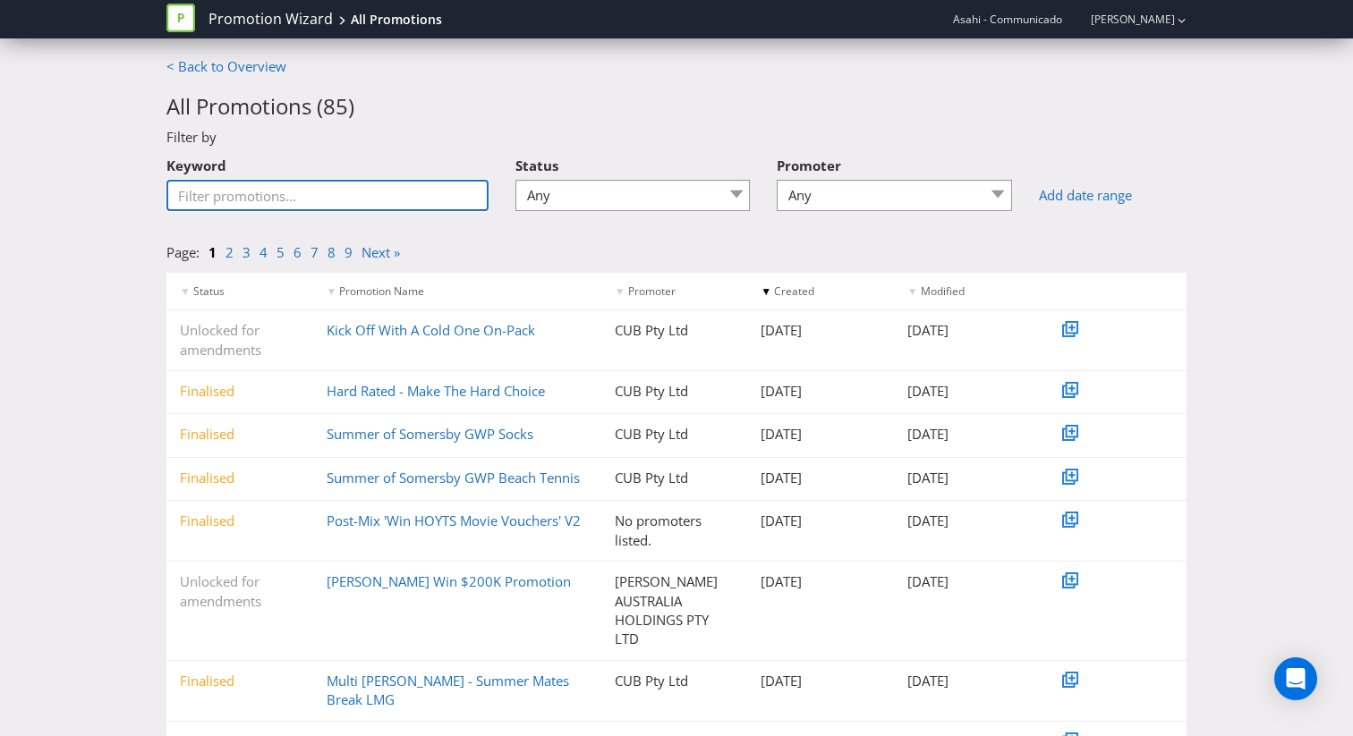
click at [375, 193] on input "Keyword" at bounding box center [327, 195] width 322 height 31
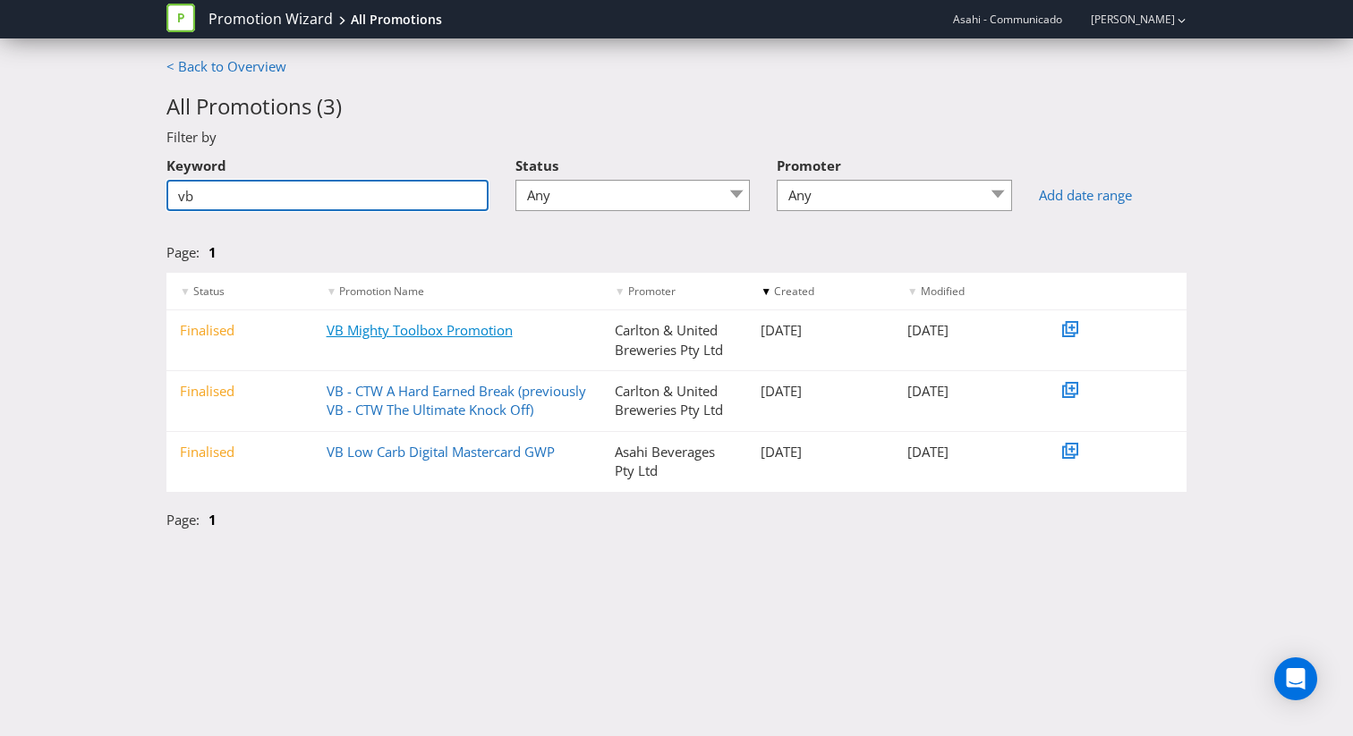
type input "vb"
click at [433, 329] on link "VB Mighty Toolbox Promotion" at bounding box center [420, 330] width 186 height 18
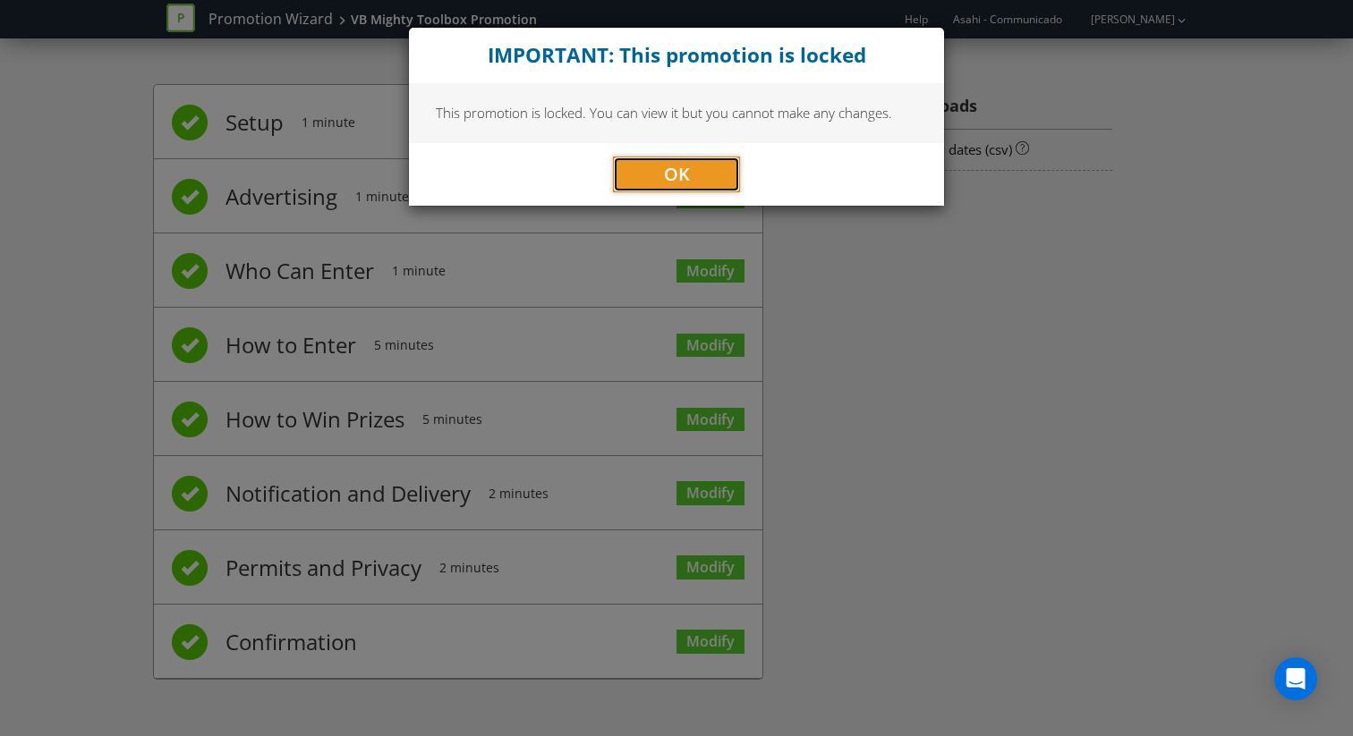
click at [629, 166] on button "OK" at bounding box center [676, 175] width 127 height 36
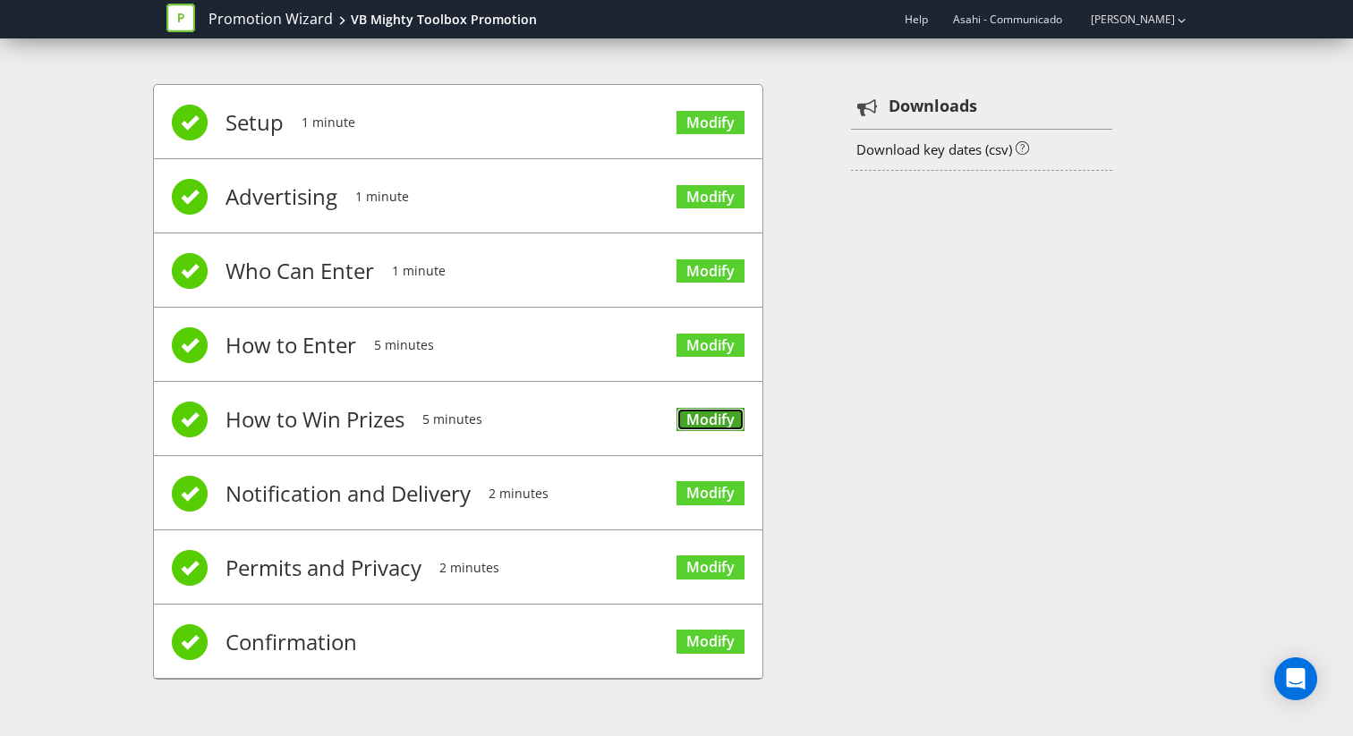
click at [712, 422] on link "Modify" at bounding box center [710, 420] width 68 height 24
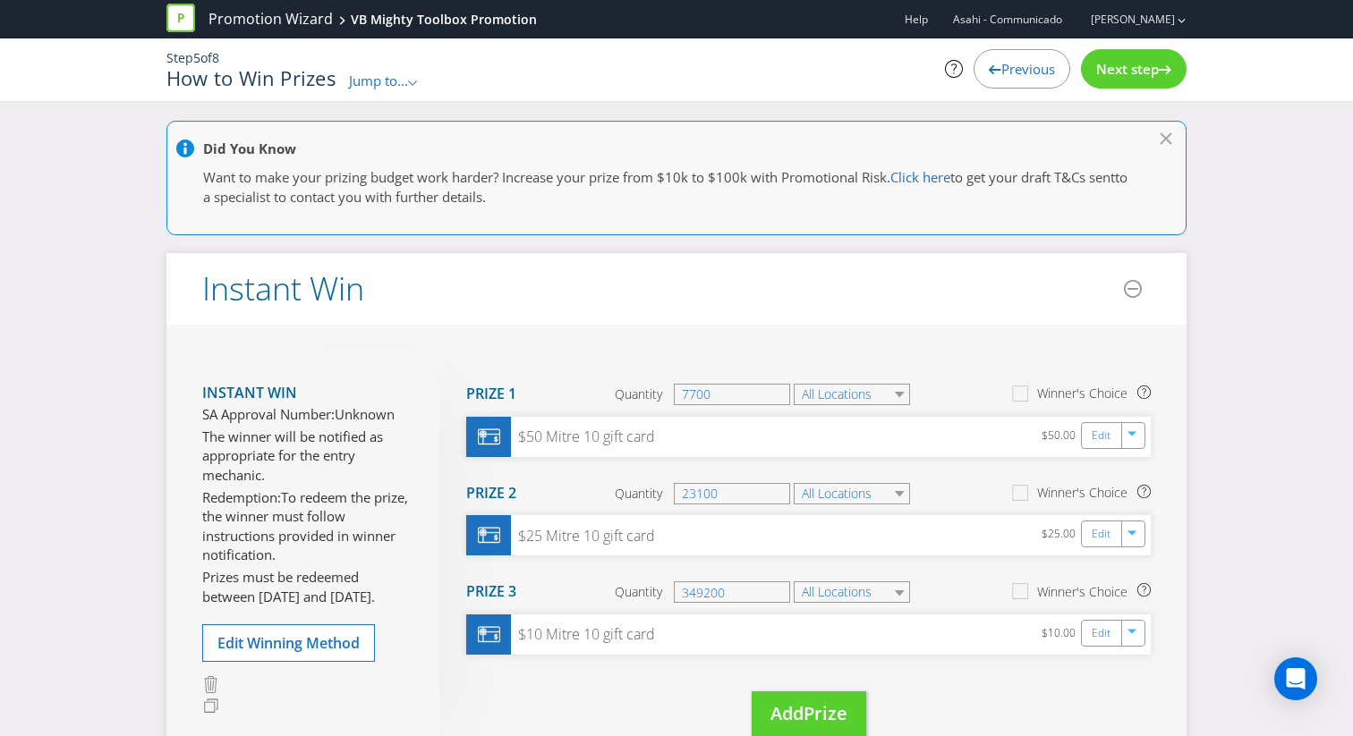
click at [374, 88] on span "Jump to..." at bounding box center [378, 81] width 59 height 18
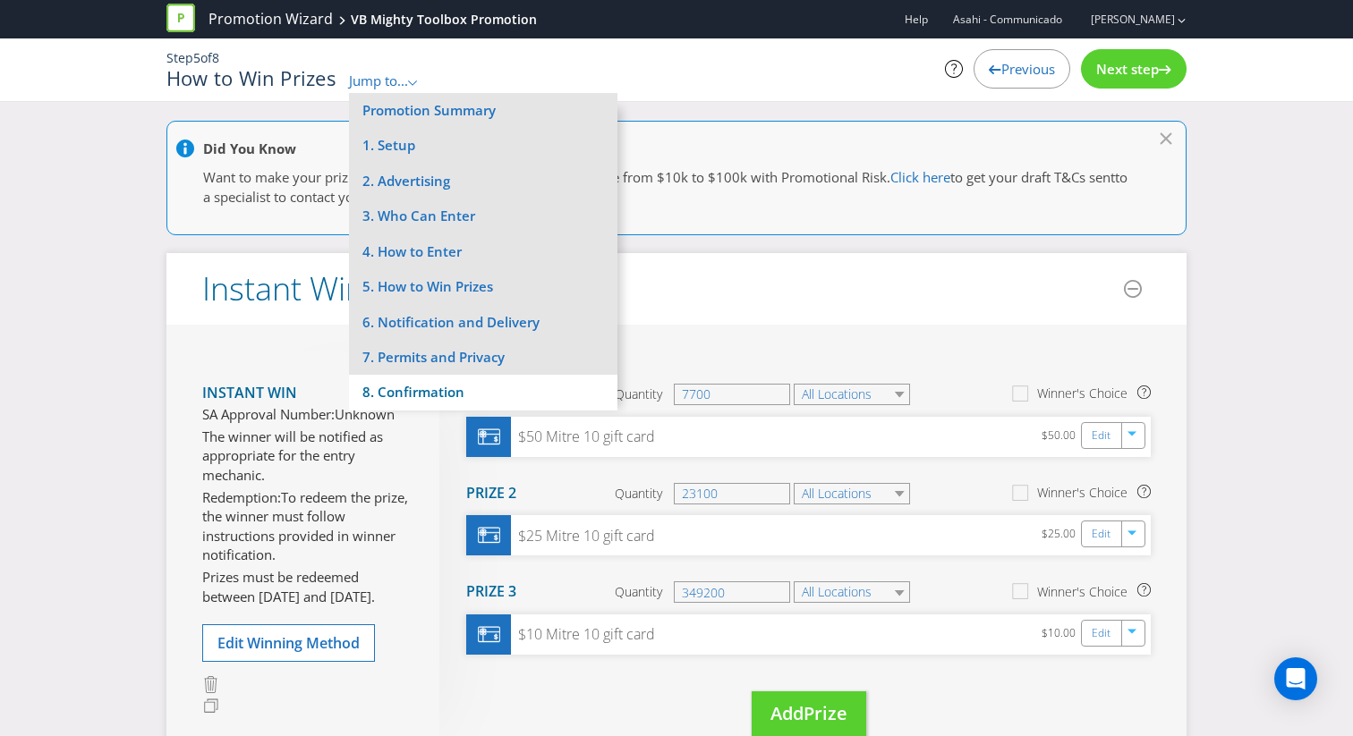
click at [425, 384] on li "8. Confirmation" at bounding box center [483, 392] width 268 height 35
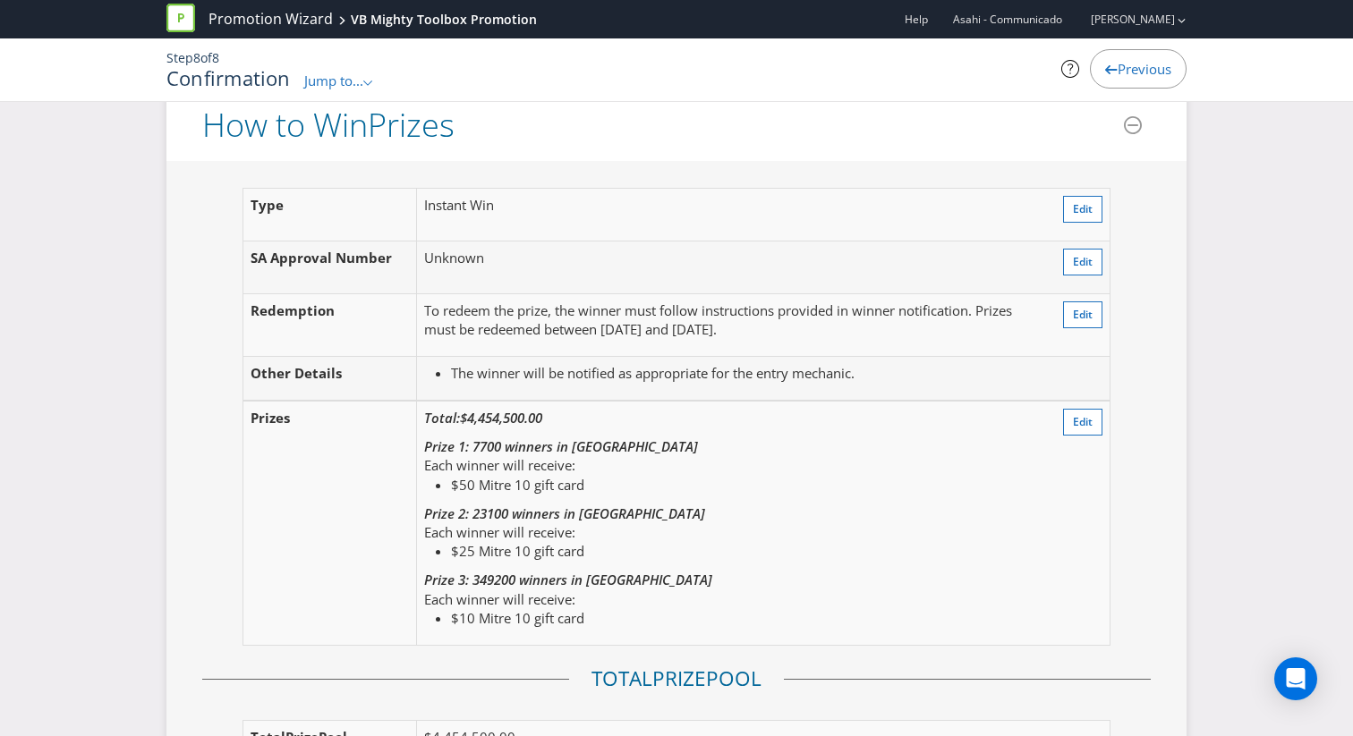
scroll to position [2068, 0]
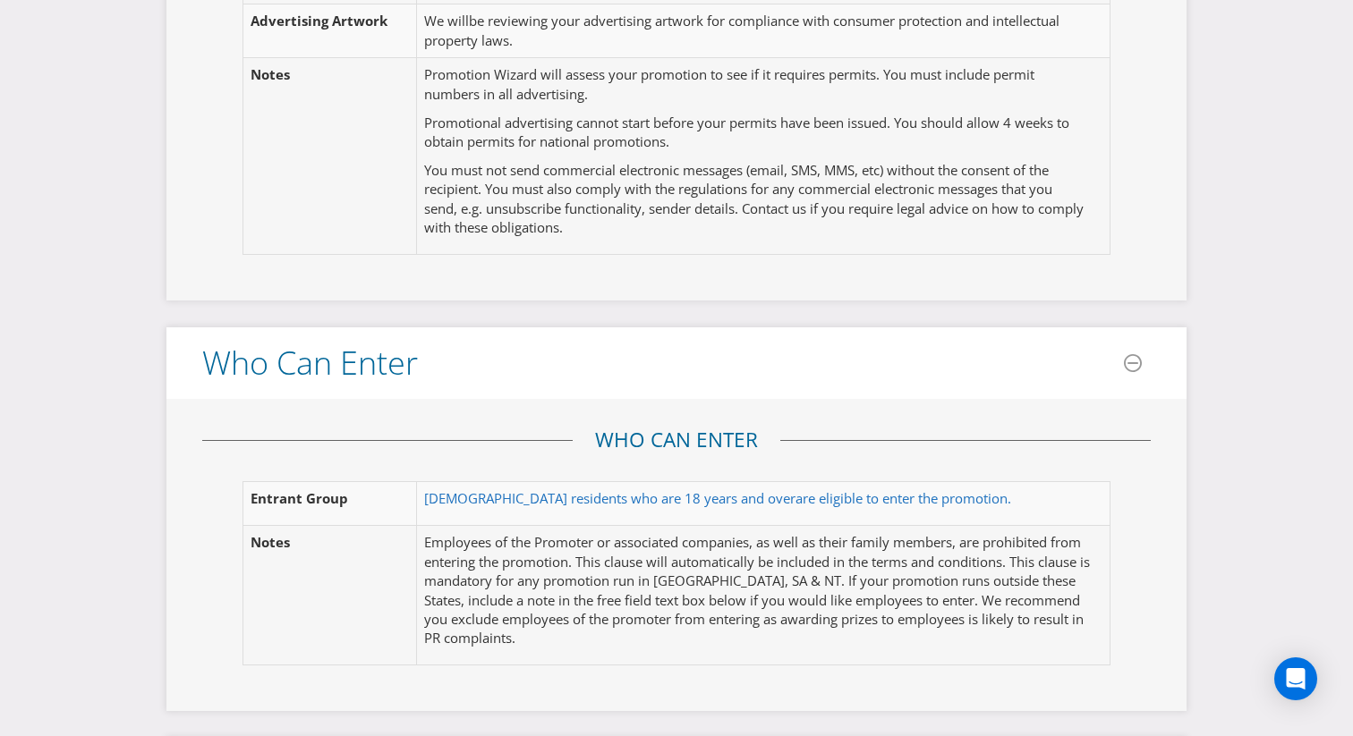
scroll to position [1026, 0]
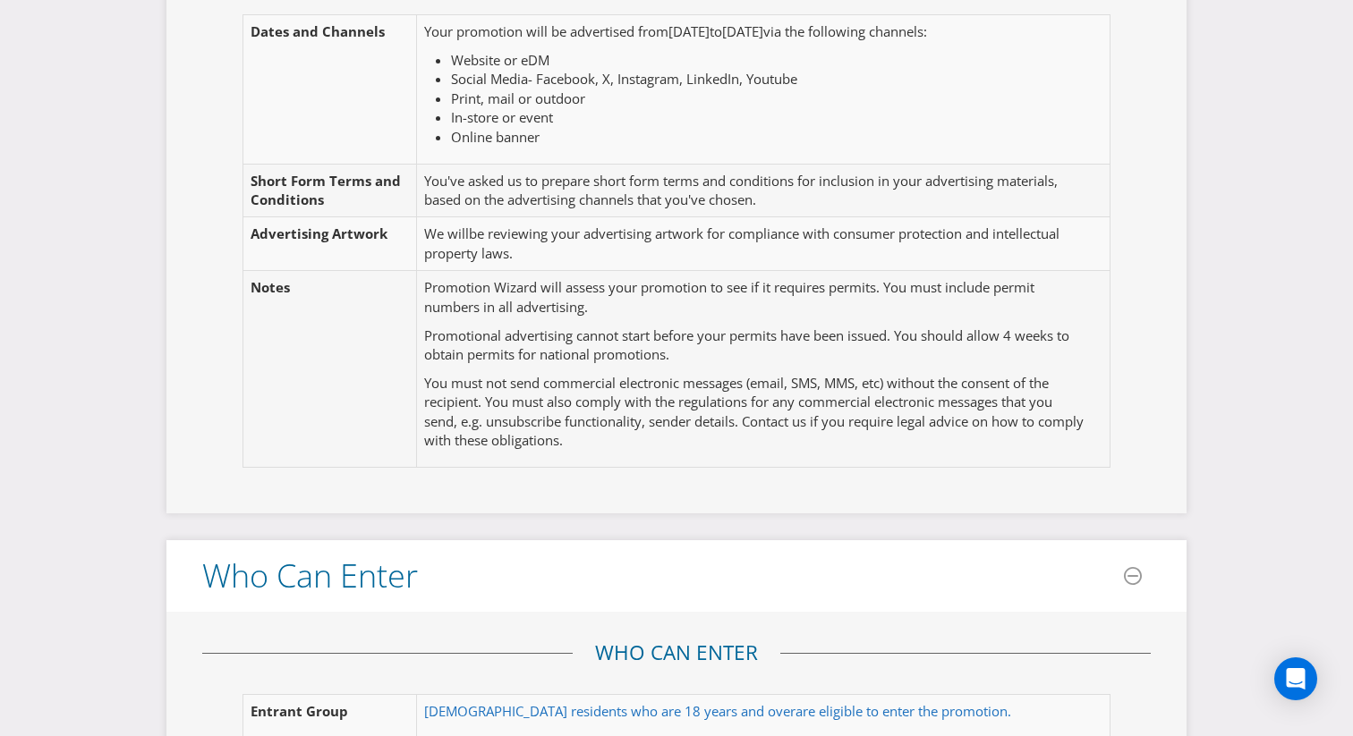
scroll to position [421, 0]
